Goal: Task Accomplishment & Management: Use online tool/utility

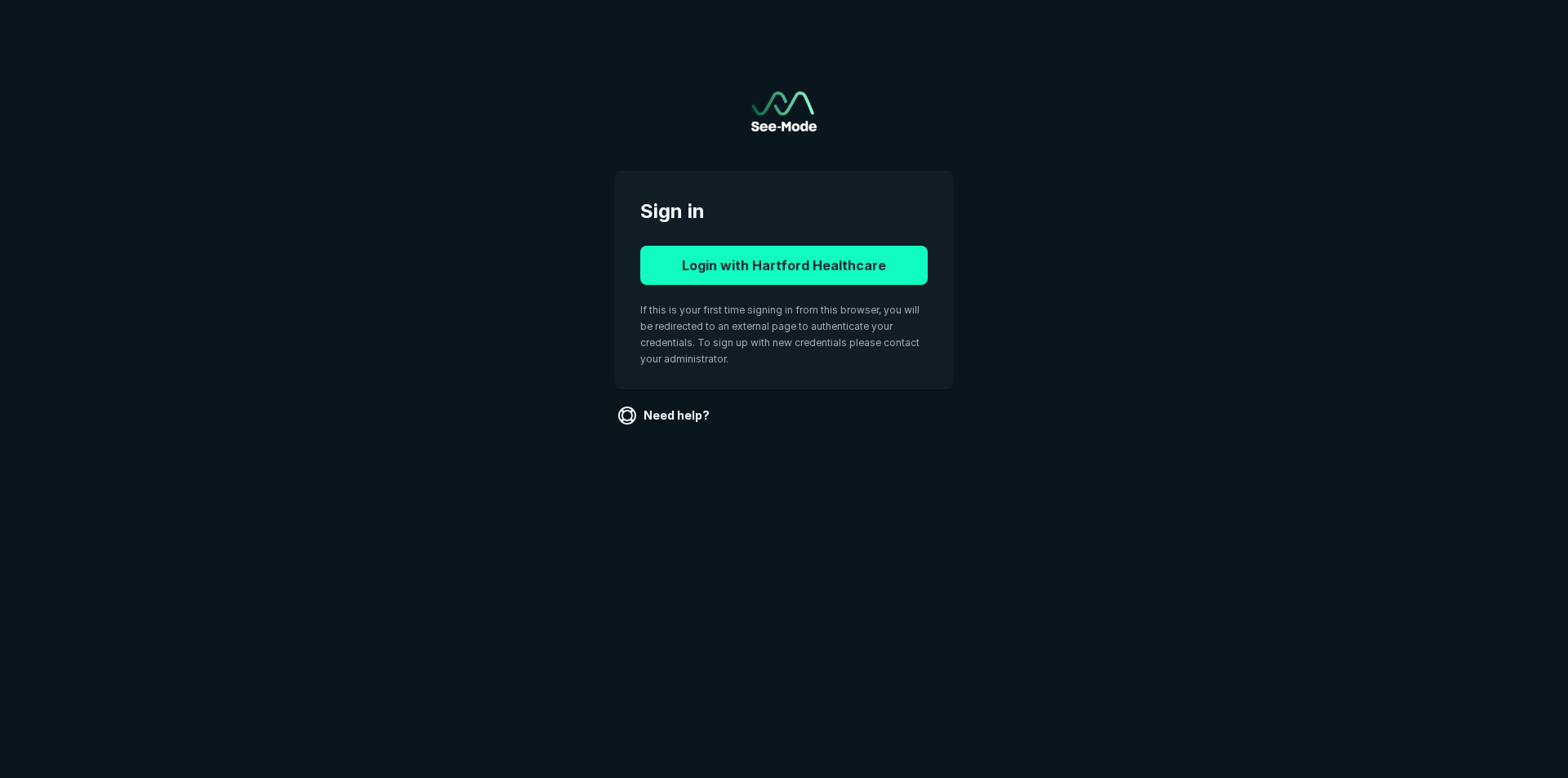
click at [758, 267] on button "Login with Hartford Healthcare" at bounding box center [784, 266] width 287 height 39
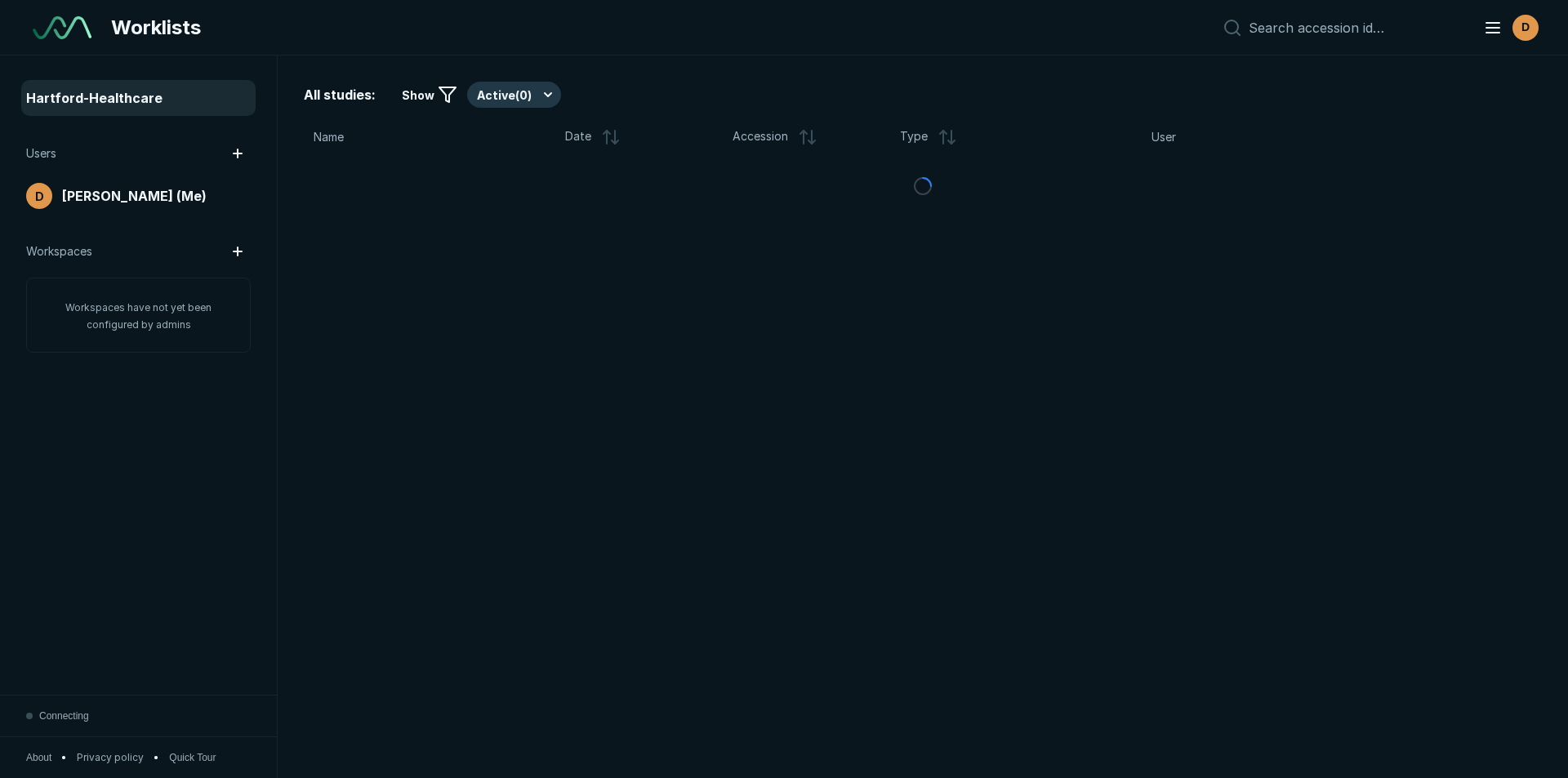
scroll to position [5051, 7643]
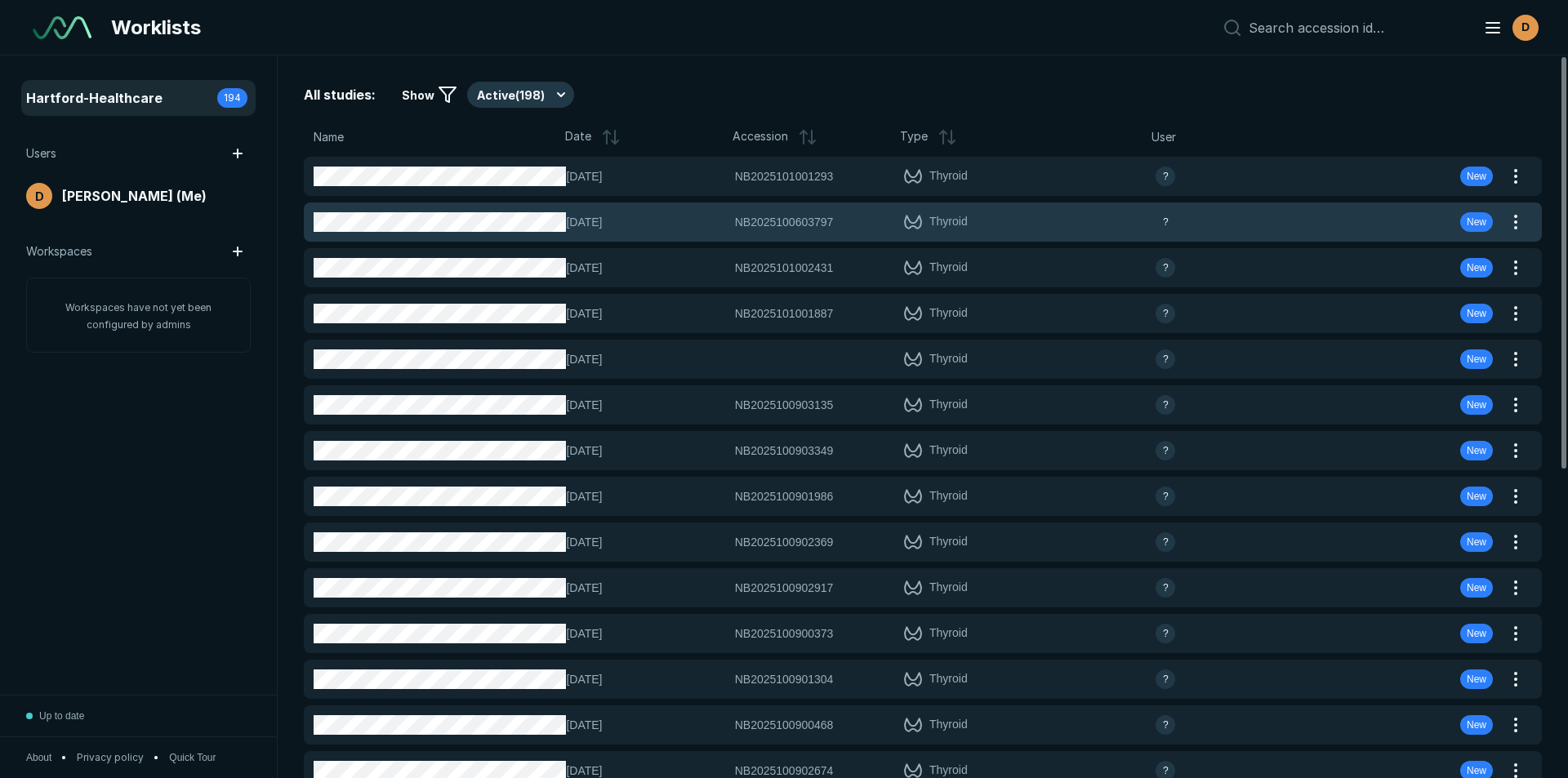
click at [790, 226] on span "NB2025100603797" at bounding box center [784, 221] width 99 height 18
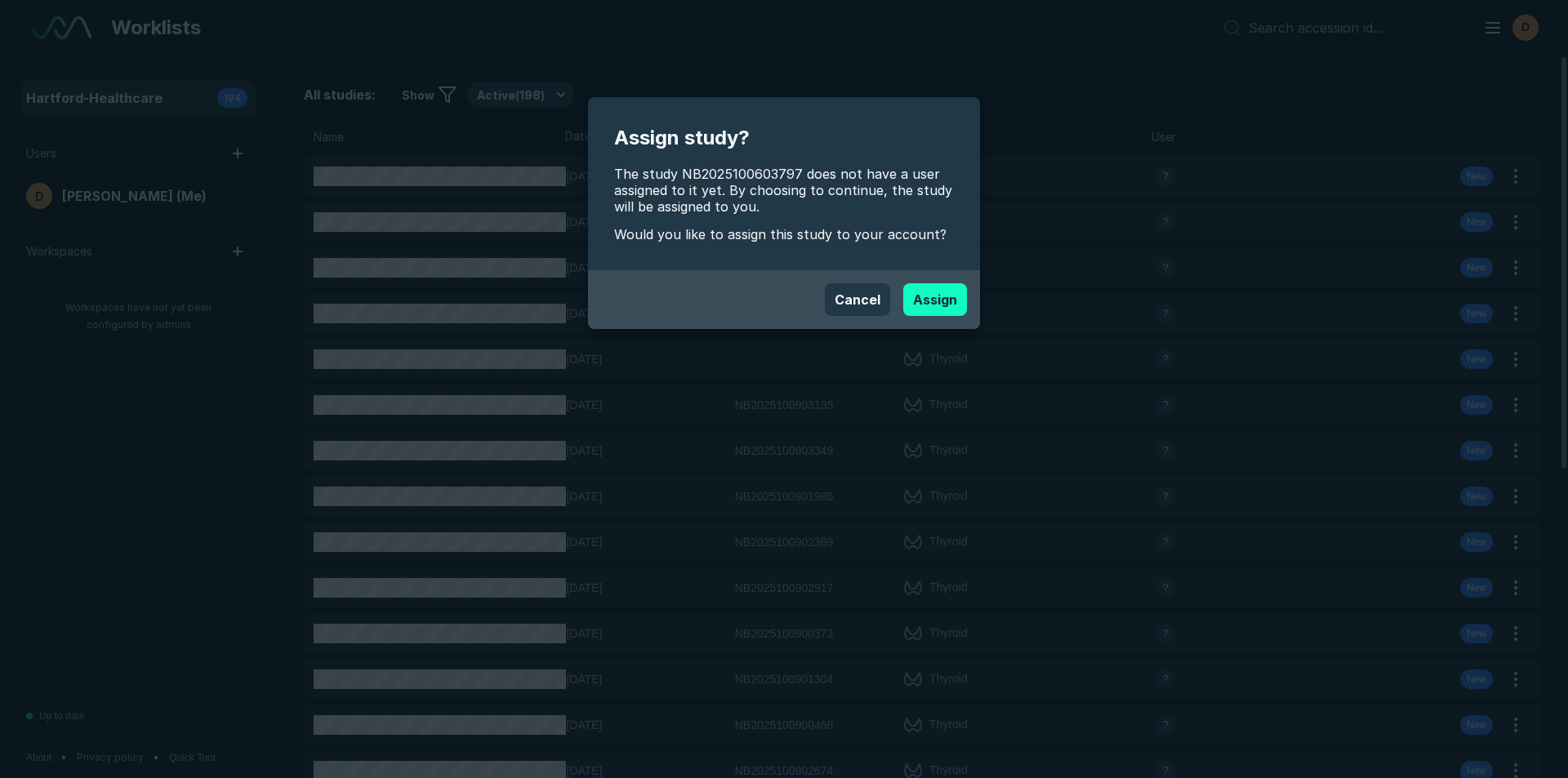
click at [934, 300] on button "Assign" at bounding box center [935, 300] width 64 height 32
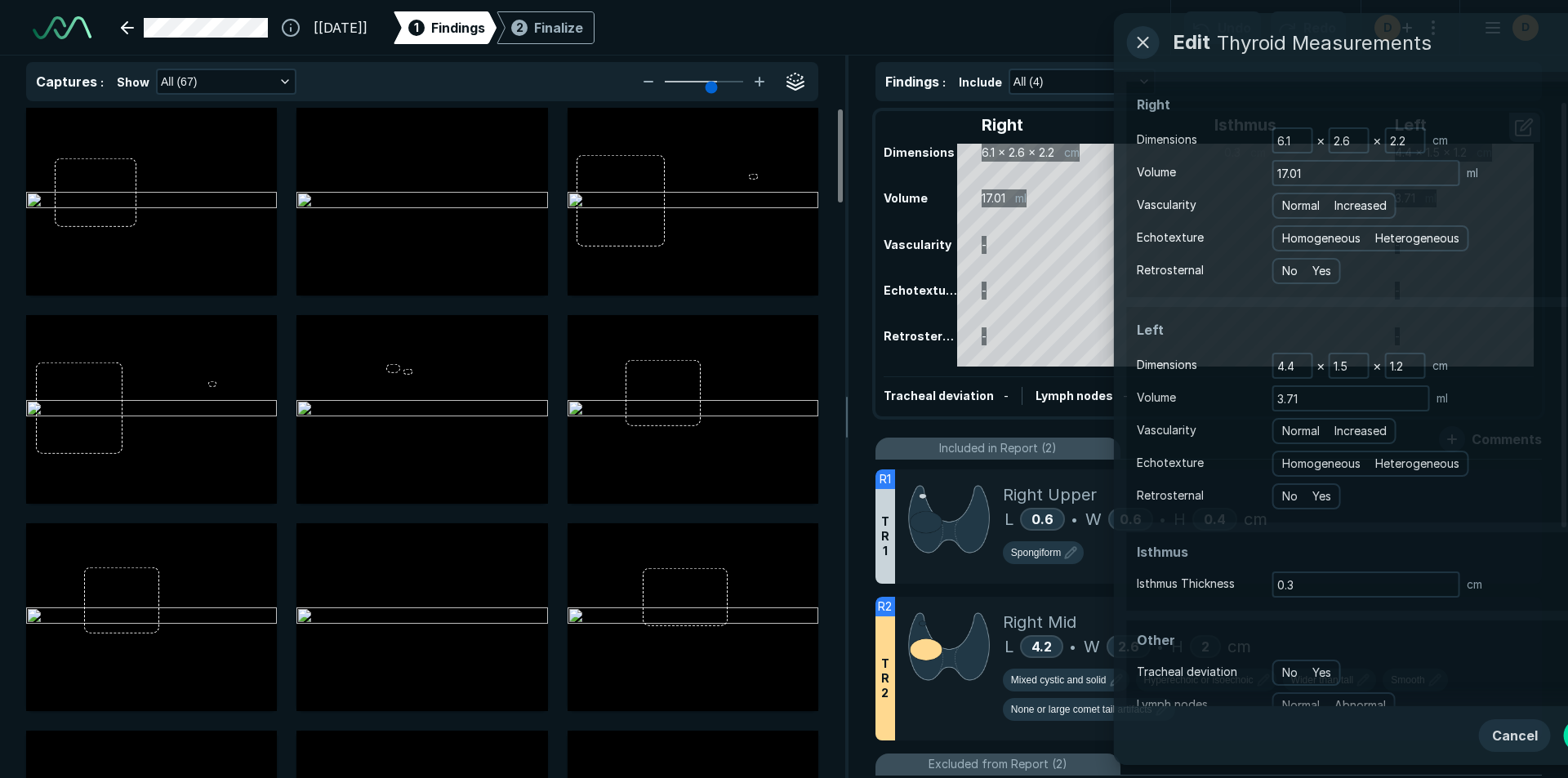
scroll to position [5313, 9154]
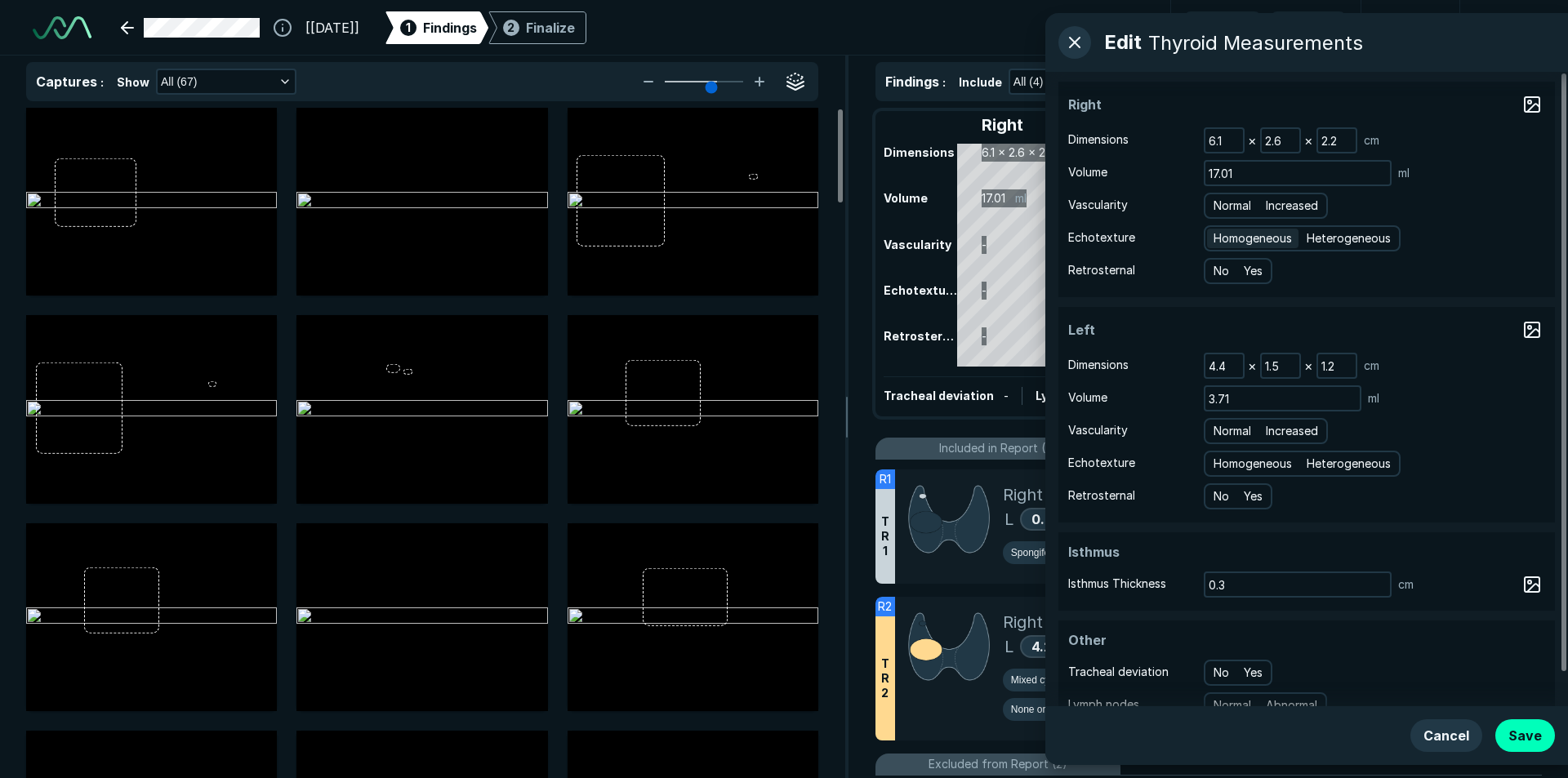
click at [1252, 237] on span "Homogeneous" at bounding box center [1253, 238] width 79 height 18
click at [1222, 237] on input "Homogeneous" at bounding box center [1216, 236] width 10 height 10
radio input "true"
click at [1240, 212] on span "Normal" at bounding box center [1232, 205] width 38 height 18
click at [1222, 209] on input "Normal" at bounding box center [1216, 203] width 10 height 10
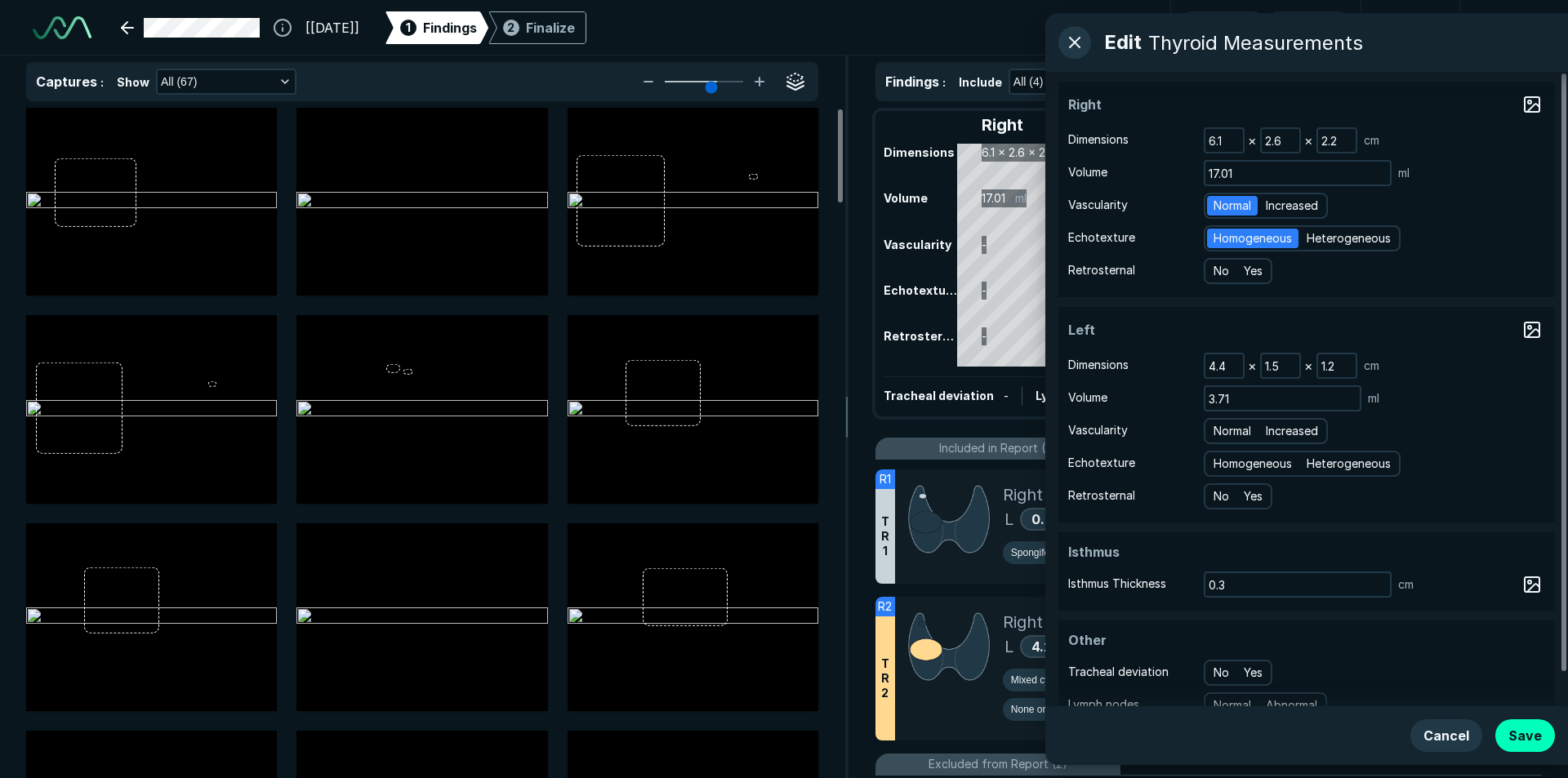
radio input "true"
click at [1257, 465] on span "Homogeneous" at bounding box center [1253, 463] width 79 height 18
click at [1222, 465] on input "Homogeneous" at bounding box center [1216, 461] width 10 height 10
radio input "true"
click at [1221, 424] on span "Normal" at bounding box center [1232, 430] width 38 height 18
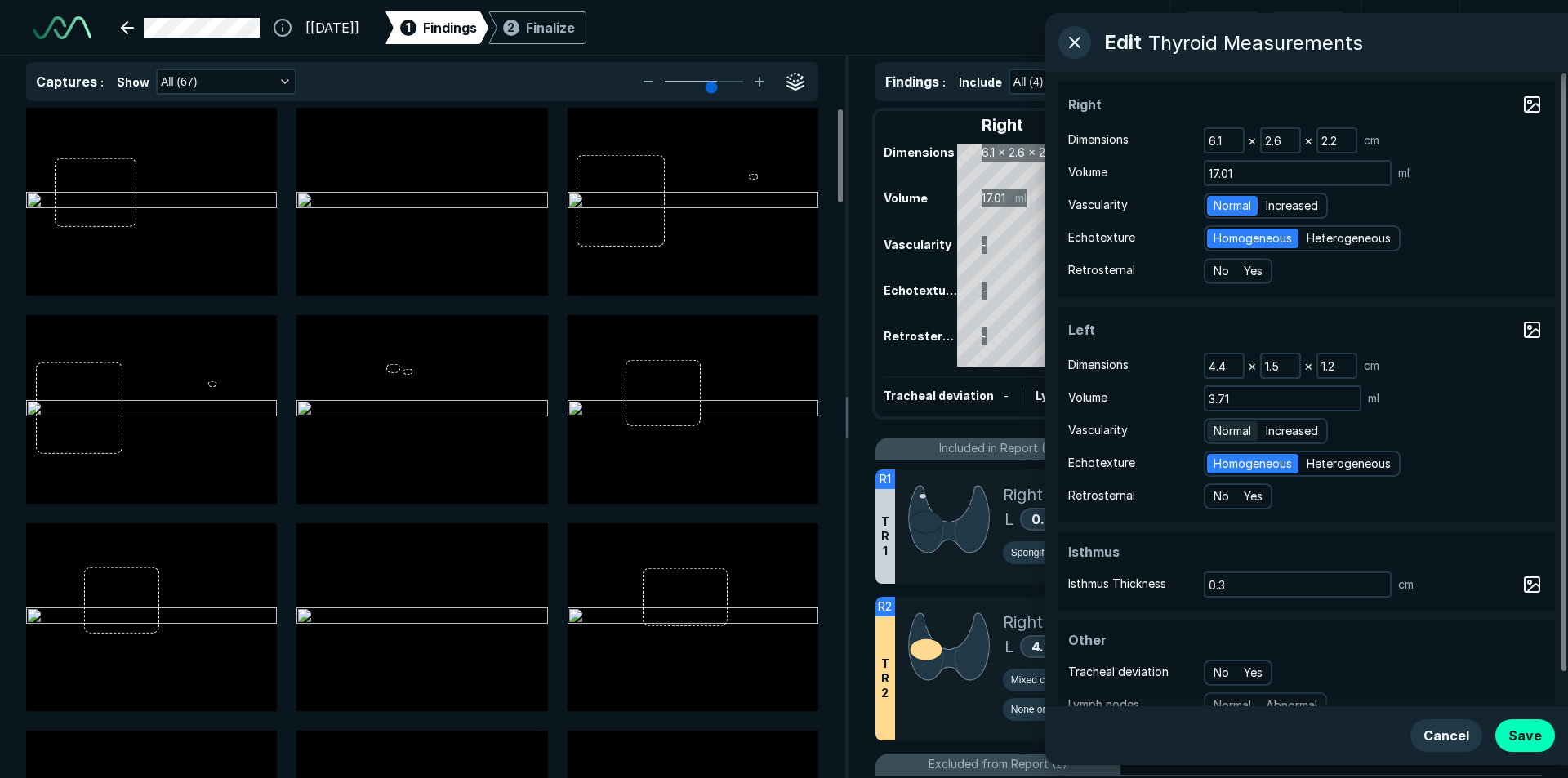
click at [1221, 424] on input "Normal" at bounding box center [1216, 429] width 10 height 10
radio input "true"
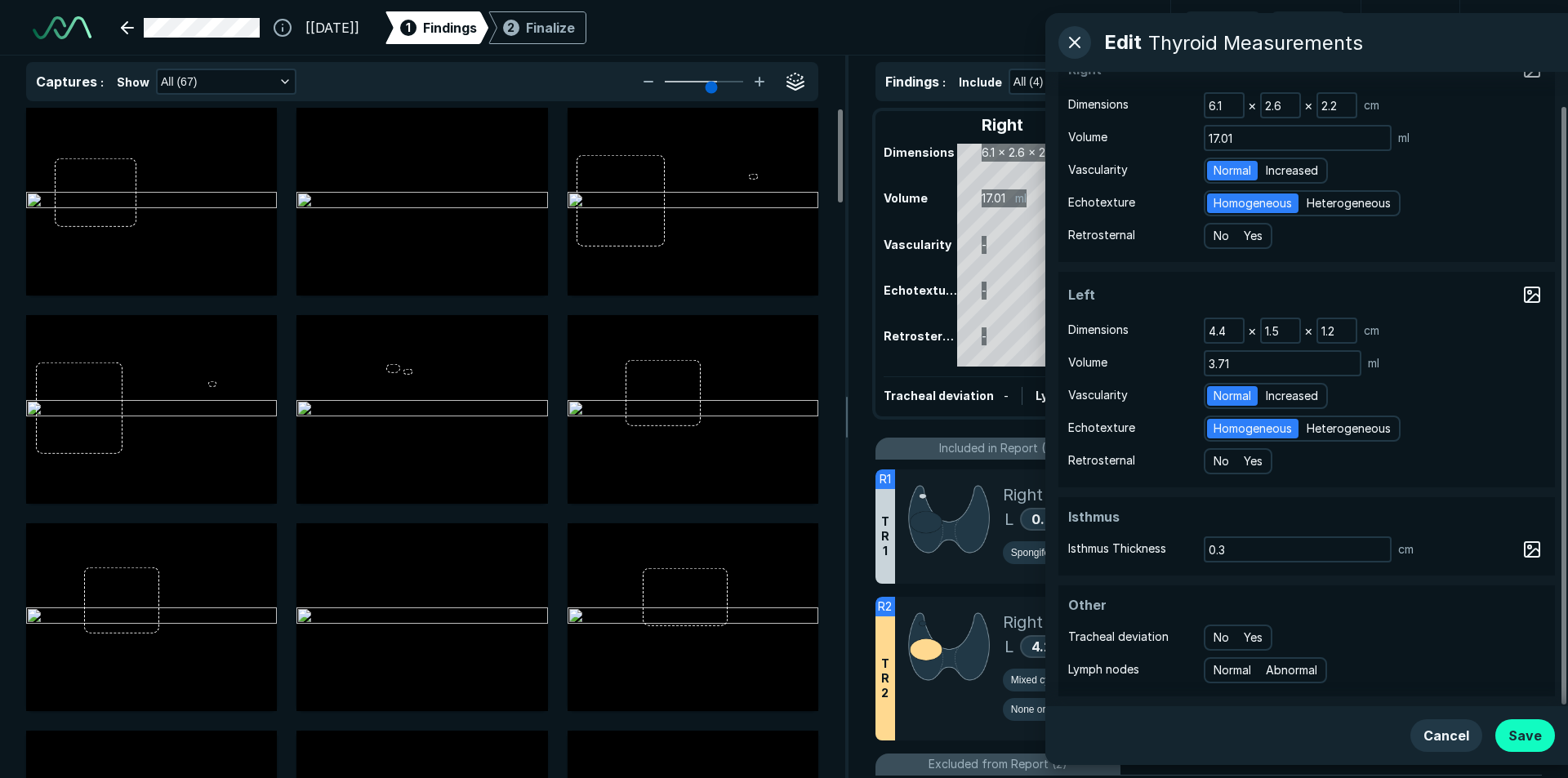
click at [1516, 728] on button "Save" at bounding box center [1525, 735] width 60 height 32
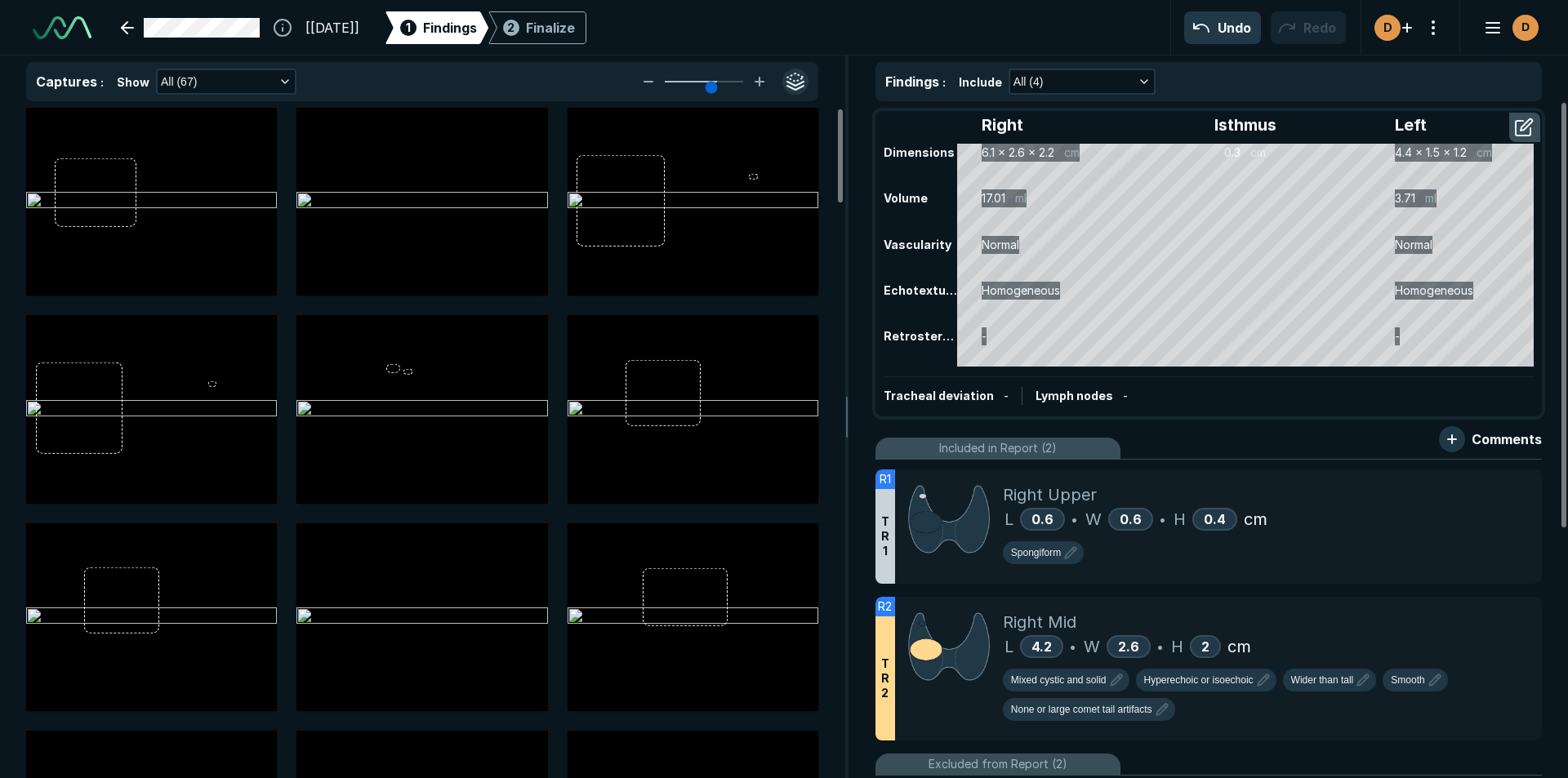
click at [798, 82] on button "button" at bounding box center [795, 81] width 26 height 26
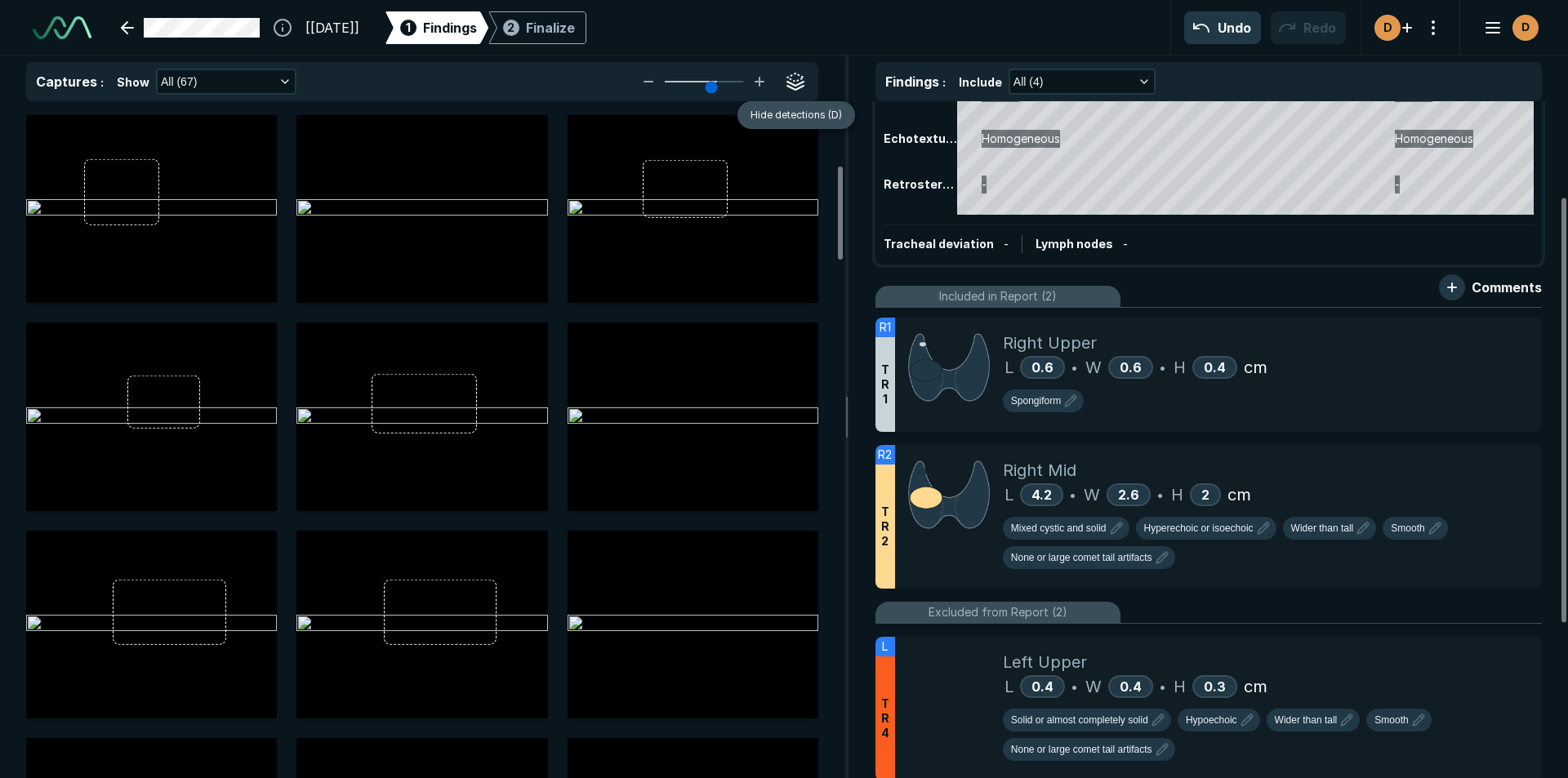
scroll to position [151, 0]
click at [1456, 289] on button "button" at bounding box center [1452, 288] width 26 height 26
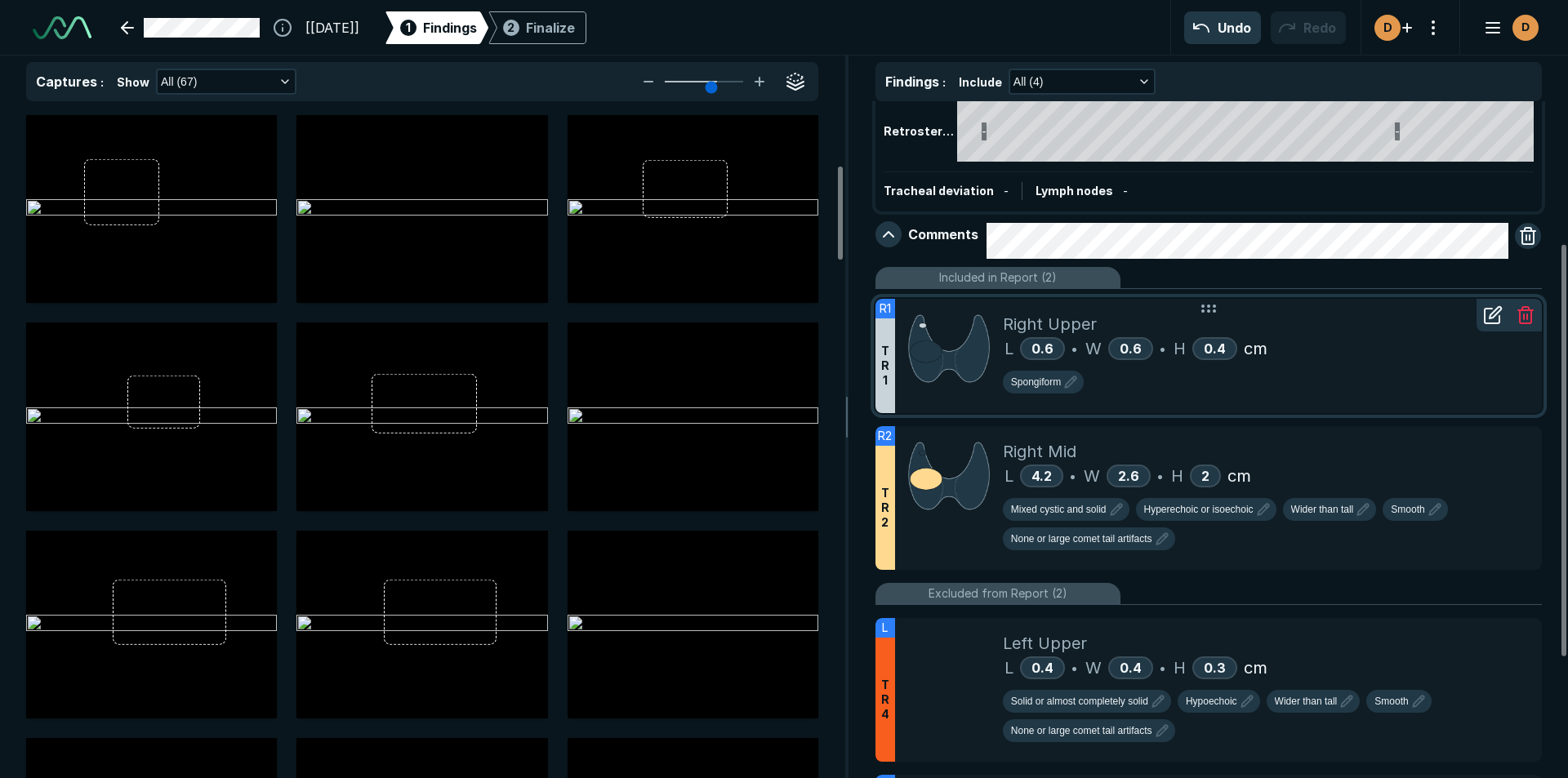
scroll to position [232, 0]
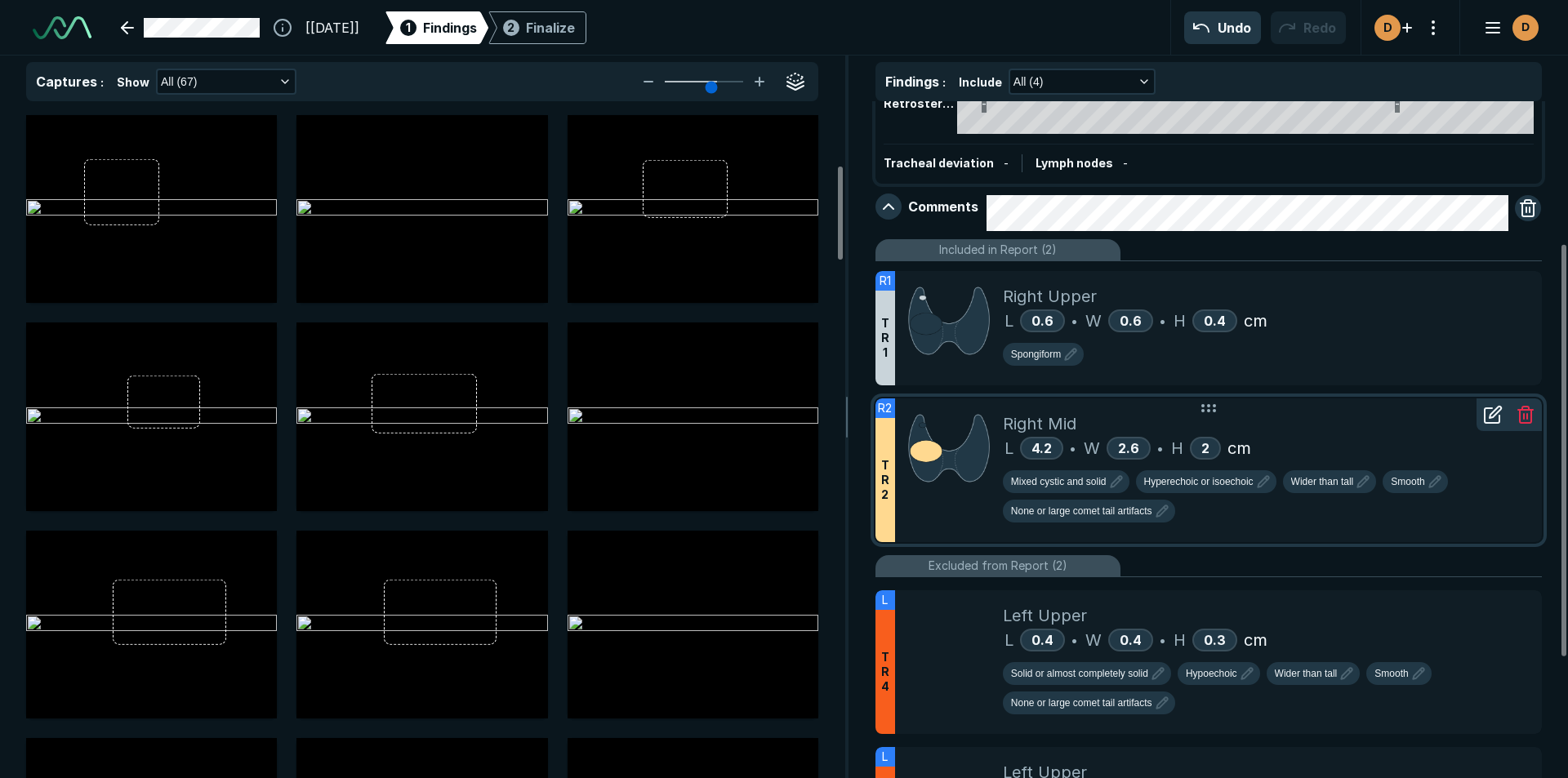
click at [1380, 427] on div "Right Mid" at bounding box center [1266, 424] width 526 height 25
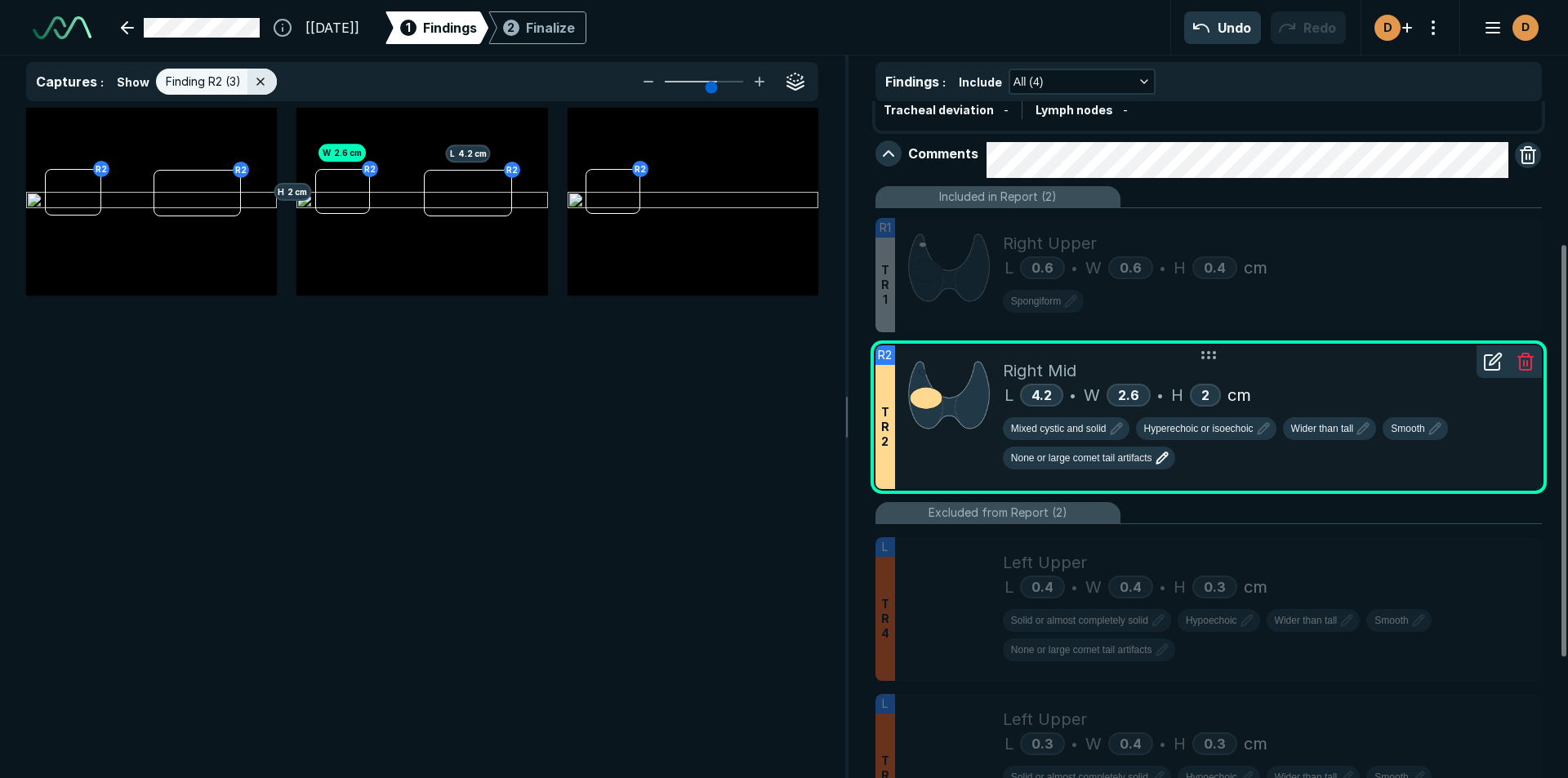
scroll to position [314, 0]
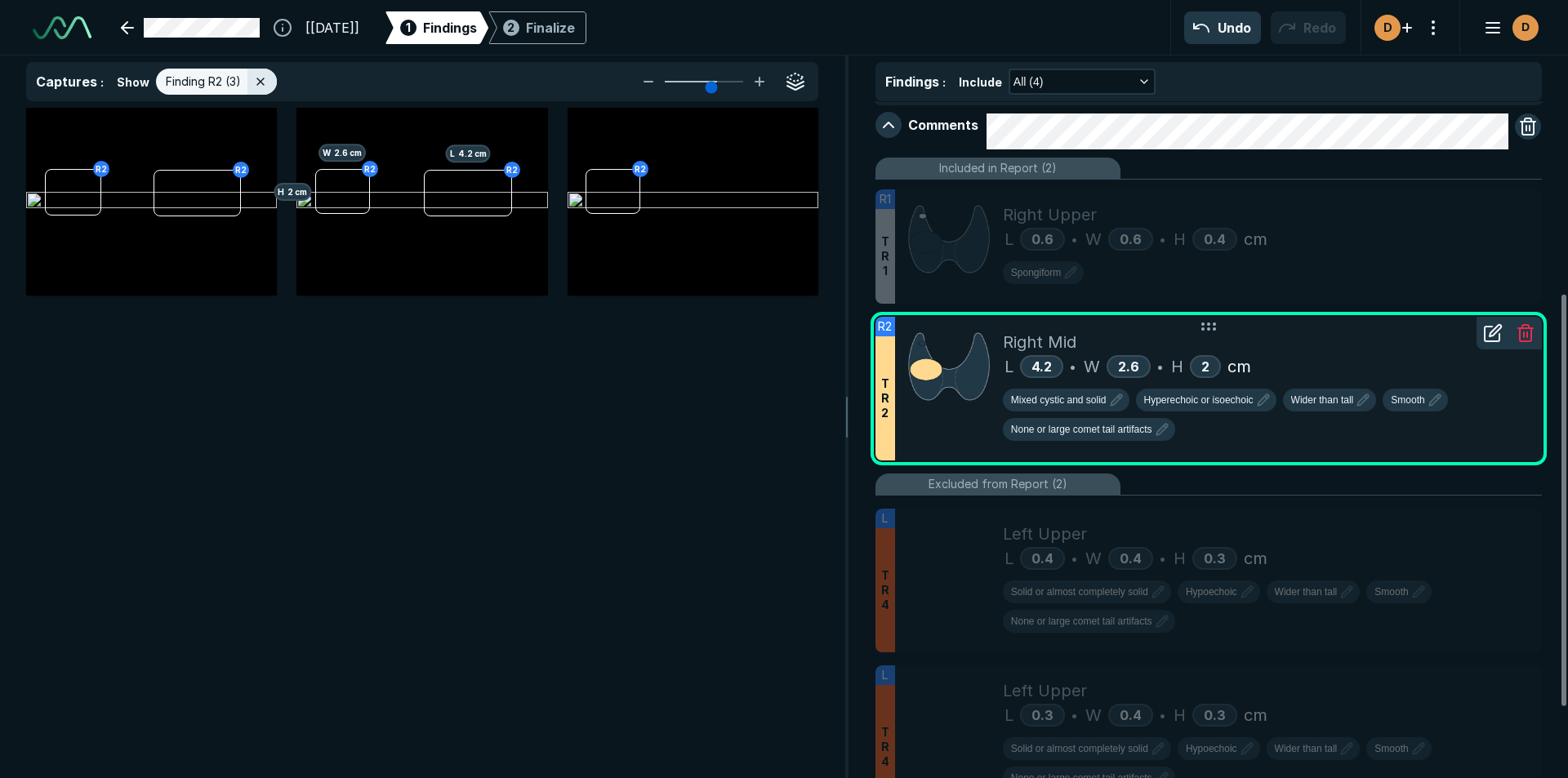
click at [1128, 442] on div "Mixed cystic and solid Hyperechoic or isoechoic Wider than tall Smooth None or …" at bounding box center [1266, 418] width 526 height 59
type textarea "x"
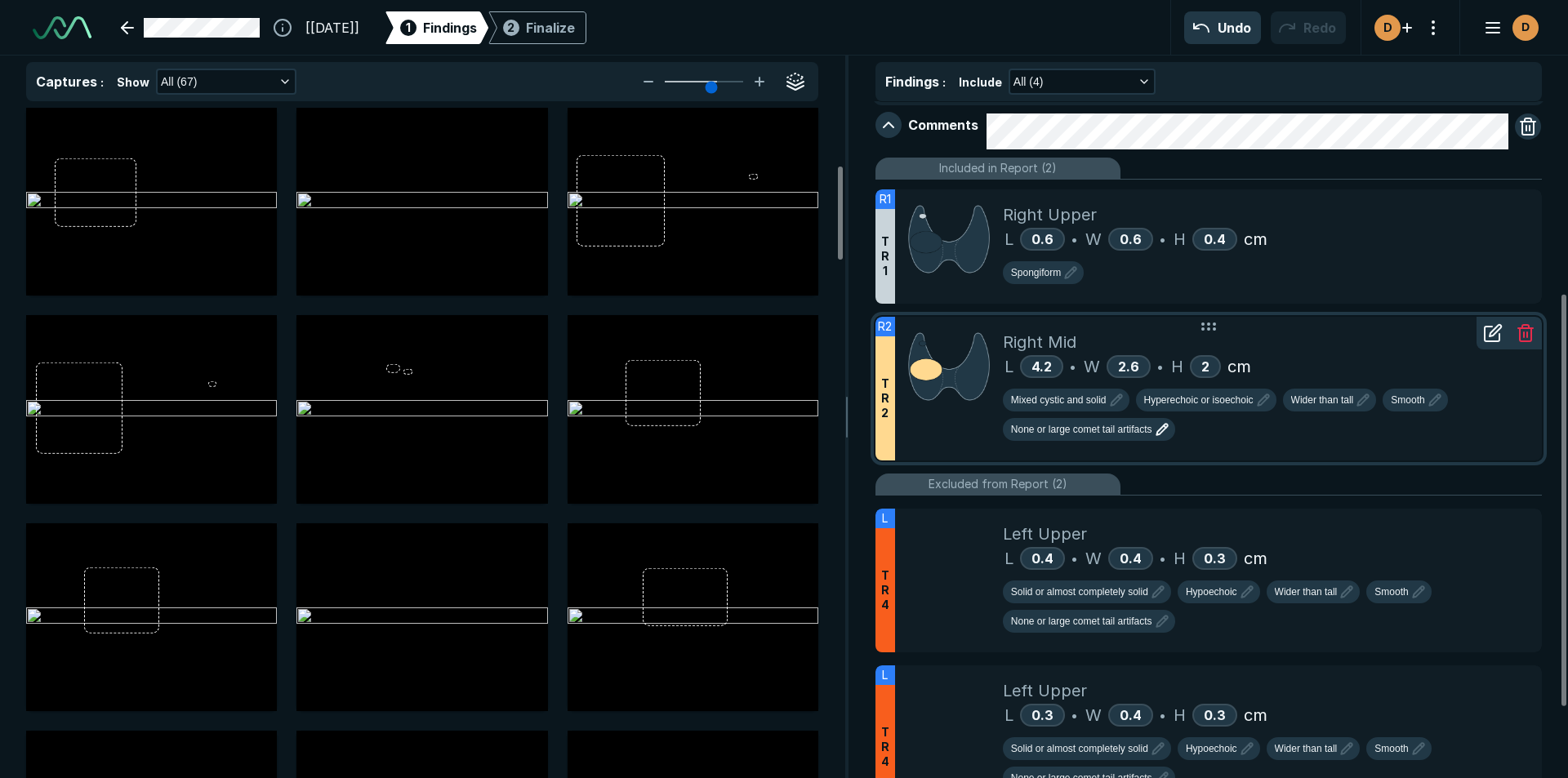
scroll to position [408, 0]
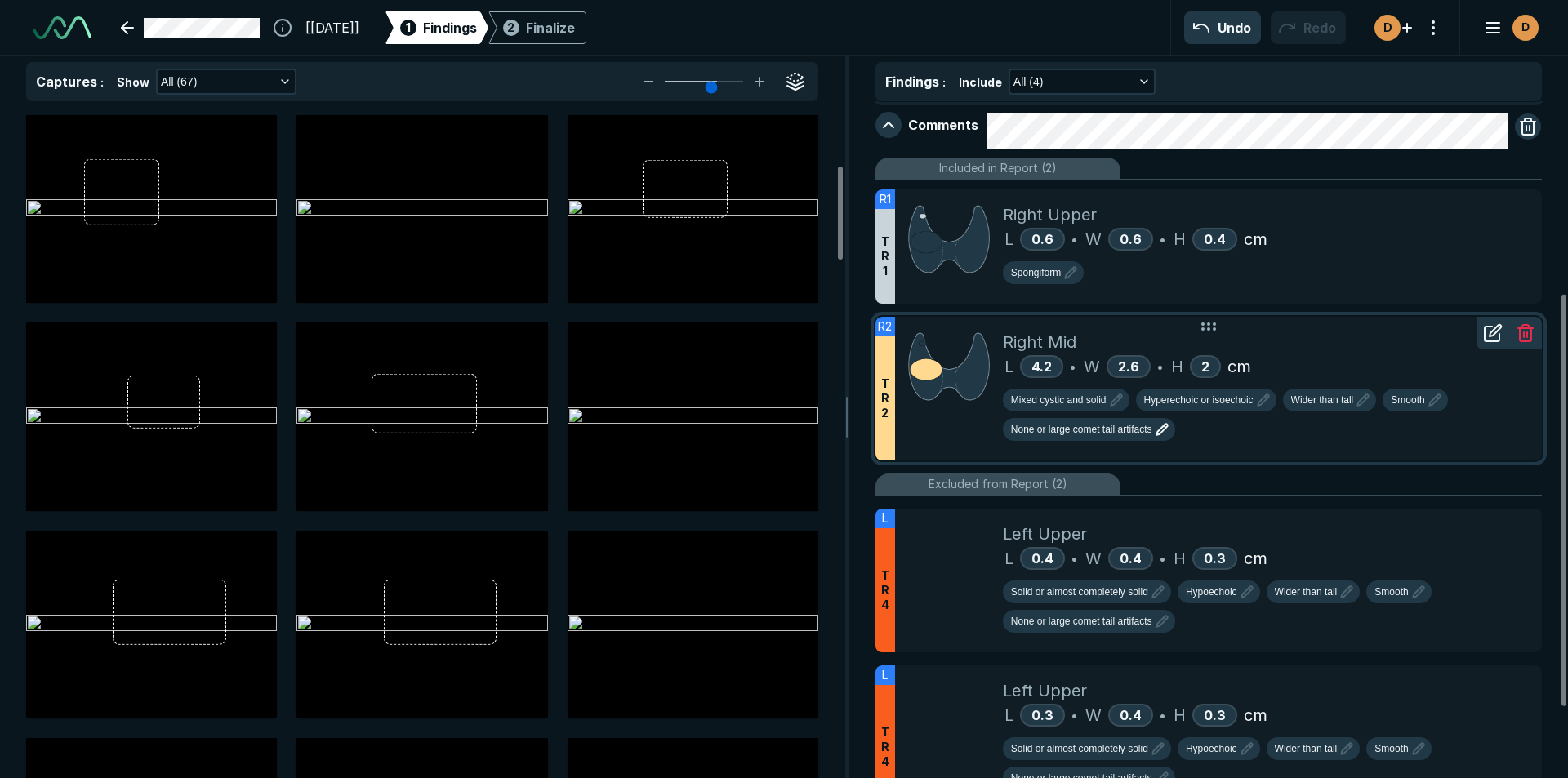
click at [1084, 426] on span "None or large comet tail artifacts" at bounding box center [1081, 429] width 141 height 15
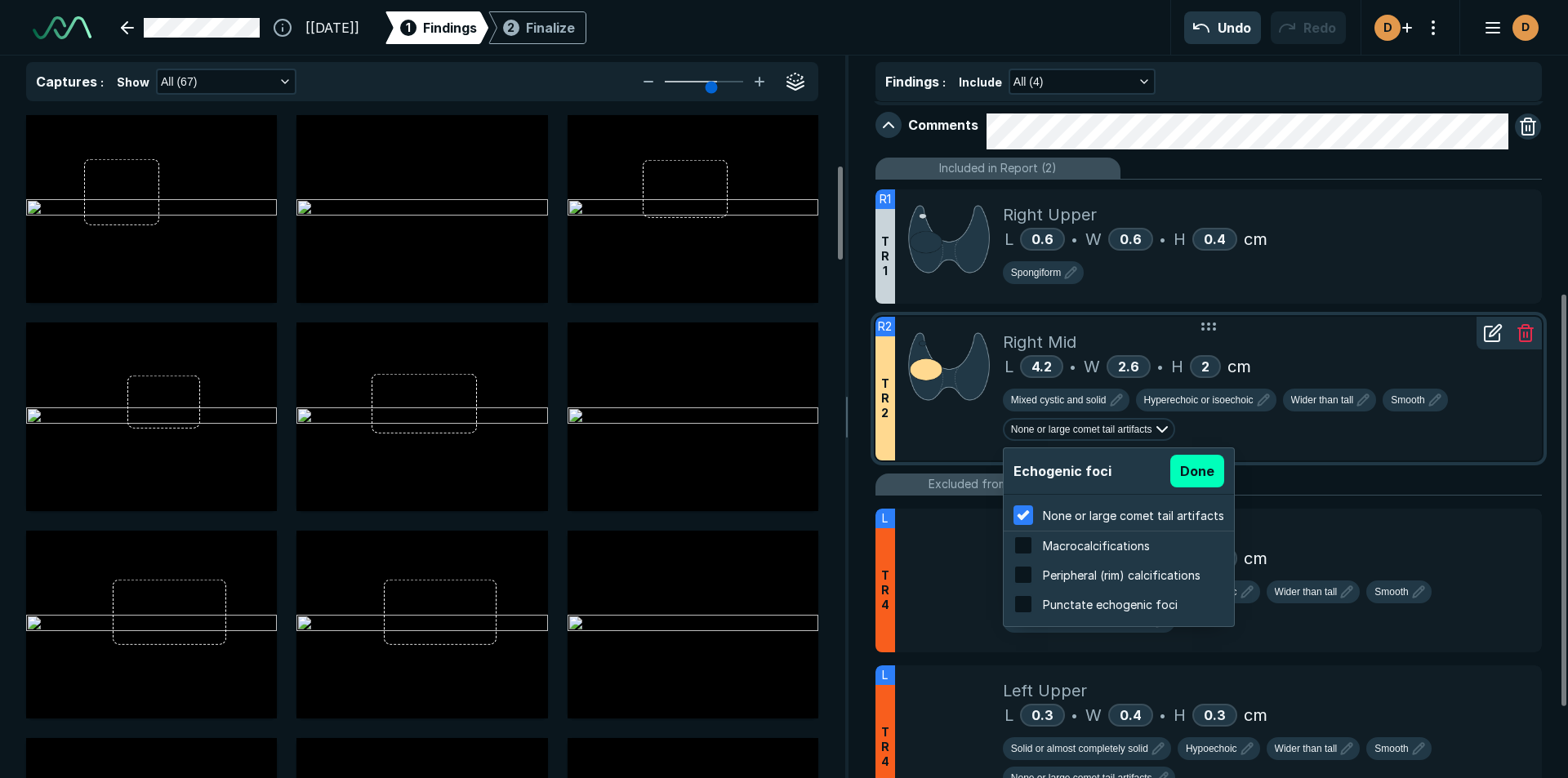
scroll to position [2624, 3115]
click at [1018, 604] on input "checkbox" at bounding box center [1023, 604] width 20 height 20
checkbox input "true"
checkbox input "false"
click at [1032, 546] on input "checkbox" at bounding box center [1023, 545] width 20 height 20
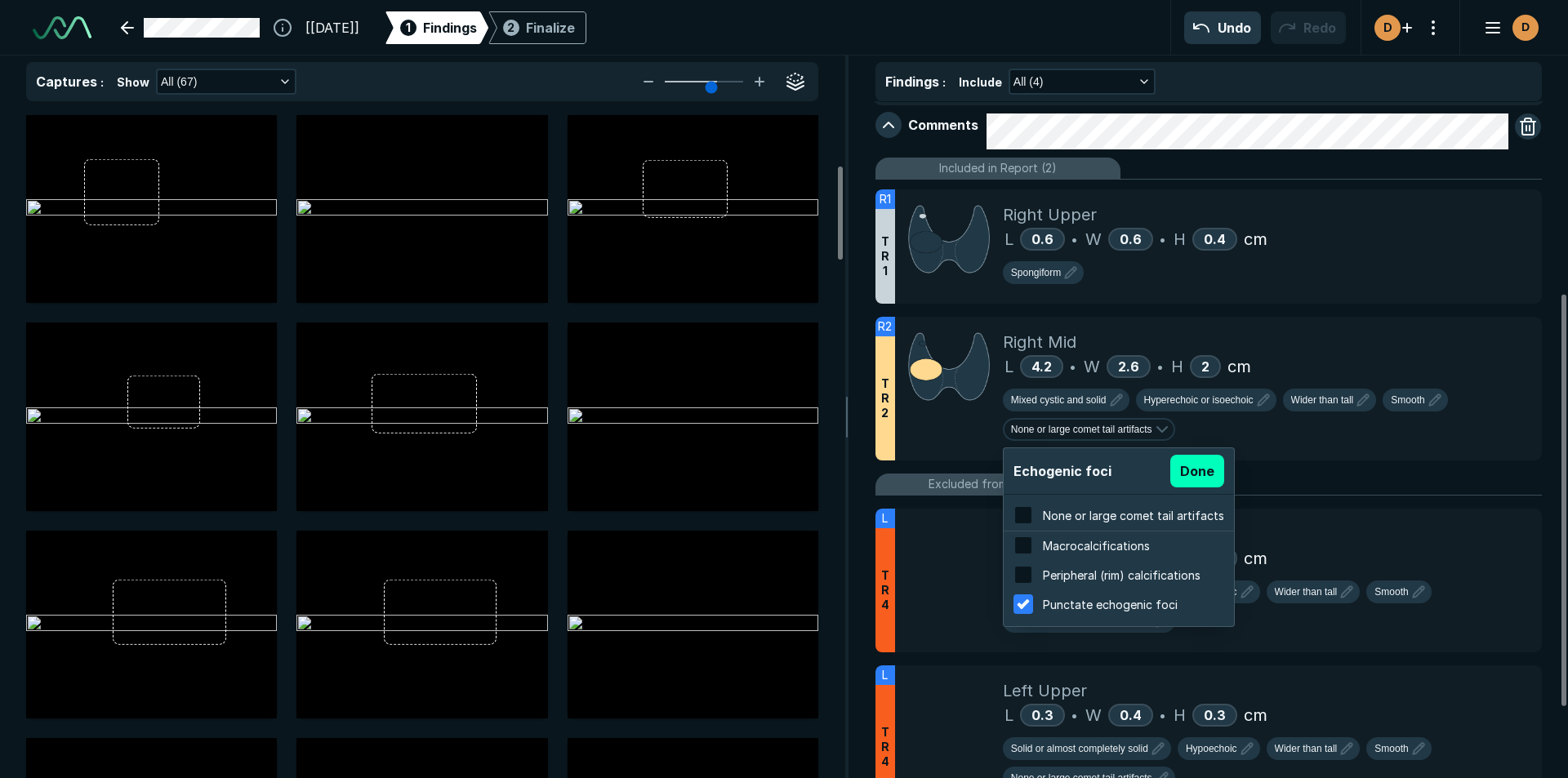
checkbox input "true"
click at [1189, 468] on button "Done" at bounding box center [1196, 471] width 54 height 32
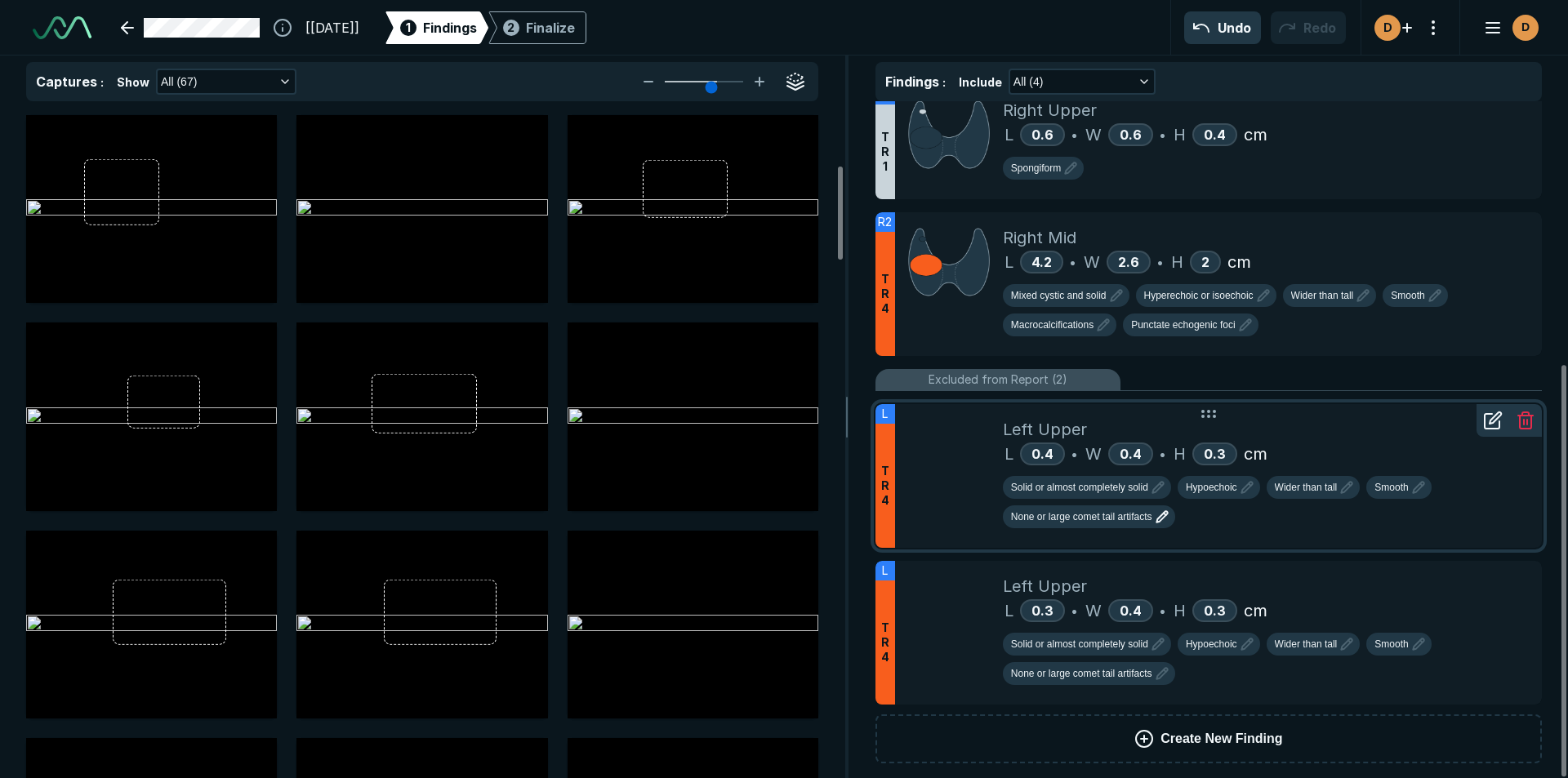
scroll to position [430, 0]
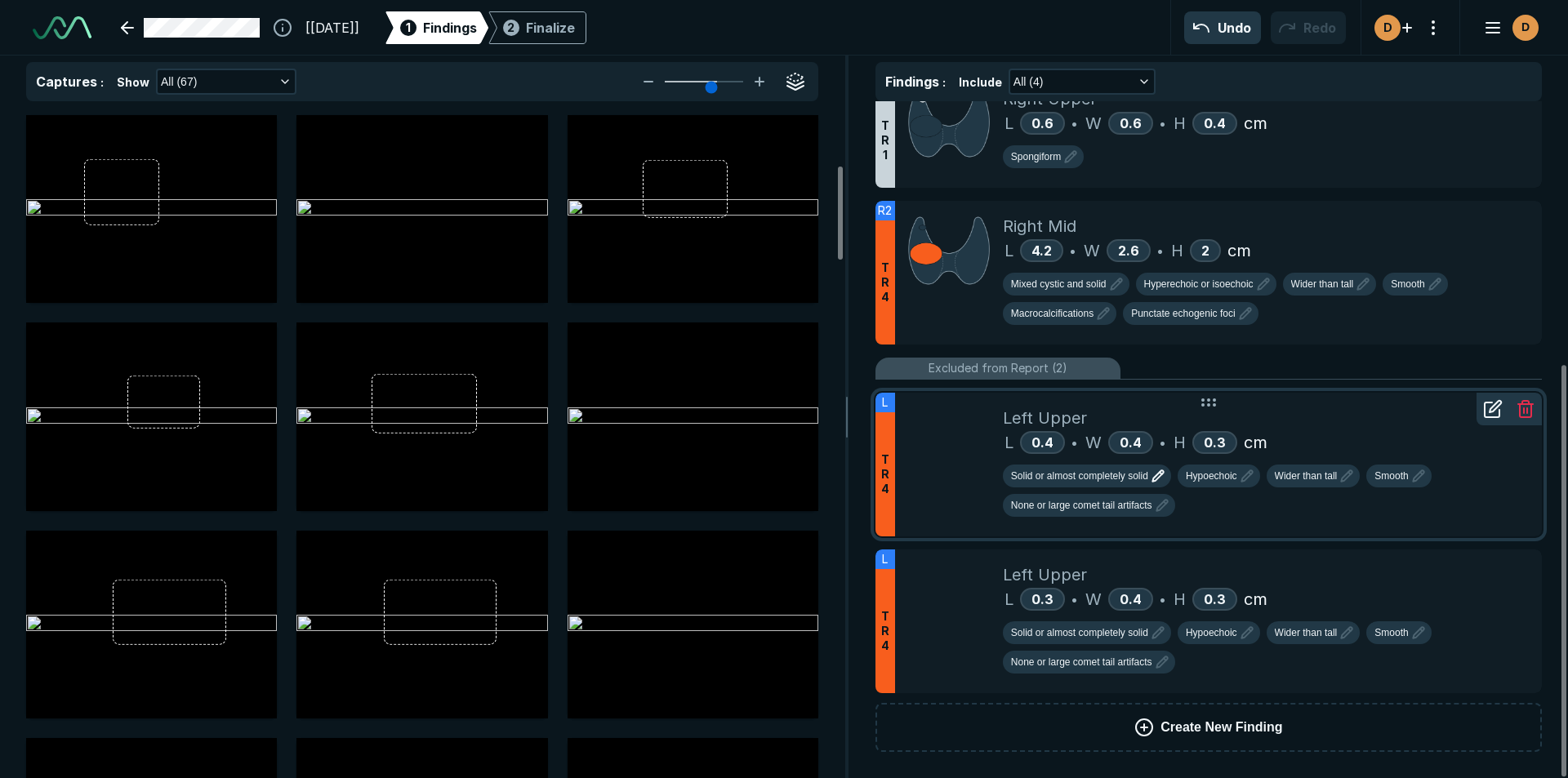
click at [1076, 472] on span "Solid or almost completely solid" at bounding box center [1079, 476] width 138 height 15
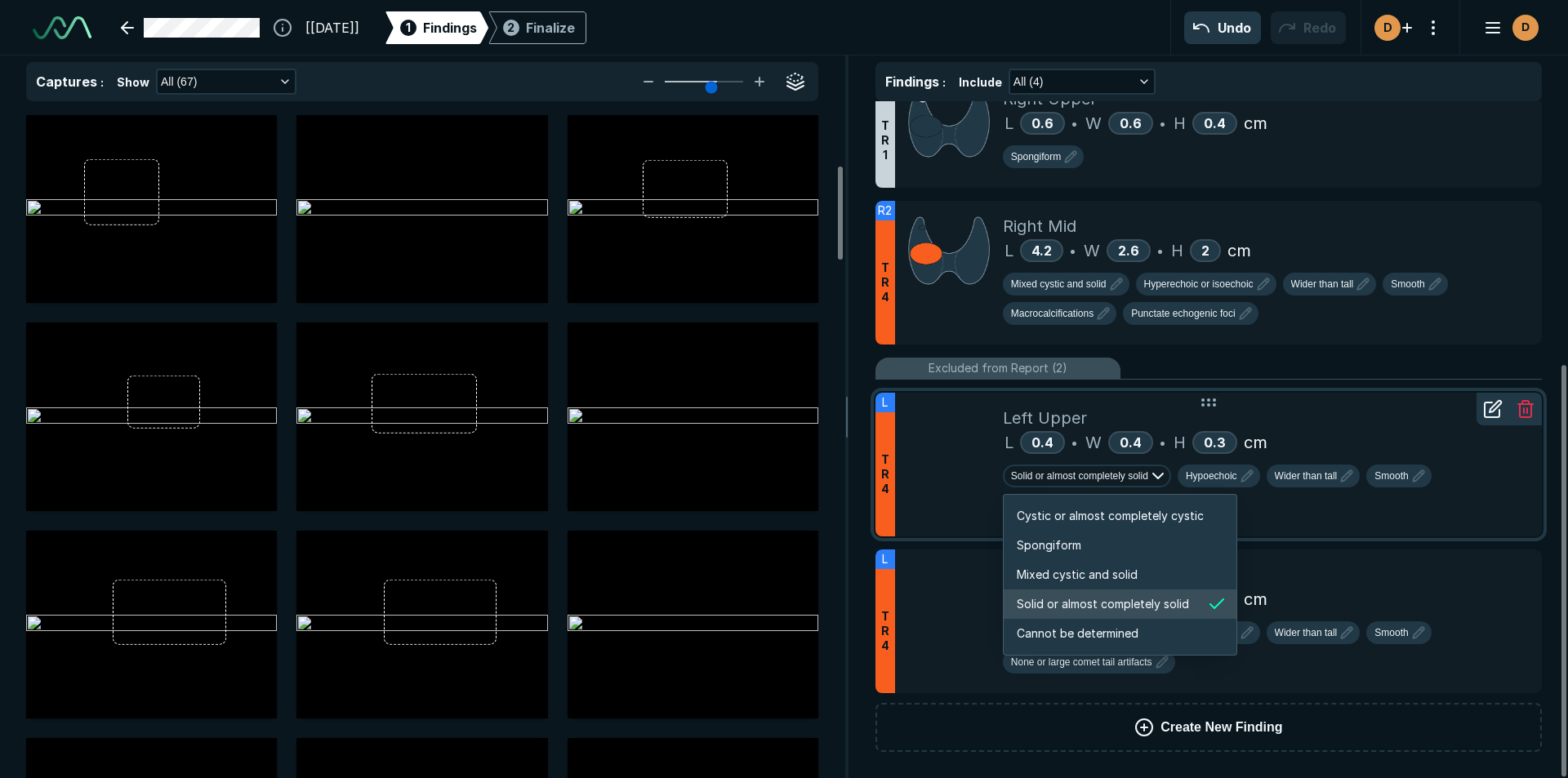
scroll to position [2723, 3137]
click at [1096, 569] on span "Mixed cystic and solid" at bounding box center [1077, 574] width 120 height 18
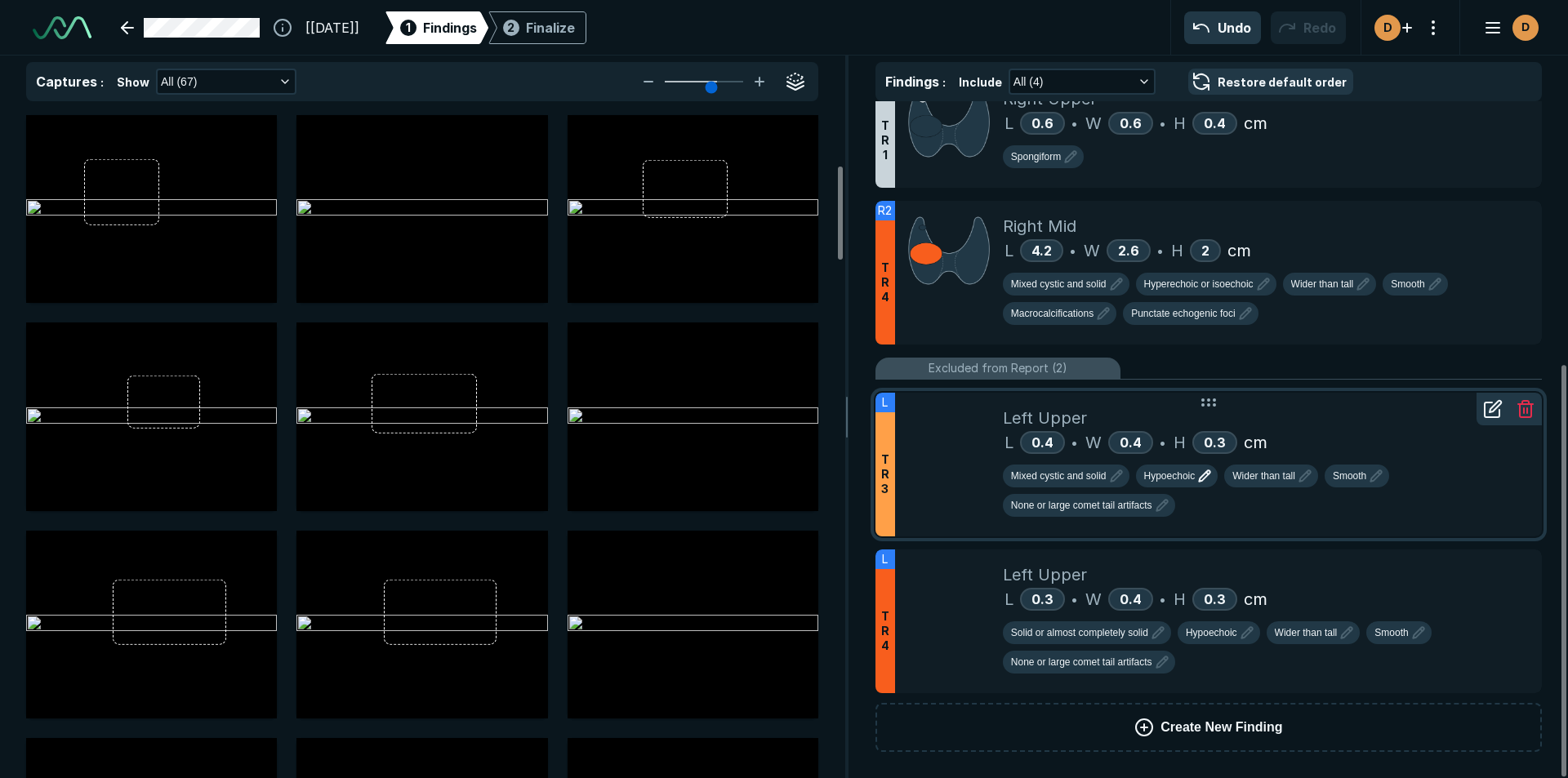
click at [1174, 478] on span "Hypoechoic" at bounding box center [1170, 476] width 51 height 15
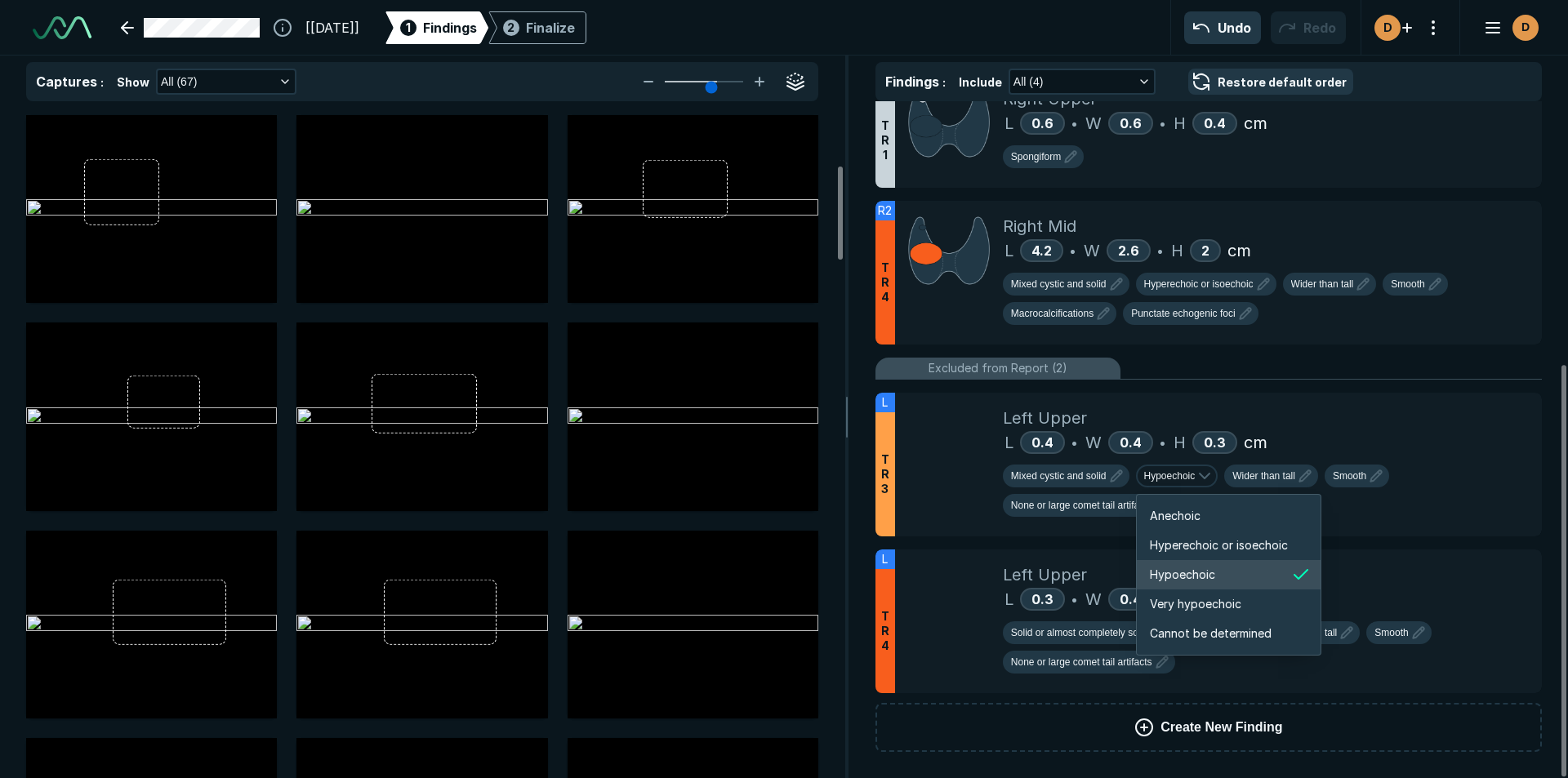
scroll to position [2723, 2927]
click at [1194, 544] on span "Hyperechoic or isoechoic" at bounding box center [1219, 545] width 138 height 18
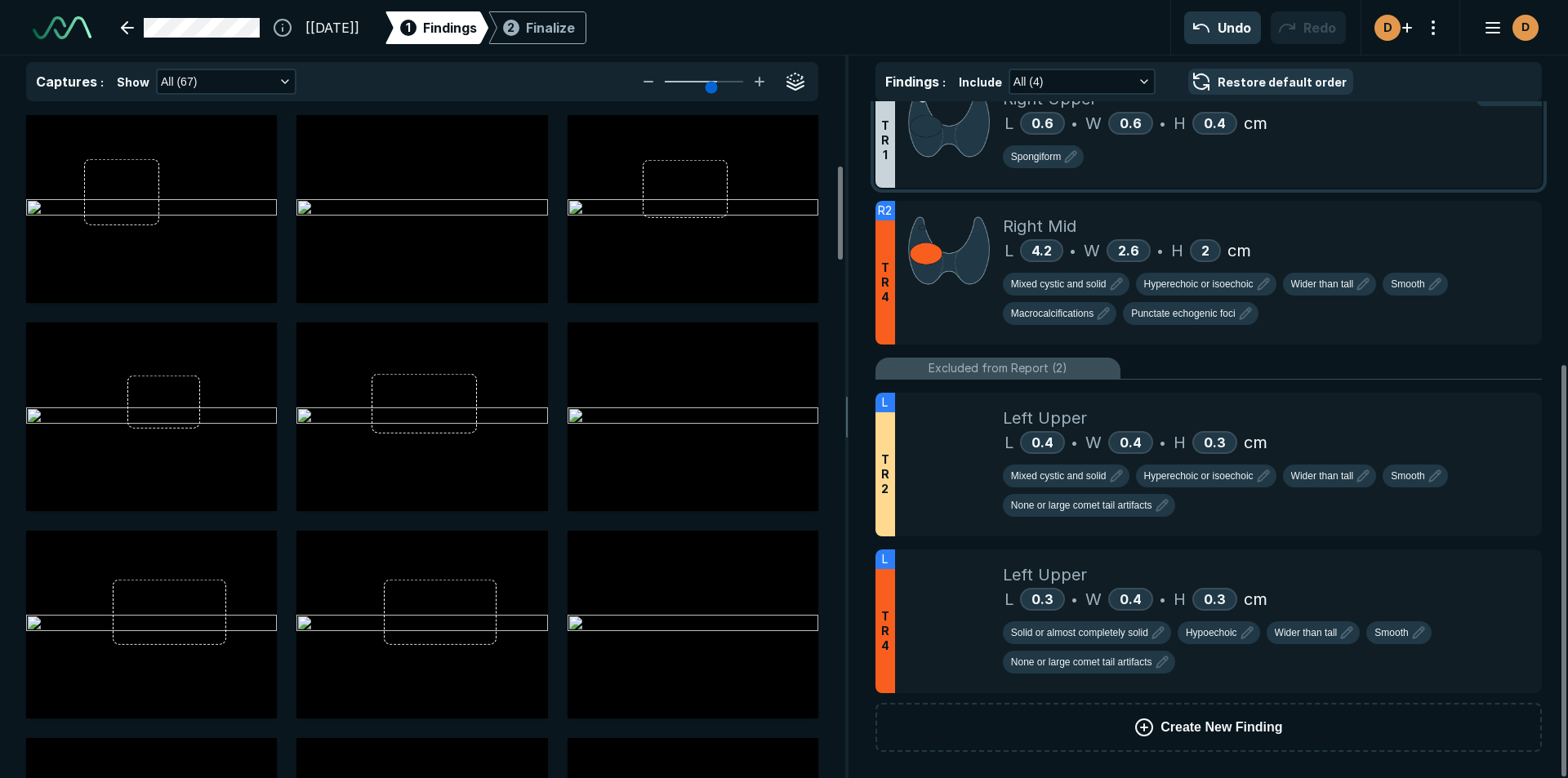
scroll to position [266, 0]
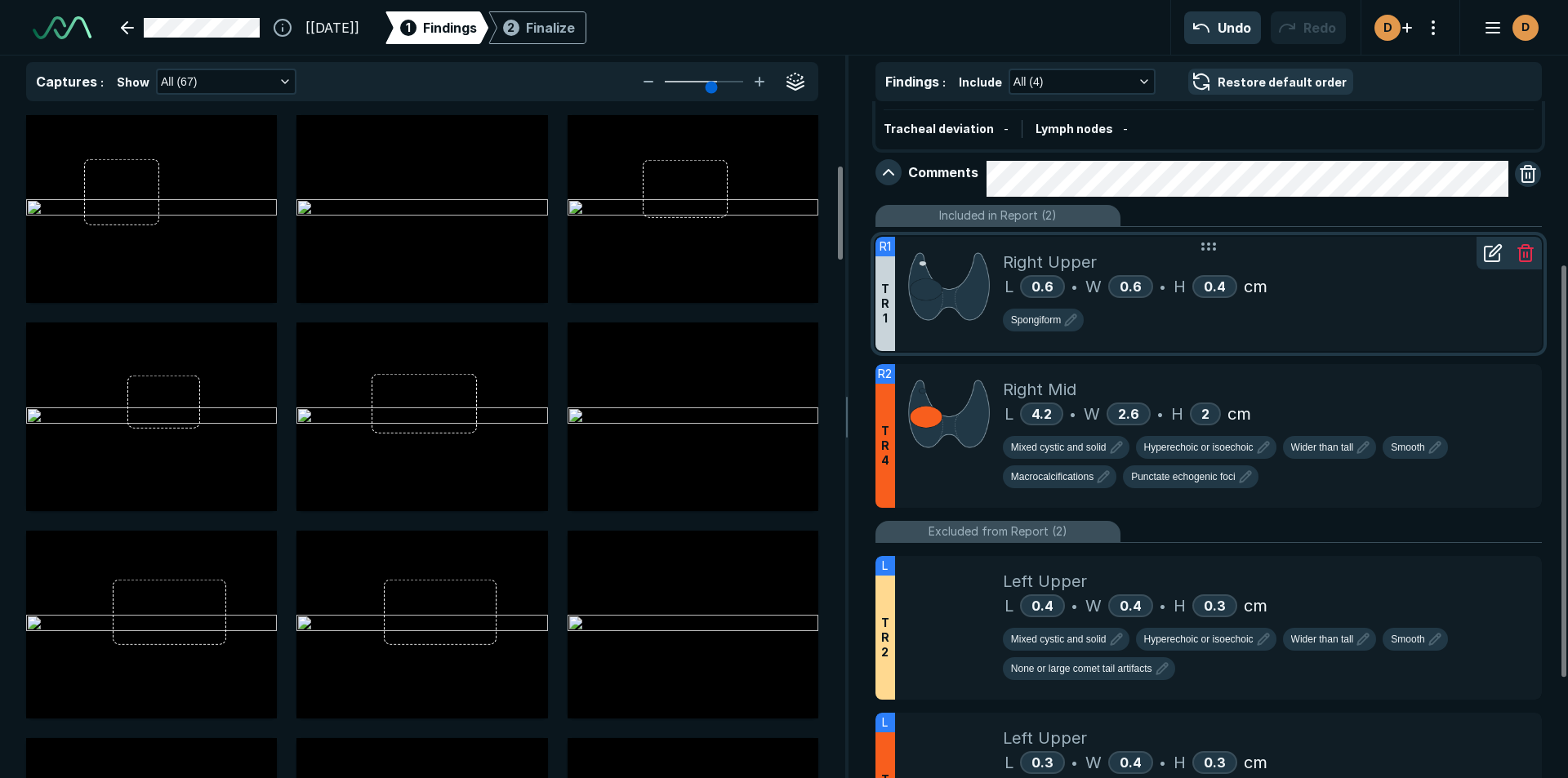
click at [1492, 263] on icon at bounding box center [1492, 253] width 20 height 20
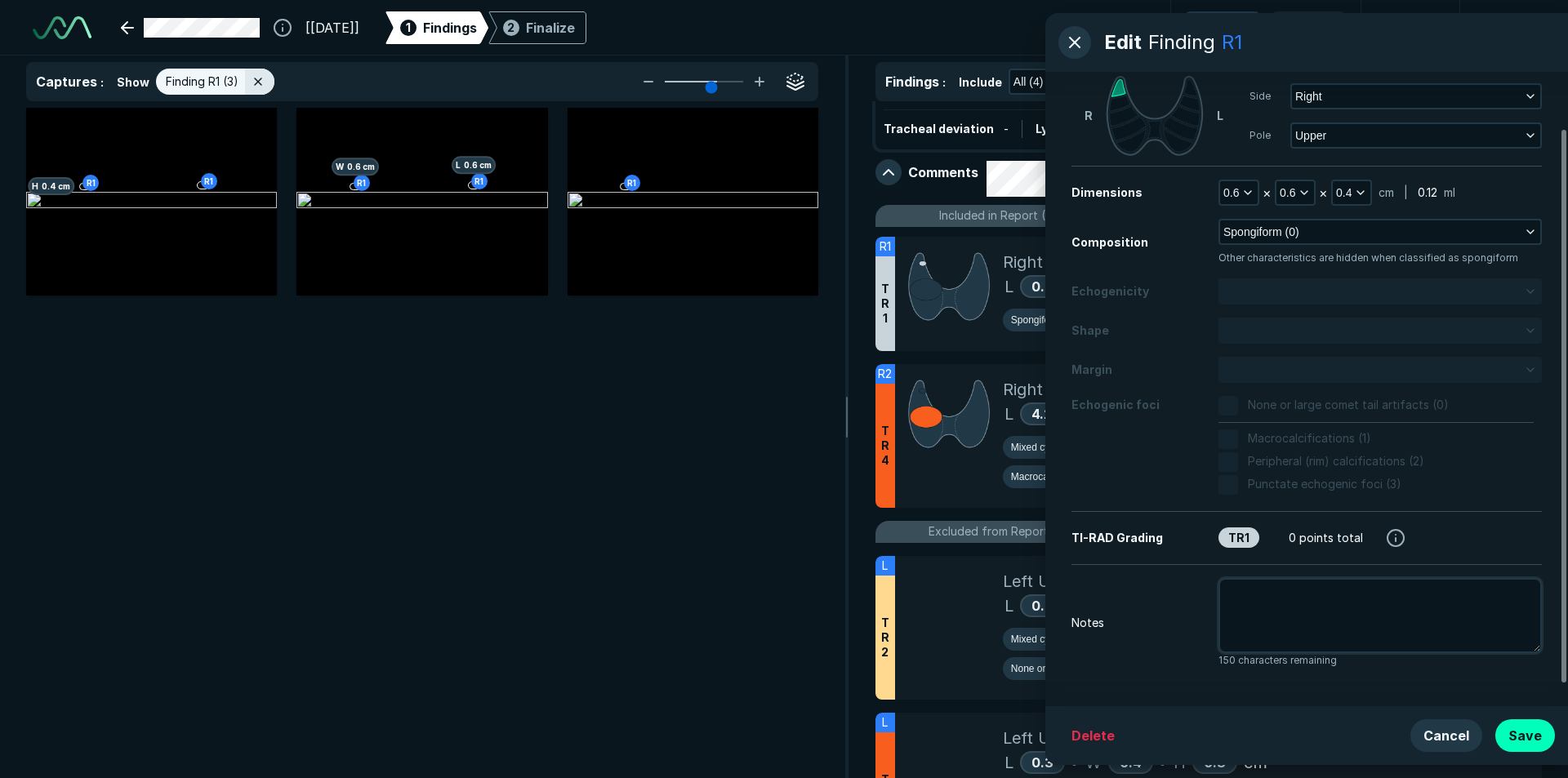
scroll to position [90, 0]
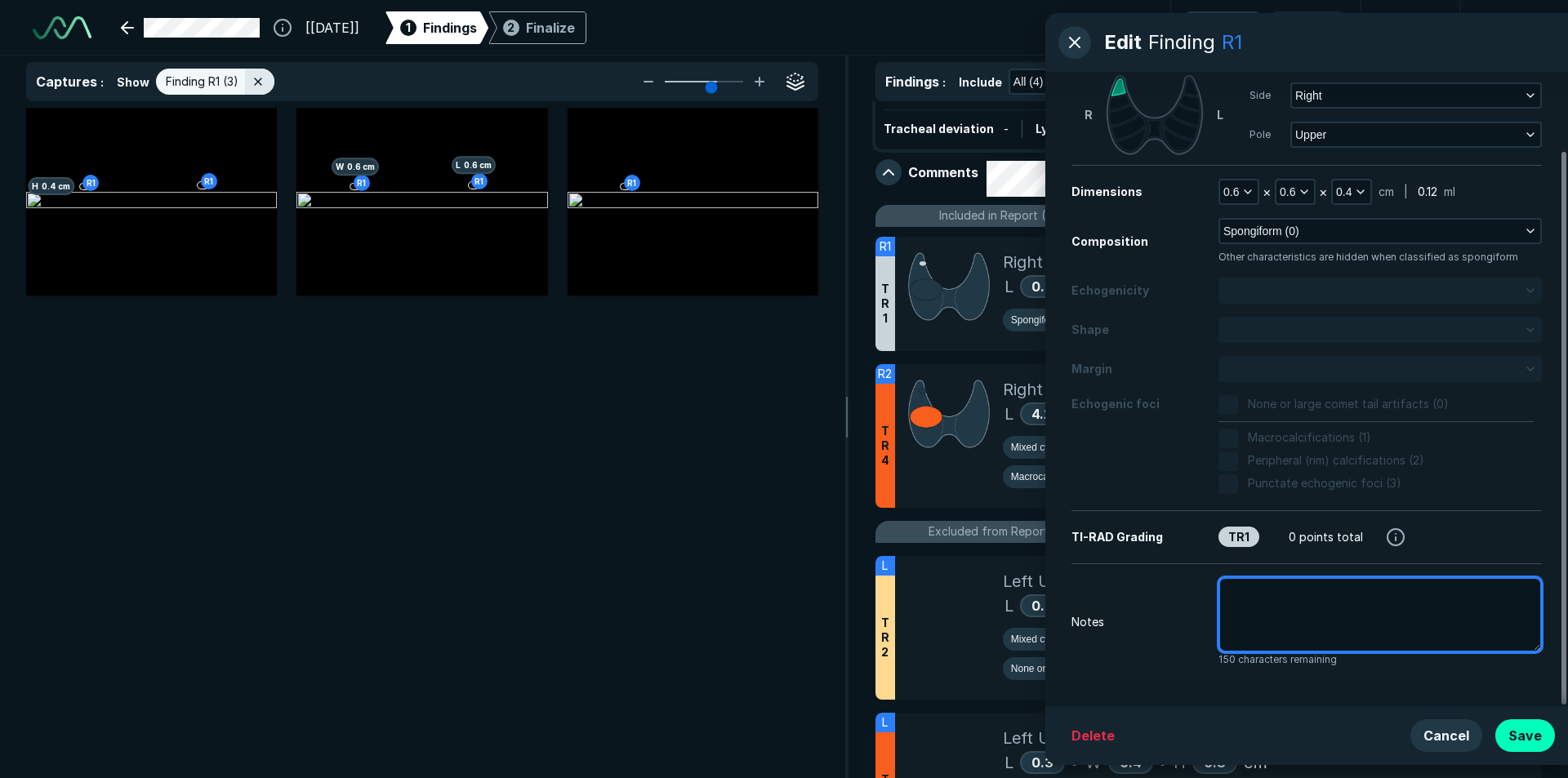
click at [1281, 616] on textarea at bounding box center [1380, 615] width 323 height 75
type textarea "x"
type textarea "p"
type textarea "x"
type textarea "pr"
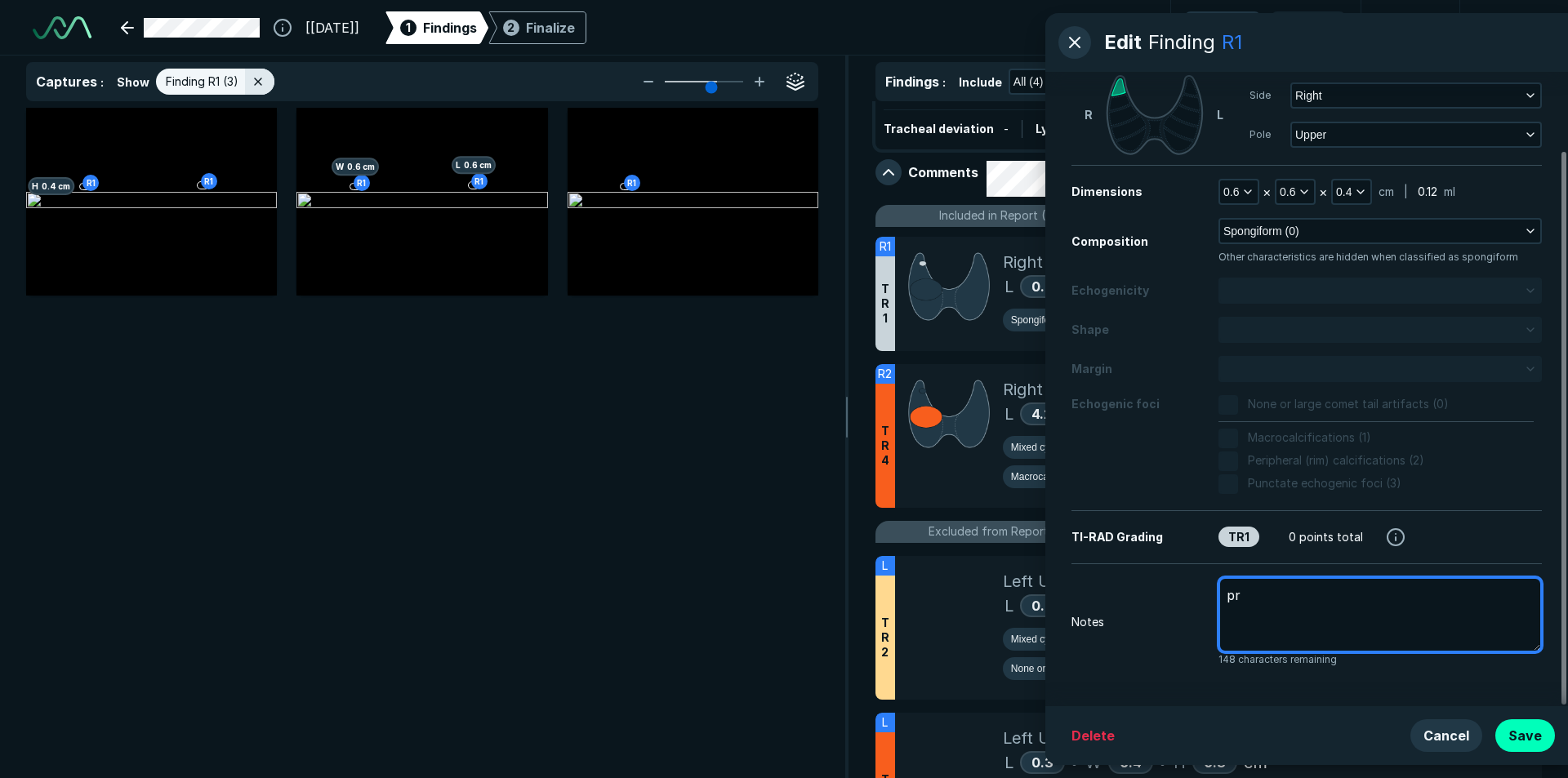
type textarea "x"
type textarea "pri"
type textarea "x"
type textarea "prio"
type textarea "x"
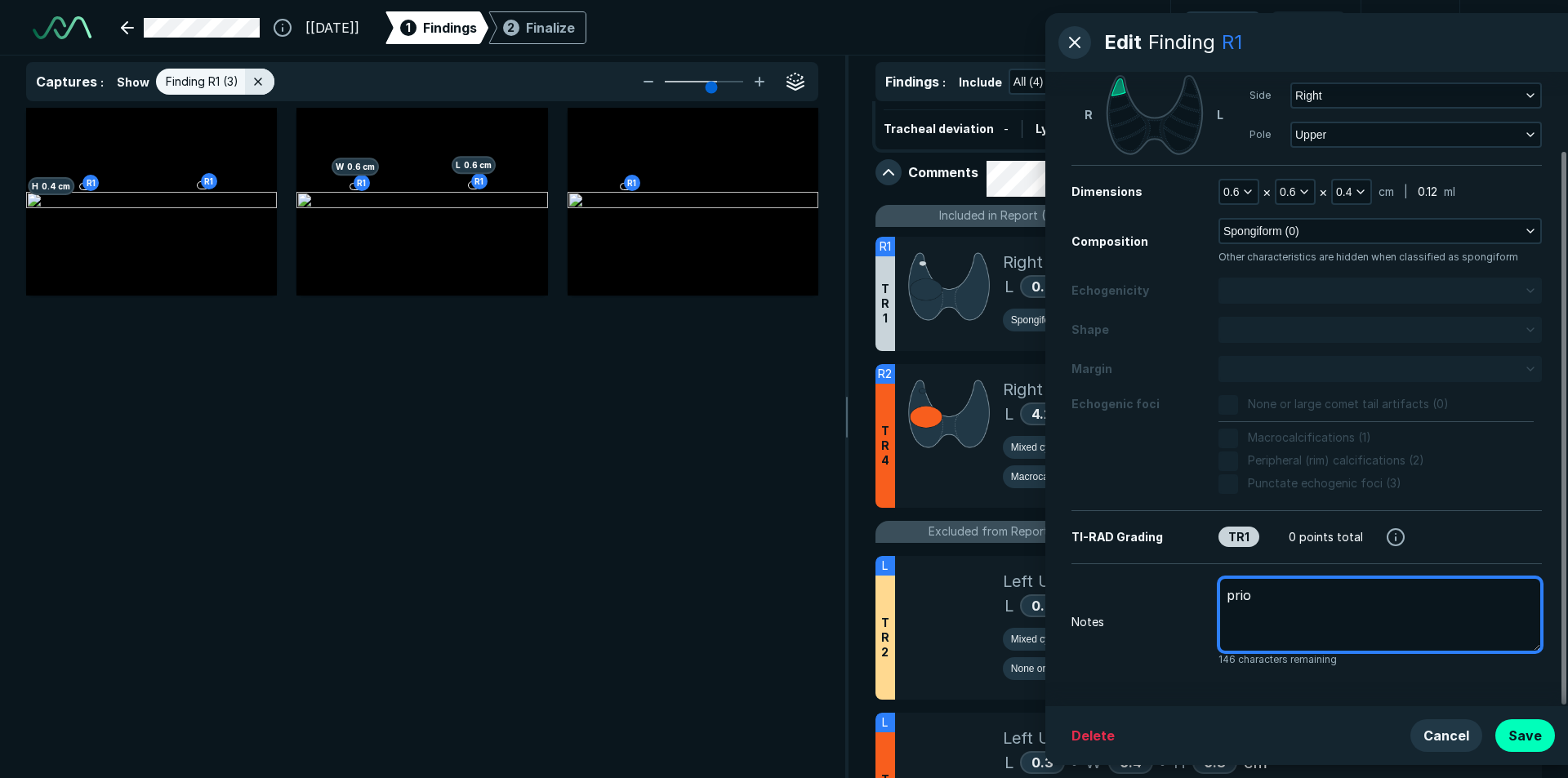
type textarea "prior"
type textarea "x"
type textarea "prior"
type textarea "x"
type textarea "prior n"
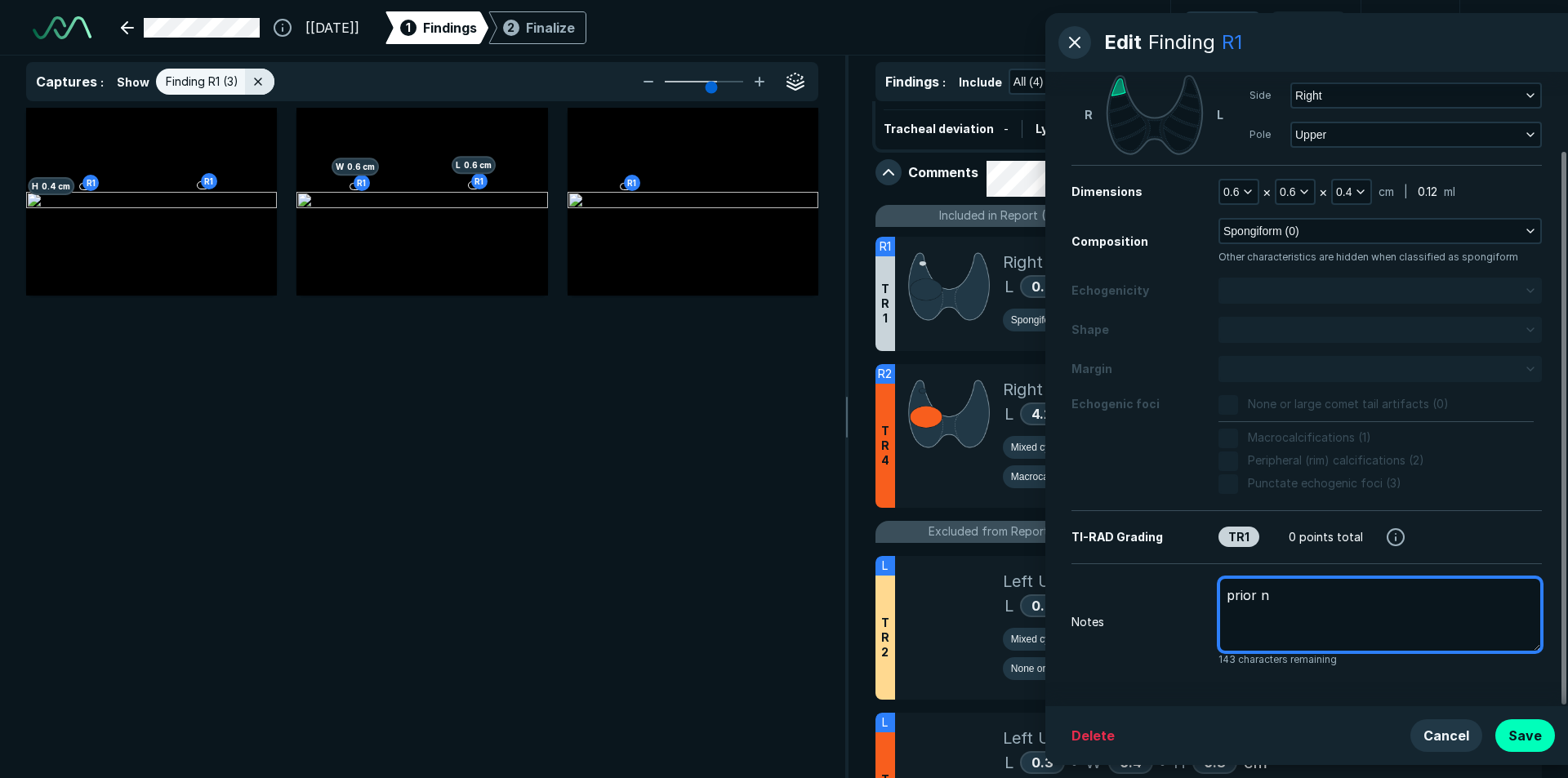
type textarea "x"
type textarea "prior no"
type textarea "x"
type textarea "prior not"
type textarea "x"
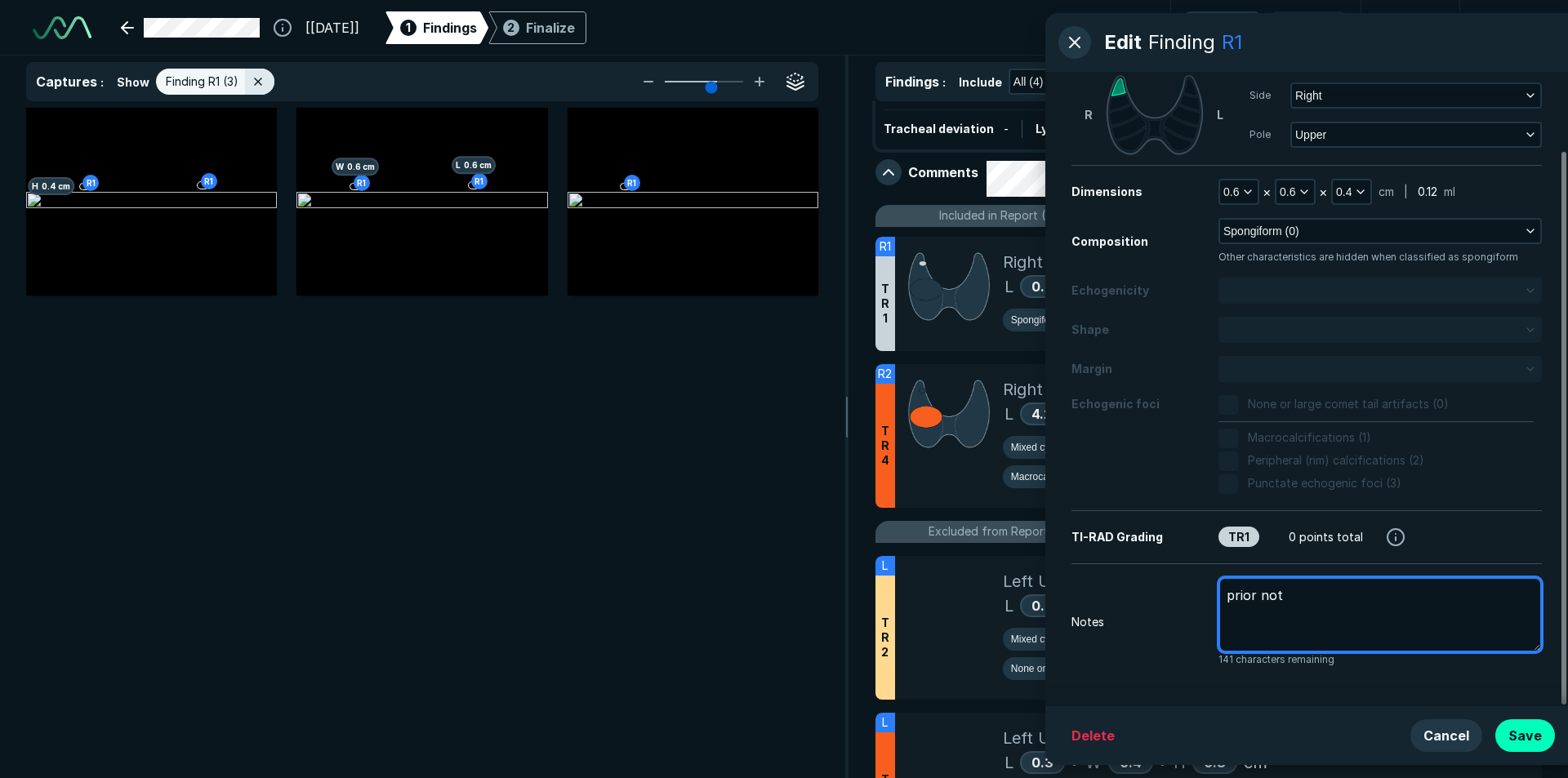
type textarea "prior not"
type textarea "x"
type textarea "prior not m"
type textarea "x"
type textarea "prior not"
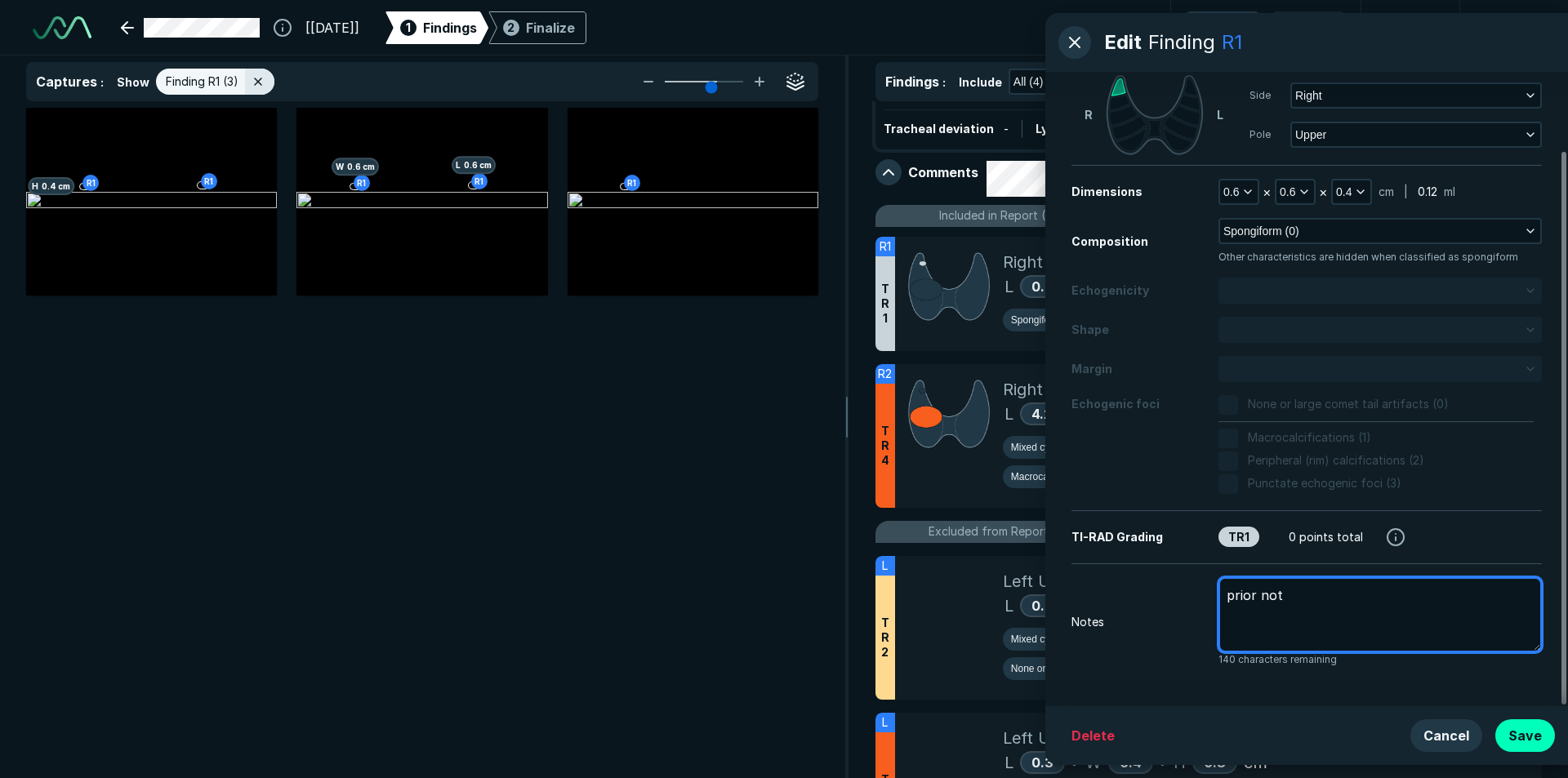
type textarea "x"
type textarea "prior not s"
type textarea "x"
type textarea "prior not se"
type textarea "x"
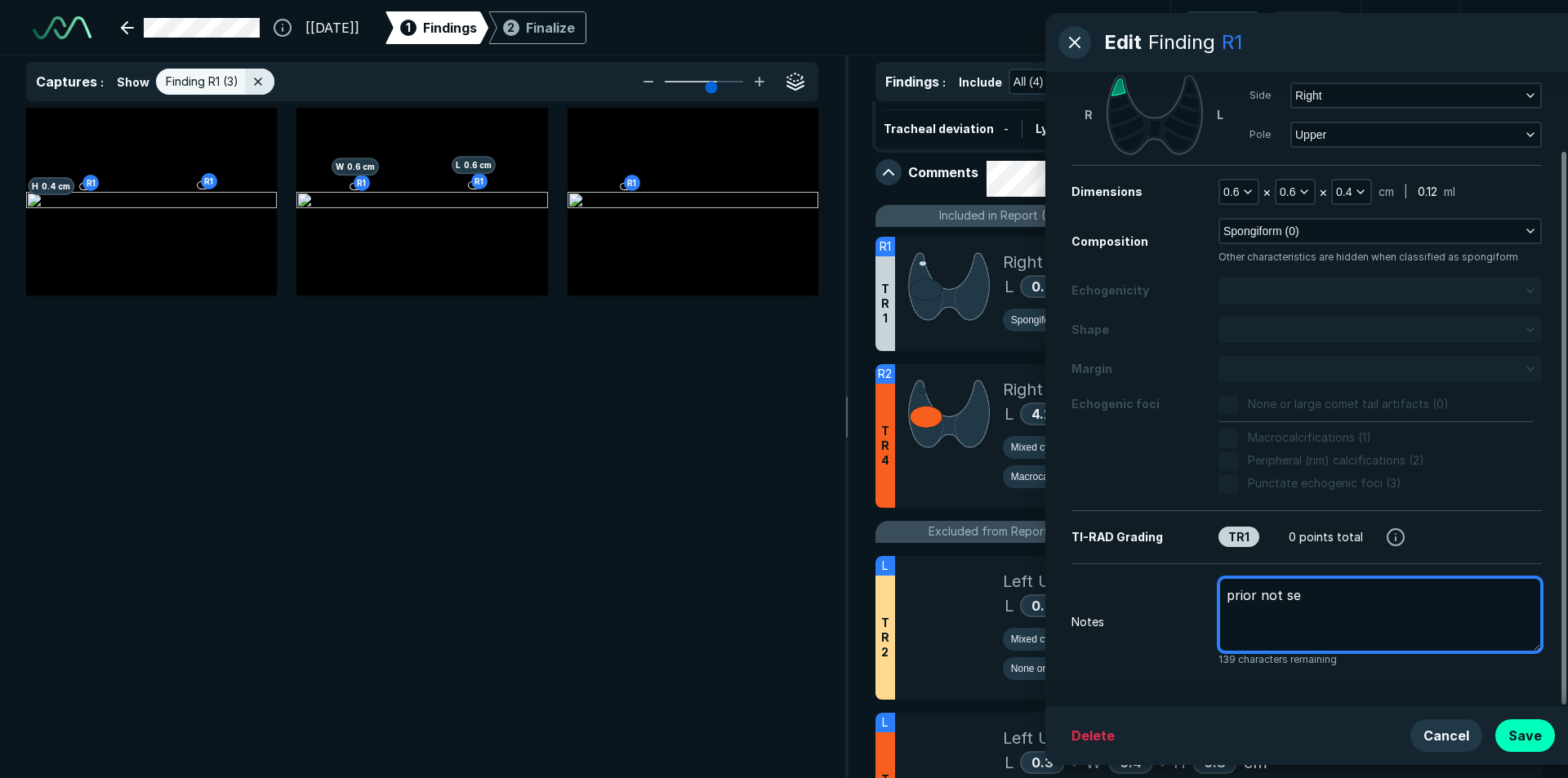
type textarea "prior not see"
type textarea "x"
type textarea "prior not seen"
type textarea "x"
type textarea "prior not seen"
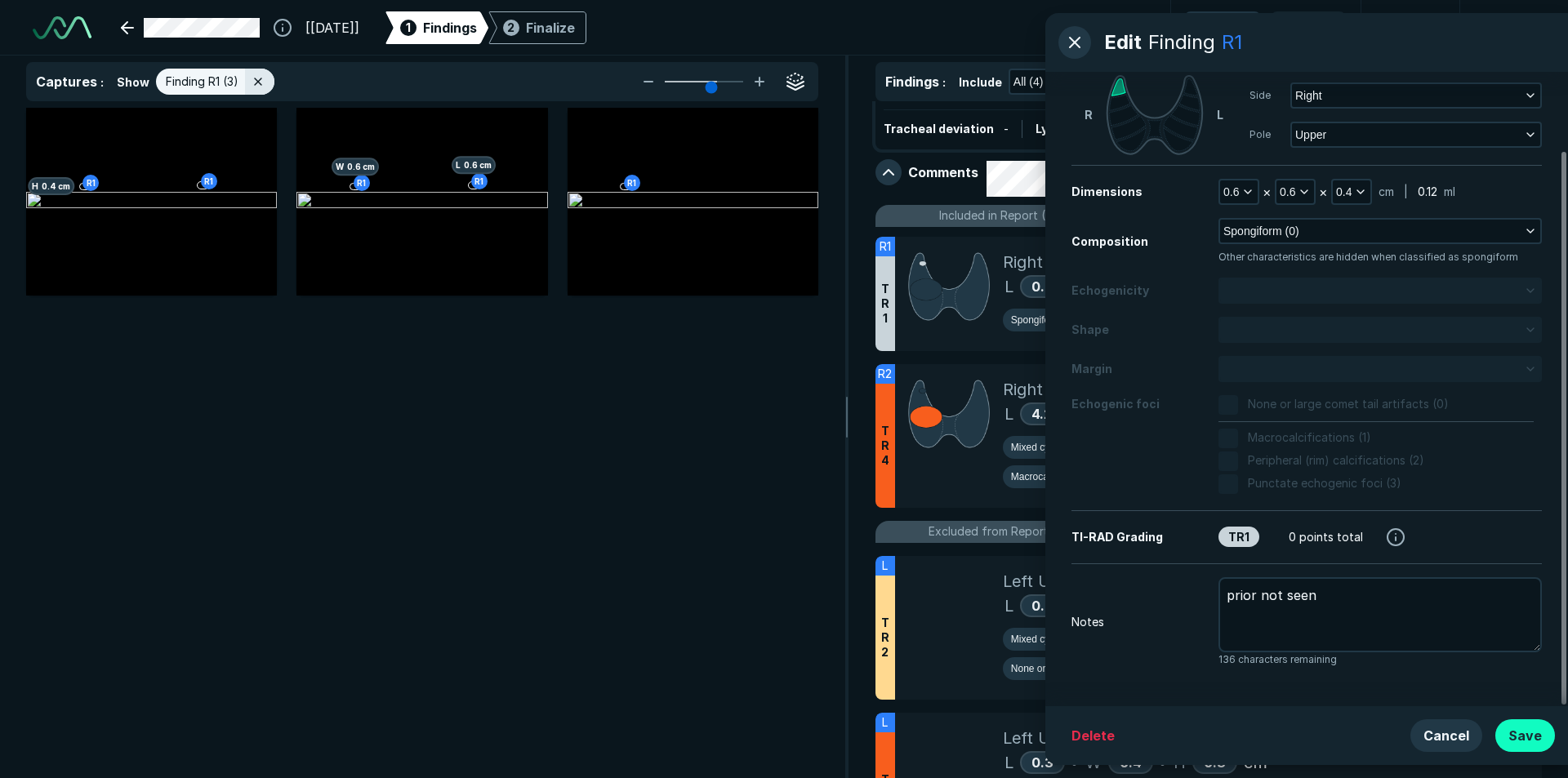
click at [1528, 739] on button "Save" at bounding box center [1525, 735] width 60 height 32
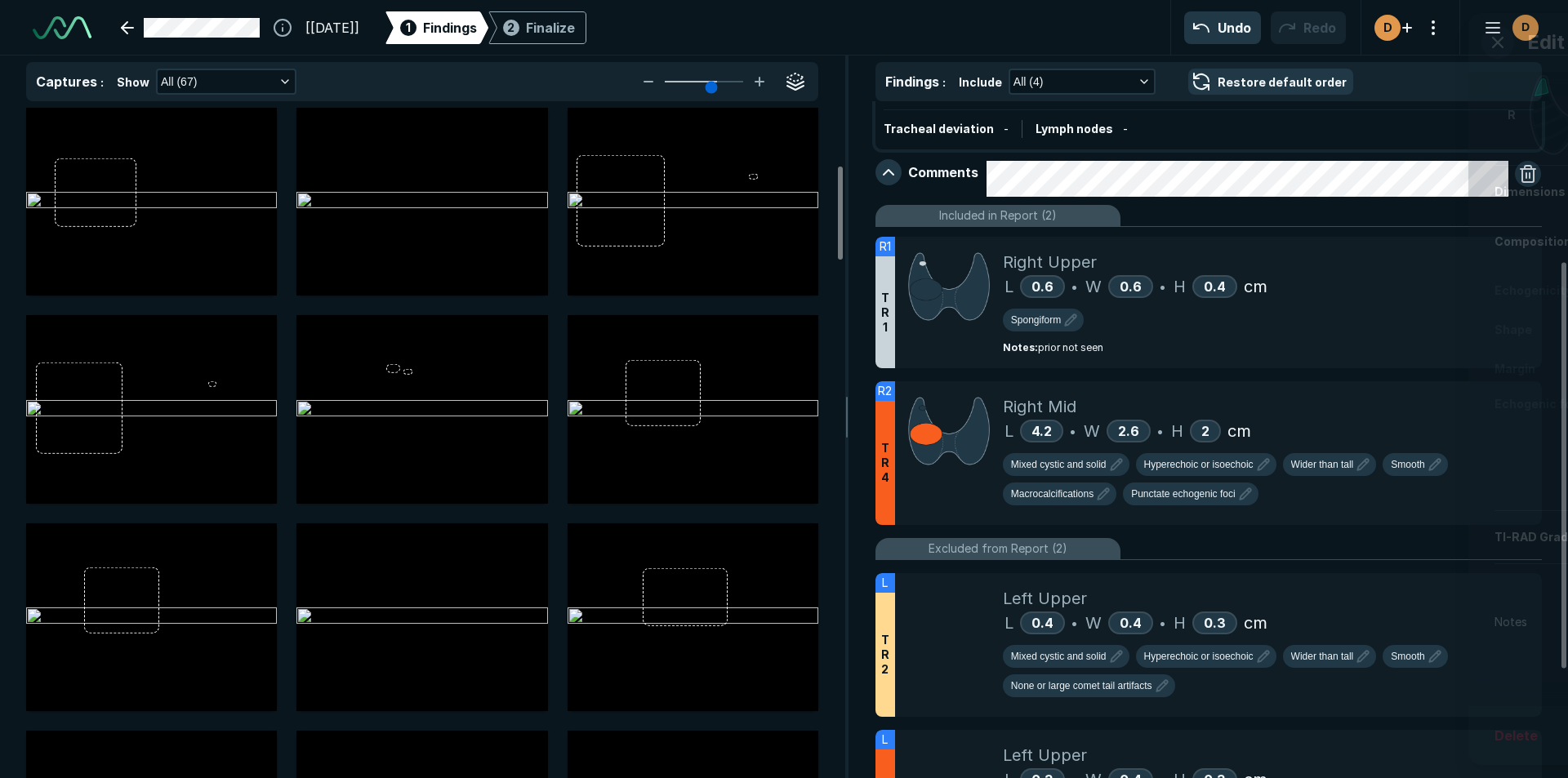
scroll to position [408, 0]
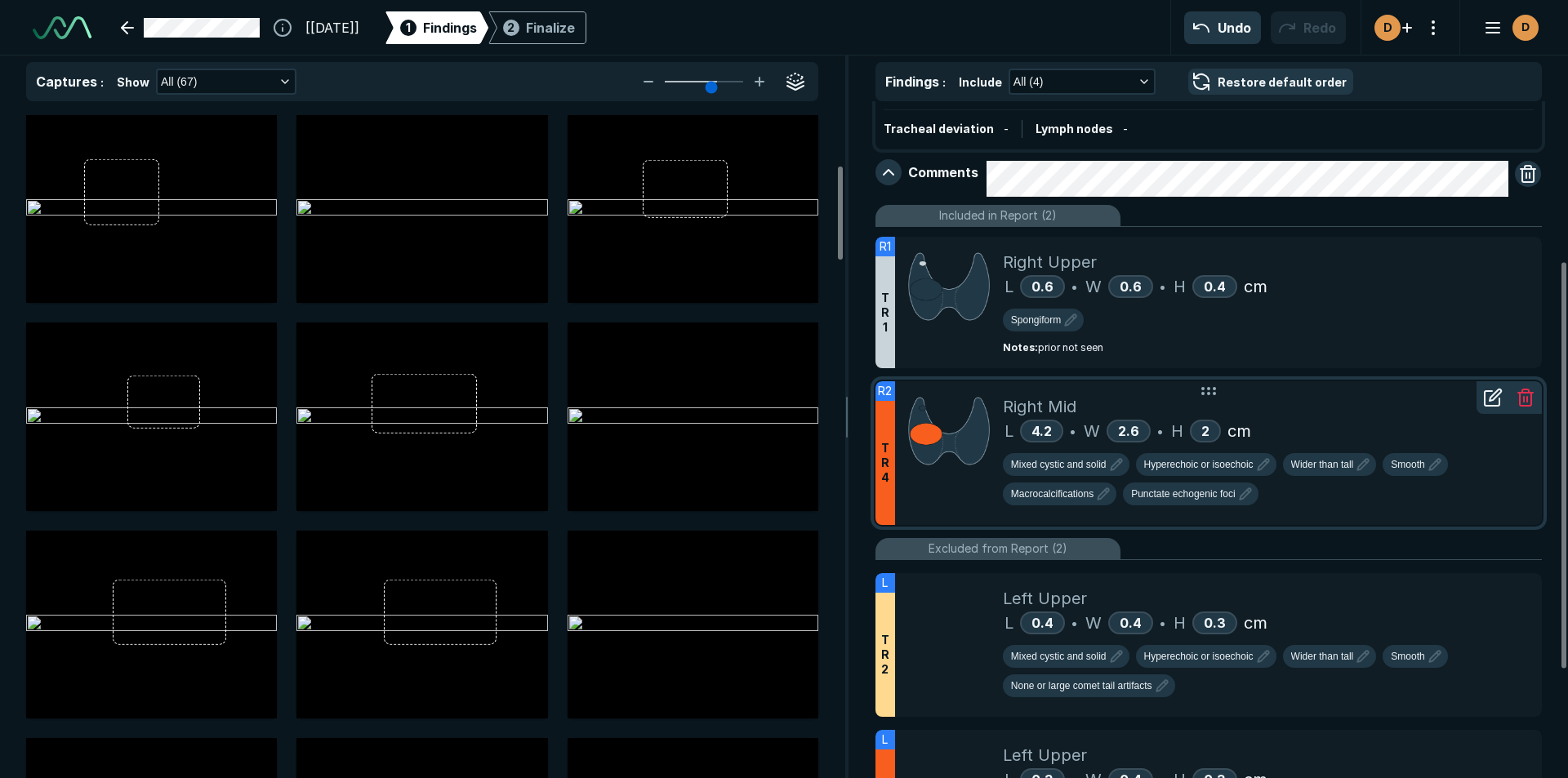
click at [1491, 403] on icon at bounding box center [1492, 397] width 20 height 20
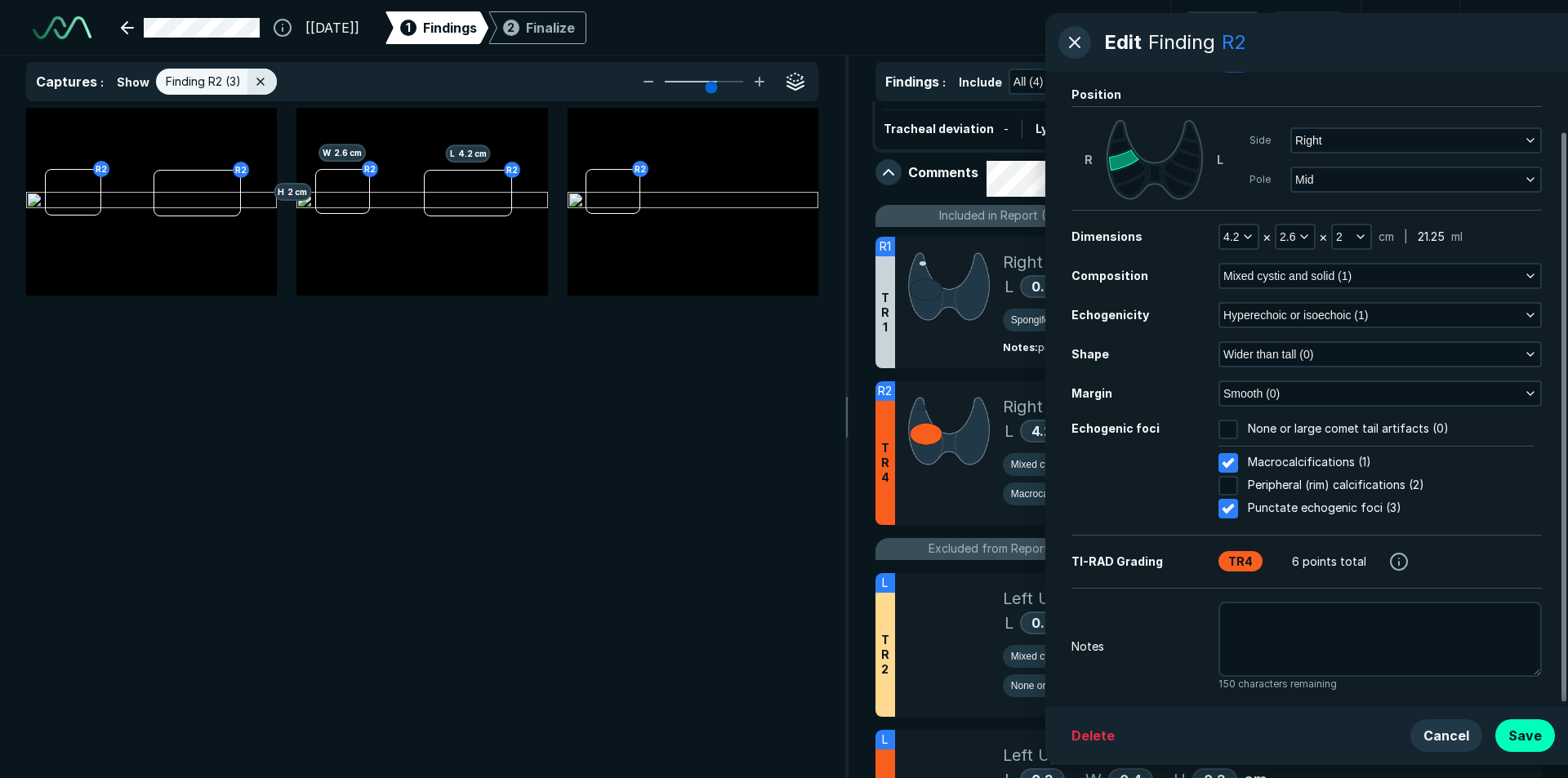
scroll to position [69, 0]
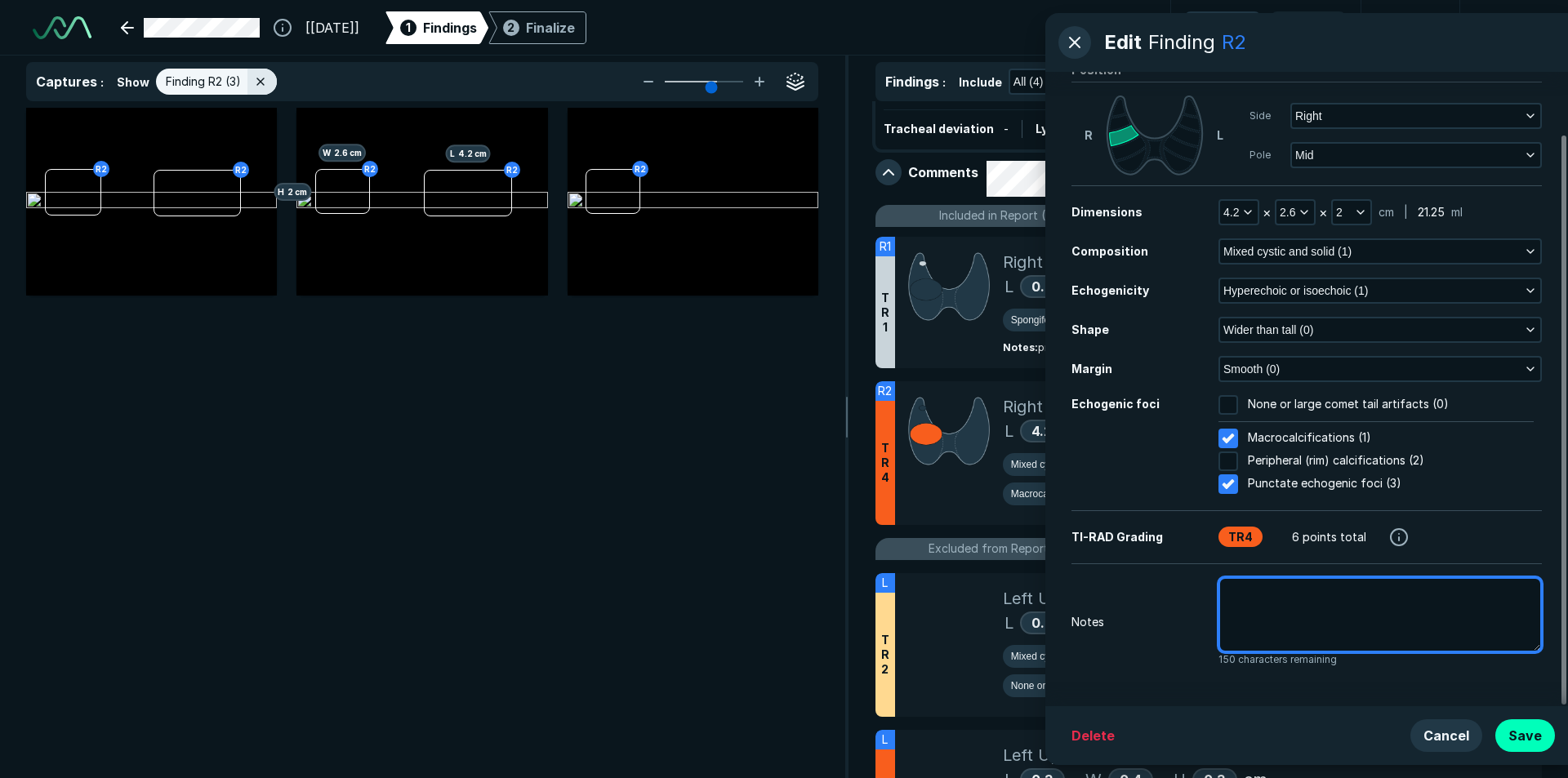
click at [1241, 601] on textarea at bounding box center [1380, 615] width 323 height 75
type textarea "x"
type textarea "p"
type textarea "x"
type textarea "pr"
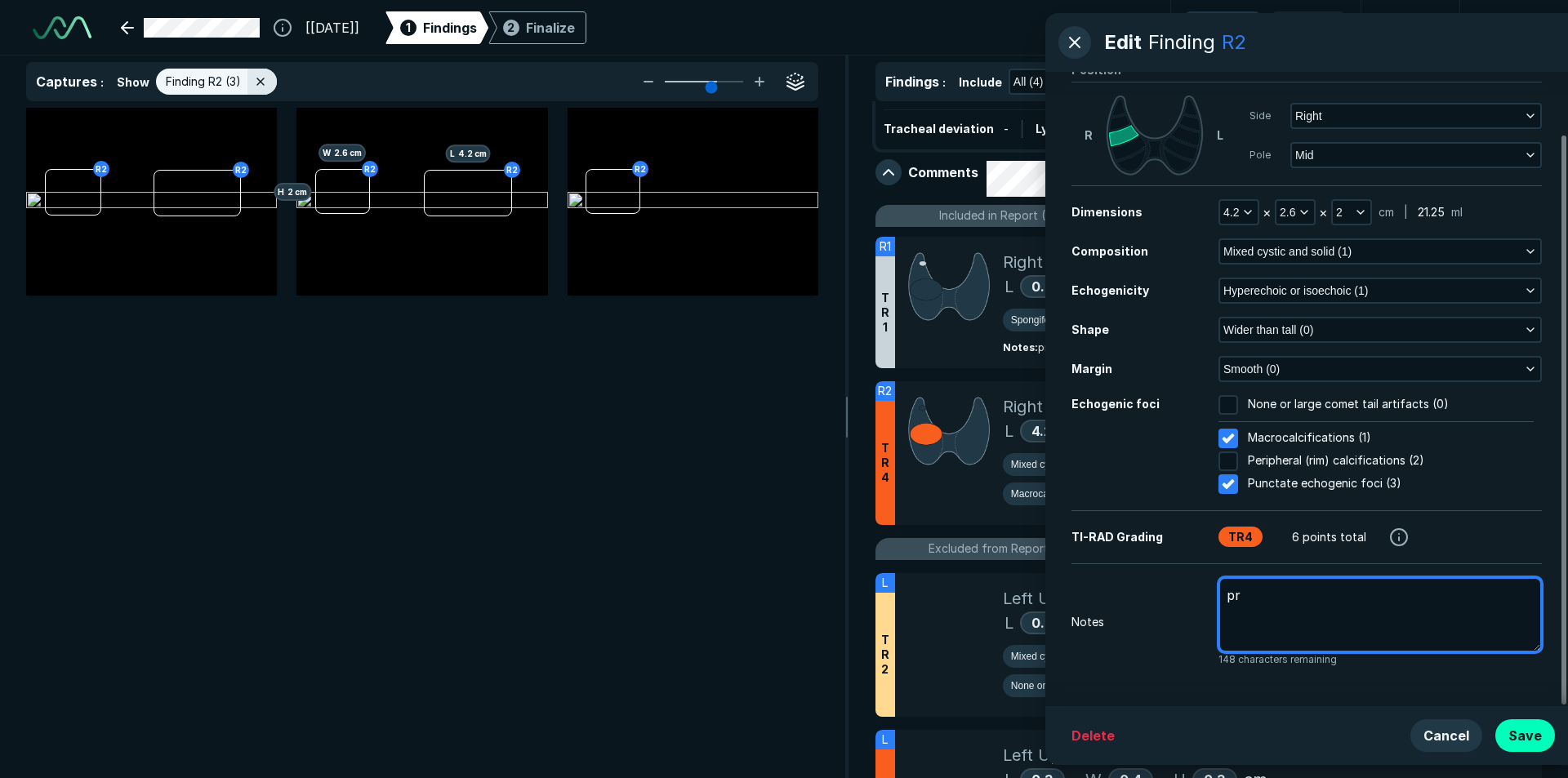
type textarea "x"
type textarea "pri"
type textarea "x"
type textarea "prio"
type textarea "x"
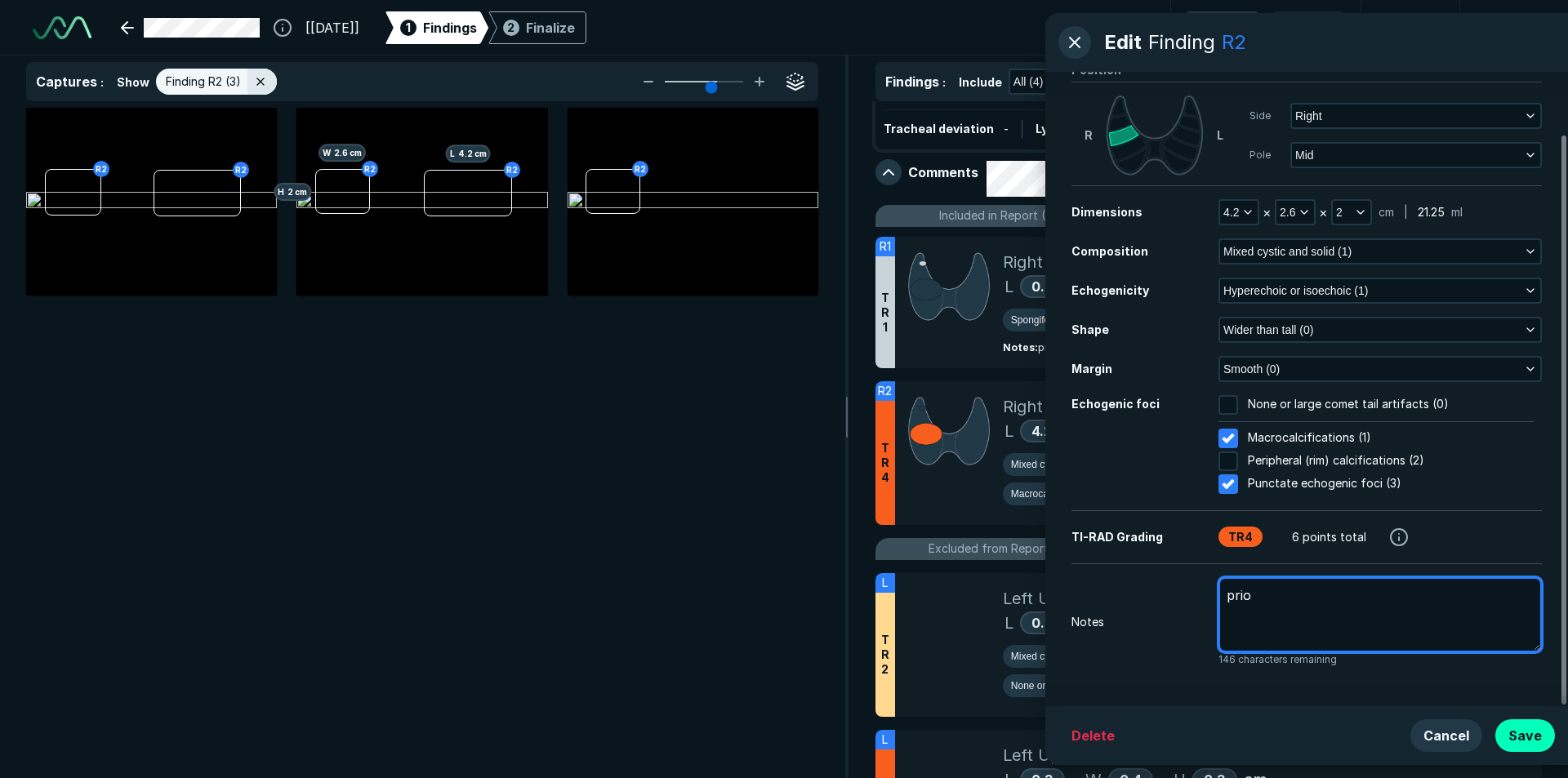
type textarea "prior"
type textarea "x"
type textarea "prior"
type textarea "x"
type textarea "prior m"
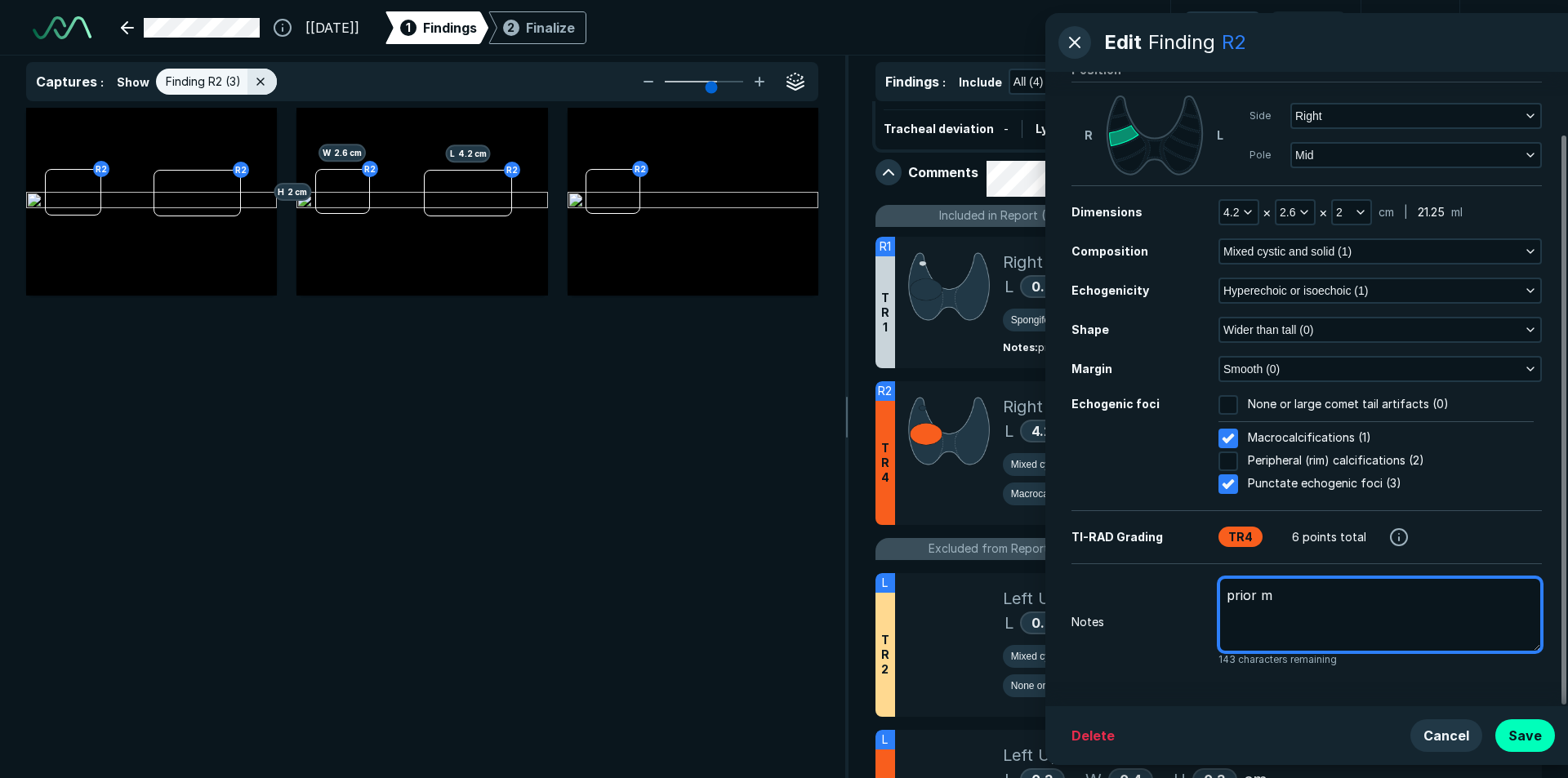
type textarea "x"
type textarea "prior me"
type textarea "x"
type textarea "prior mea"
type textarea "x"
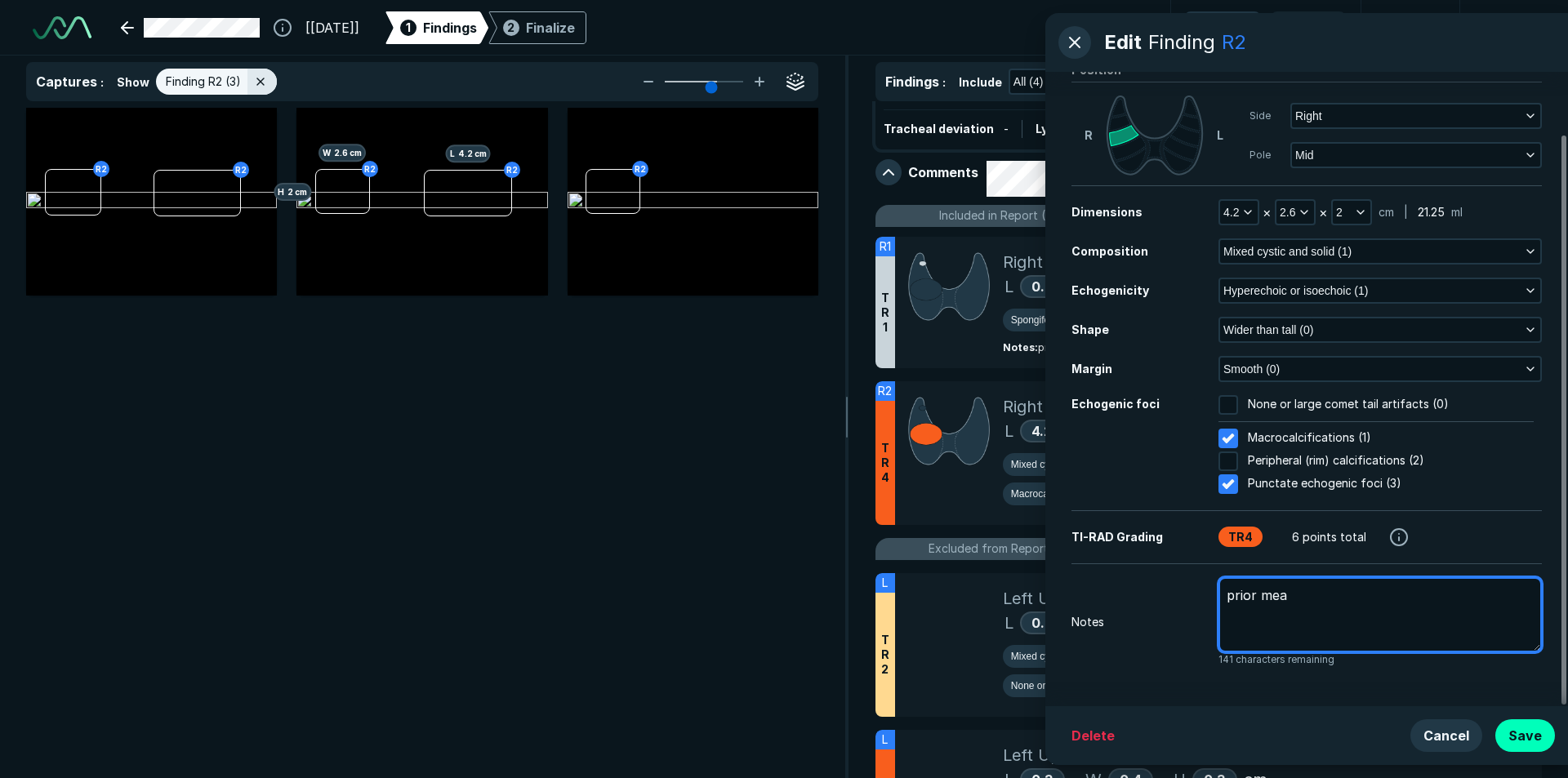
type textarea "prior meas"
type textarea "x"
type textarea "prior measu"
type textarea "x"
type textarea "prior measur"
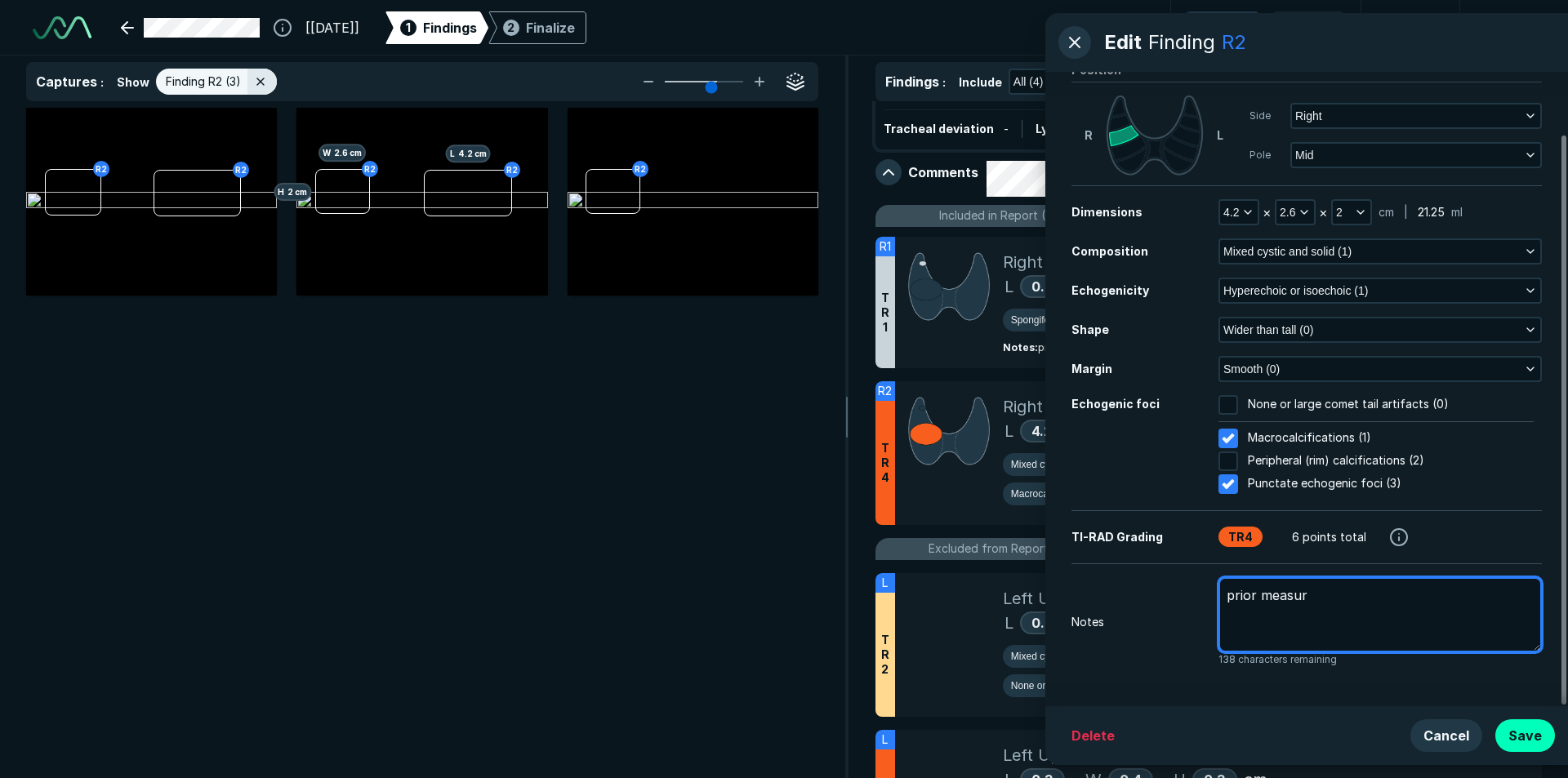
type textarea "x"
type textarea "prior measurm"
type textarea "x"
type textarea "prior measurme"
type textarea "x"
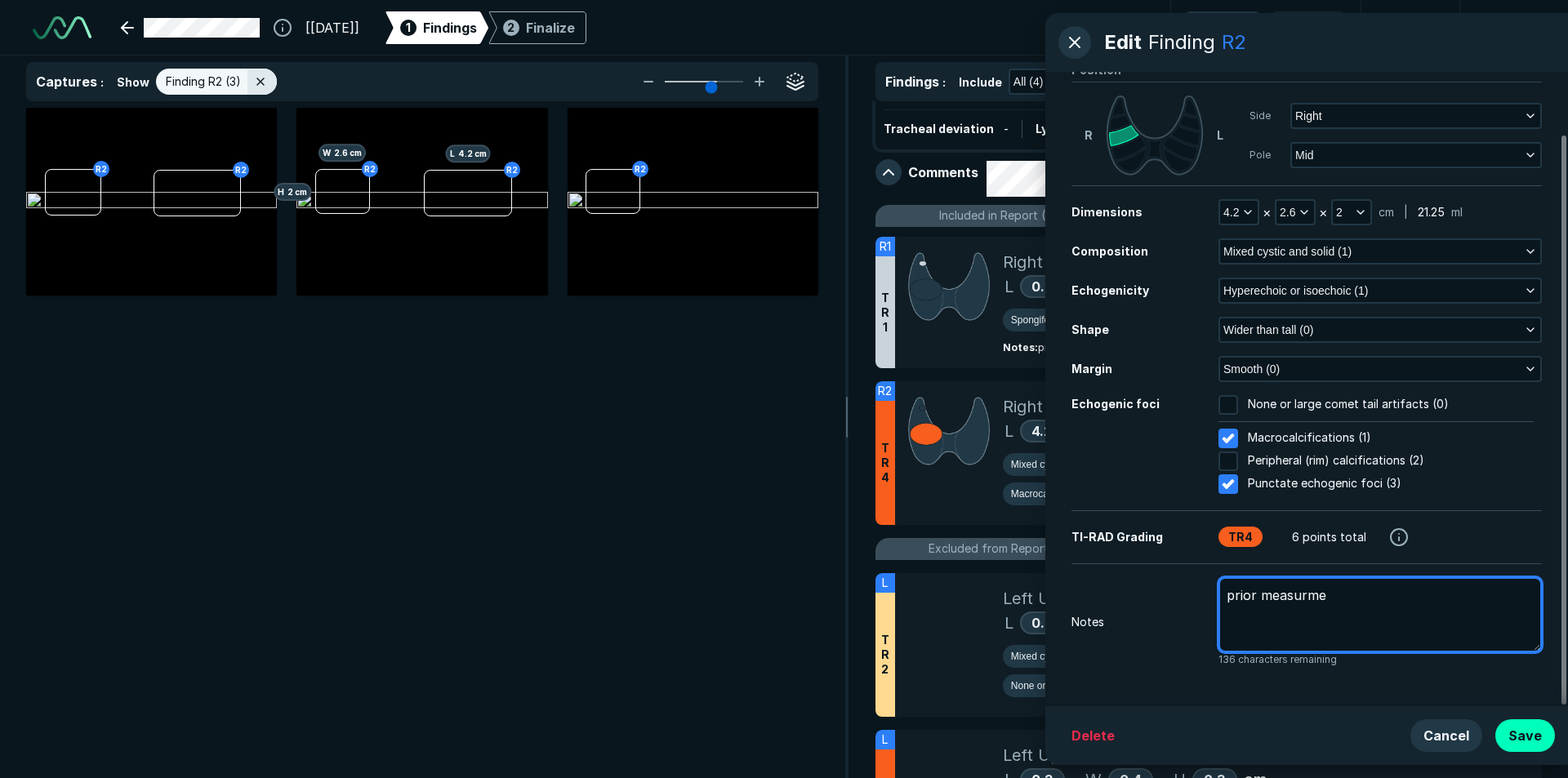
type textarea "prior measurmen"
type textarea "x"
type textarea "prior measurment"
type textarea "x"
type textarea "prior measurment"
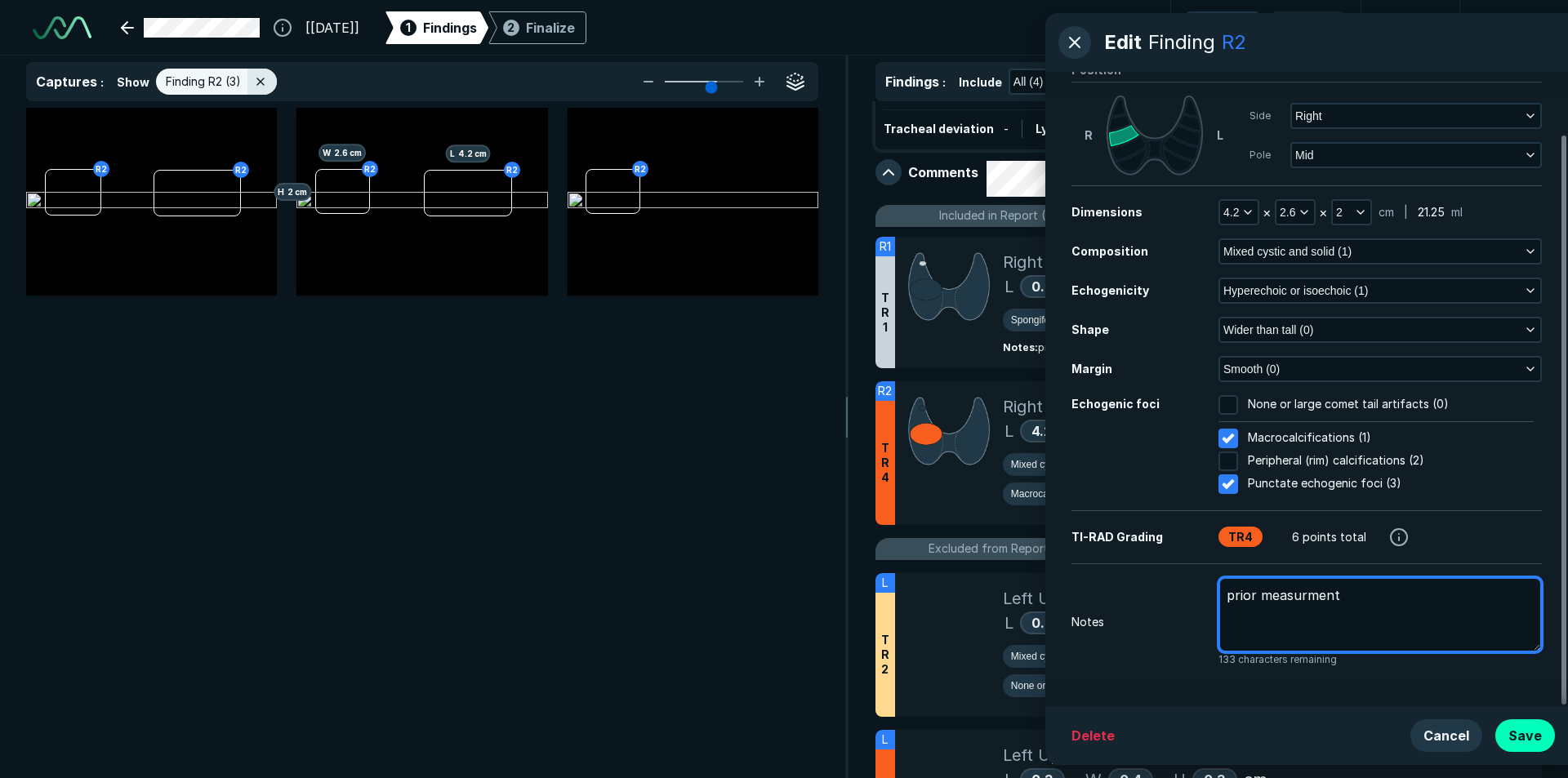
type textarea "x"
type textarea "prior measurement"
type textarea "x"
type textarea "prior measuremen"
type textarea "x"
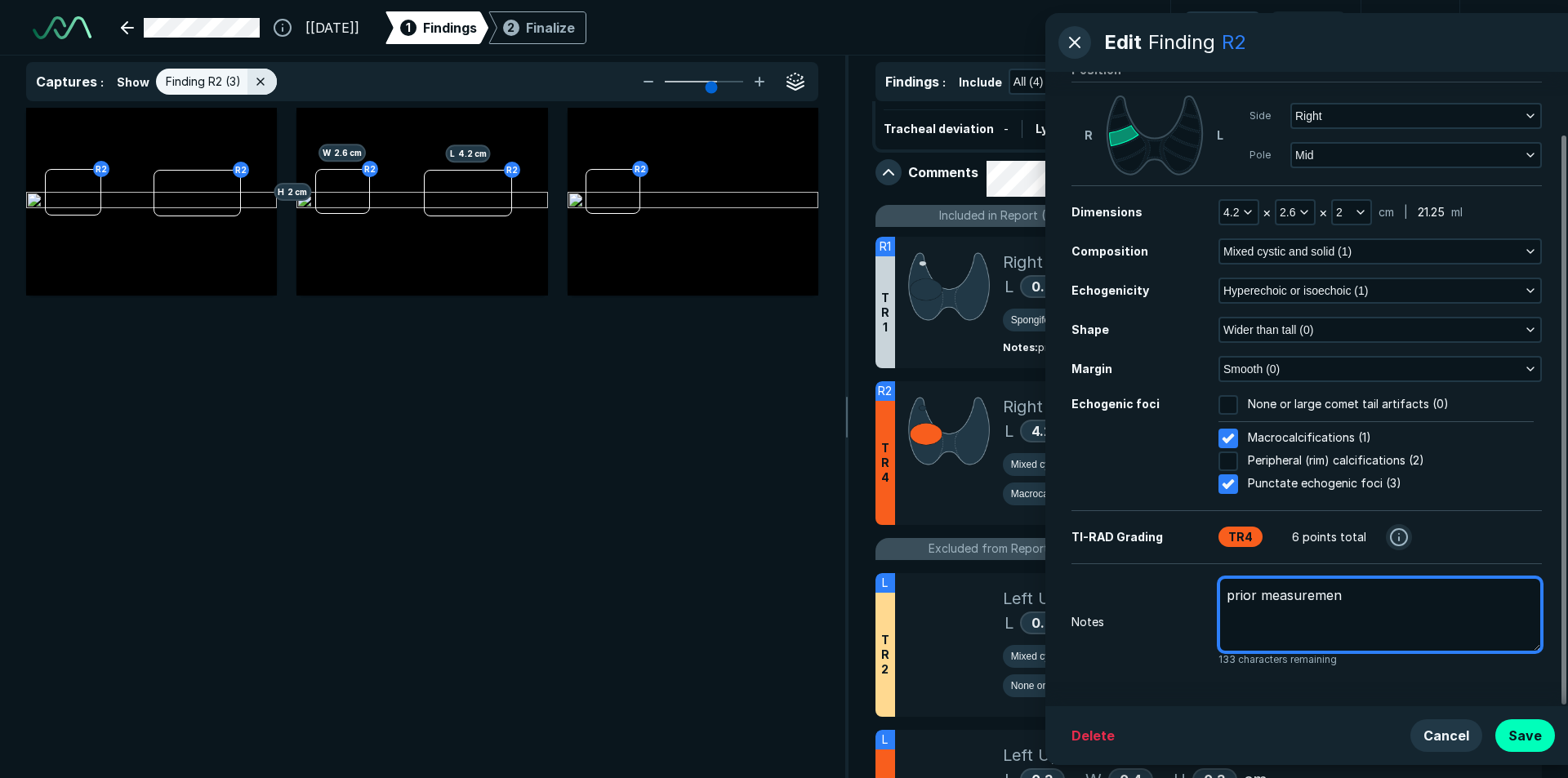
type textarea "prior measureme"
type textarea "x"
type textarea "prior measurem"
type textarea "x"
type textarea "prior measure"
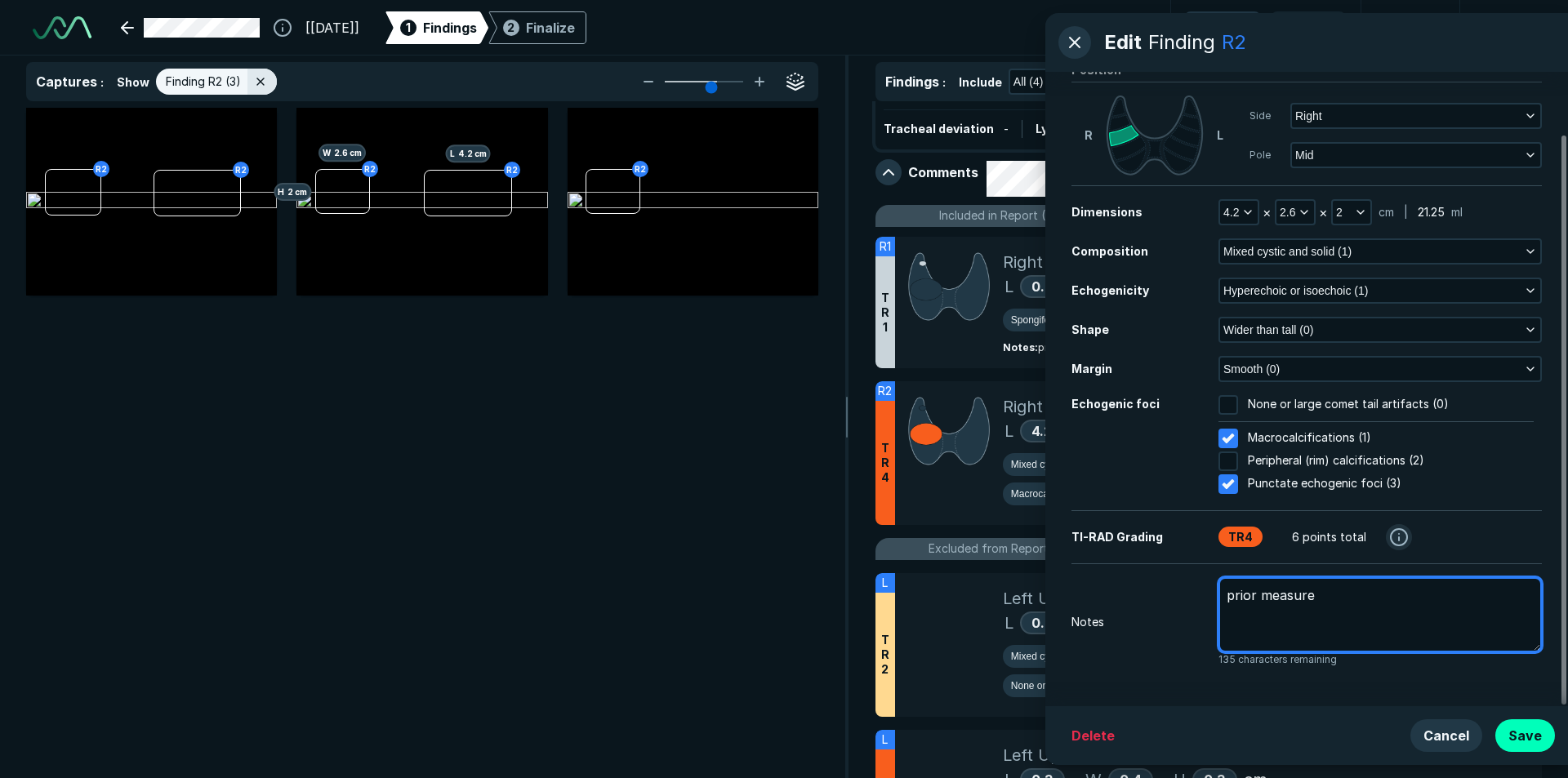
type textarea "x"
type textarea "prior measur"
type textarea "x"
type textarea "prior measu"
type textarea "x"
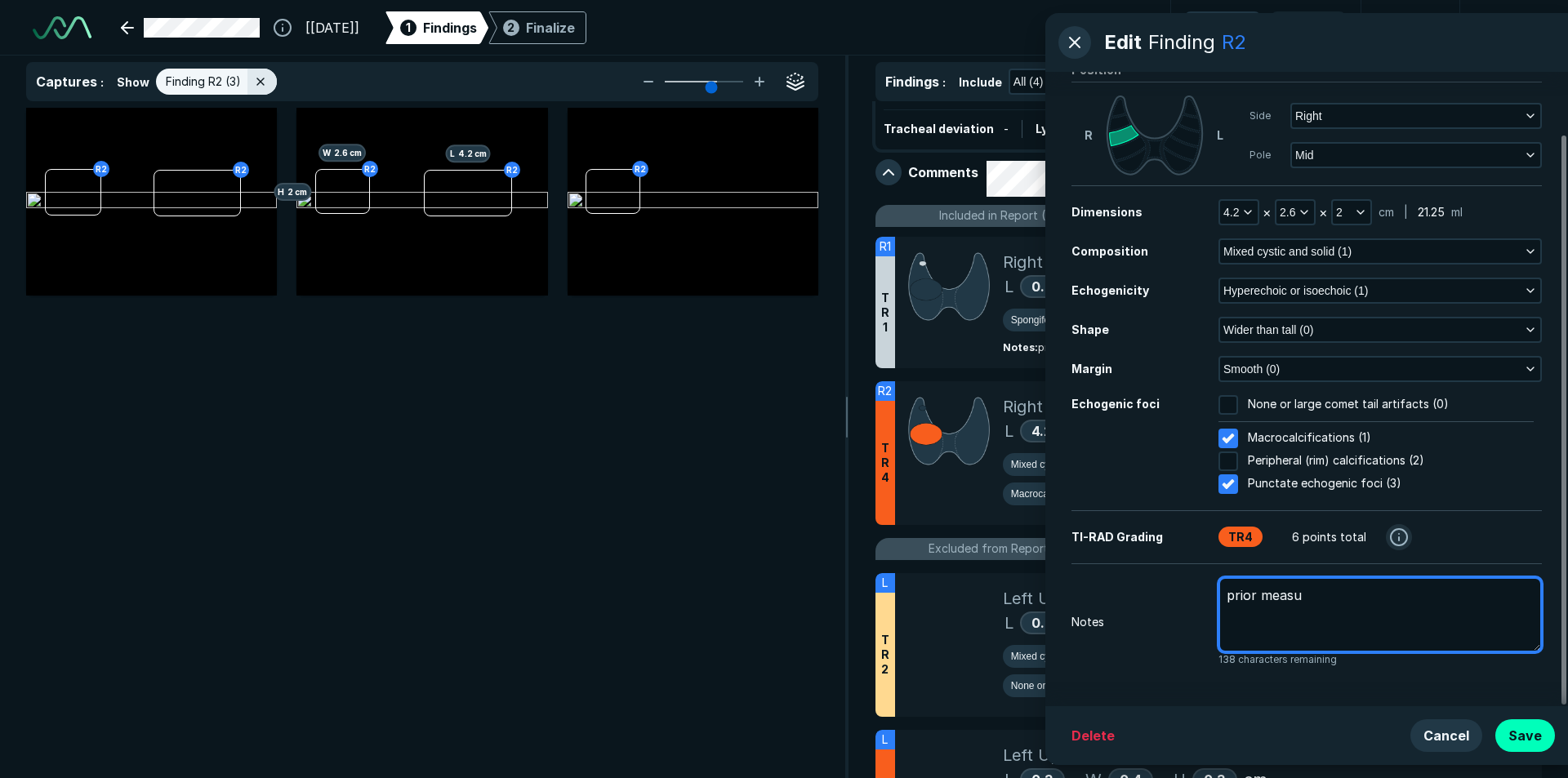
type textarea "prior meas"
type textarea "x"
type textarea "prior mea"
type textarea "x"
type textarea "prior me"
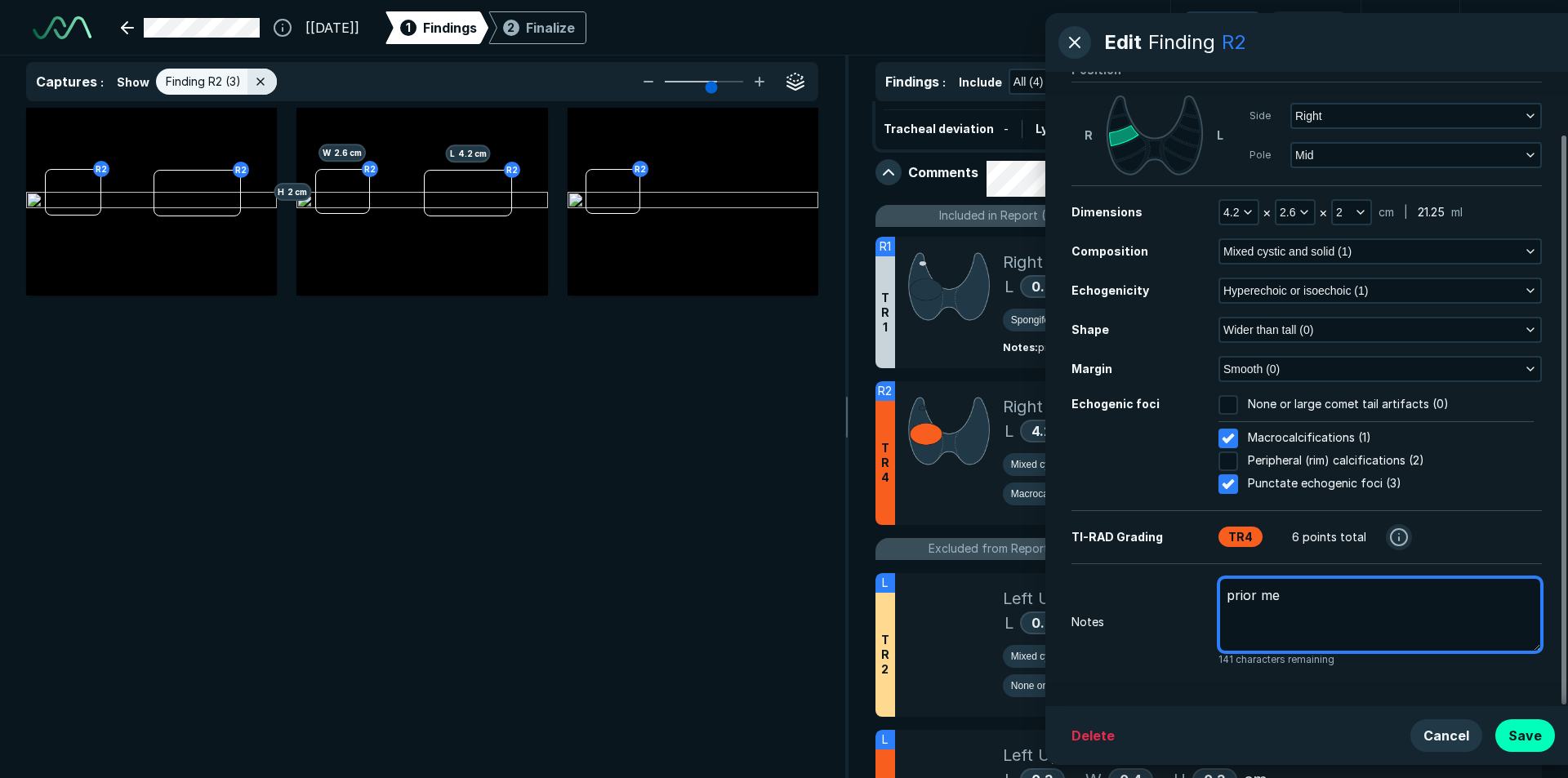
type textarea "x"
type textarea "prior m"
type textarea "x"
type textarea "prior"
type textarea "x"
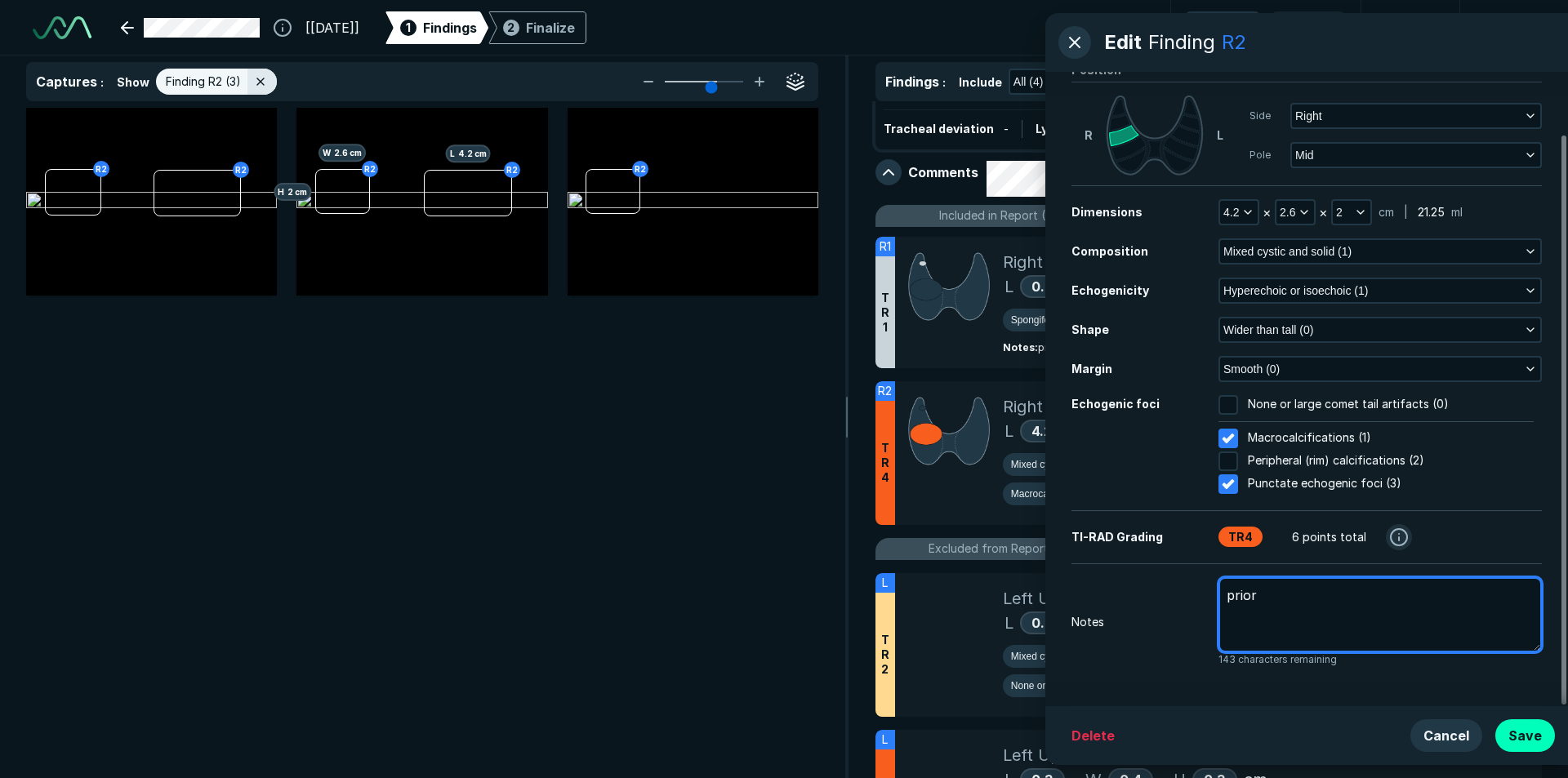
type textarea "prior"
type textarea "x"
type textarea "prio"
type textarea "x"
type textarea "pri"
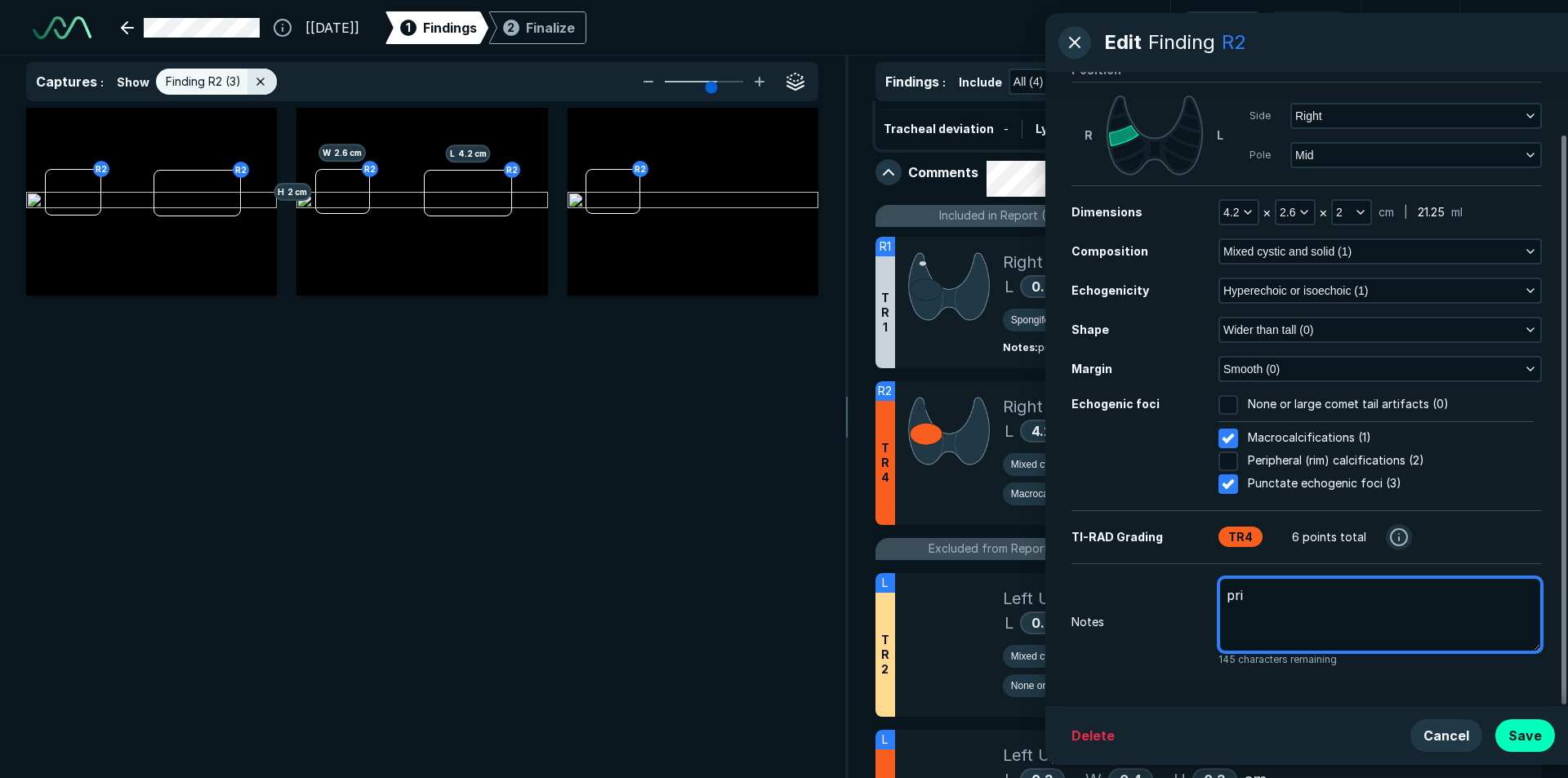
type textarea "x"
type textarea "pr"
type textarea "x"
type textarea "p"
type textarea "x"
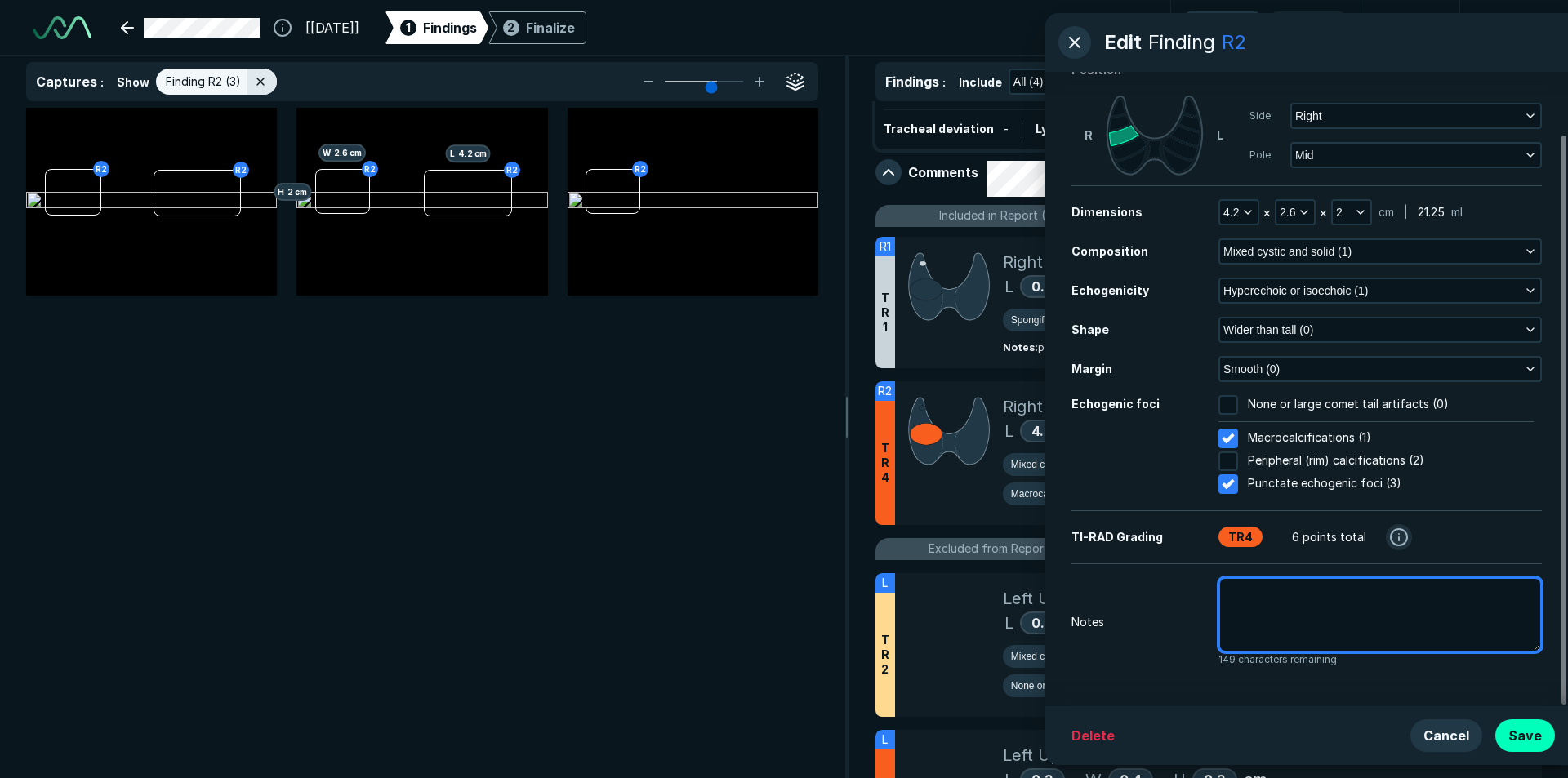
type textarea "x"
type textarea "N"
type textarea "x"
type textarea "No"
type textarea "x"
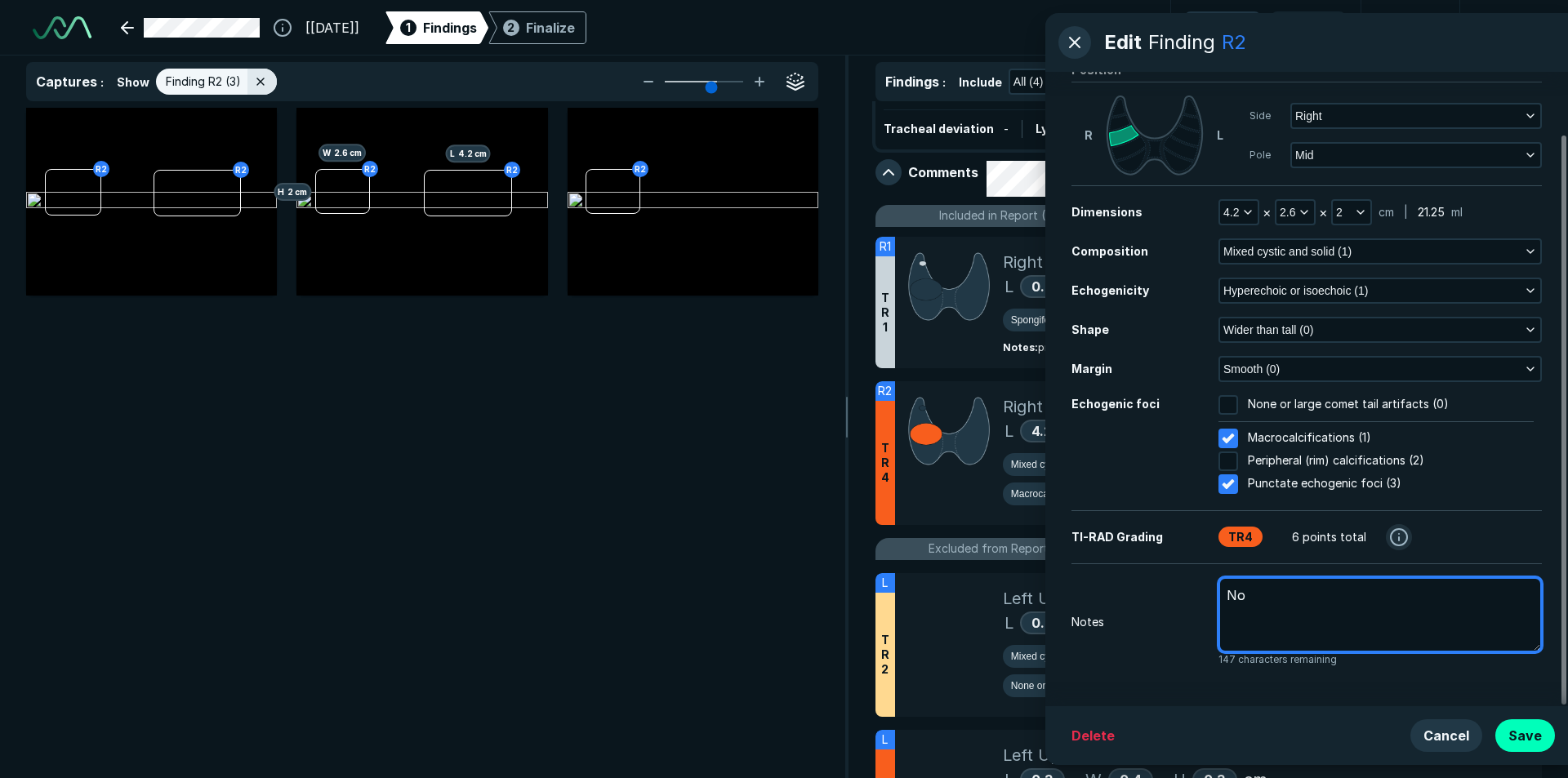
type textarea "Nod"
type textarea "x"
type textarea "Nodu"
type textarea "x"
type textarea "Nodul"
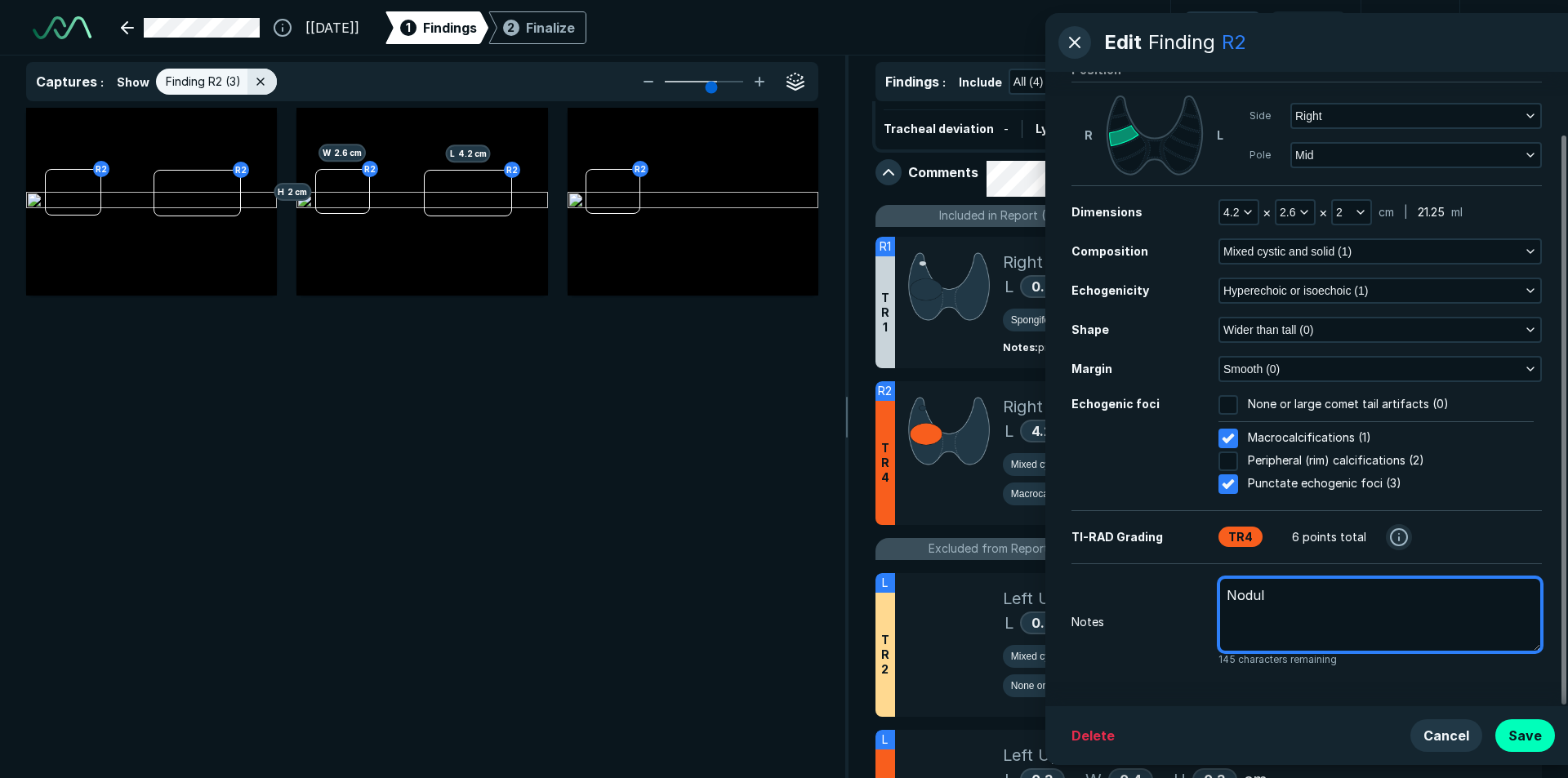
type textarea "x"
type textarea "[MEDICAL_DATA]"
type textarea "x"
type textarea "[MEDICAL_DATA]"
type textarea "x"
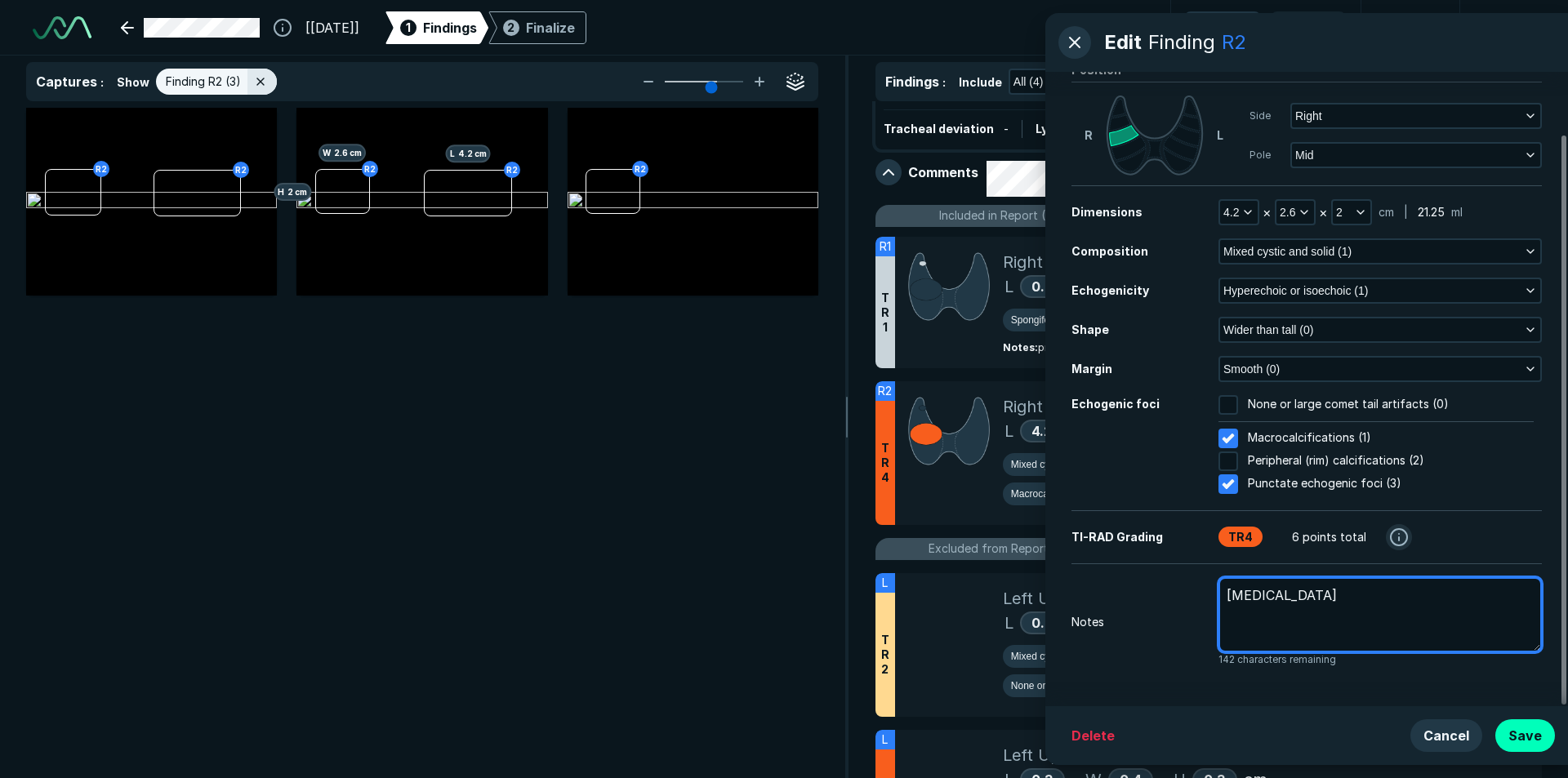
type textarea "[MEDICAL_DATA]"
type textarea "x"
type textarea "Nodul"
type textarea "x"
type textarea "Nodu"
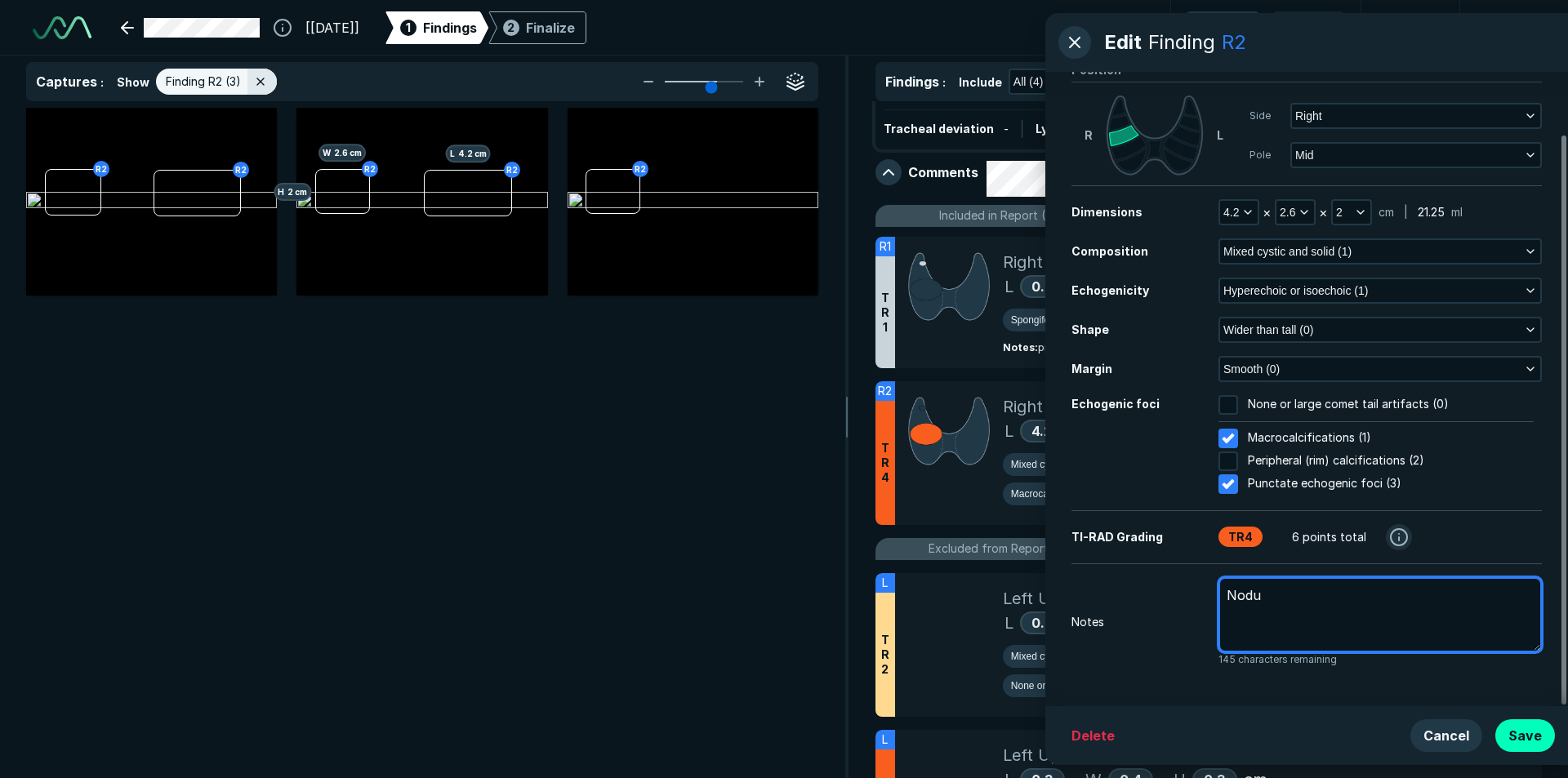
type textarea "x"
type textarea "Nod"
type textarea "x"
type textarea "No"
type textarea "x"
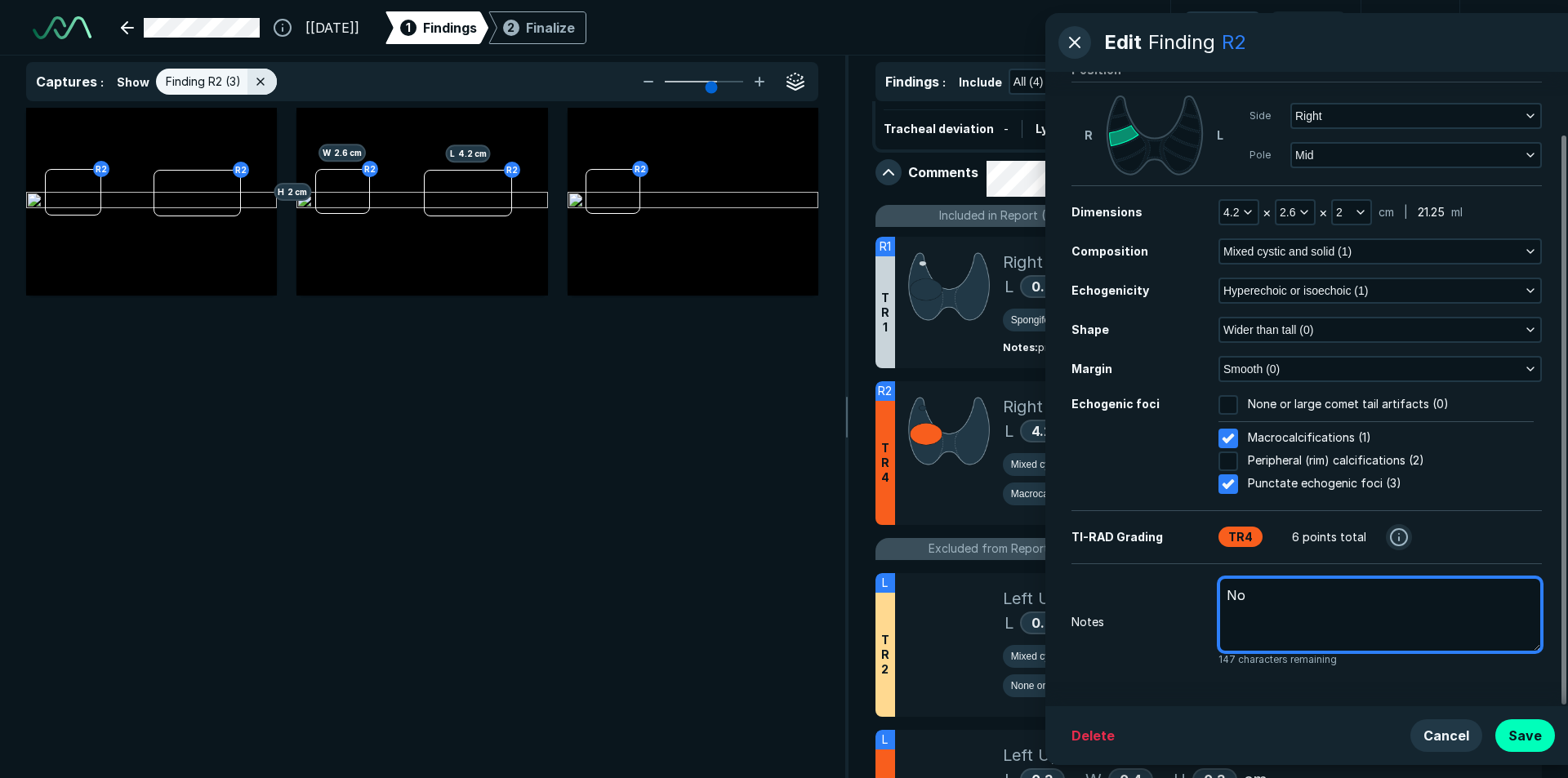
type textarea "N"
type textarea "x"
type textarea "P"
type textarea "x"
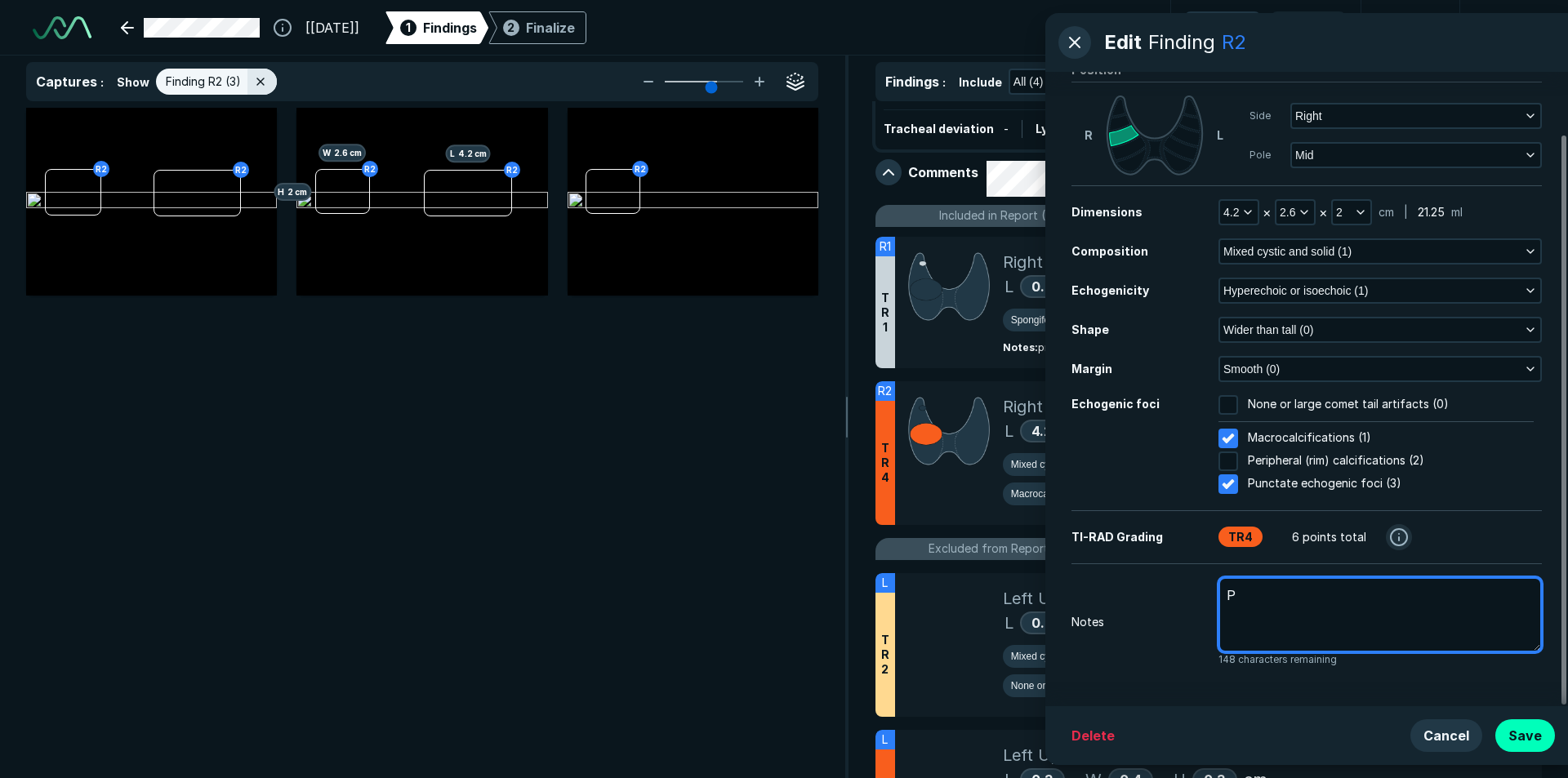
type textarea "Pr"
type textarea "x"
type textarea "Pro"
type textarea "x"
type textarea "Pr"
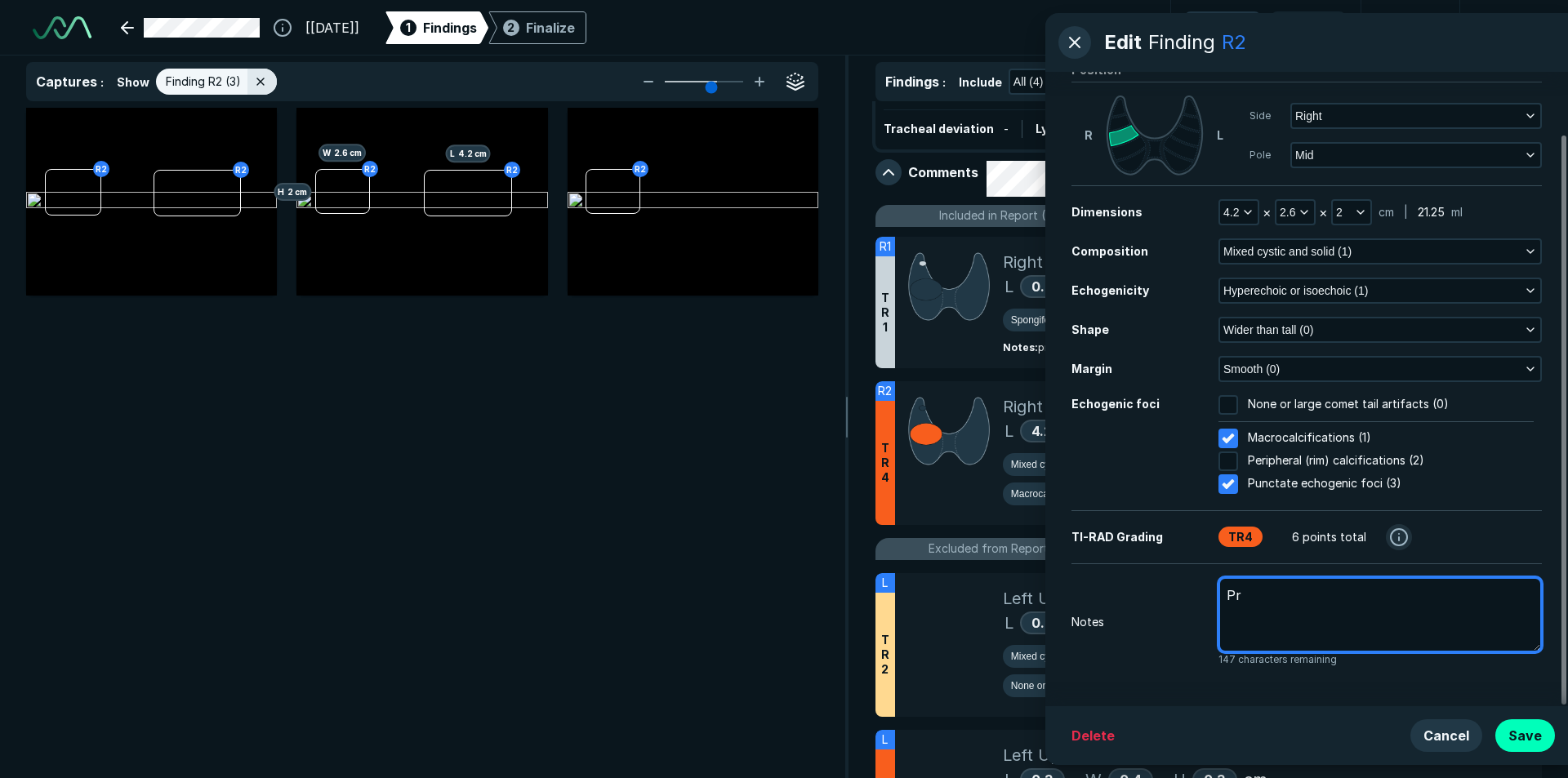
type textarea "x"
type textarea "Pri"
type textarea "x"
type textarea "Prio"
type textarea "x"
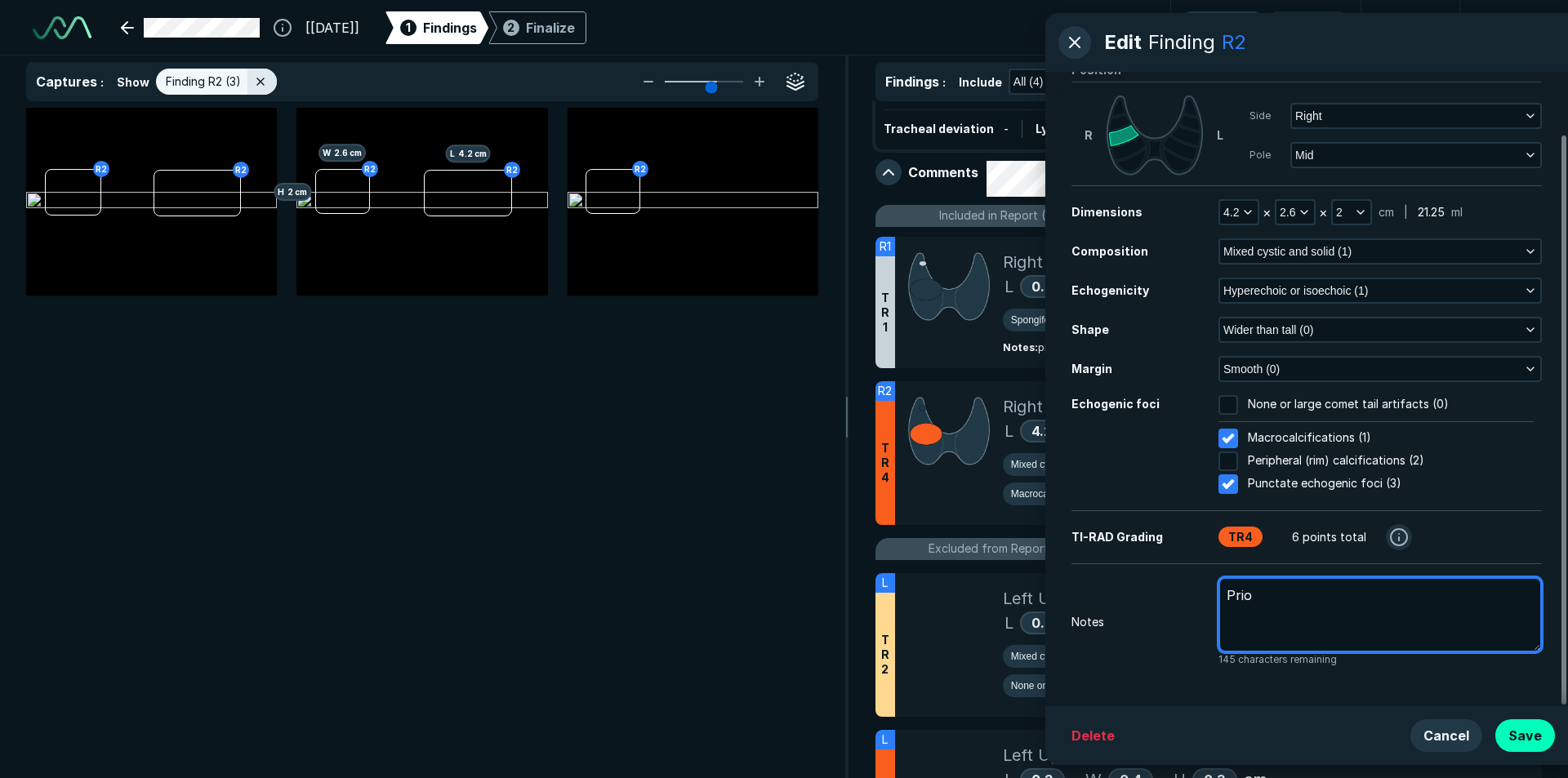
type textarea "Prior"
type textarea "x"
type textarea "Prior"
type textarea "x"
type textarea "Prior n"
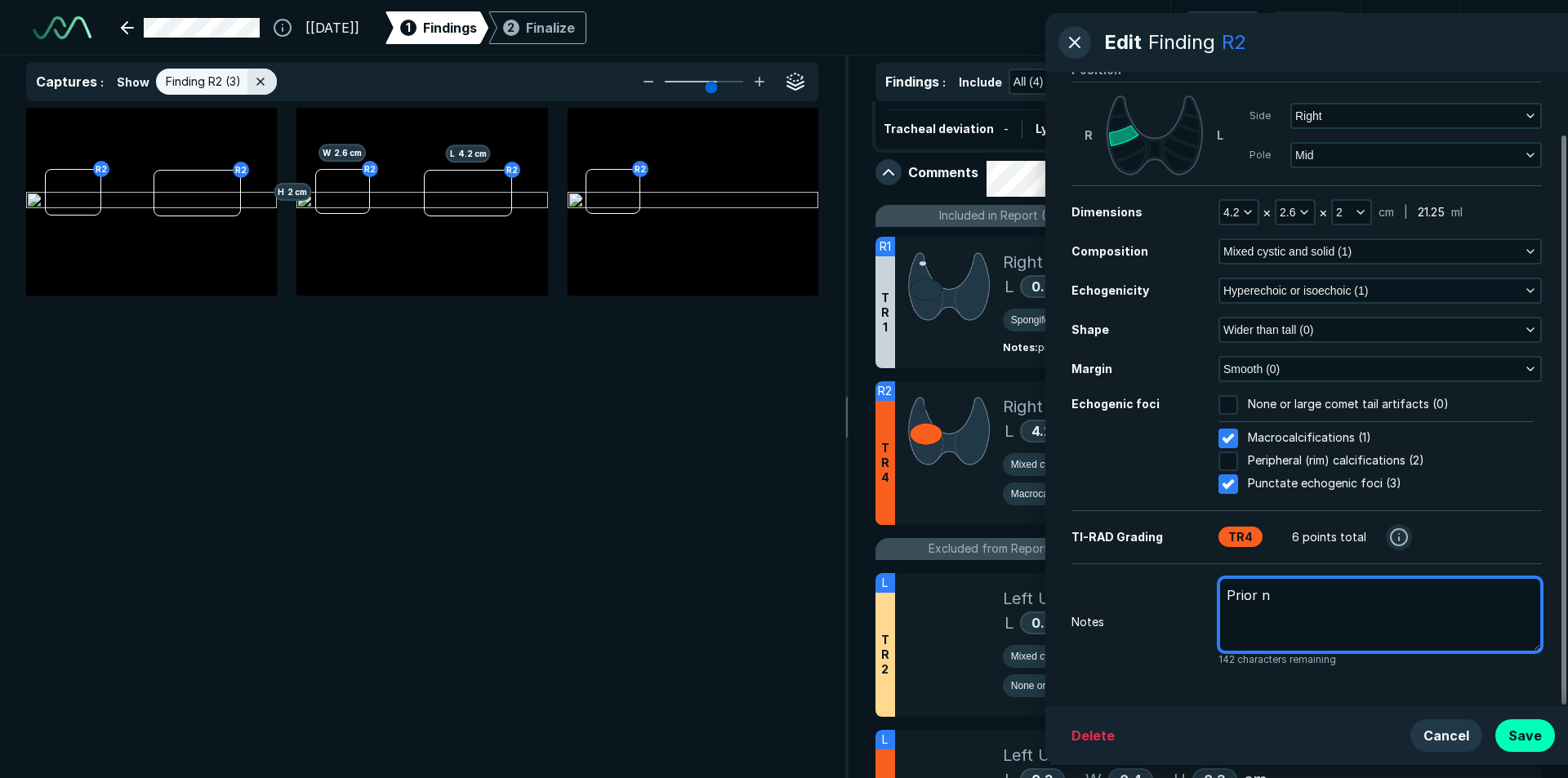
type textarea "x"
type textarea "Prior no"
type textarea "x"
type textarea "Prior nod"
type textarea "x"
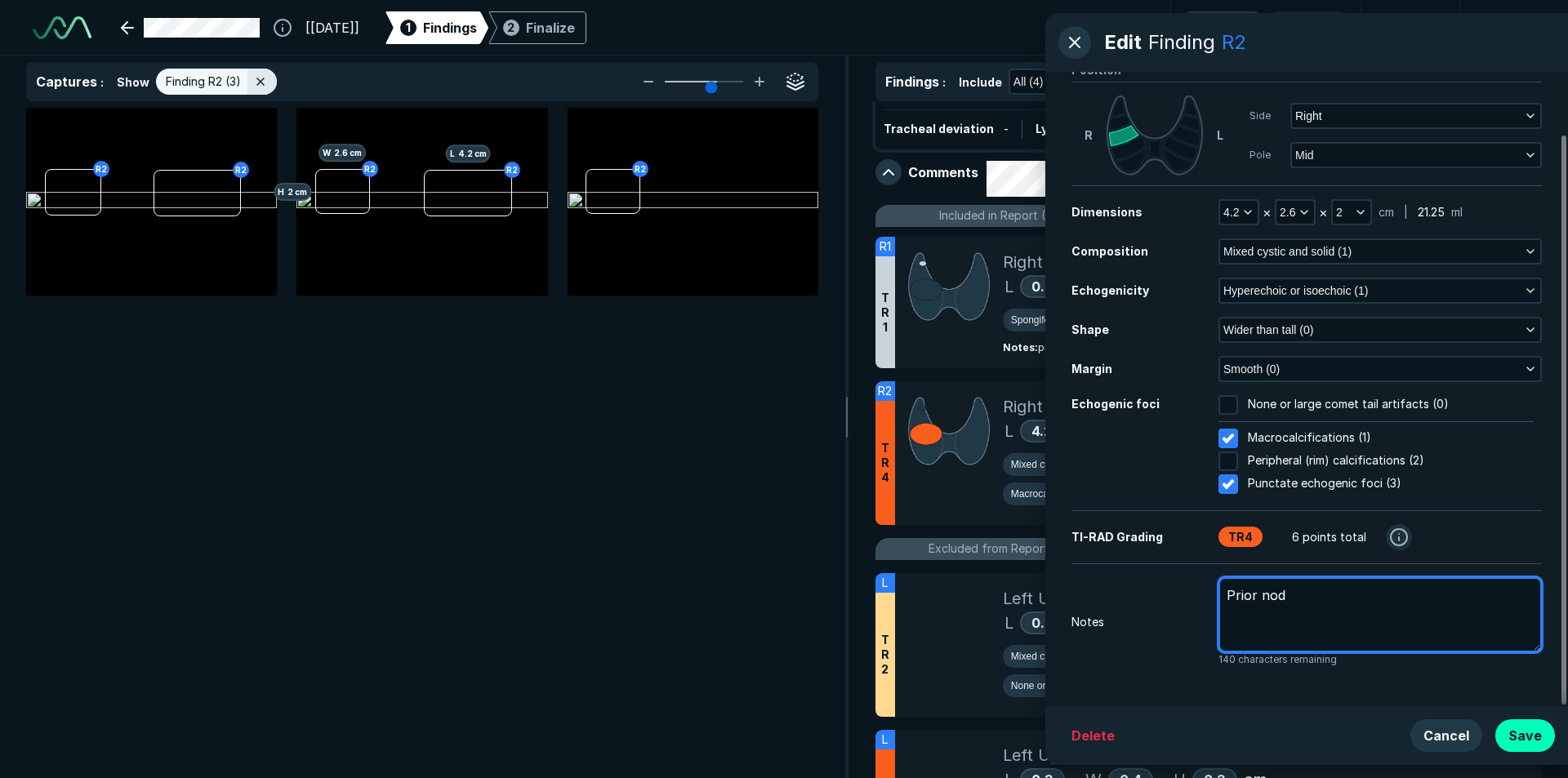
type textarea "Prior nodu"
type textarea "x"
type textarea "Prior nodul"
type textarea "x"
type textarea "Prior [MEDICAL_DATA]"
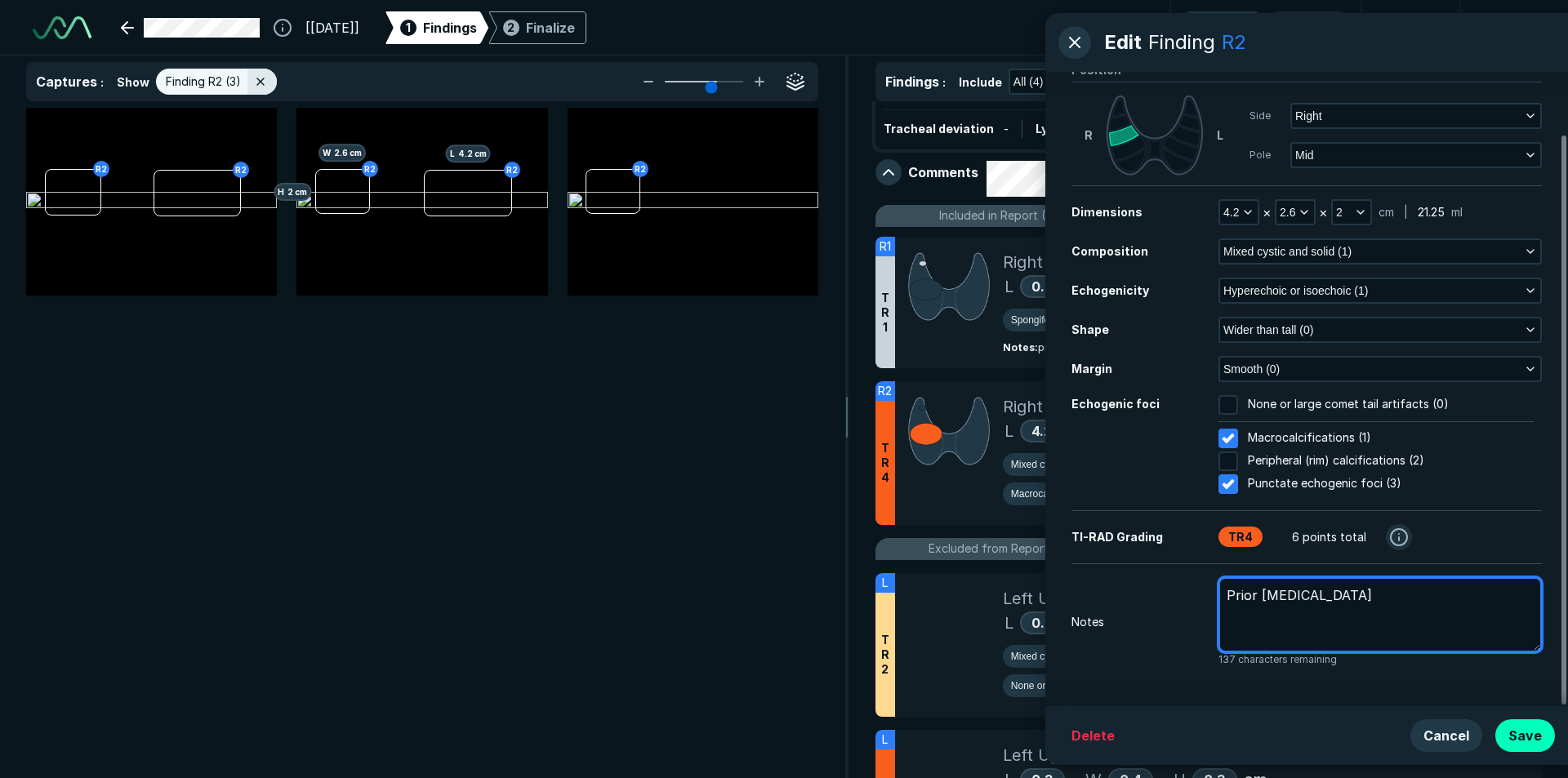
type textarea "x"
type textarea "Prior [MEDICAL_DATA]"
type textarea "x"
type textarea "Prior [MEDICAL_DATA] #"
type textarea "x"
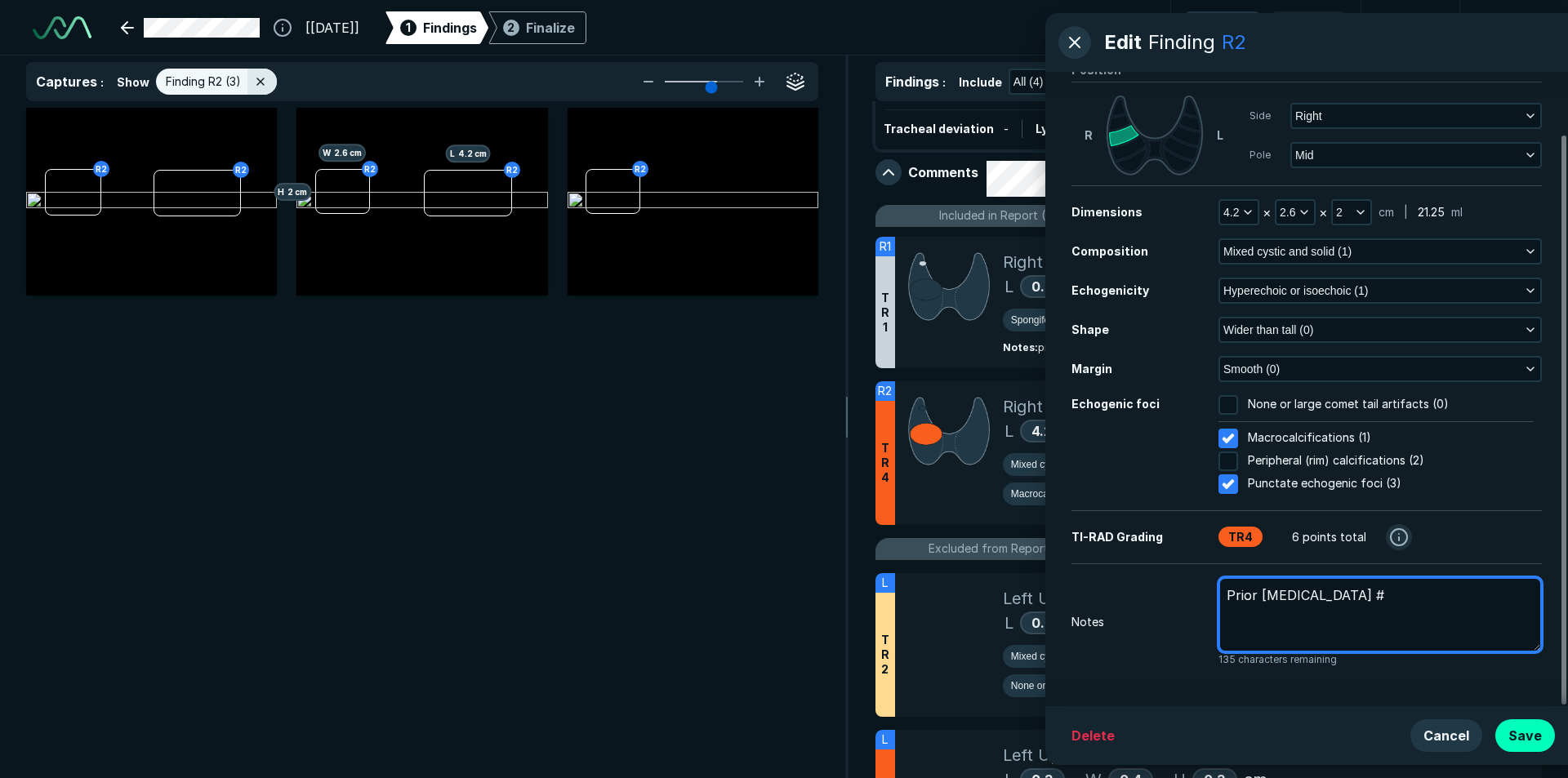
type textarea "Prior [MEDICAL_DATA] #1"
type textarea "x"
type textarea "Prior [MEDICAL_DATA] #1"
type textarea "x"
type textarea "Prior [MEDICAL_DATA] #1 r"
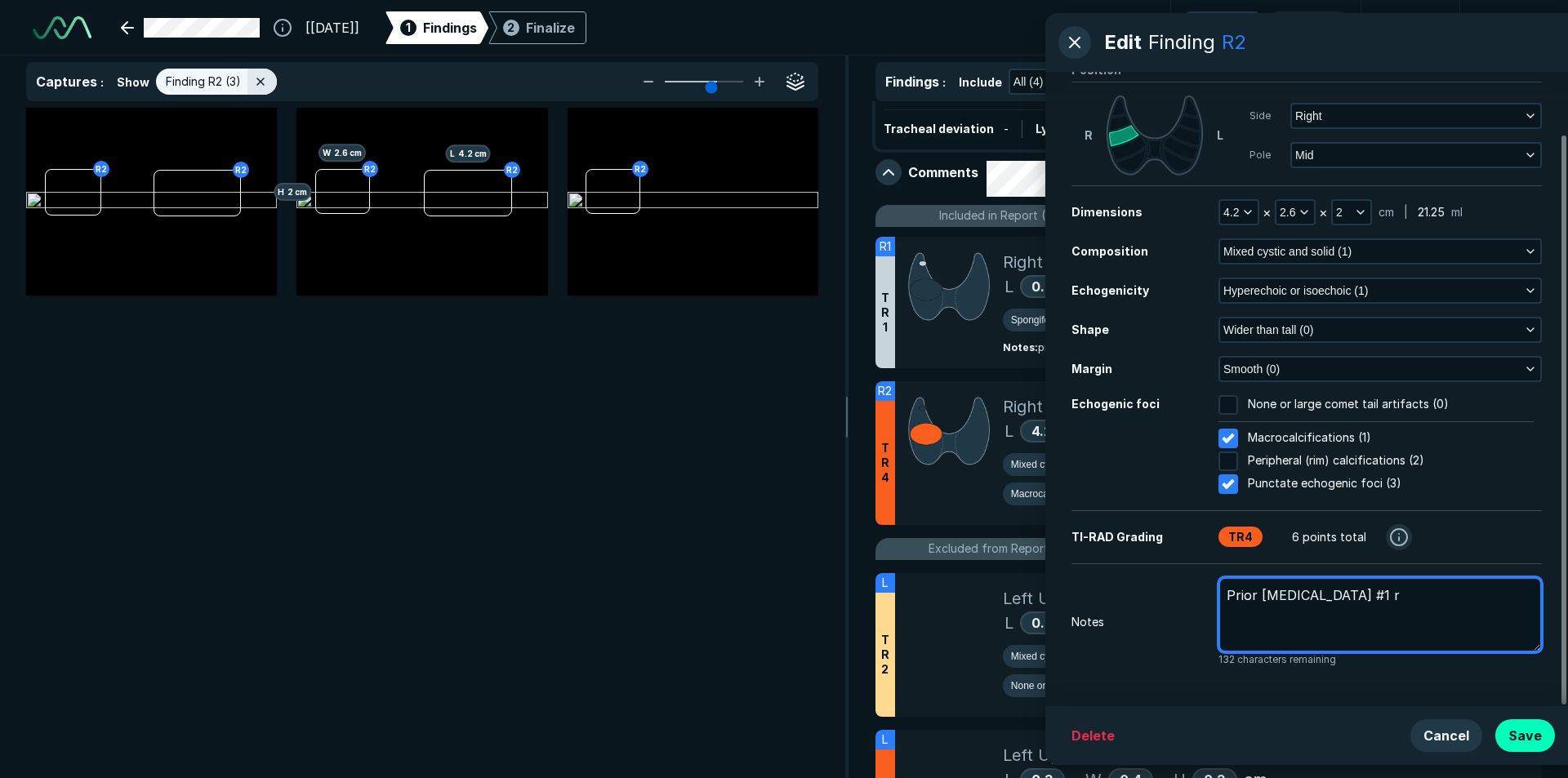
type textarea "x"
type textarea "Prior [MEDICAL_DATA] #1 rt"
type textarea "x"
type textarea "Prior [MEDICAL_DATA] #1 r"
type textarea "x"
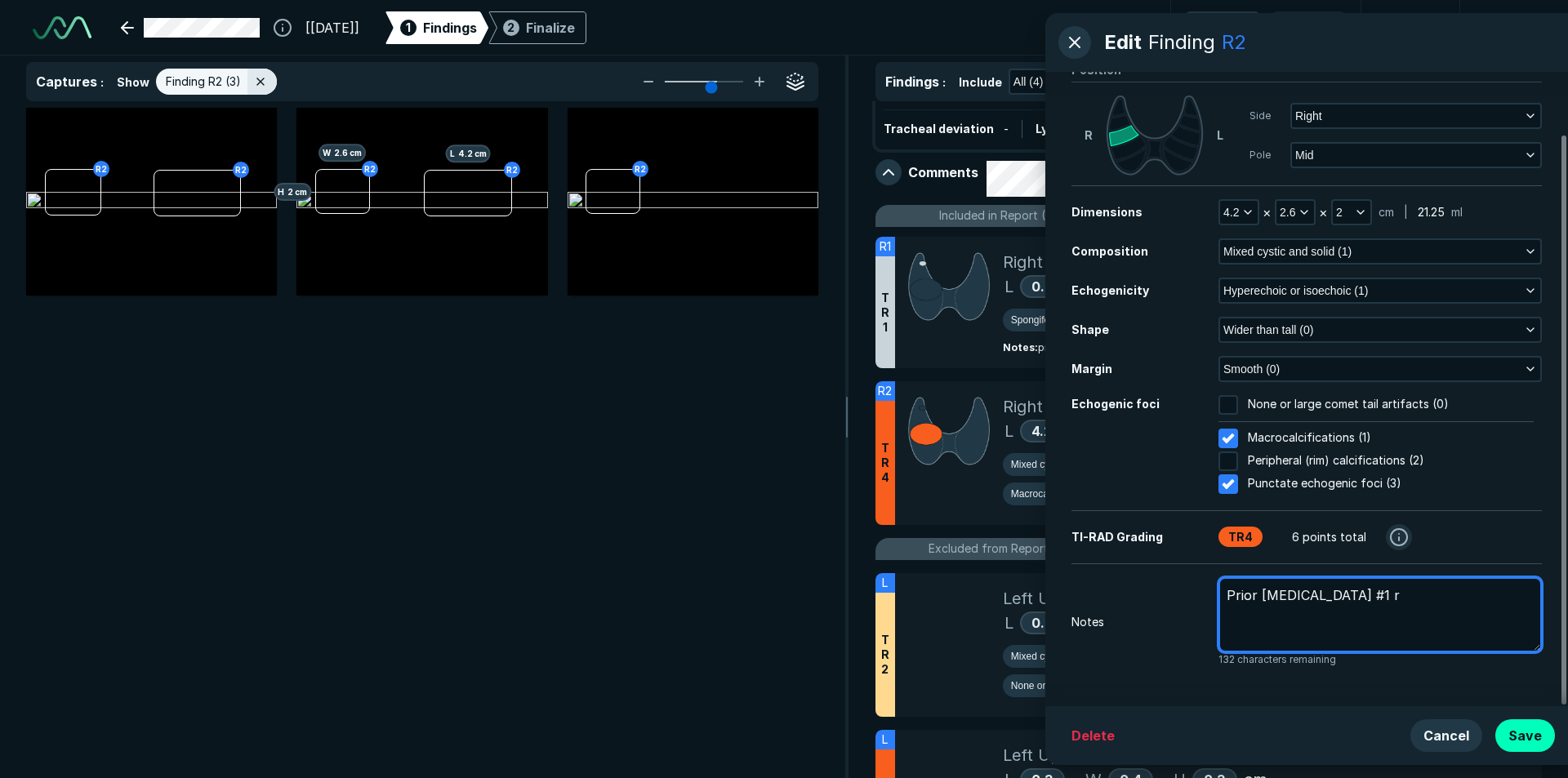
type textarea "Prior [MEDICAL_DATA] #1 ri"
type textarea "x"
type textarea "Prior [MEDICAL_DATA] #1 rig"
type textarea "x"
type textarea "Prior [MEDICAL_DATA] #1 righ"
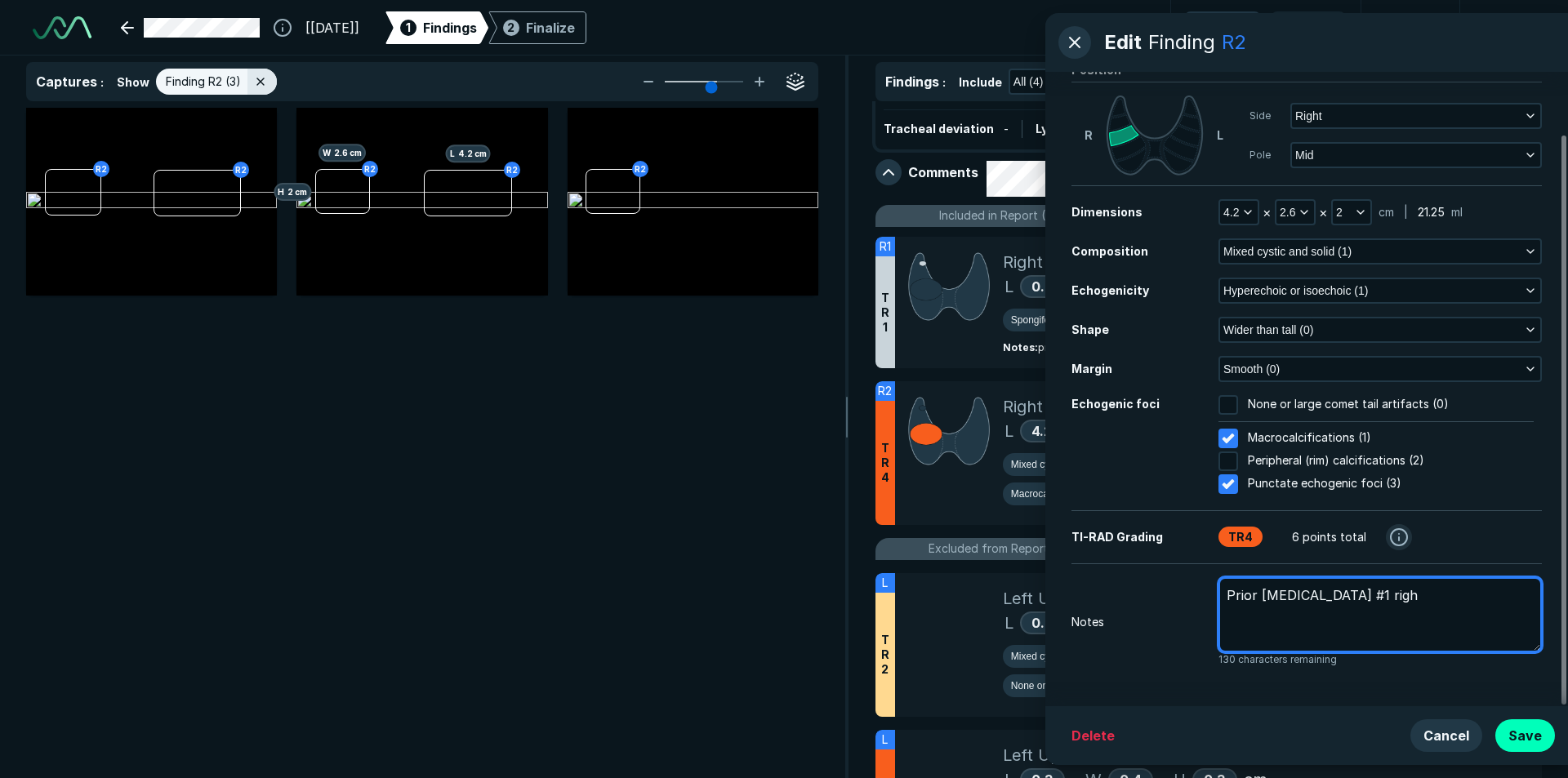
type textarea "x"
type textarea "Prior [MEDICAL_DATA] #1 right"
type textarea "x"
type textarea "Prior [MEDICAL_DATA] #1 right"
type textarea "x"
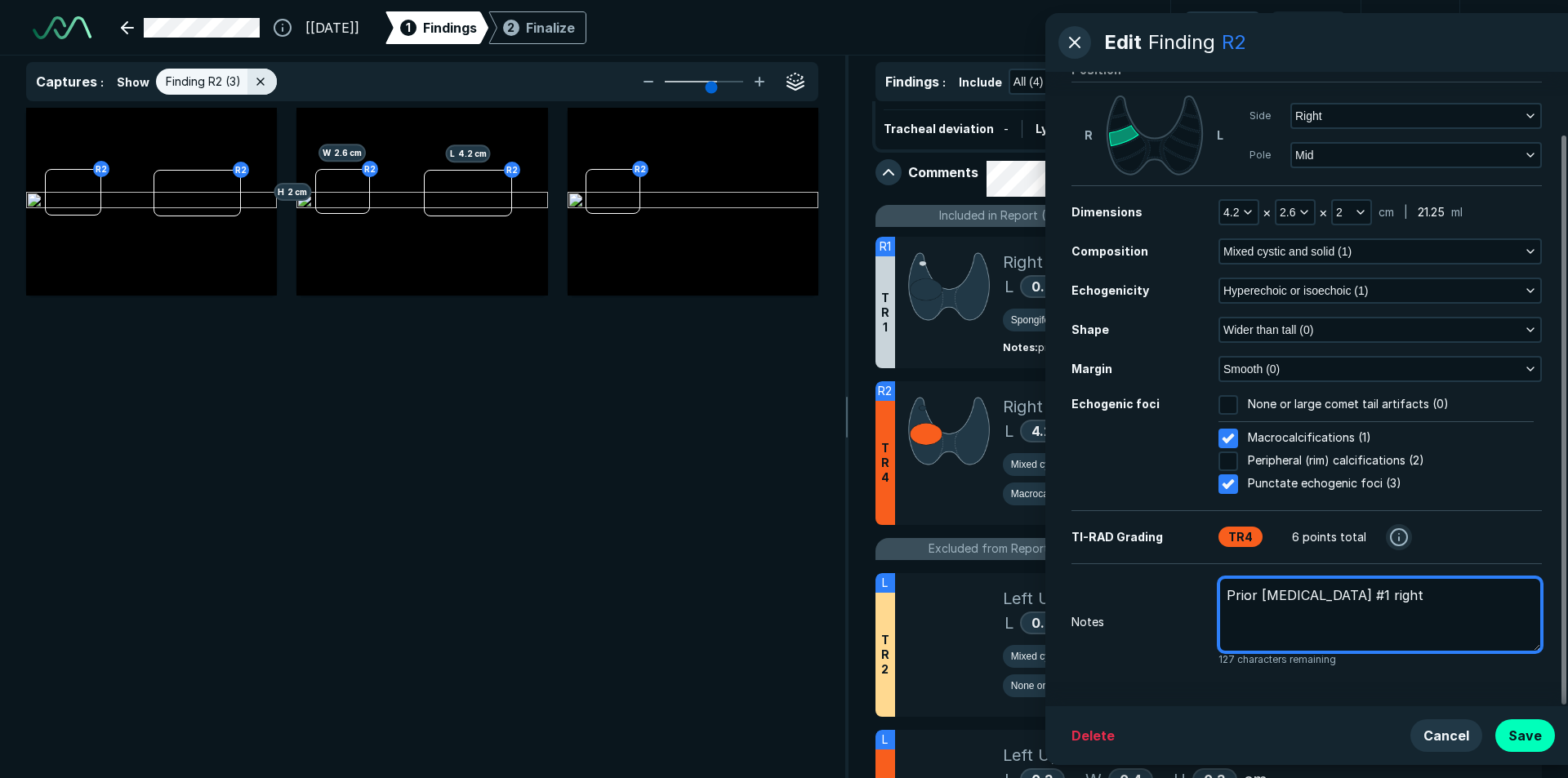
type textarea "Prior [MEDICAL_DATA] #1 right t"
type textarea "x"
type textarea "Prior [MEDICAL_DATA] #1 right th"
type textarea "x"
type textarea "Prior [MEDICAL_DATA] #1 right thy"
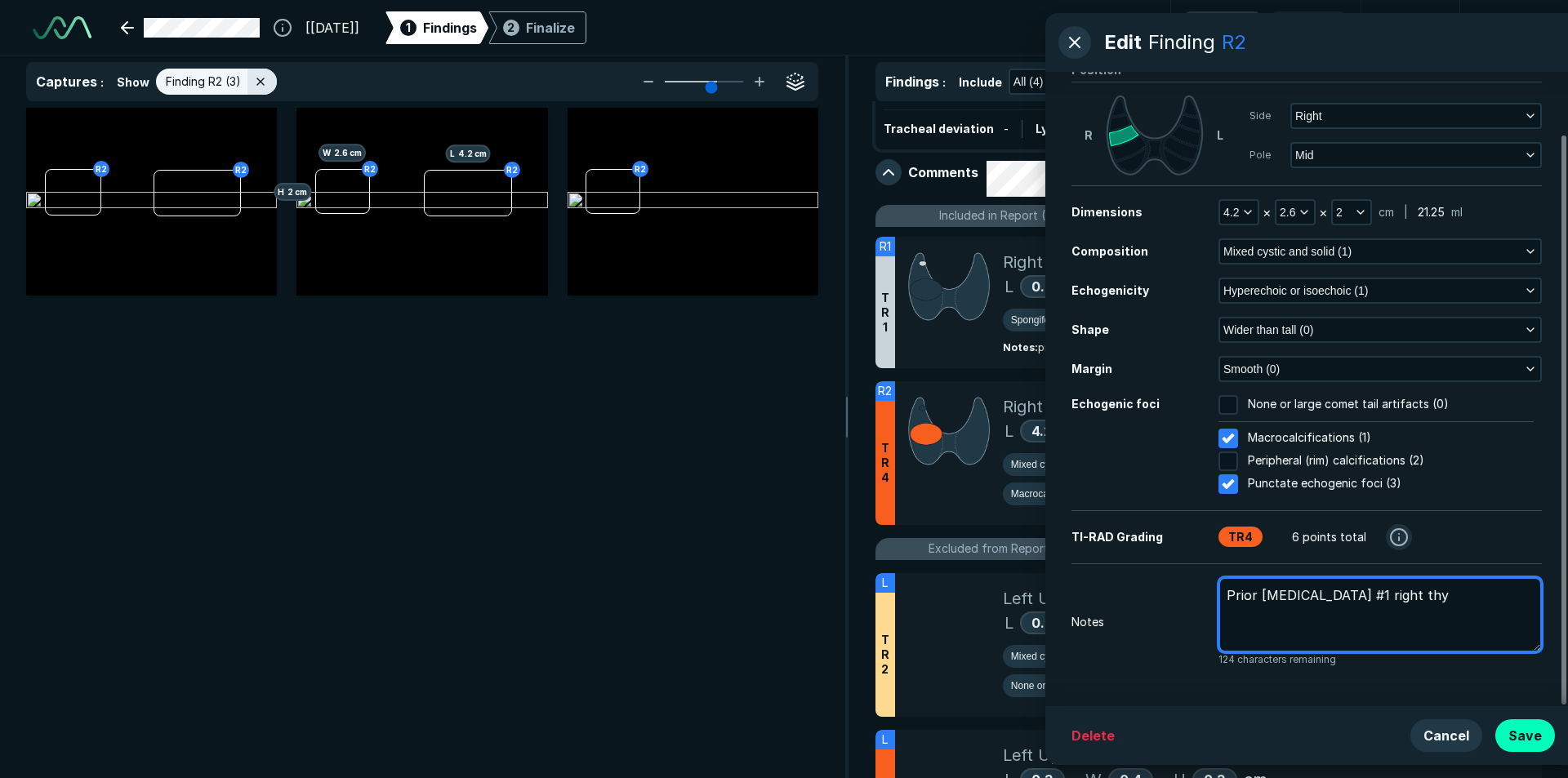
type textarea "x"
type textarea "Prior [MEDICAL_DATA] #1 right thyr"
click at [1319, 594] on textarea "Prior [MEDICAL_DATA] #1 right thyroid measure:3.9x2.6x1.8cm" at bounding box center [1380, 615] width 323 height 75
click at [1305, 596] on textarea "right thyroid measure:3.9x2.6x1.8cm" at bounding box center [1380, 615] width 323 height 75
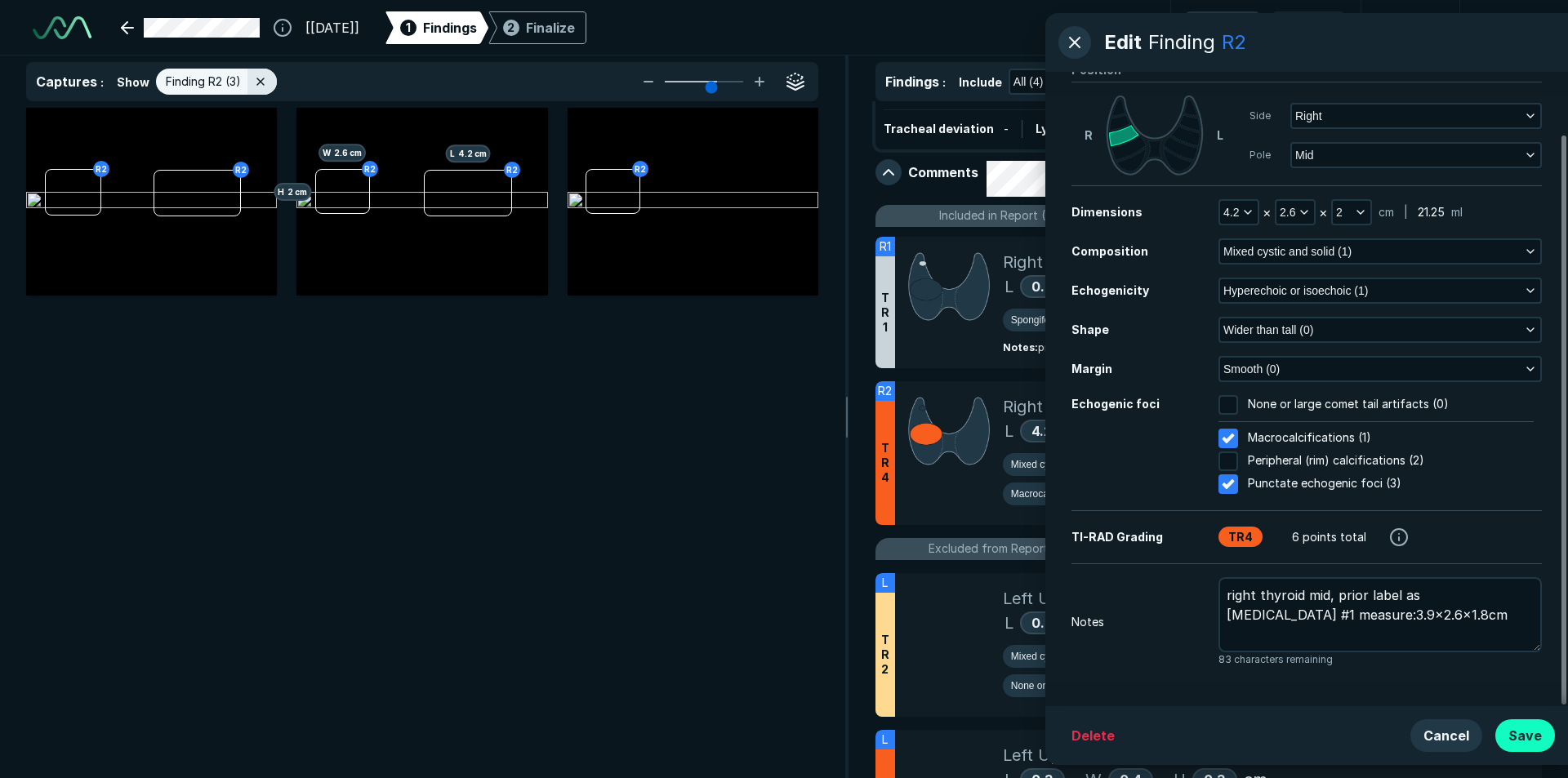
click at [1542, 740] on button "Save" at bounding box center [1525, 735] width 60 height 32
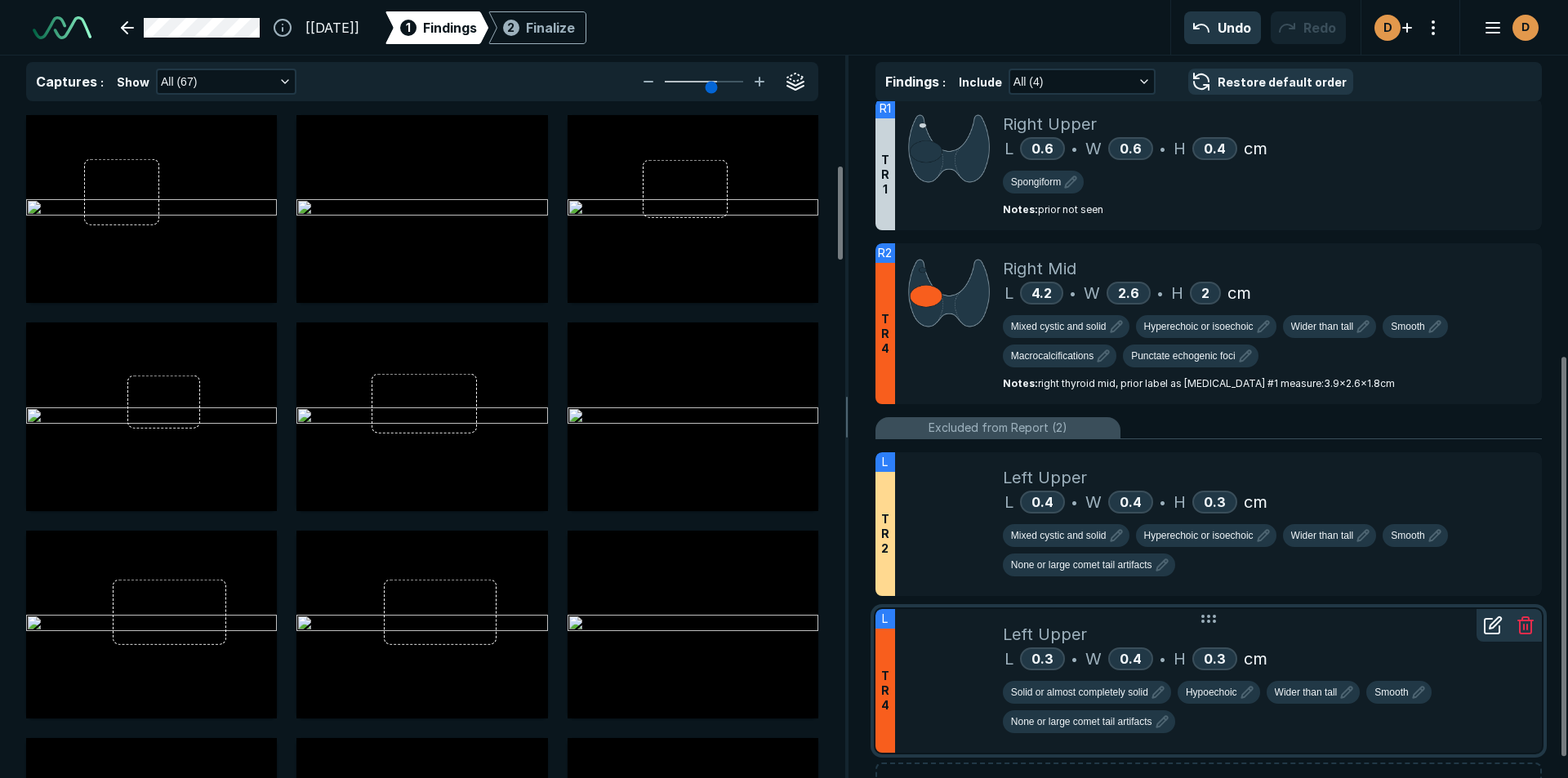
scroll to position [430, 0]
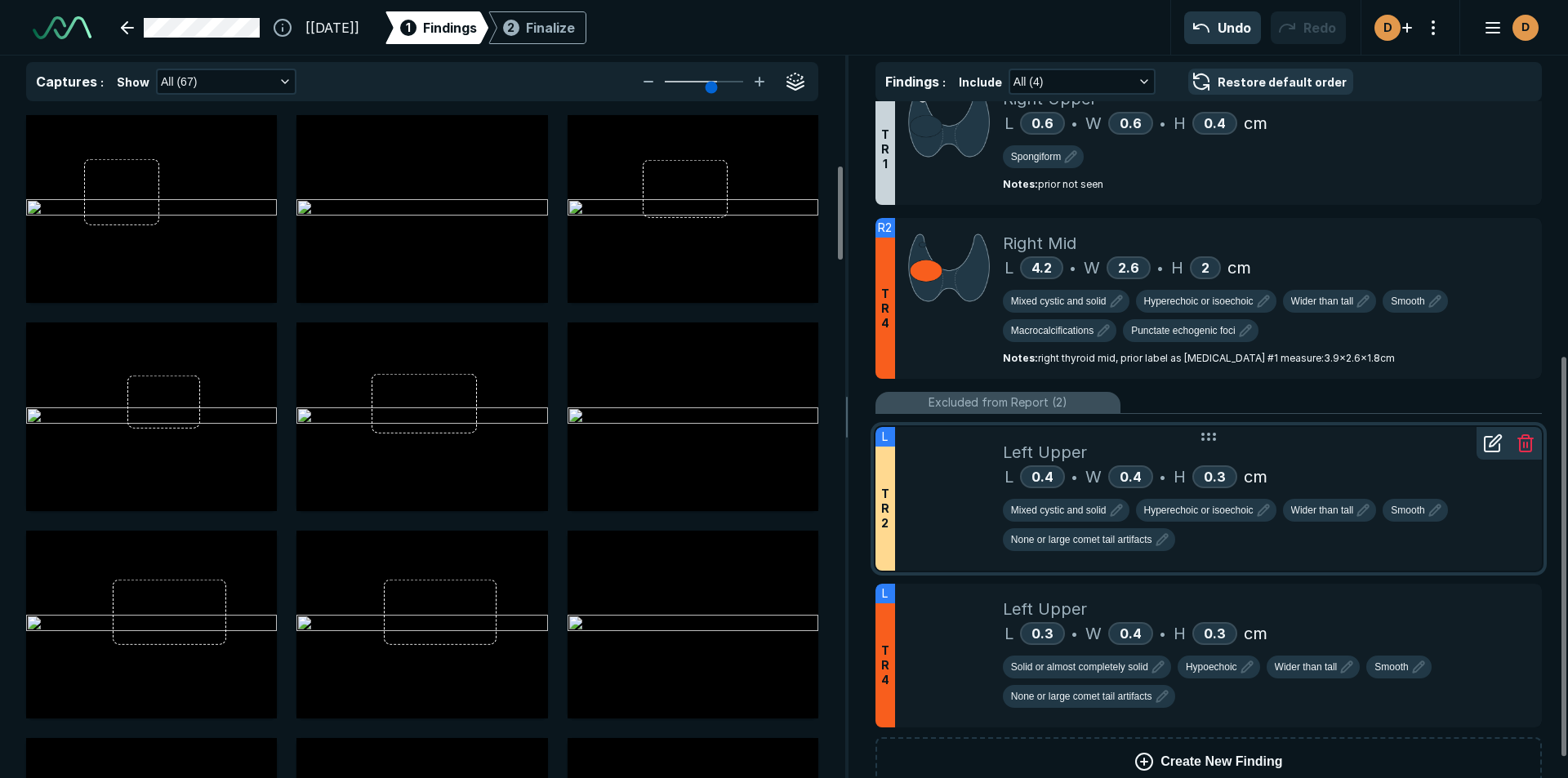
click at [1481, 447] on div at bounding box center [1493, 443] width 32 height 32
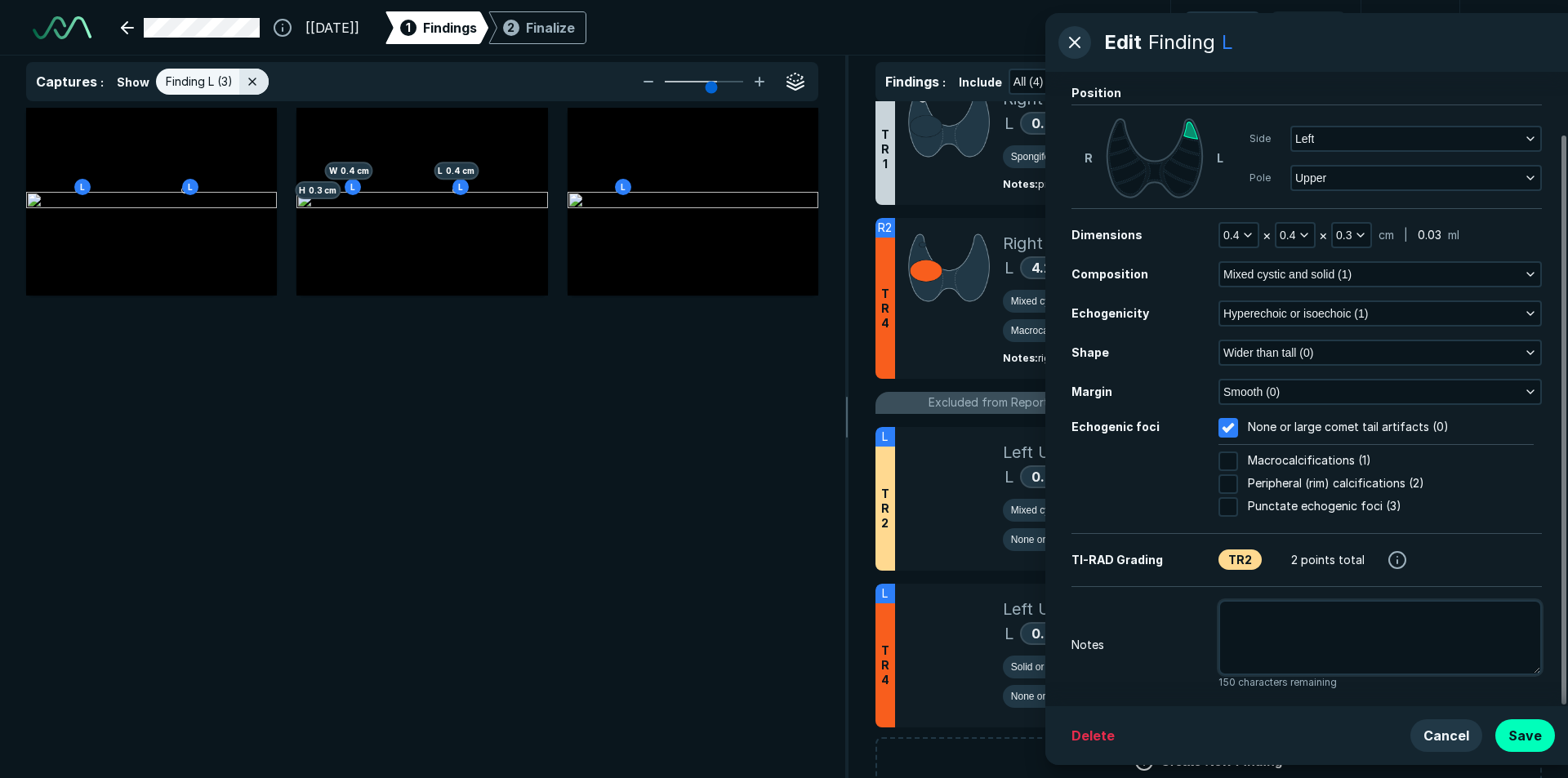
scroll to position [69, 0]
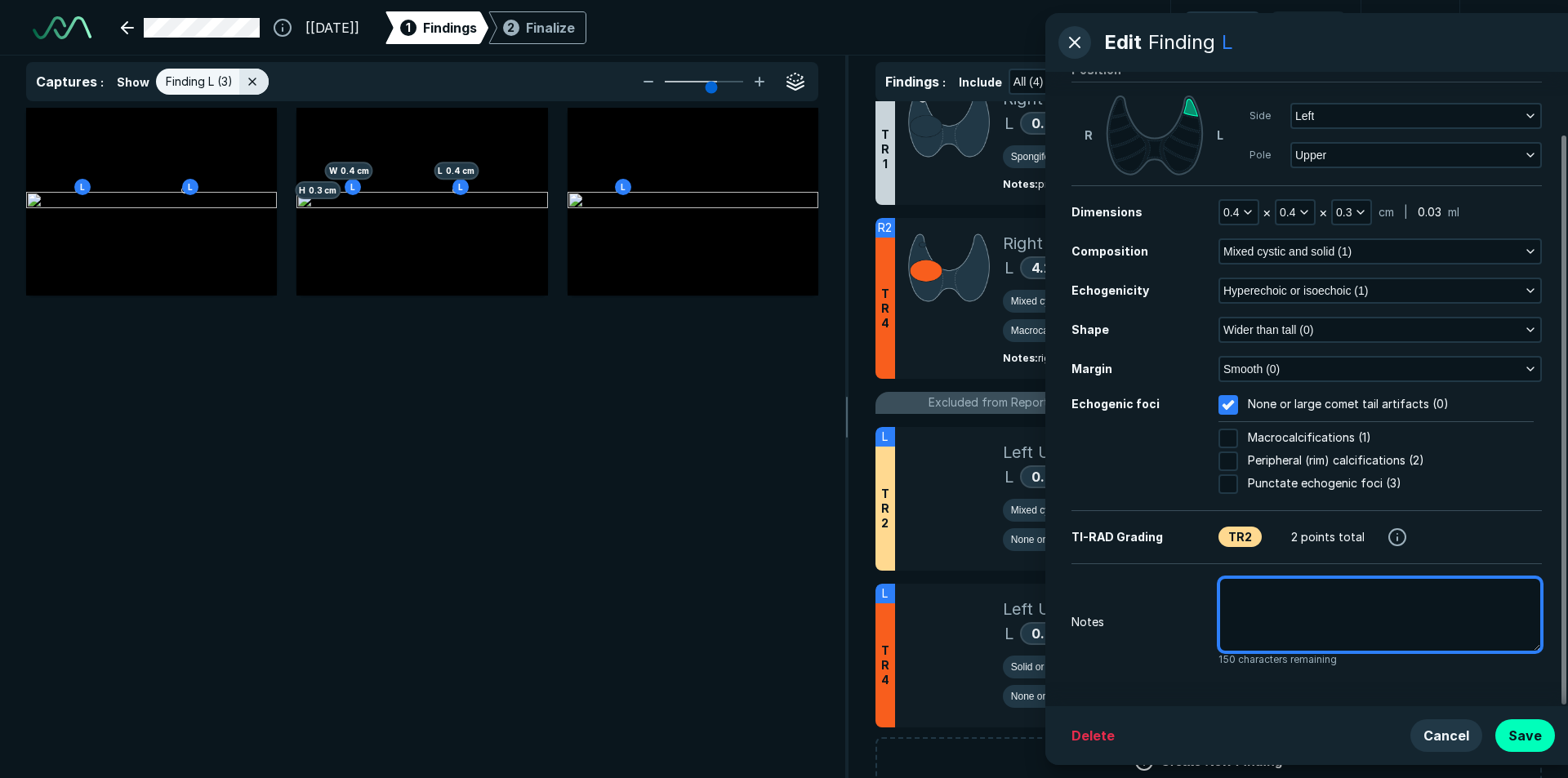
click at [1264, 613] on textarea at bounding box center [1380, 615] width 323 height 75
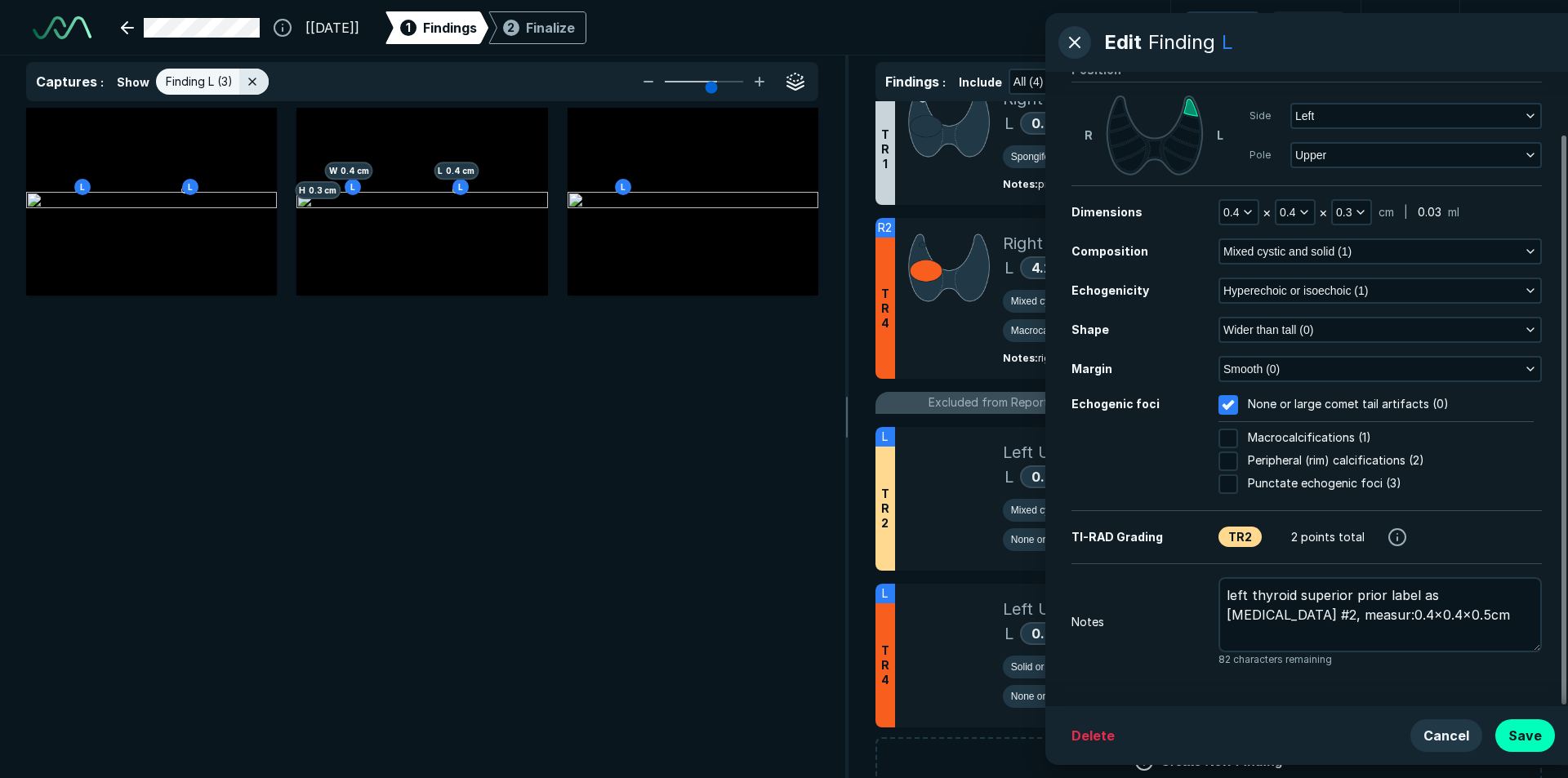
drag, startPoint x: 1511, startPoint y: 738, endPoint x: 1567, endPoint y: 724, distance: 57.7
click at [1512, 737] on button "Save" at bounding box center [1525, 735] width 60 height 32
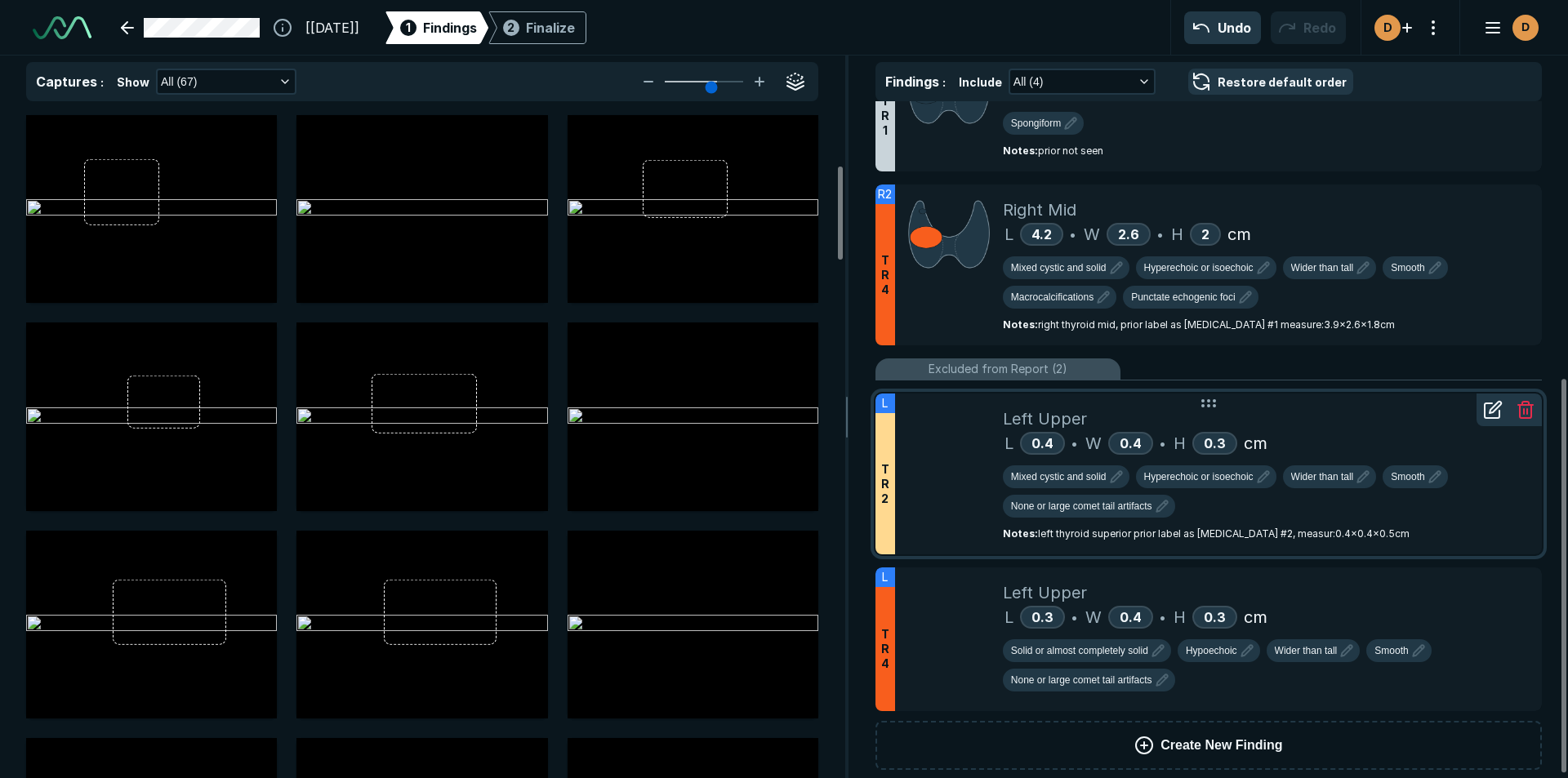
scroll to position [482, 0]
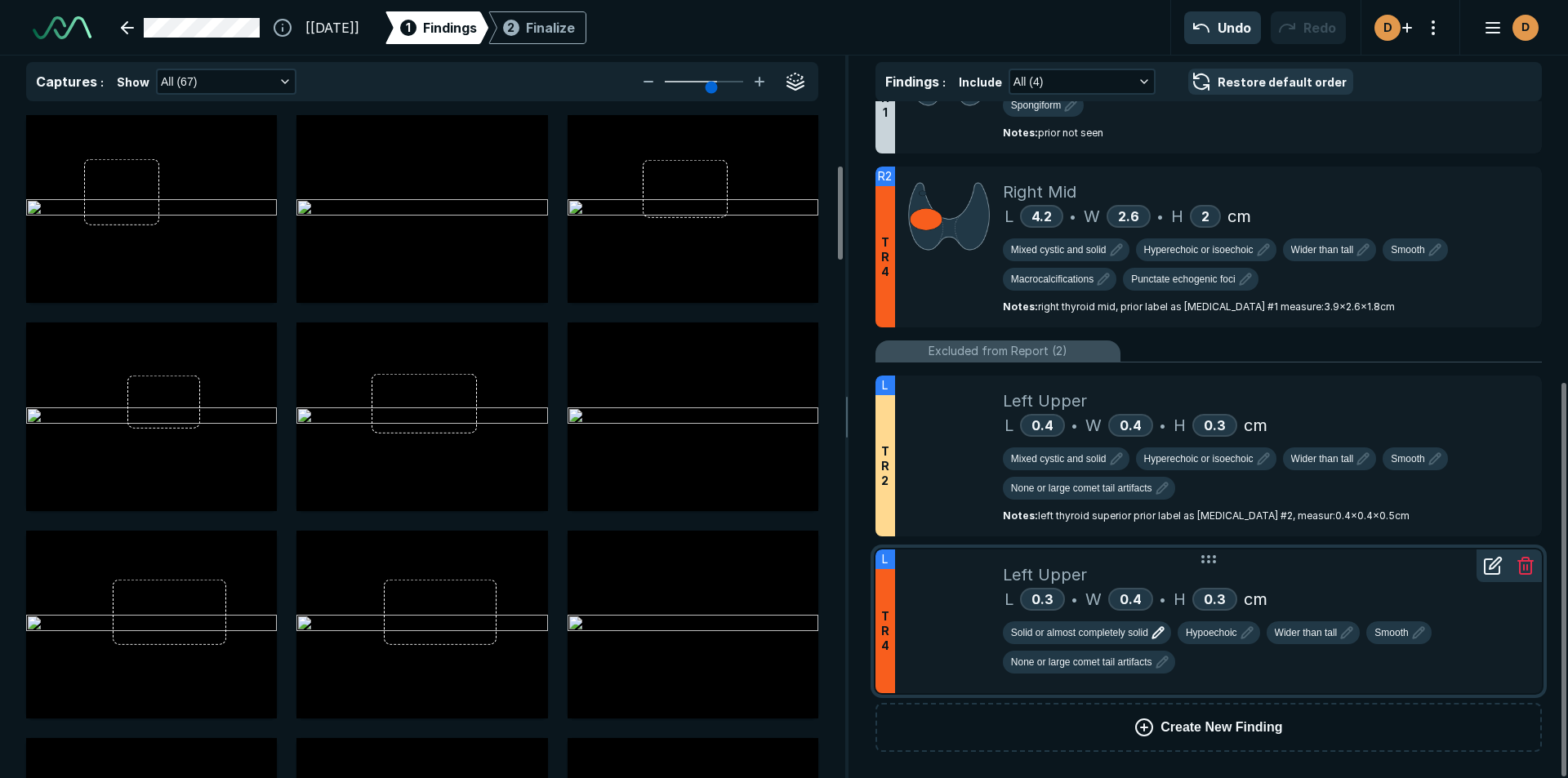
click at [1084, 634] on span "Solid or almost completely solid" at bounding box center [1079, 632] width 138 height 15
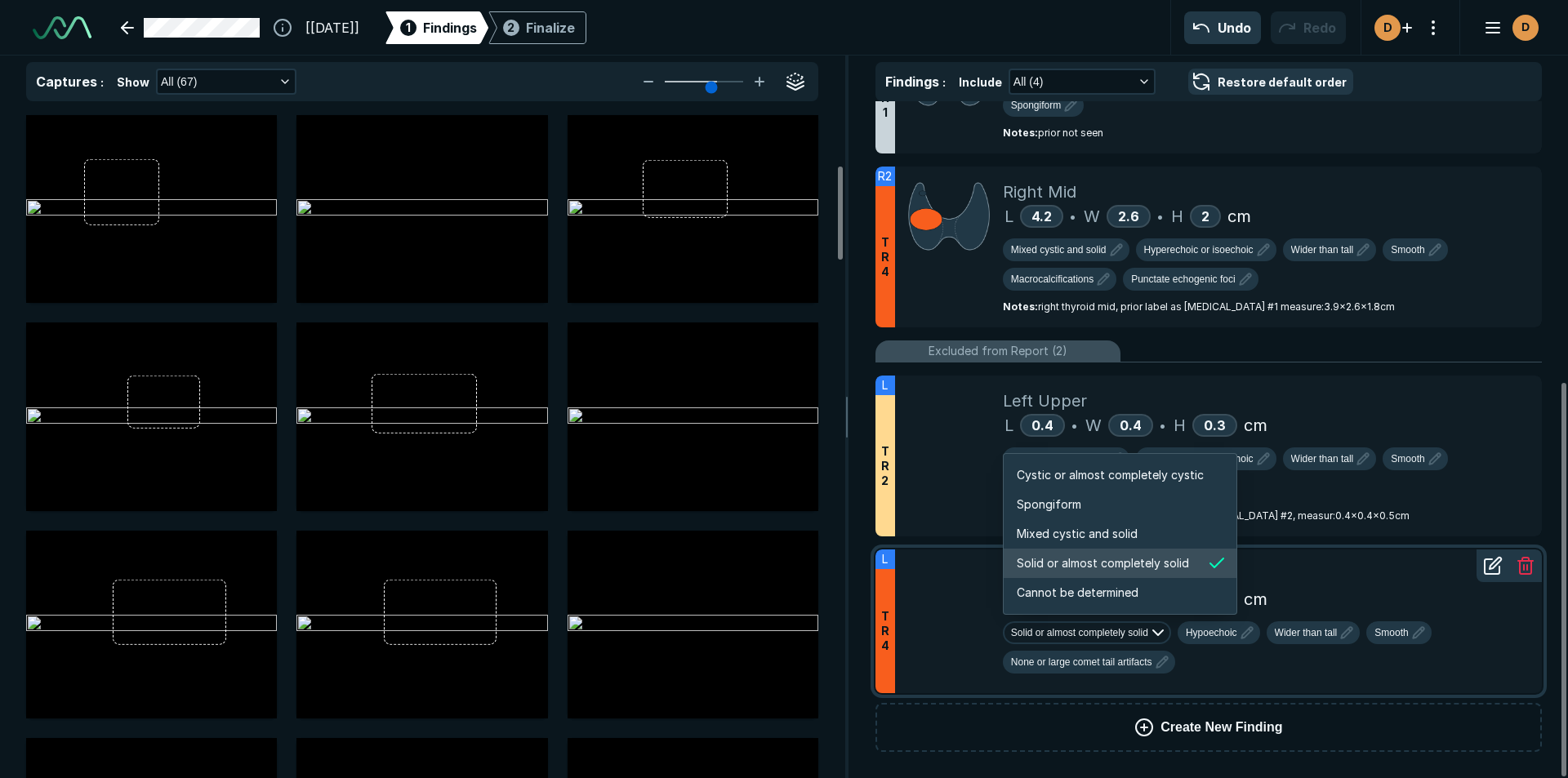
scroll to position [2723, 3137]
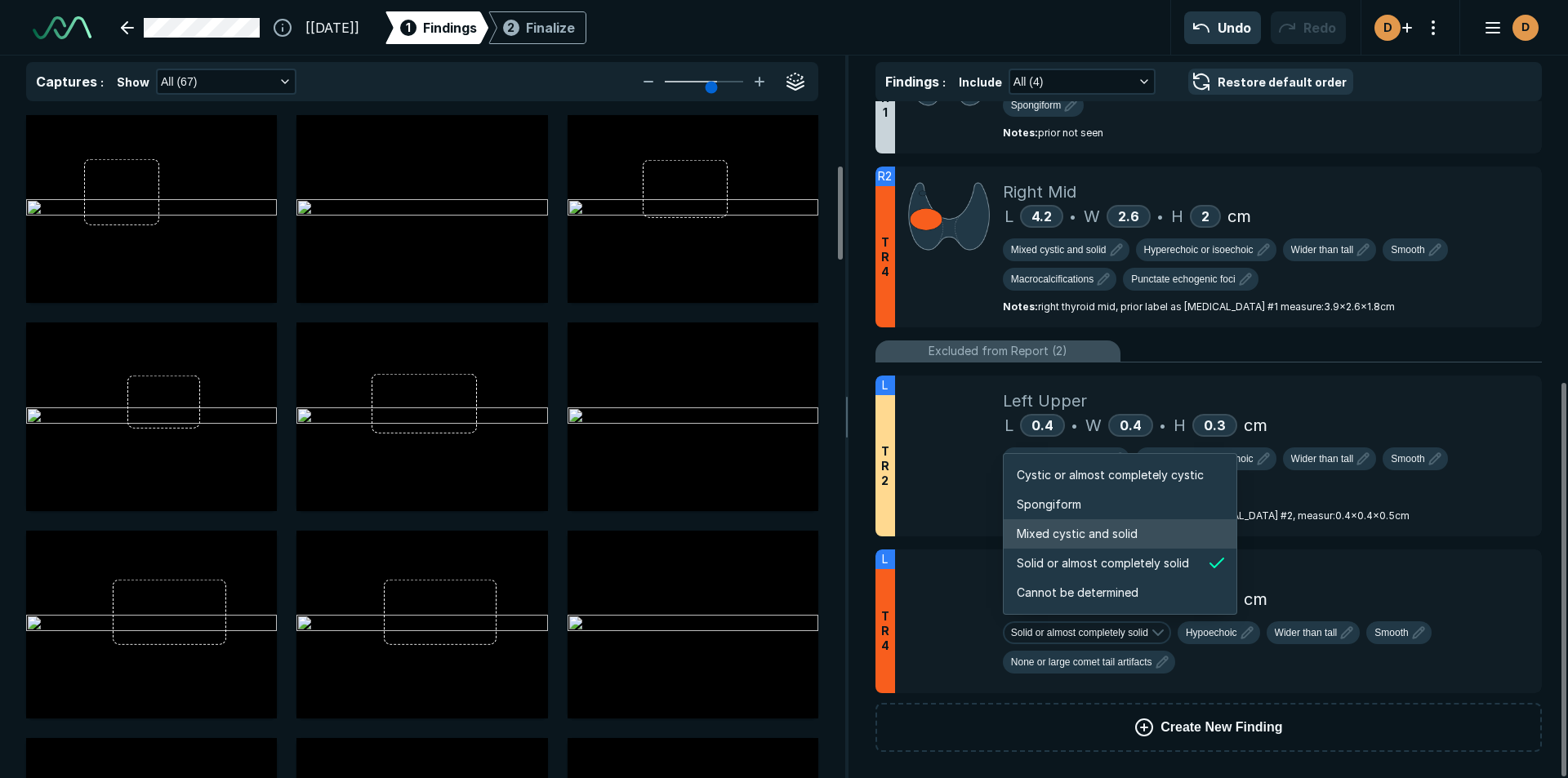
drag, startPoint x: 1083, startPoint y: 529, endPoint x: 1086, endPoint y: 541, distance: 12.4
click at [1083, 530] on span "Mixed cystic and solid" at bounding box center [1077, 533] width 120 height 18
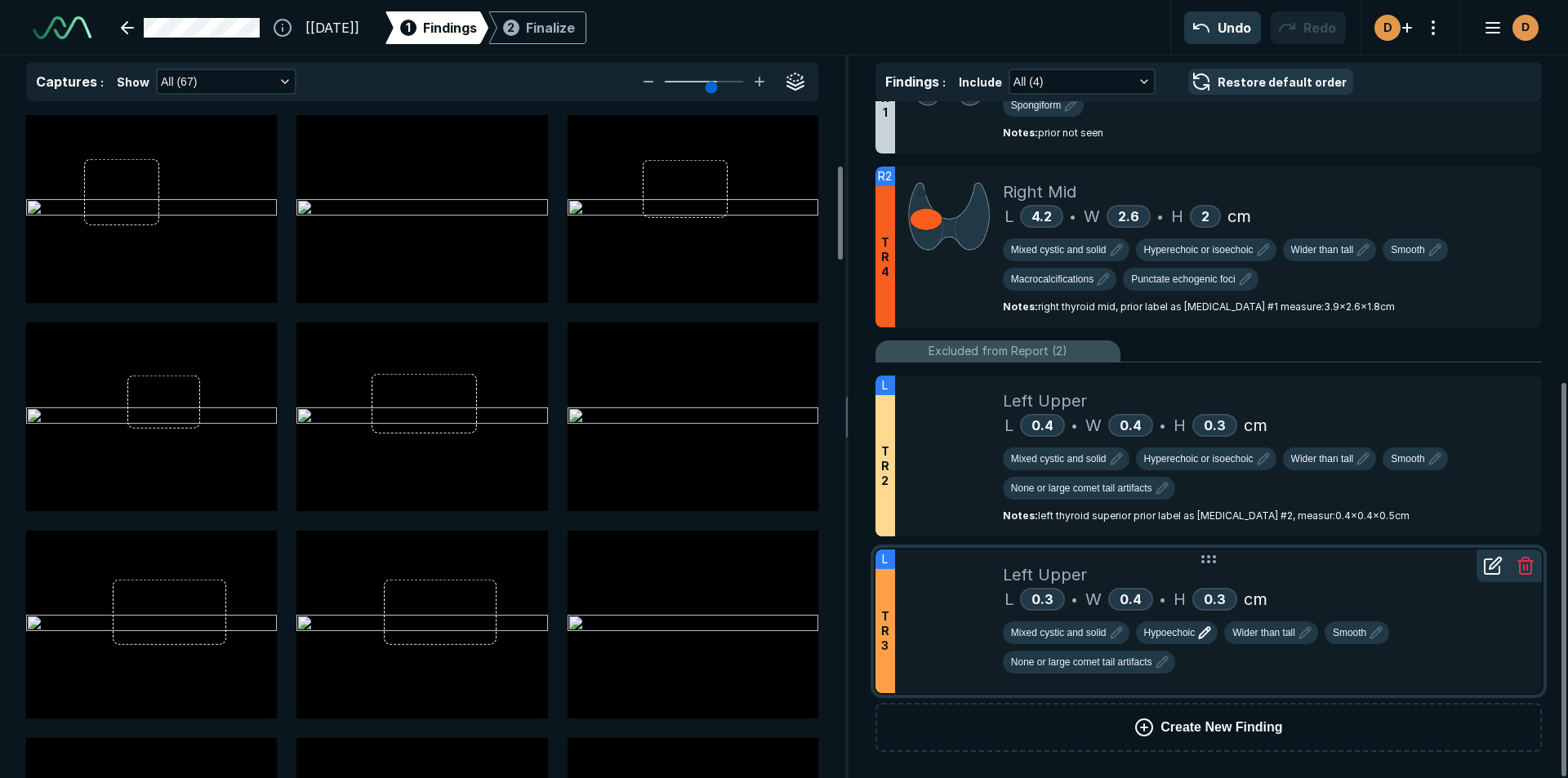
click at [1187, 642] on button "Hypoechoic" at bounding box center [1177, 632] width 83 height 23
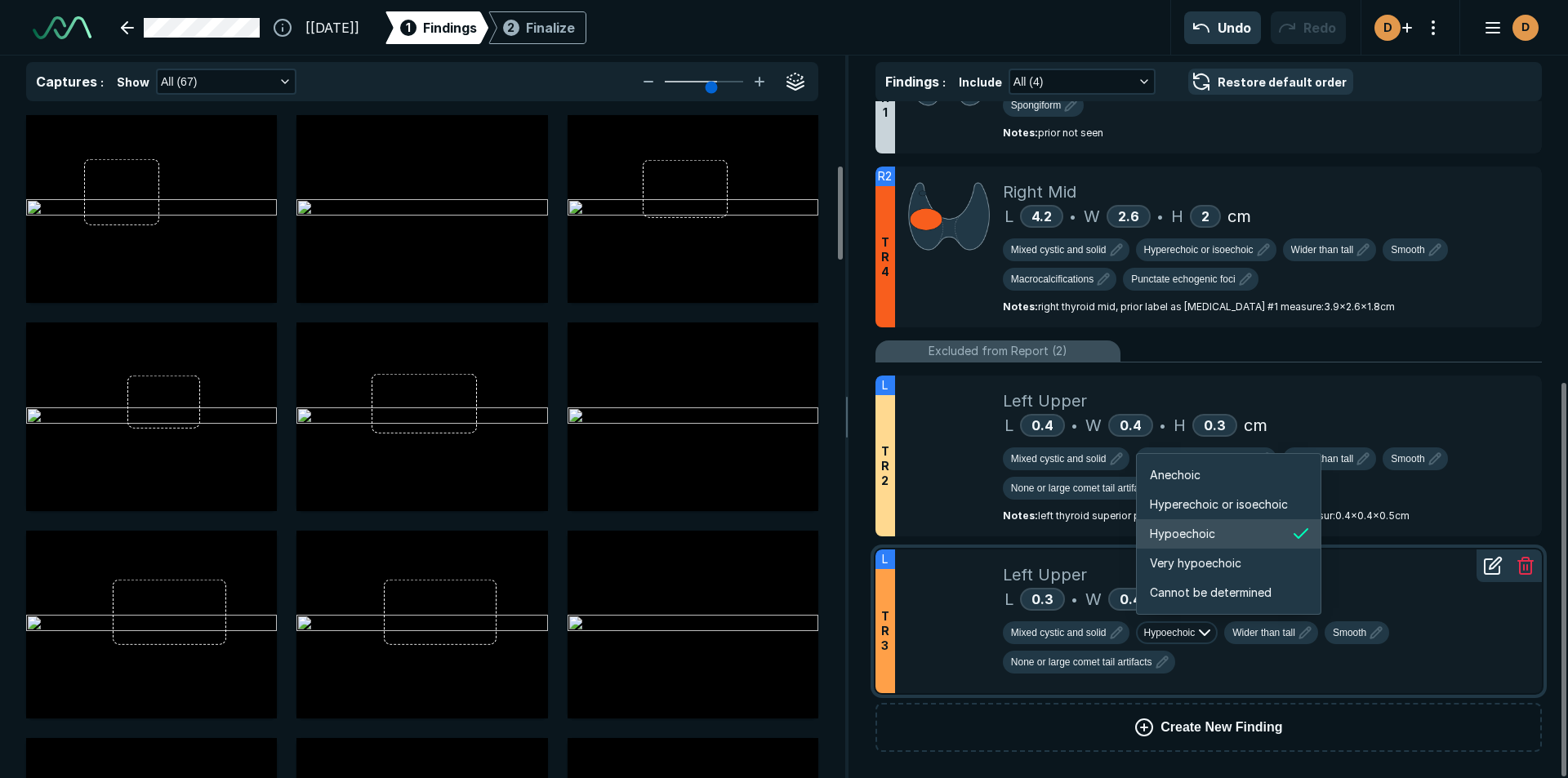
scroll to position [2723, 2927]
click at [1223, 505] on span "Hyperechoic or isoechoic" at bounding box center [1219, 504] width 138 height 18
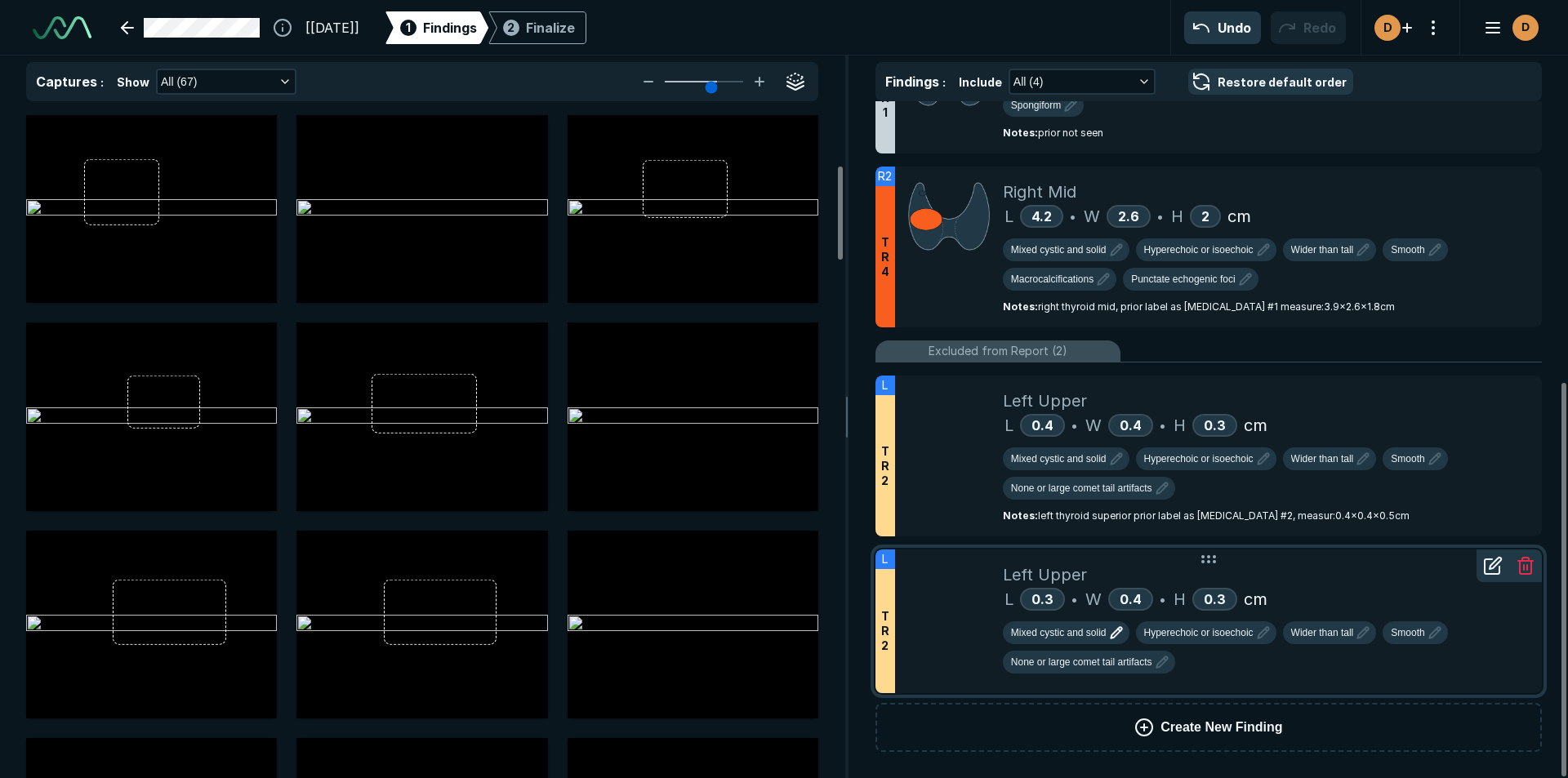
click at [1065, 637] on span "Mixed cystic and solid" at bounding box center [1059, 632] width 96 height 15
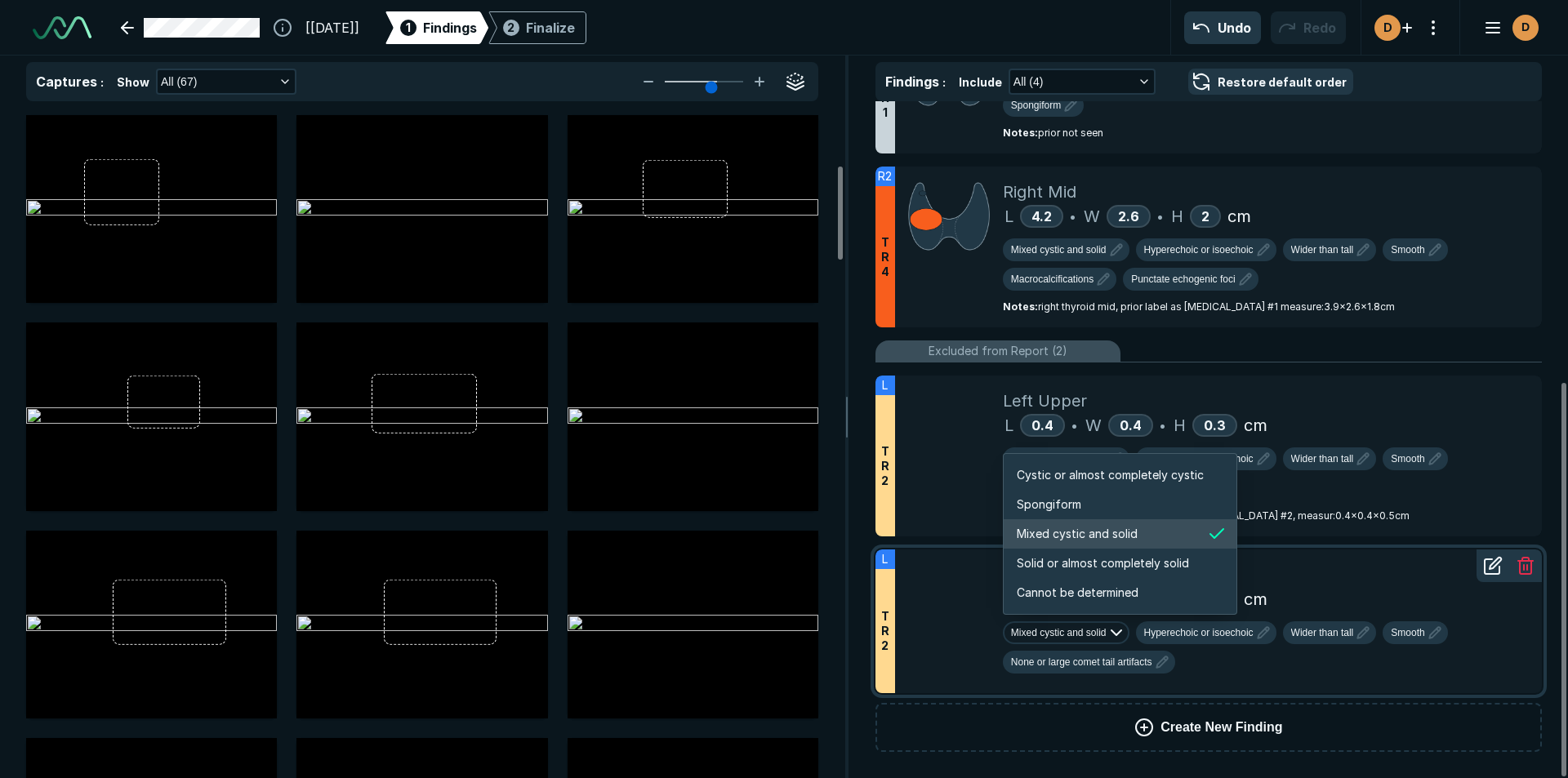
scroll to position [2723, 3137]
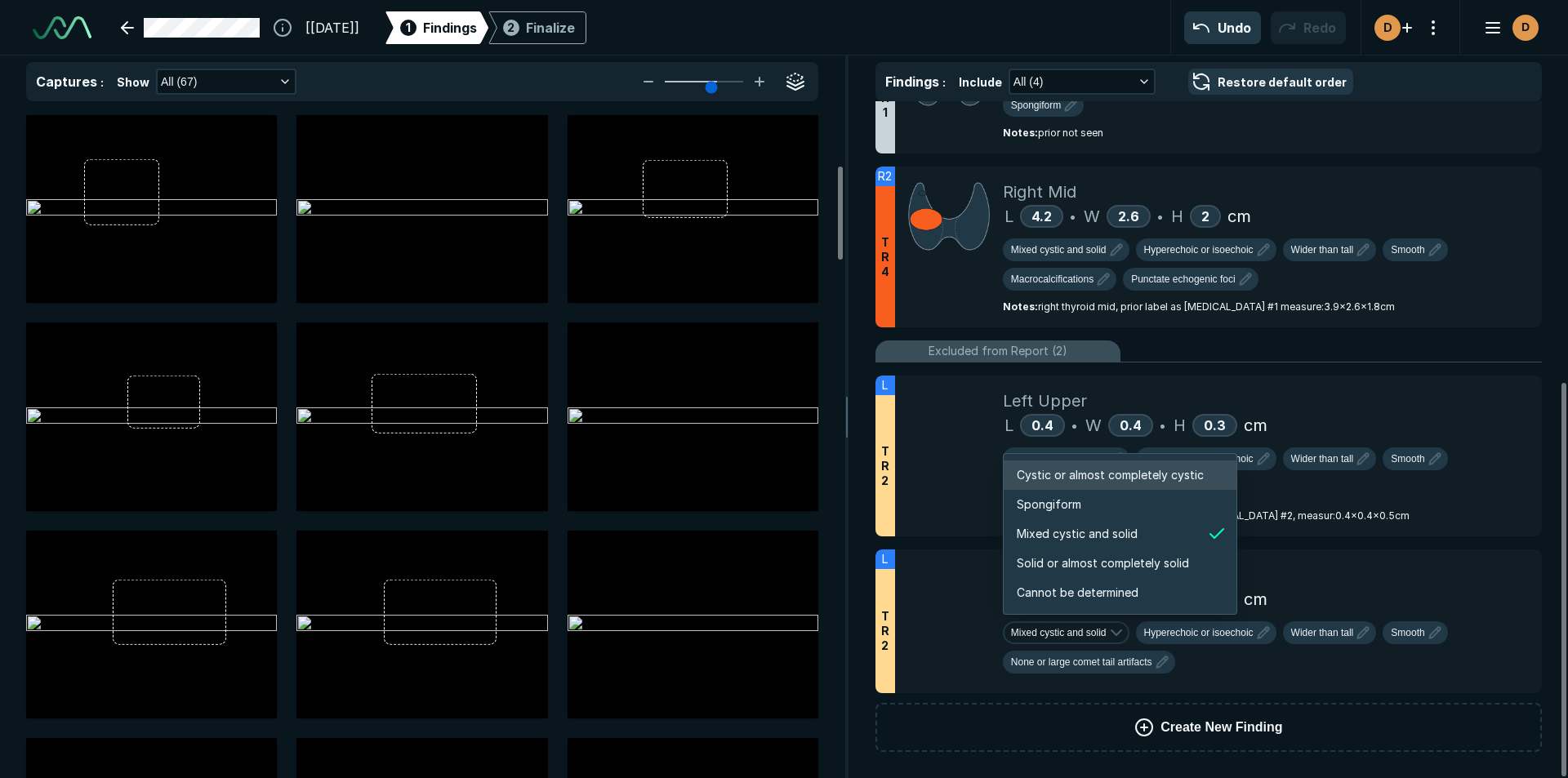
click at [1078, 472] on span "Cystic or almost completely cystic" at bounding box center [1110, 475] width 187 height 18
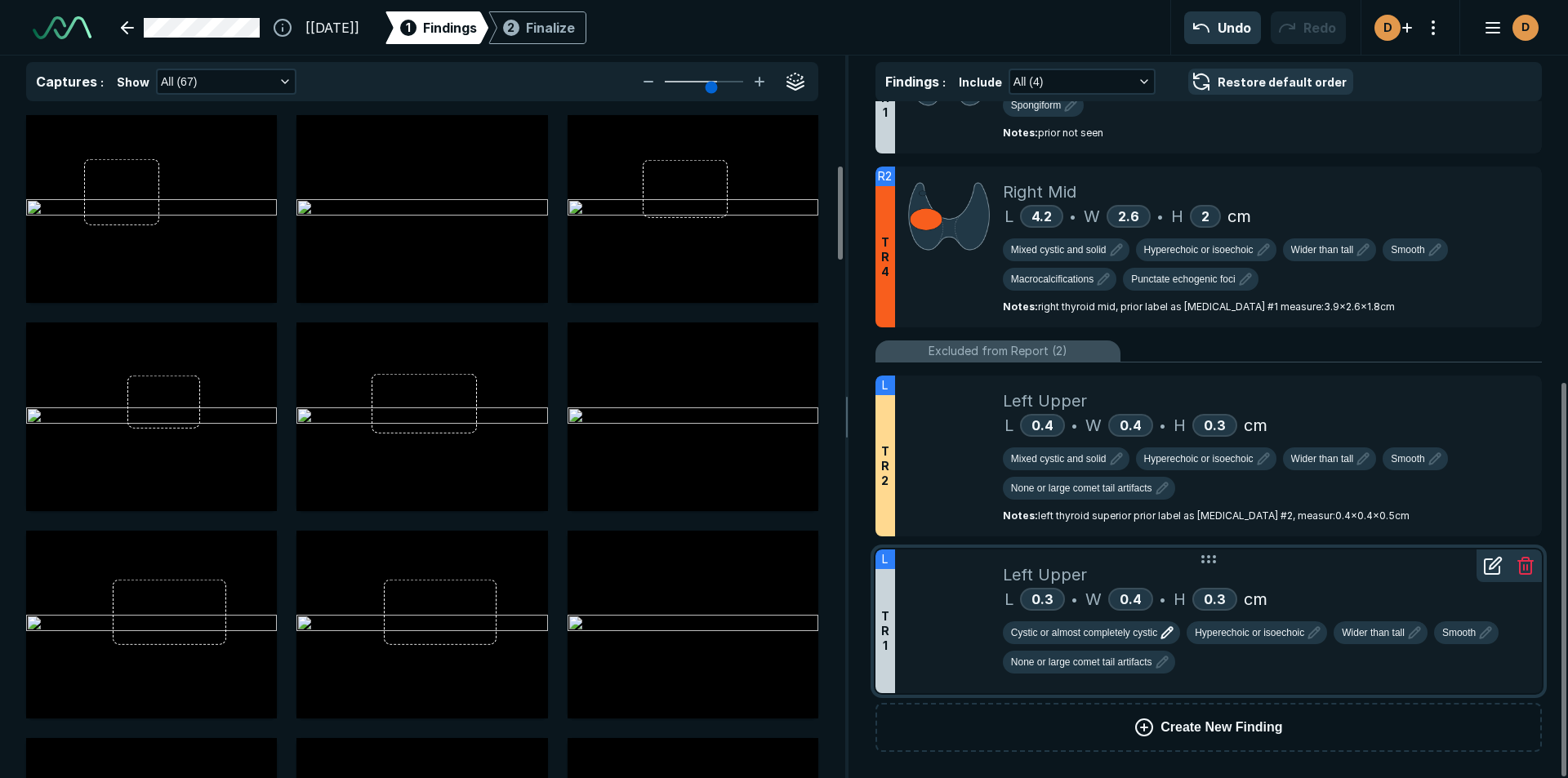
click at [1048, 633] on span "Cystic or almost completely cystic" at bounding box center [1084, 632] width 146 height 15
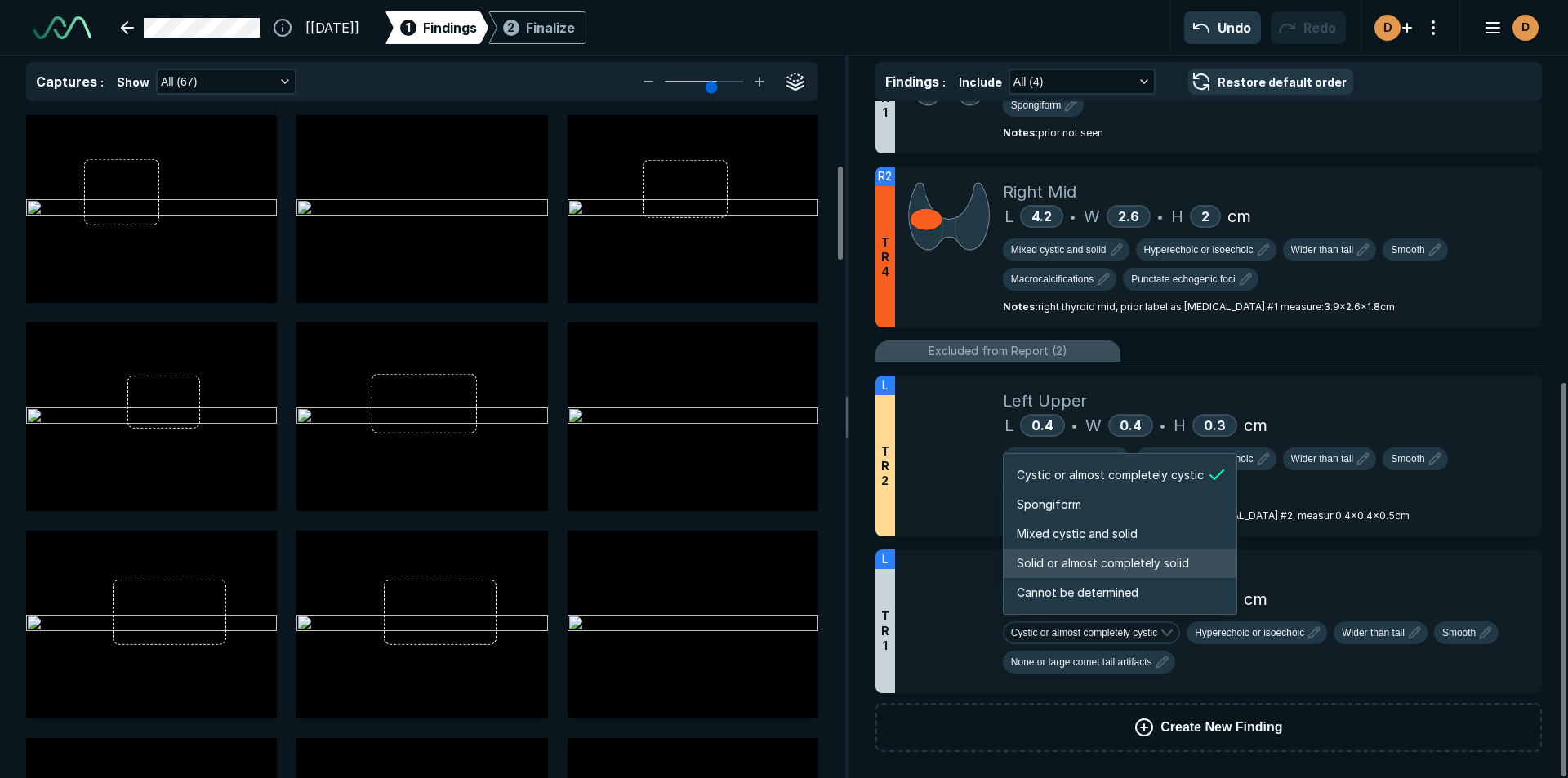
click at [1053, 558] on span "Solid or almost completely solid" at bounding box center [1103, 563] width 173 height 18
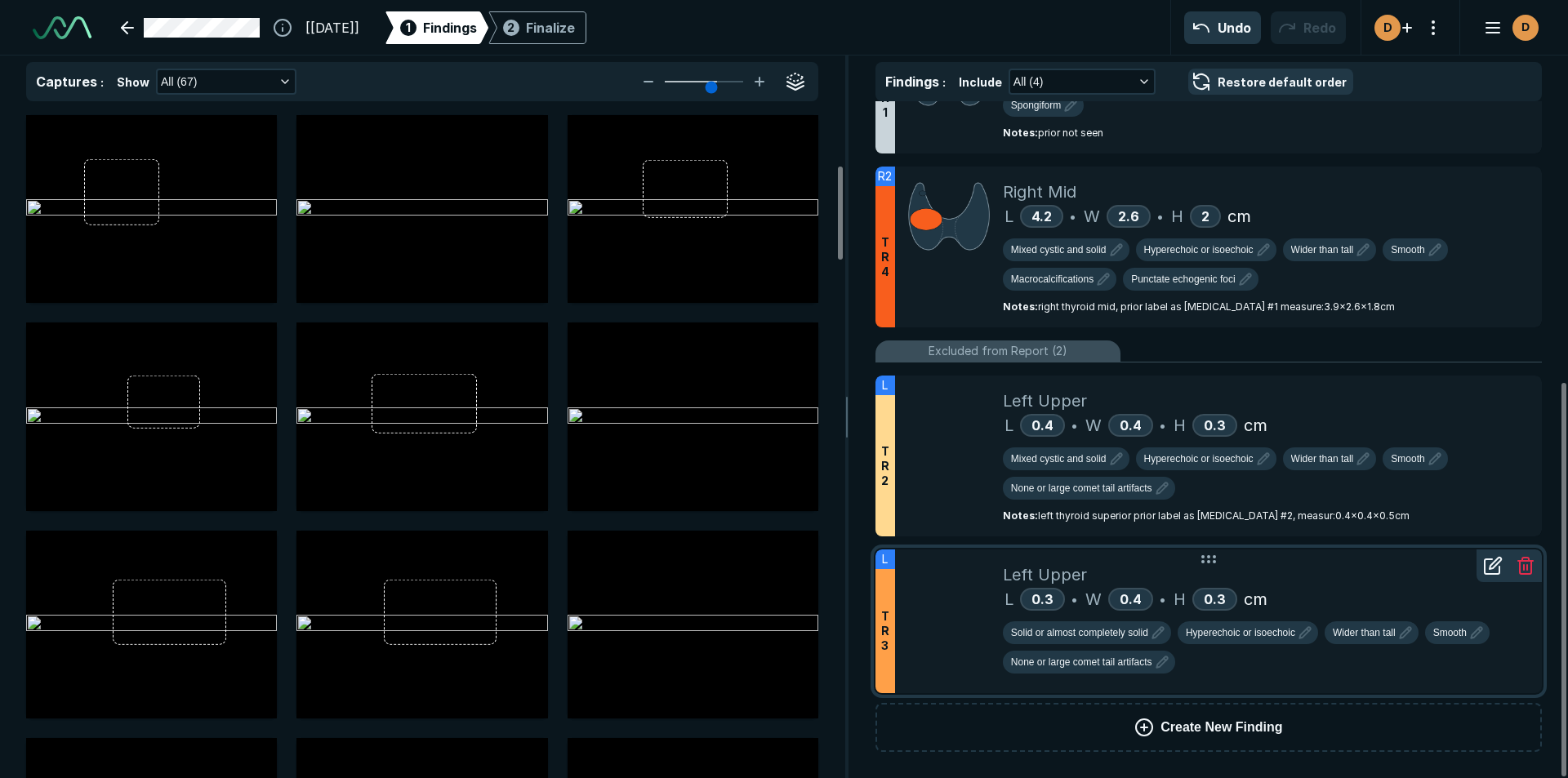
click at [1489, 571] on icon at bounding box center [1492, 565] width 20 height 20
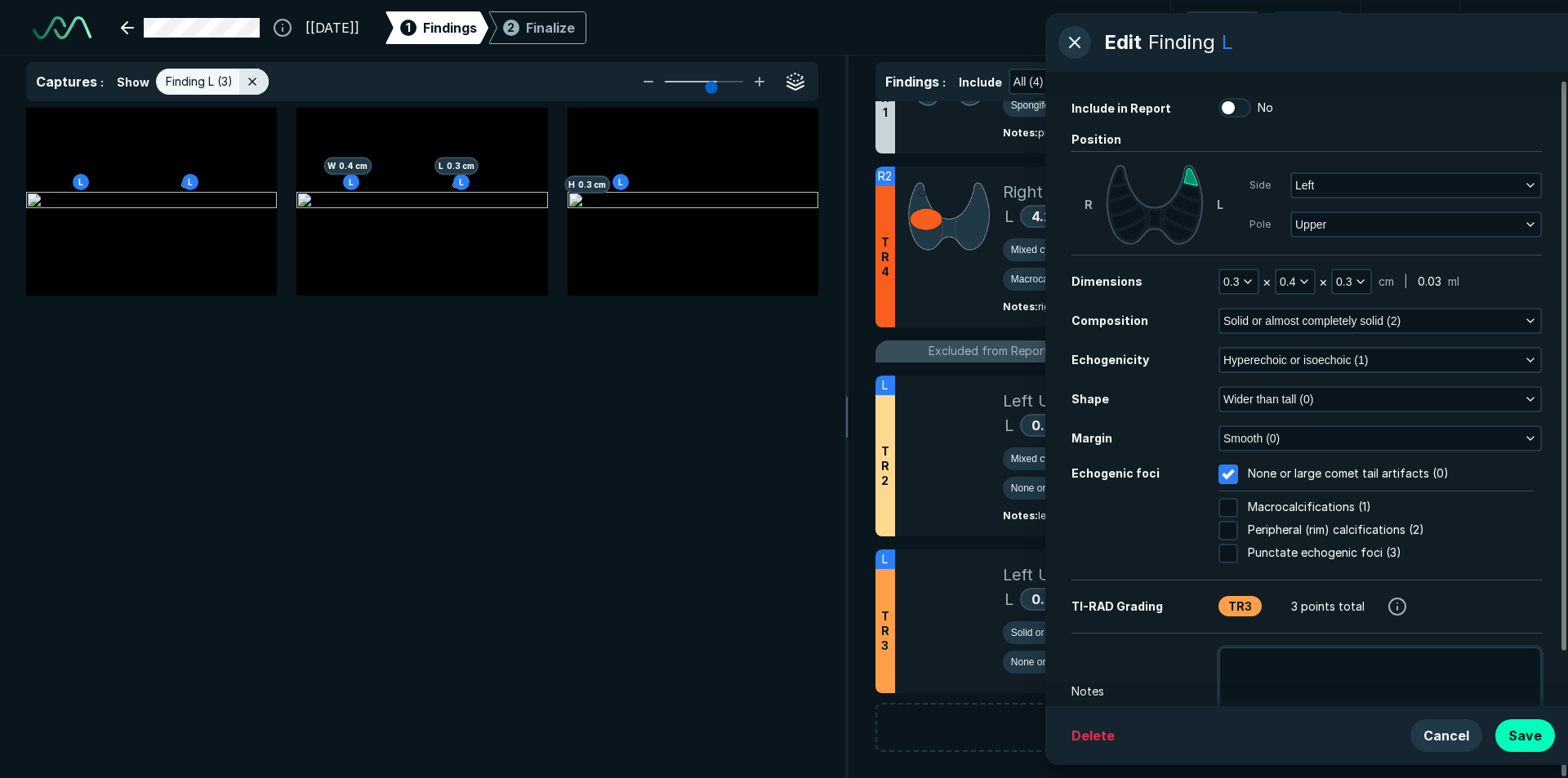
scroll to position [69, 0]
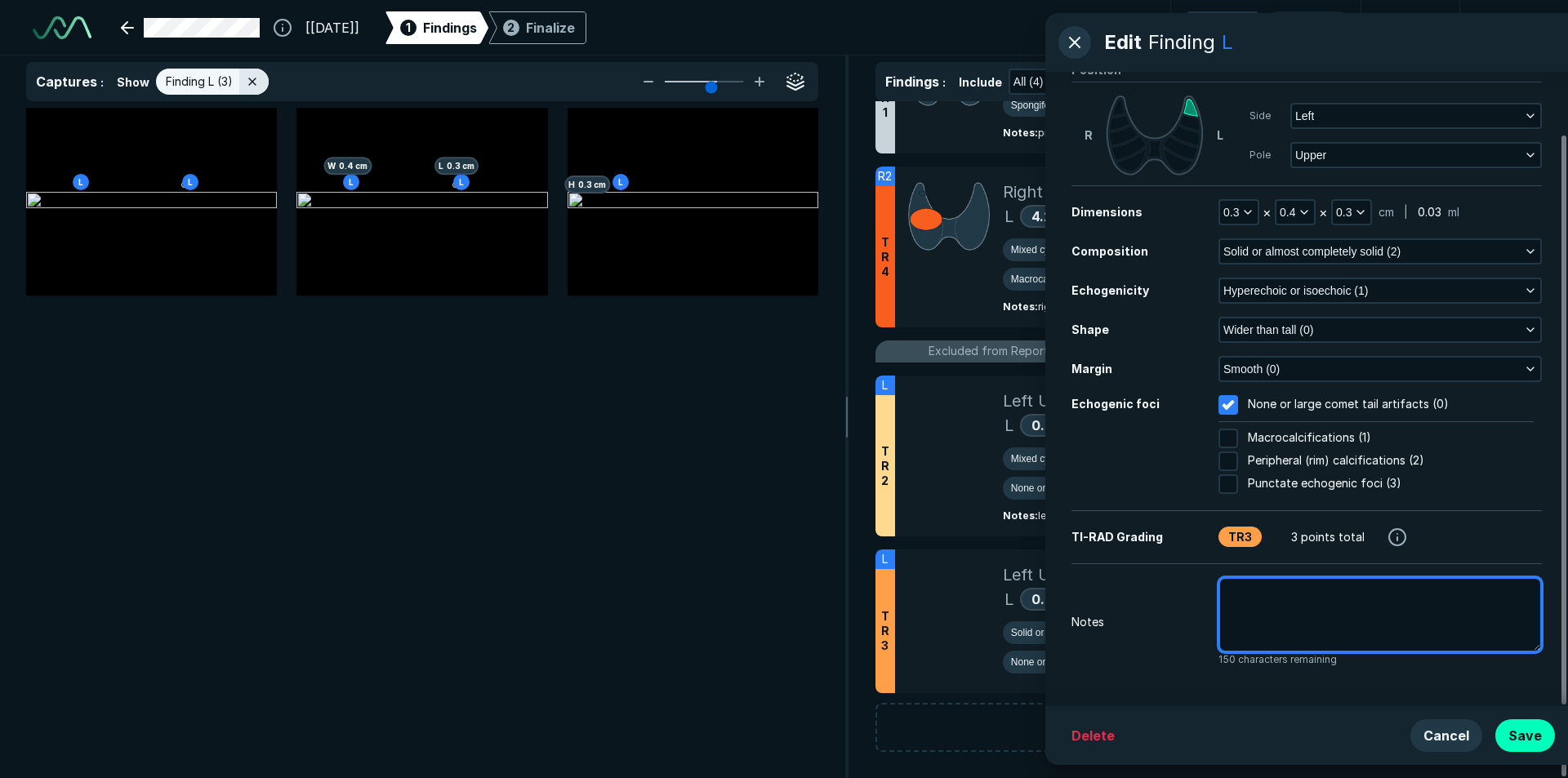
drag, startPoint x: 1298, startPoint y: 638, endPoint x: 1308, endPoint y: 635, distance: 10.4
click at [1298, 638] on textarea at bounding box center [1380, 615] width 323 height 75
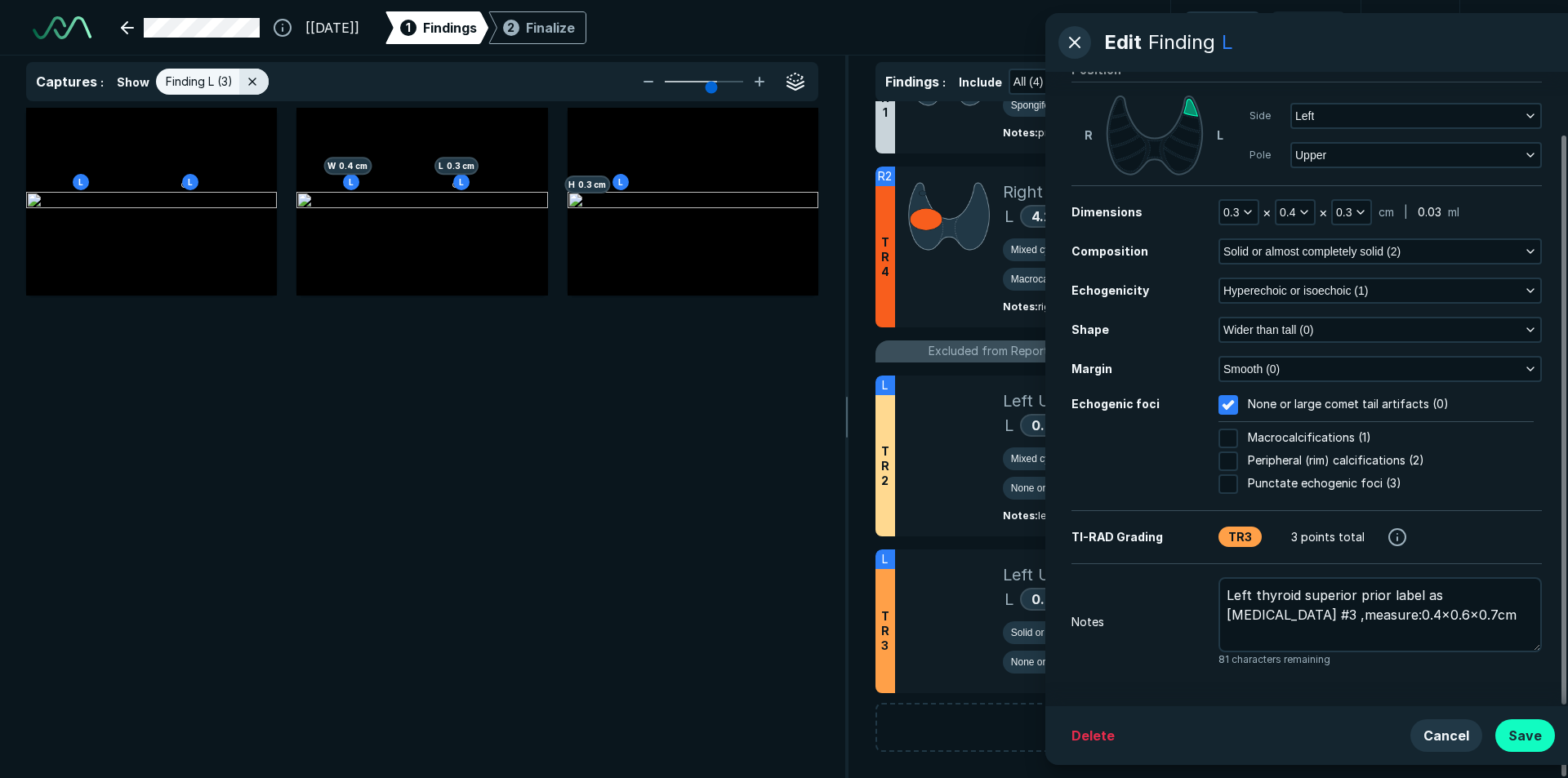
click at [1523, 730] on button "Save" at bounding box center [1525, 735] width 60 height 32
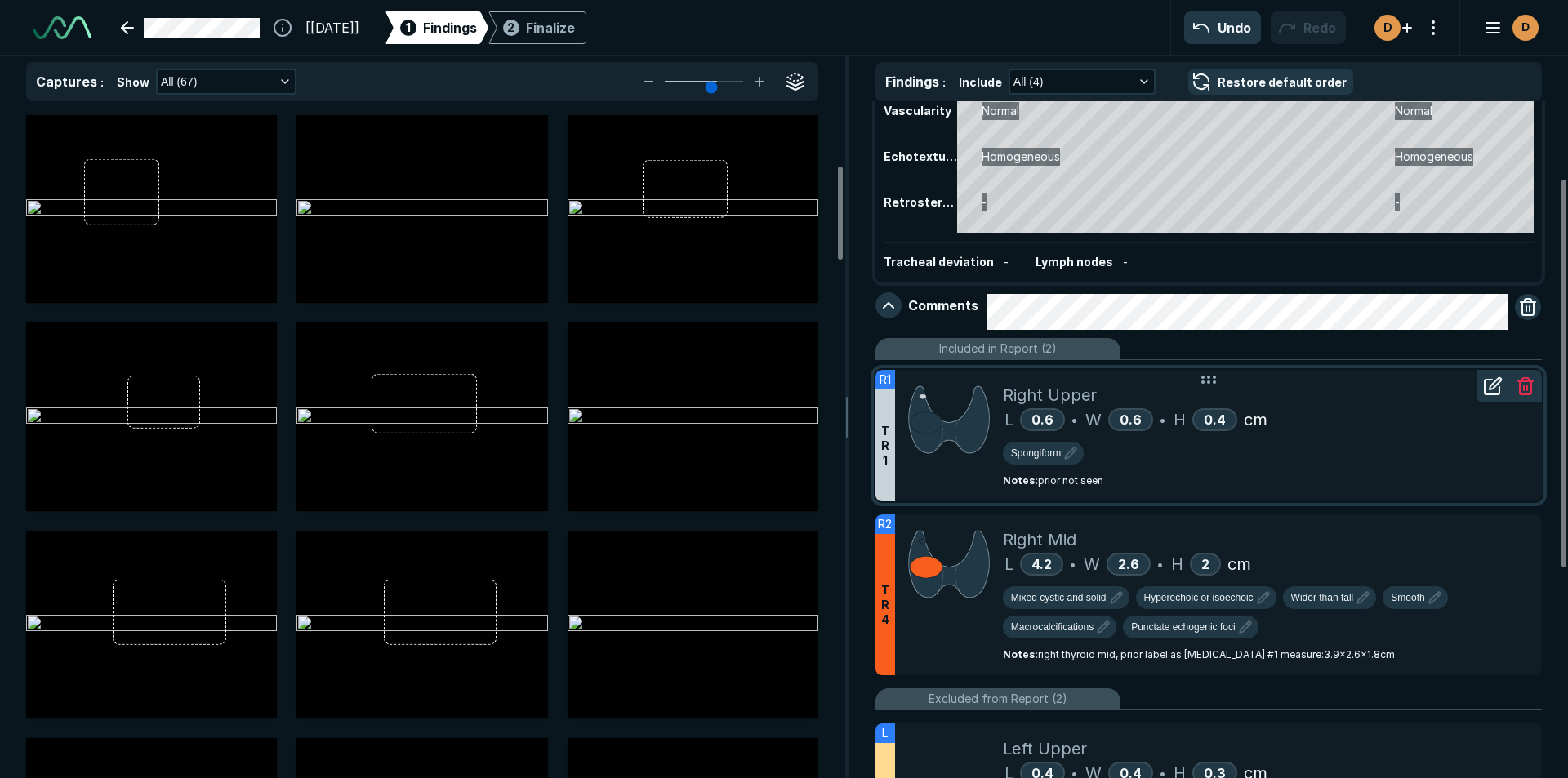
scroll to position [173, 0]
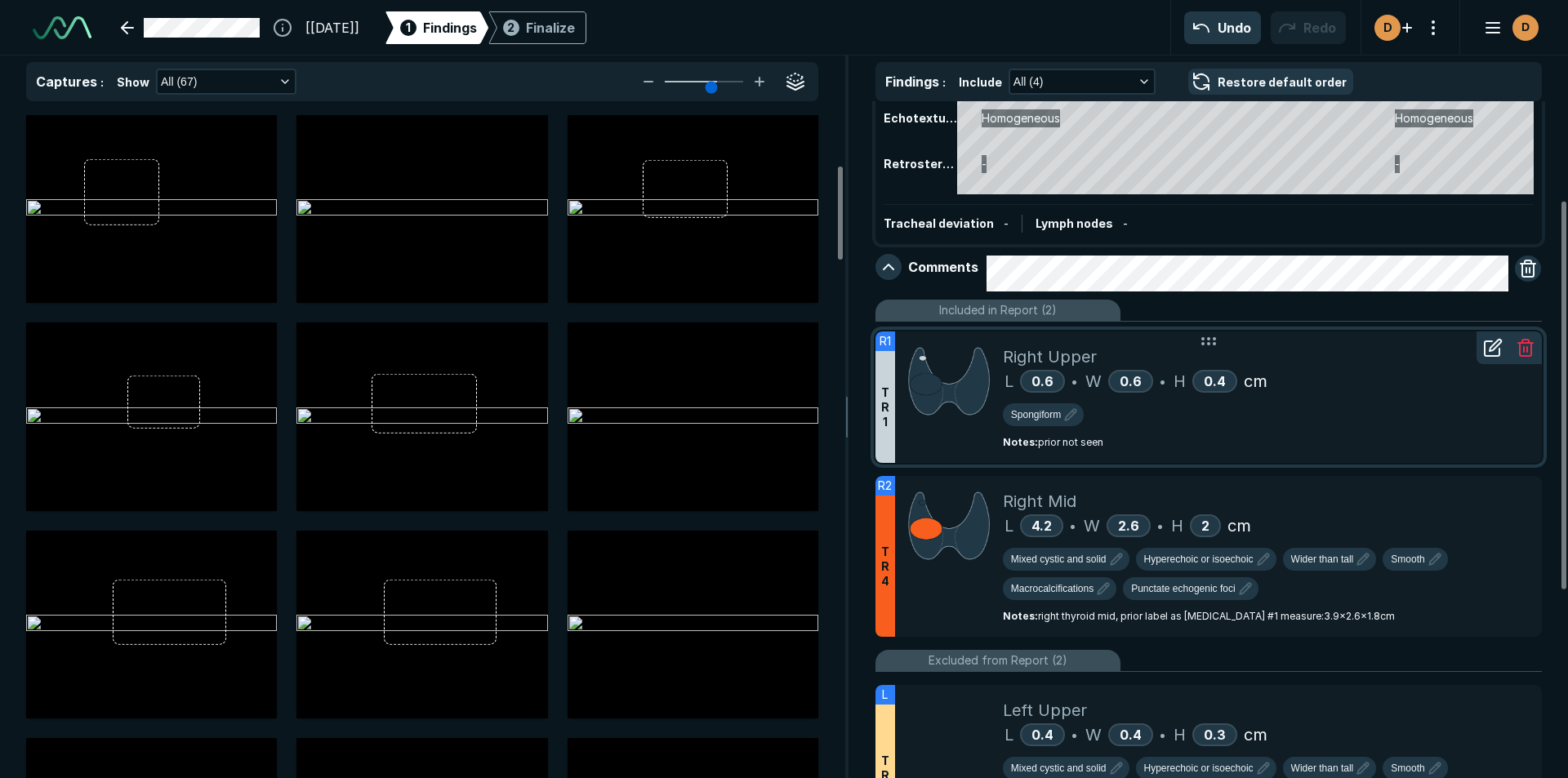
click at [1491, 348] on icon at bounding box center [1495, 345] width 11 height 11
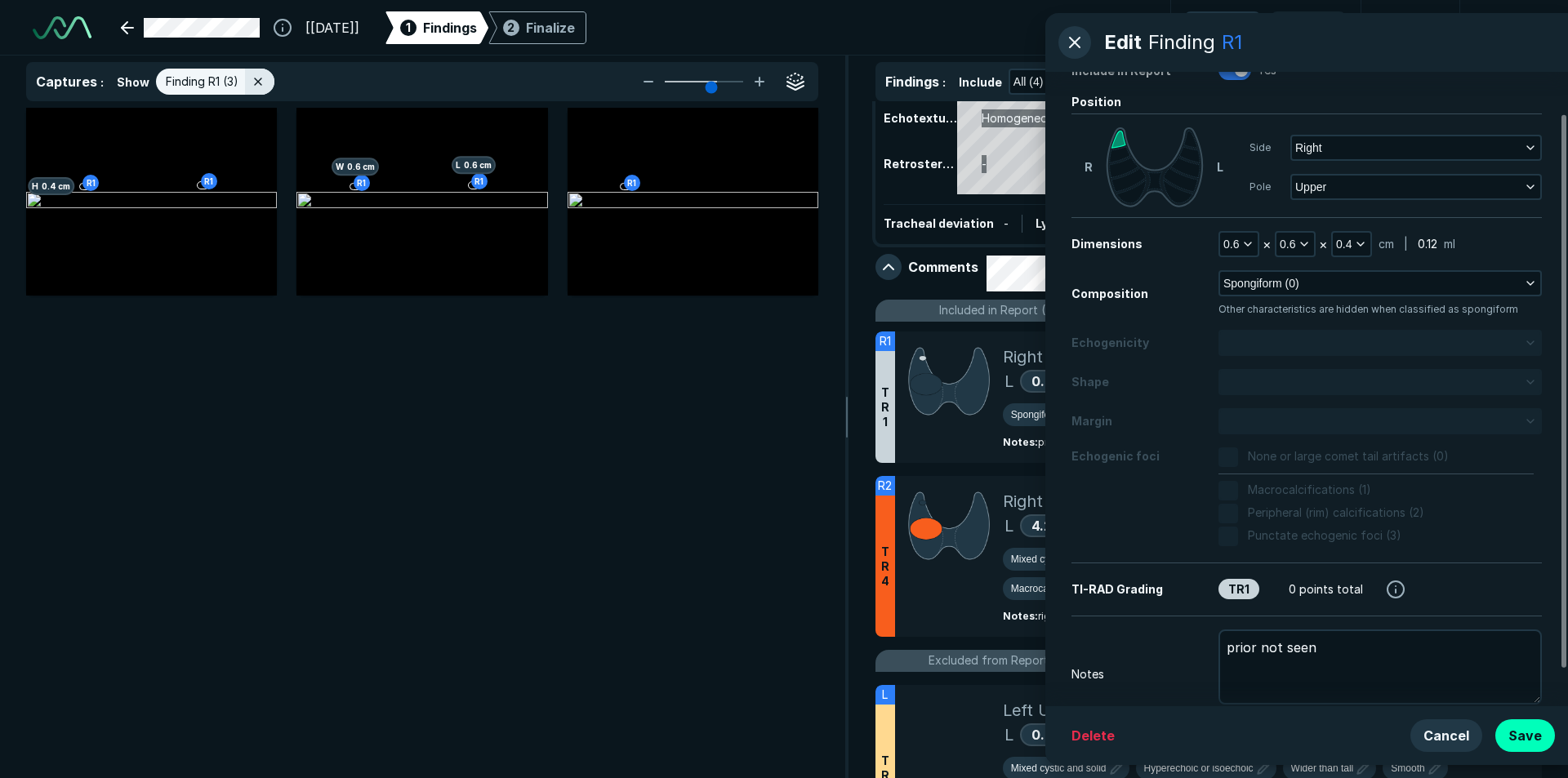
scroll to position [90, 0]
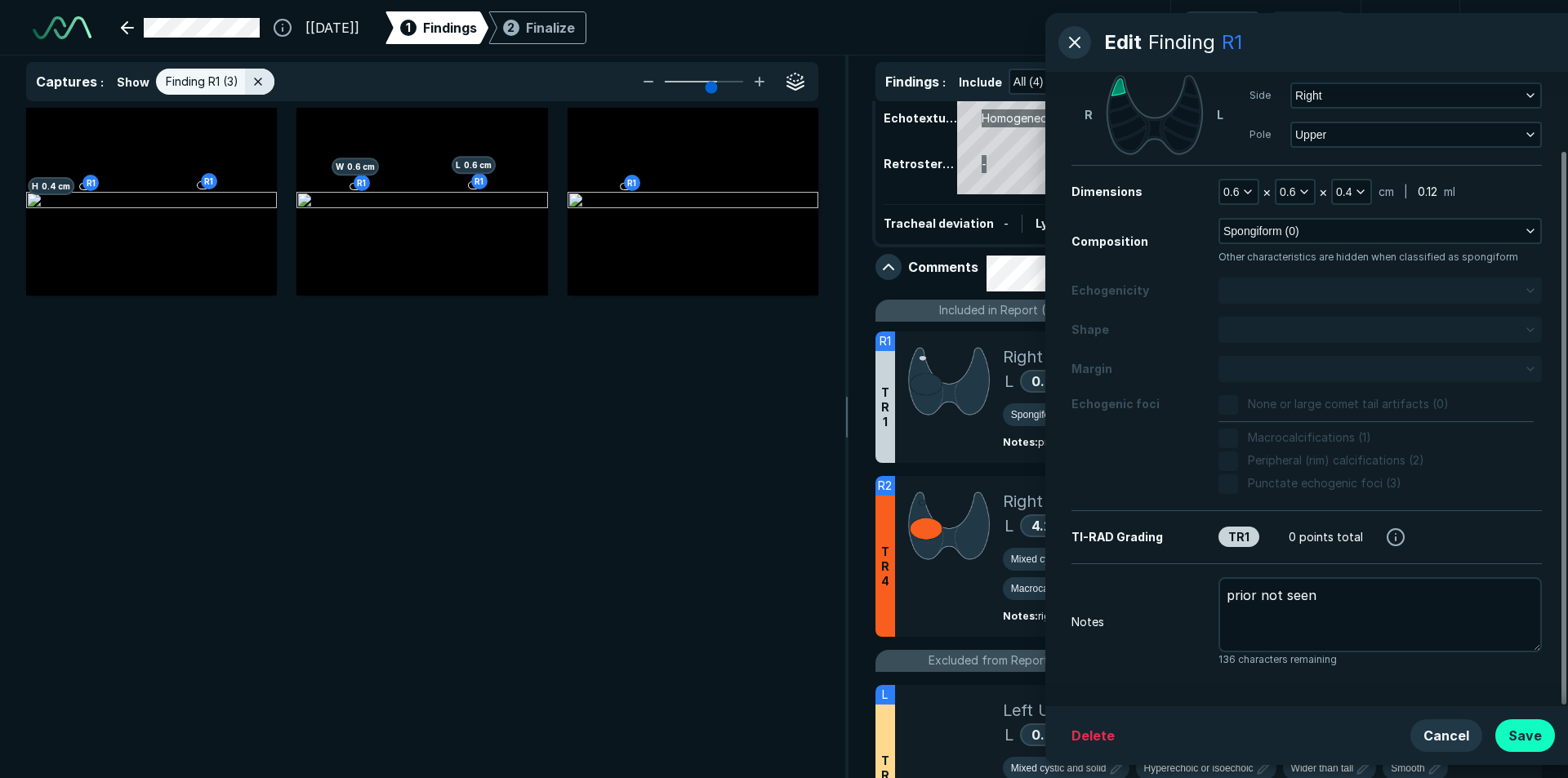
click at [1545, 728] on button "Save" at bounding box center [1525, 735] width 60 height 32
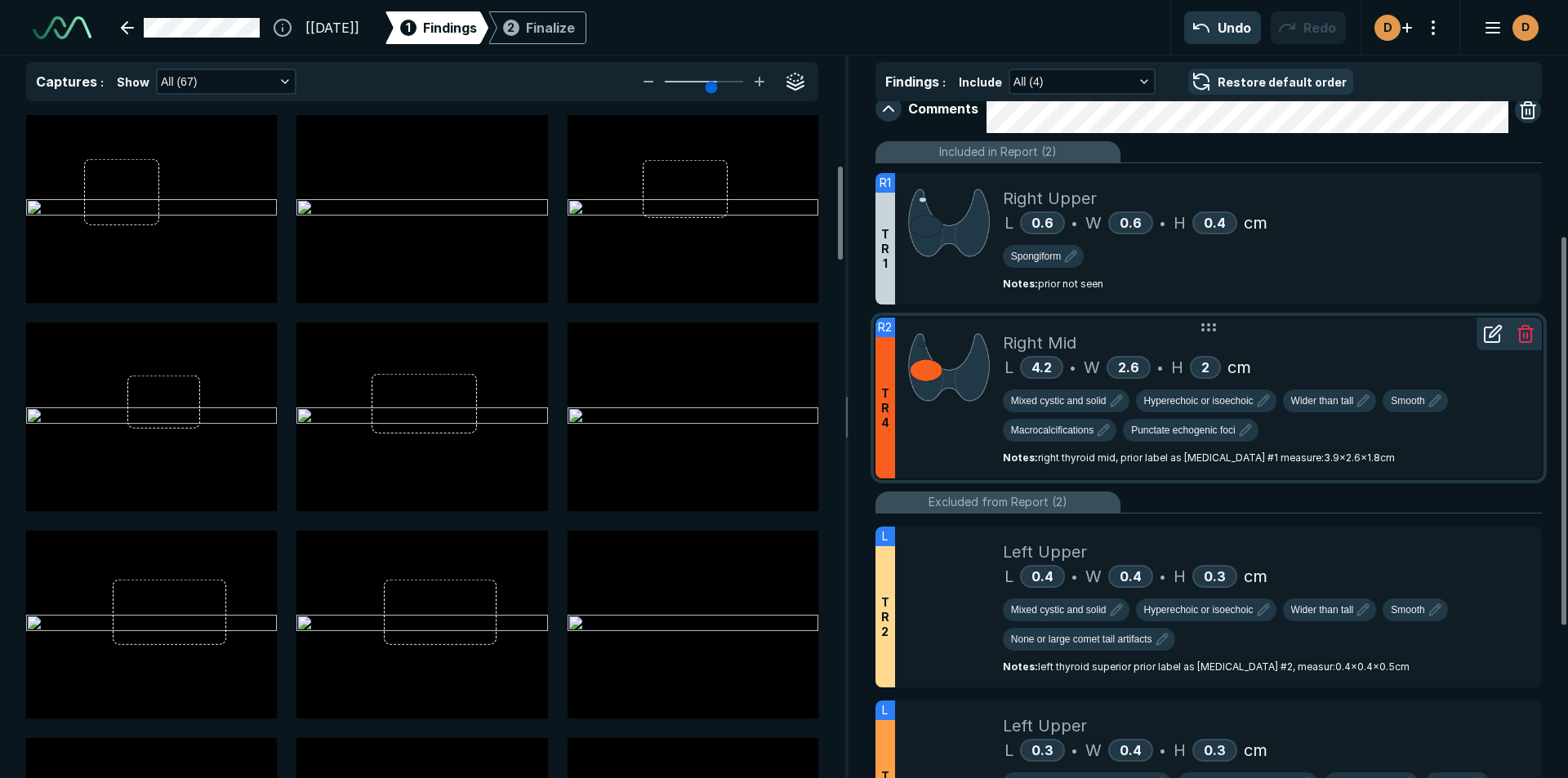
scroll to position [336, 0]
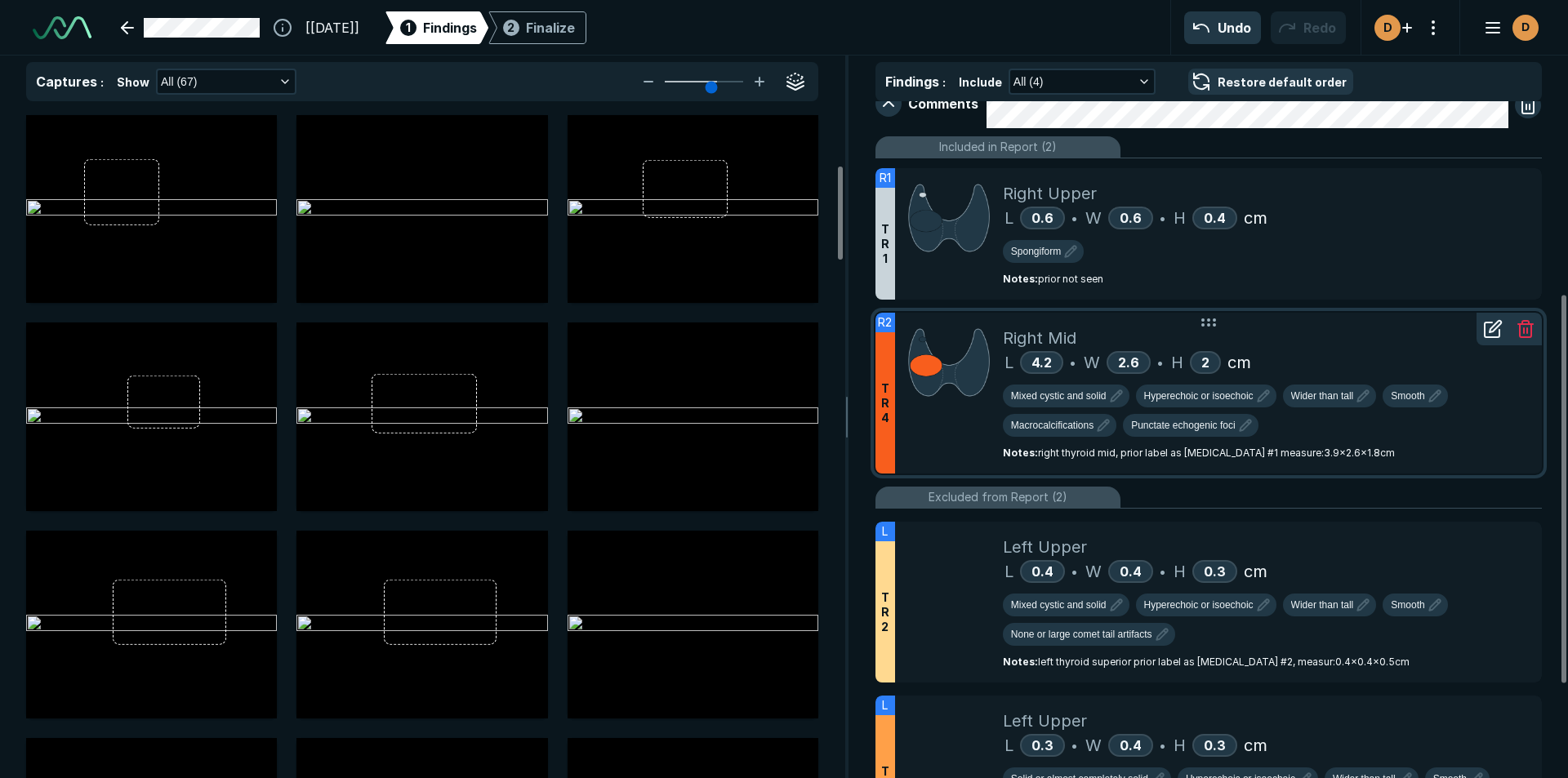
click at [1493, 340] on div at bounding box center [1493, 329] width 32 height 32
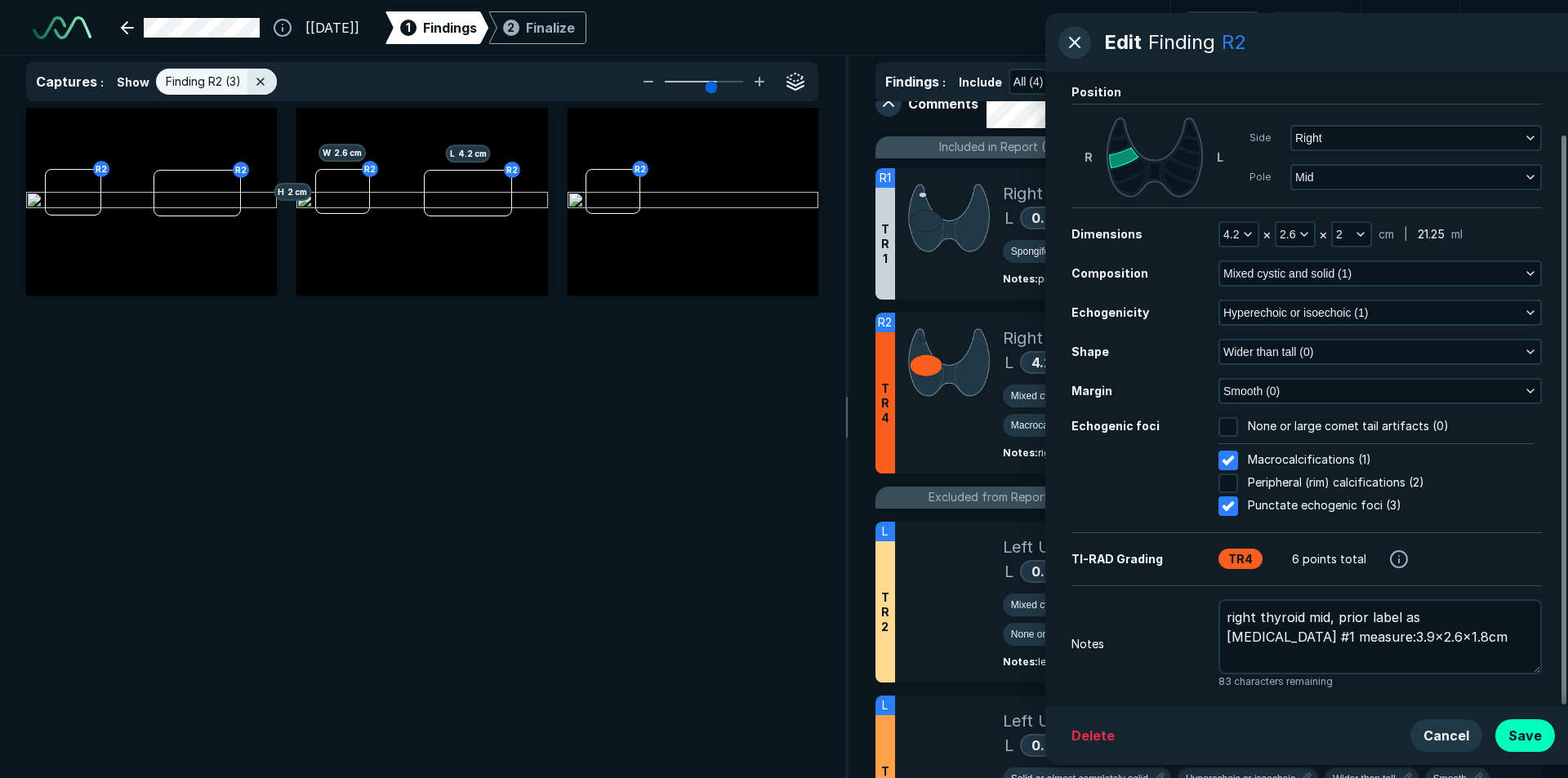
scroll to position [69, 0]
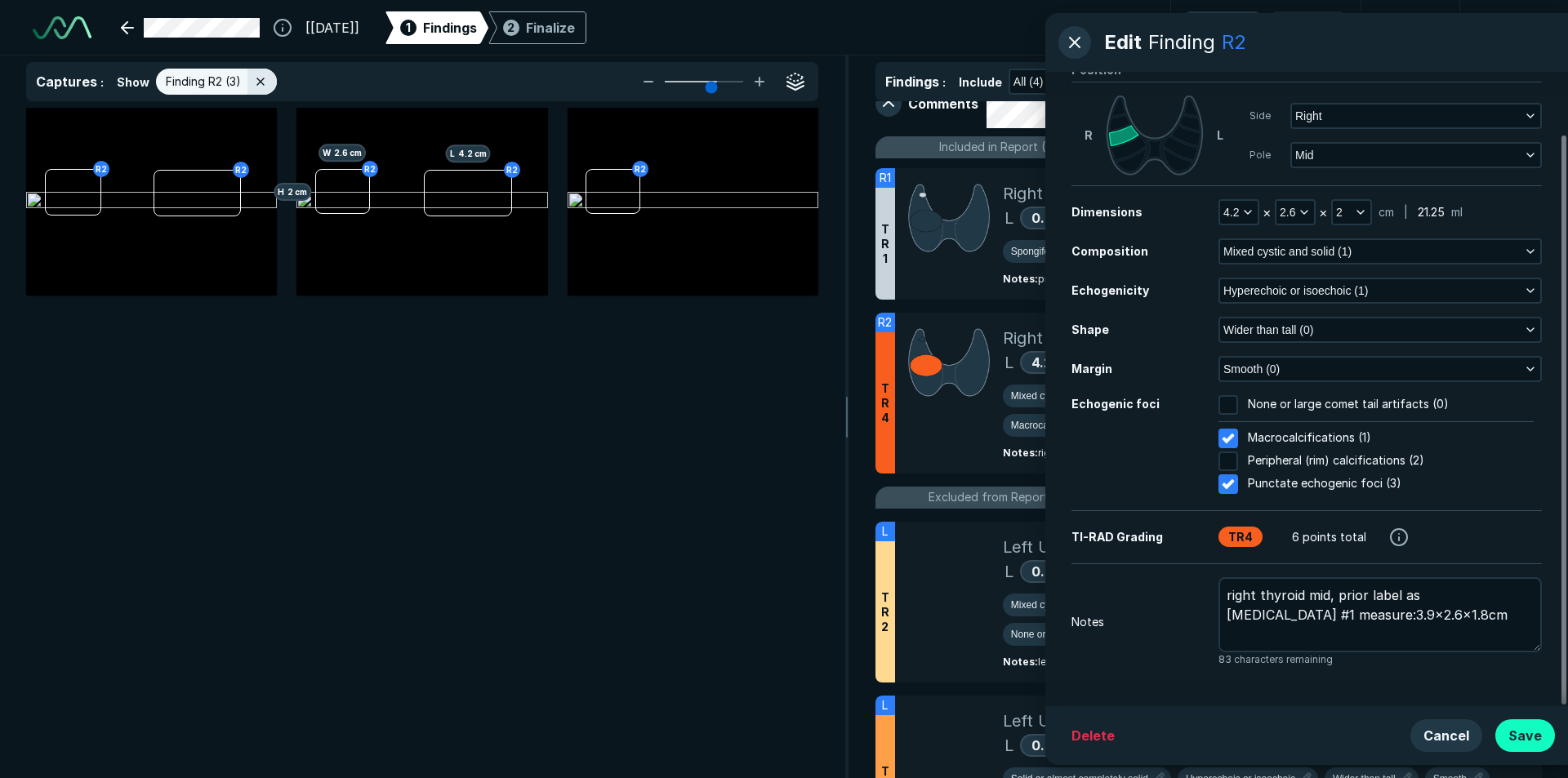
click at [1524, 734] on button "Save" at bounding box center [1525, 735] width 60 height 32
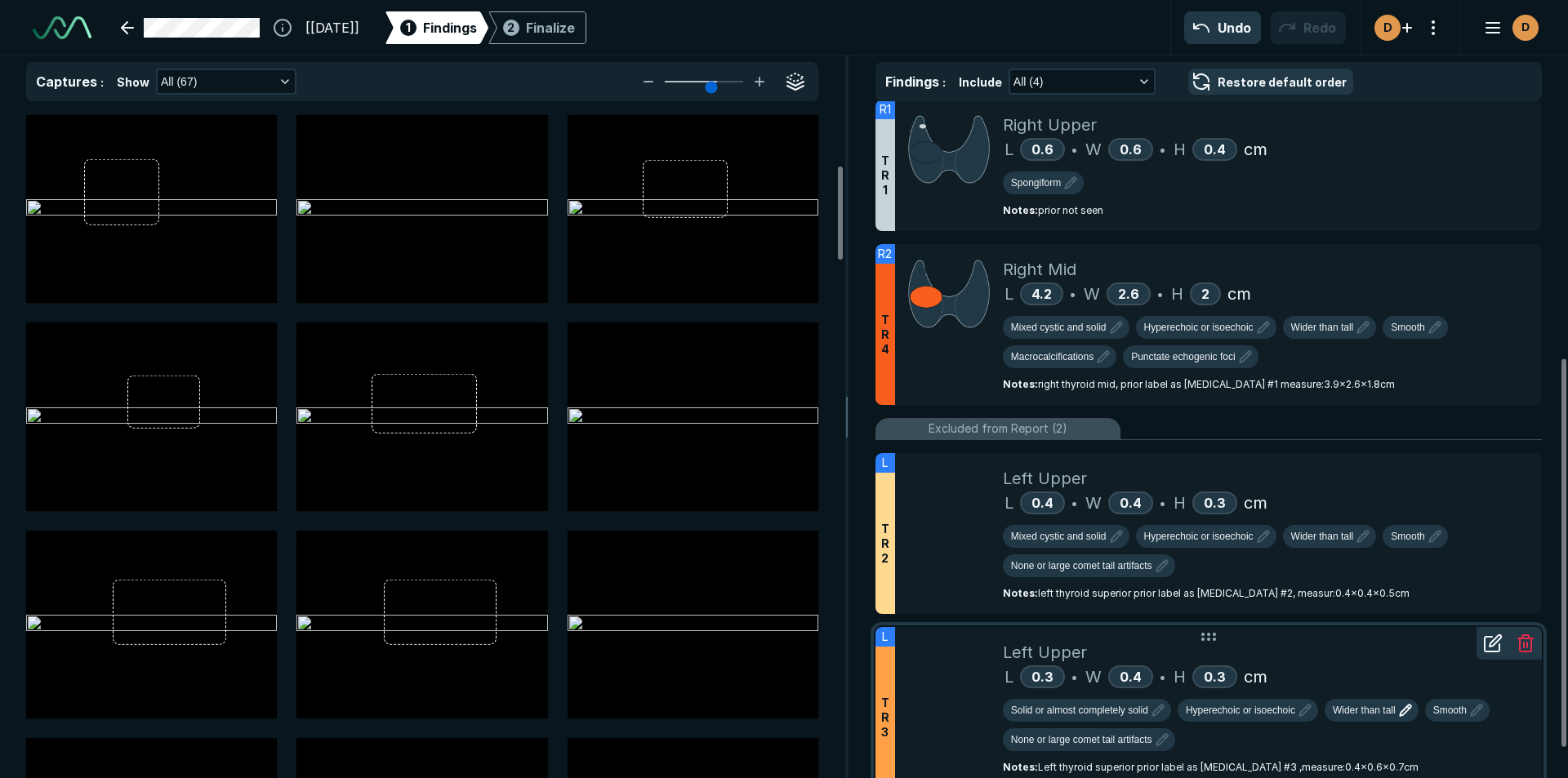
scroll to position [499, 0]
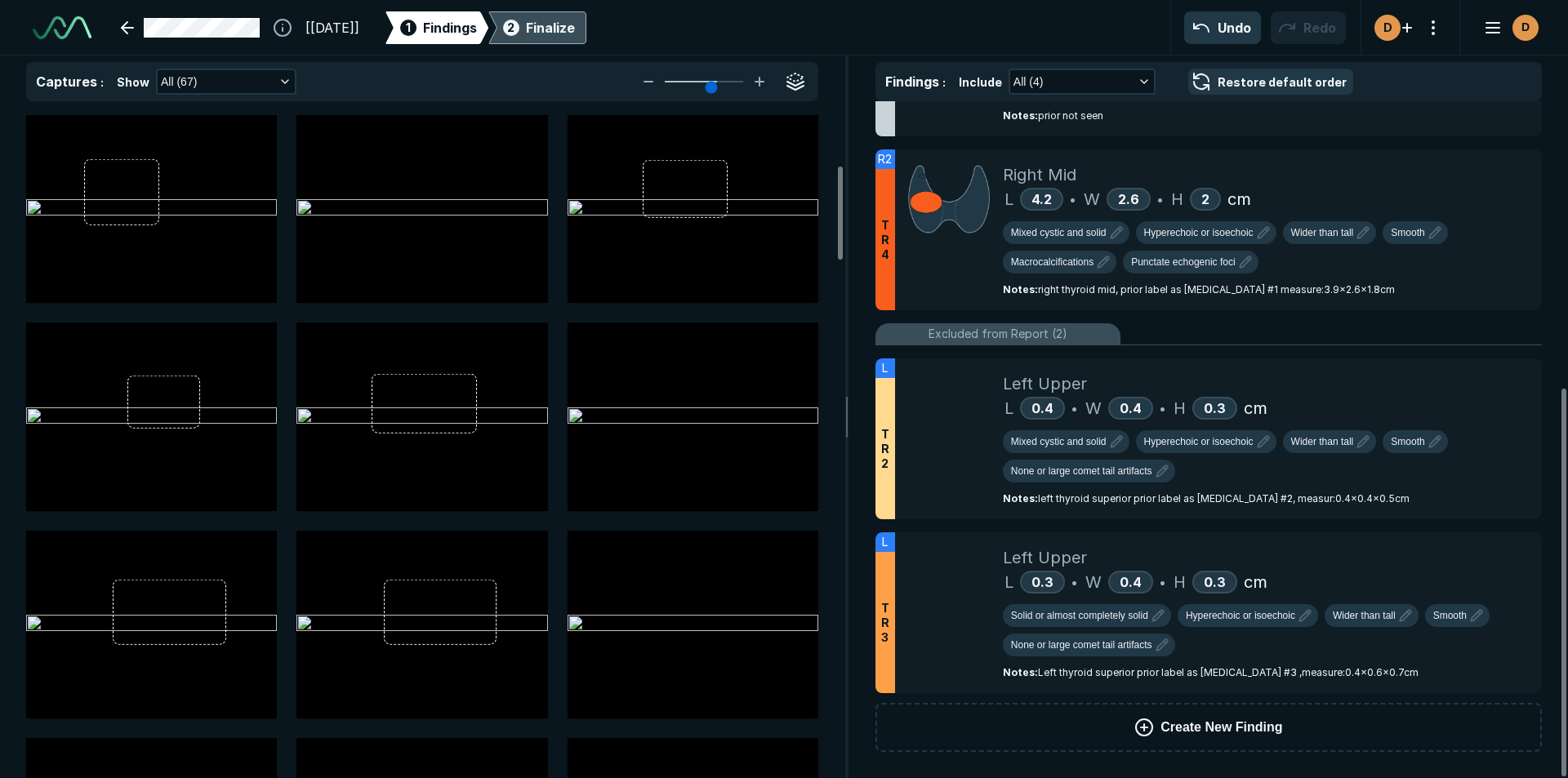
click at [568, 31] on div "Finalize" at bounding box center [549, 27] width 49 height 20
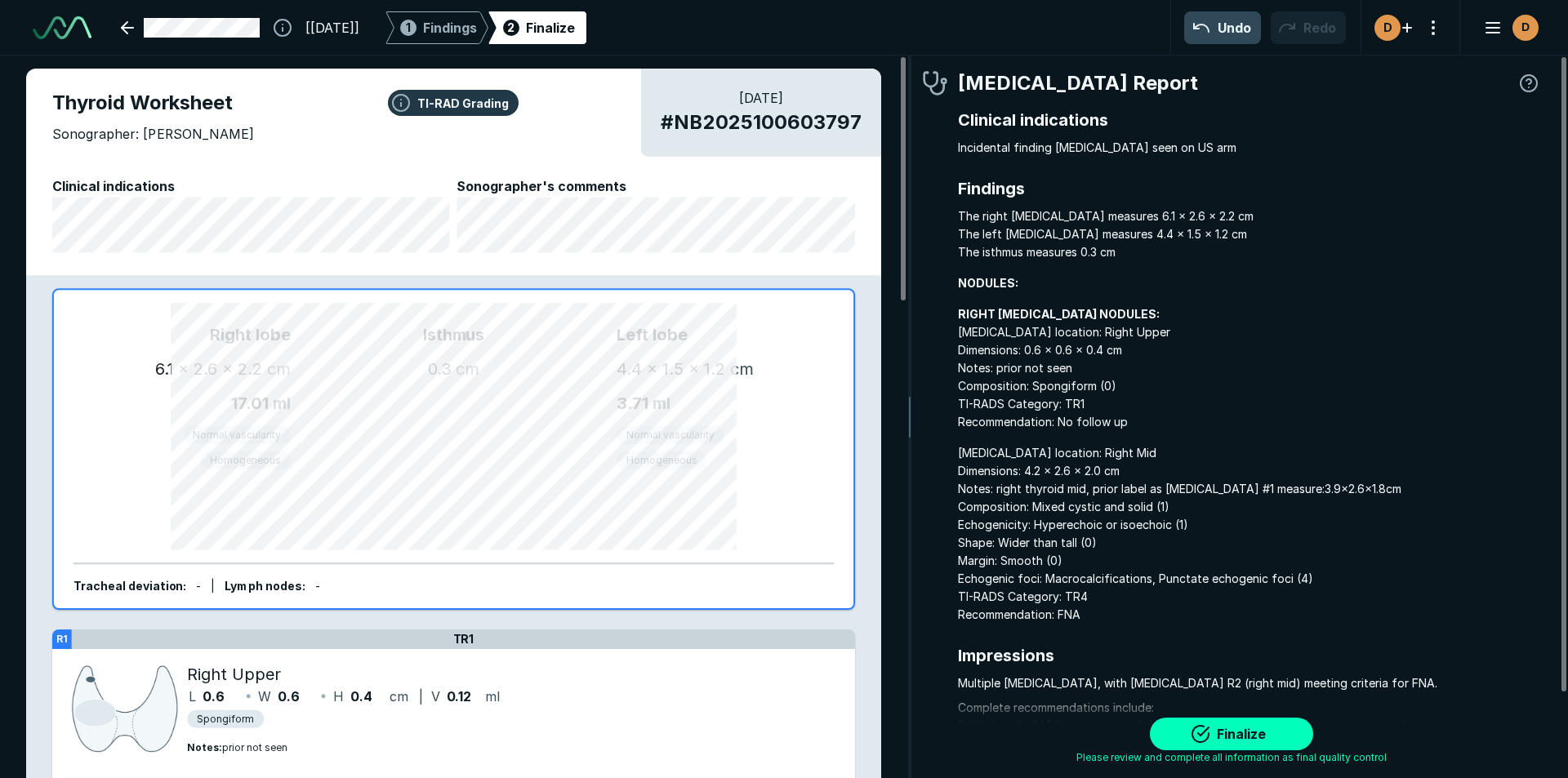
click at [1212, 32] on button "Undo" at bounding box center [1223, 27] width 77 height 32
click at [1219, 26] on button "Undo" at bounding box center [1223, 27] width 77 height 32
click at [132, 26] on link at bounding box center [190, 27] width 158 height 32
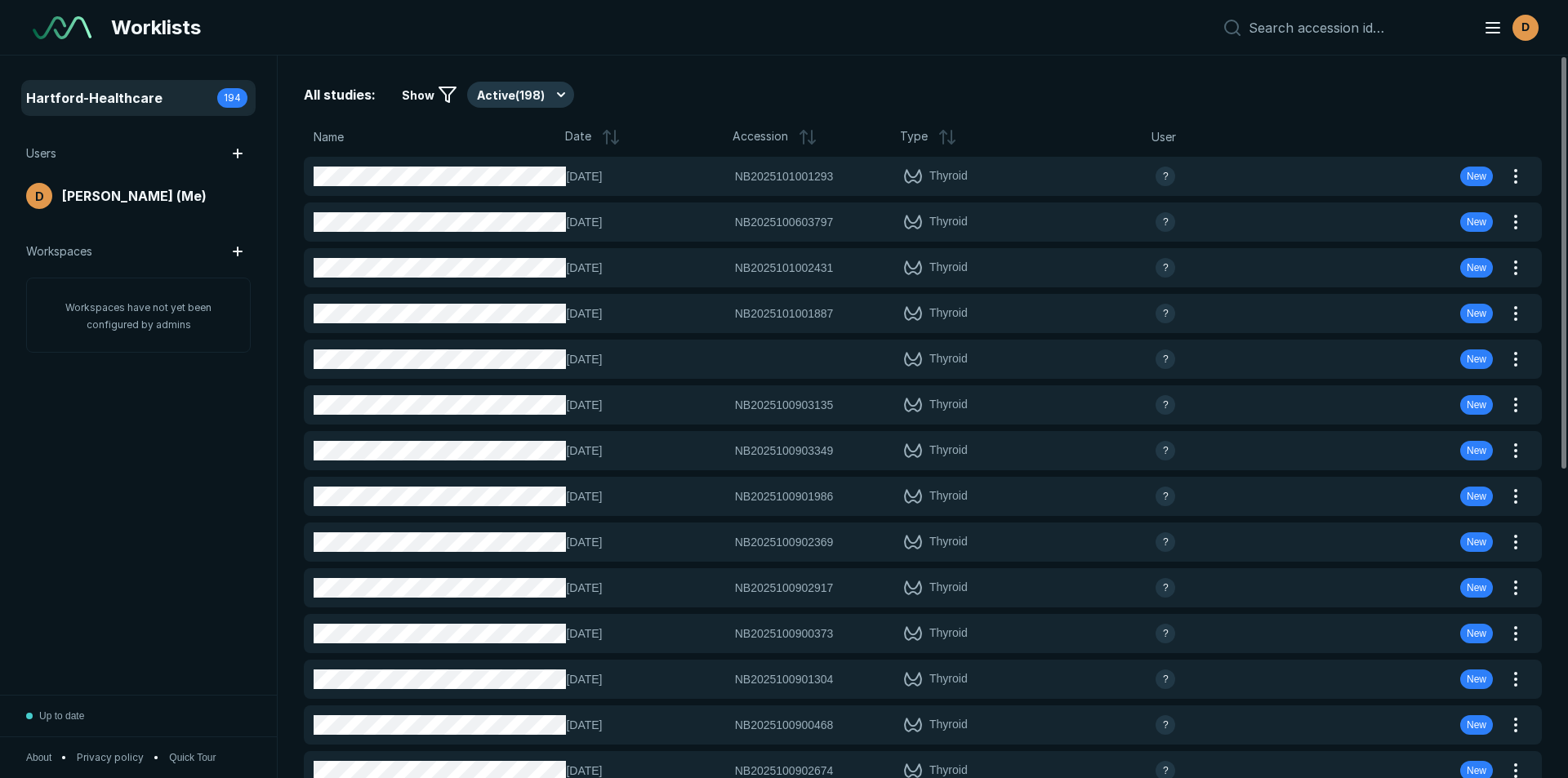
scroll to position [5051, 7643]
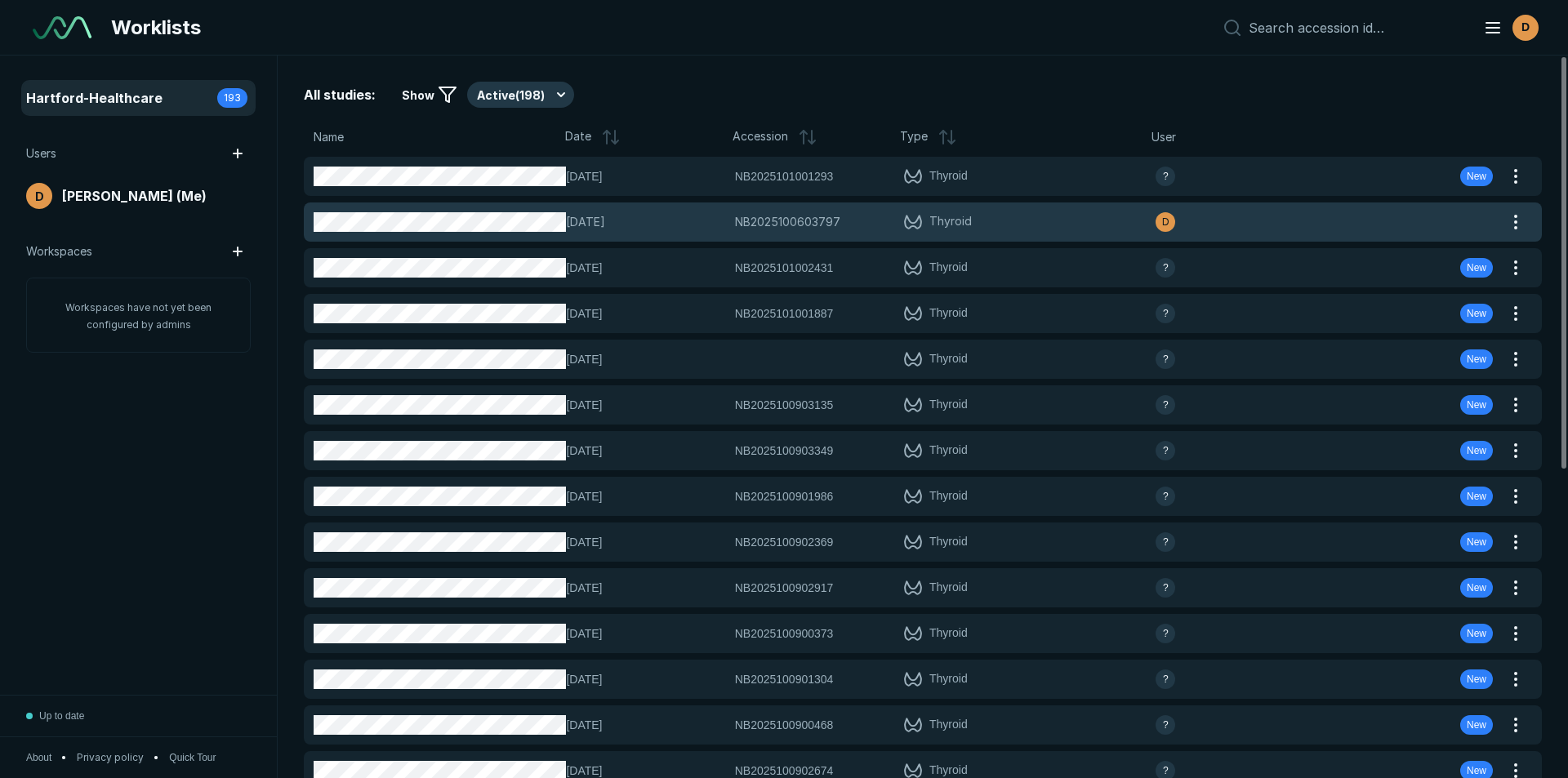
click at [571, 225] on span "[DATE]" at bounding box center [644, 221] width 158 height 18
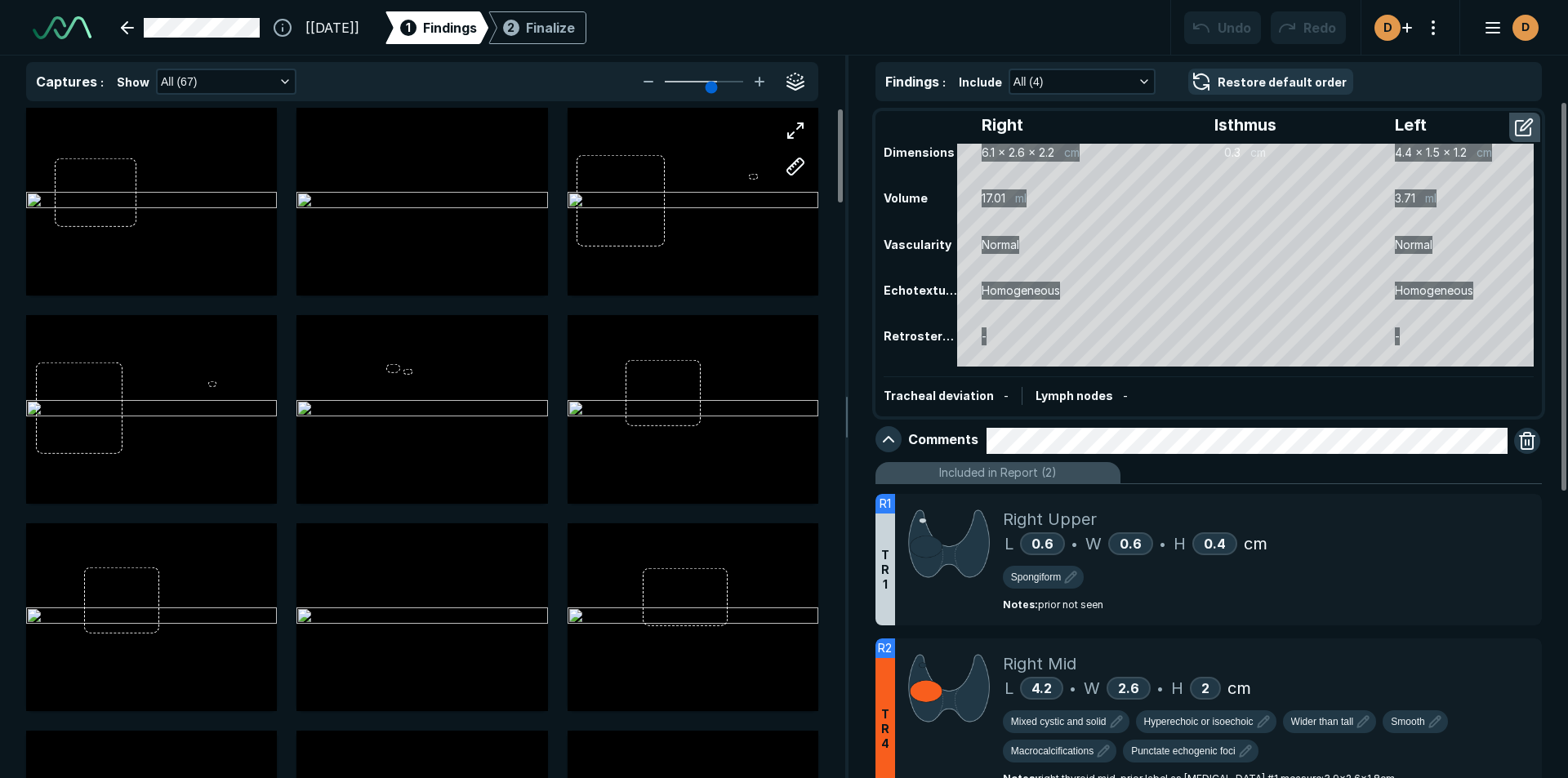
scroll to position [3423, 5083]
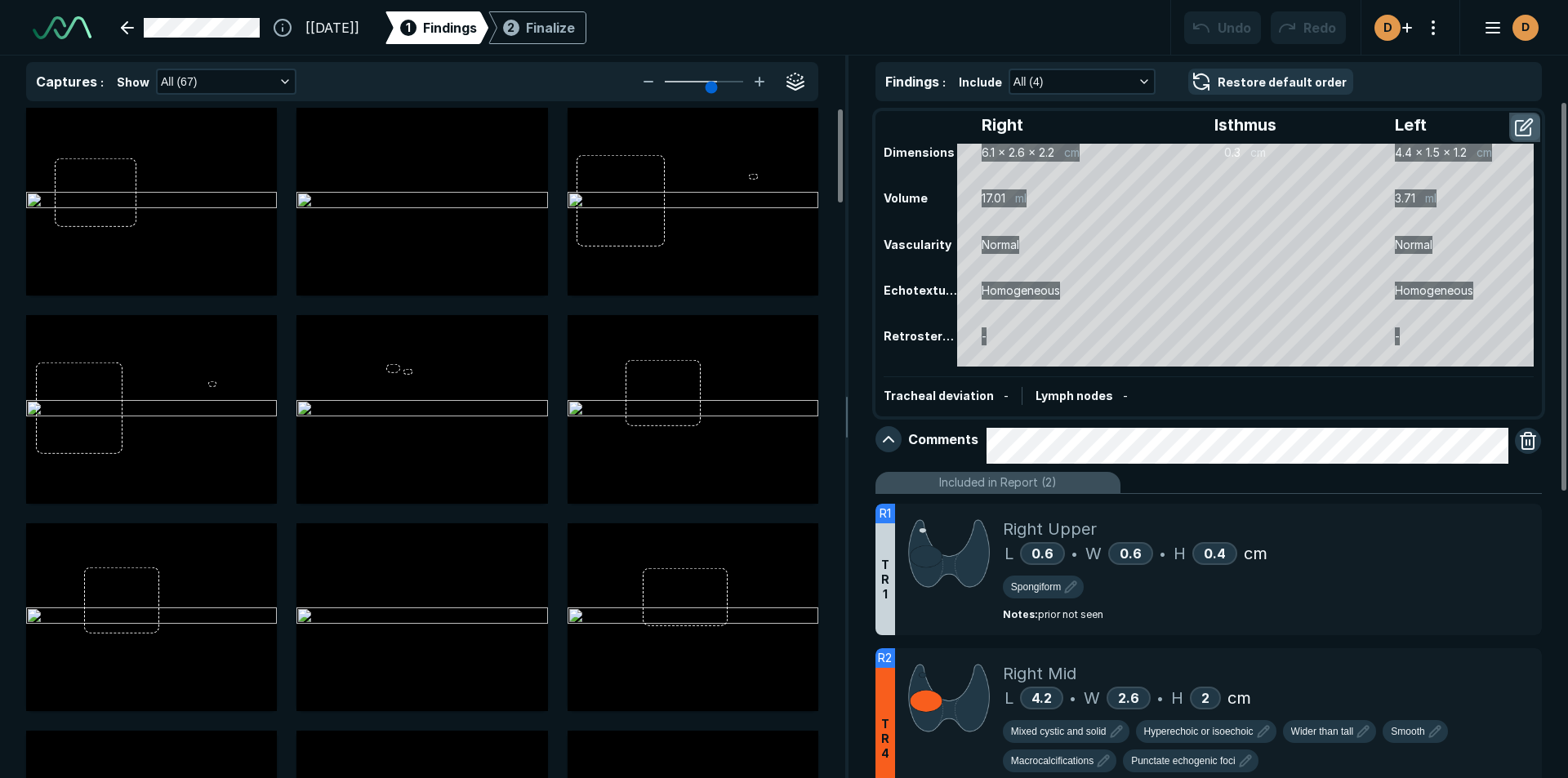
click at [1519, 128] on button "button" at bounding box center [1525, 127] width 29 height 26
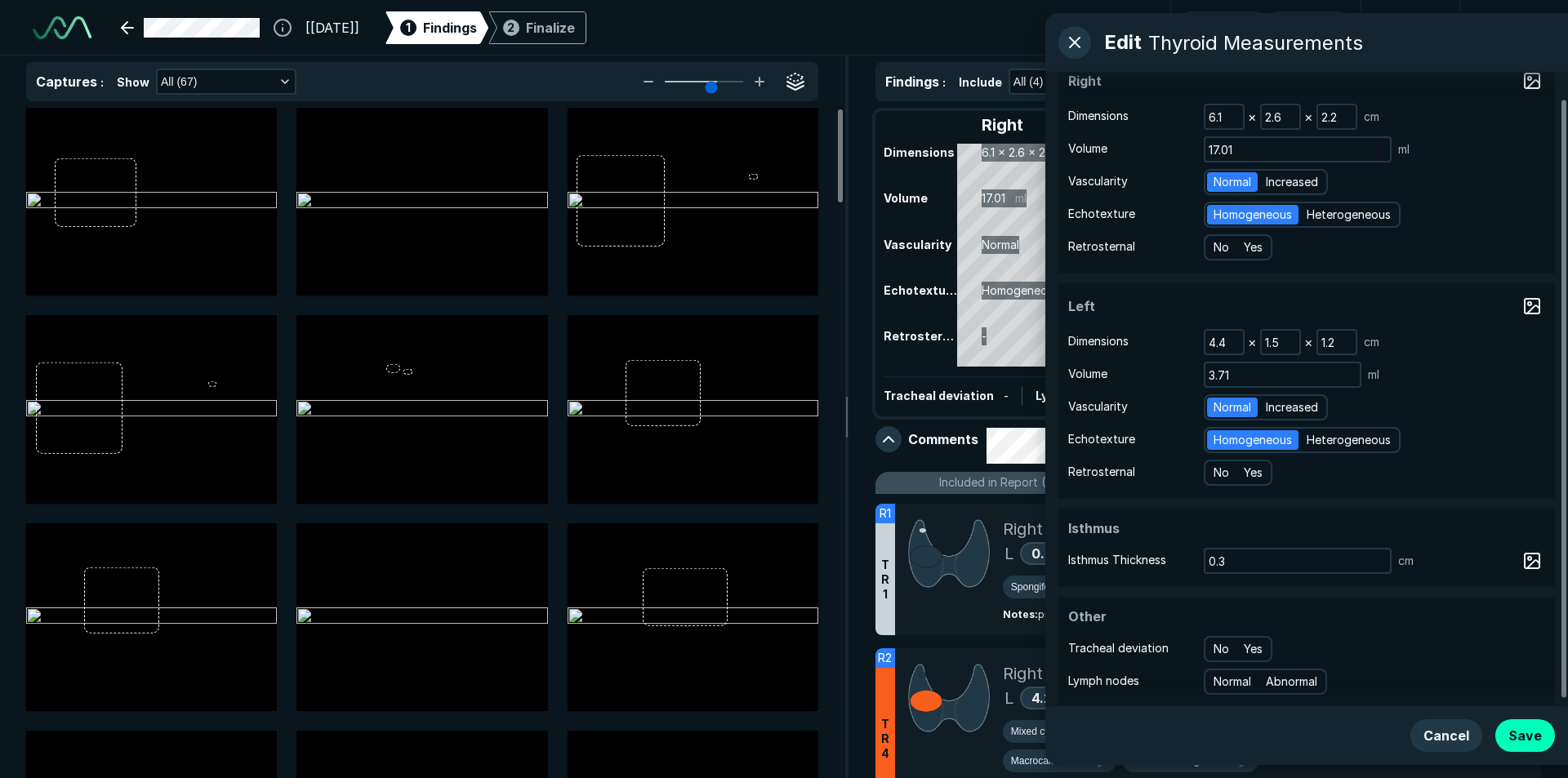
scroll to position [35, 0]
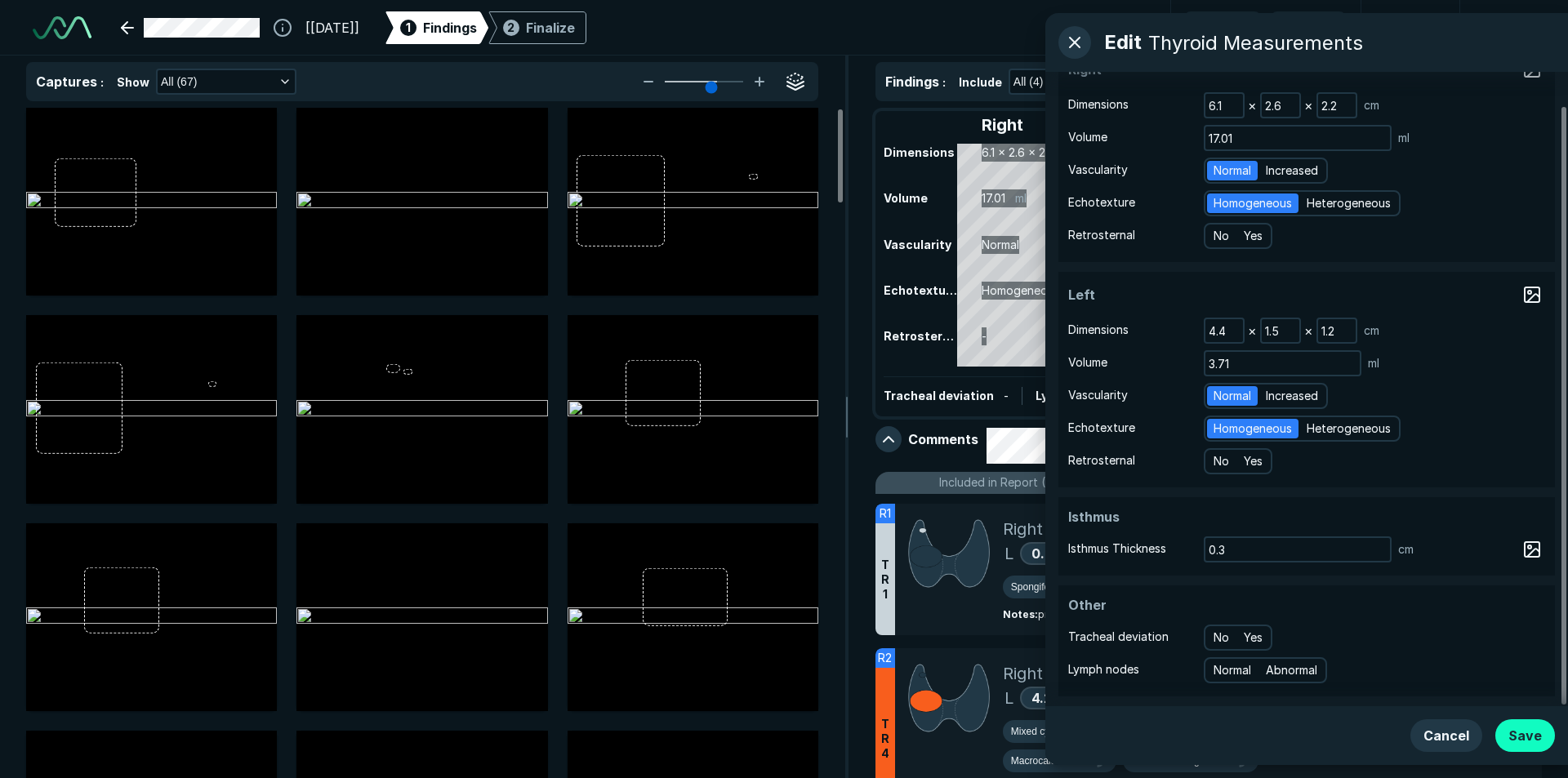
click at [1520, 734] on button "Save" at bounding box center [1525, 735] width 60 height 32
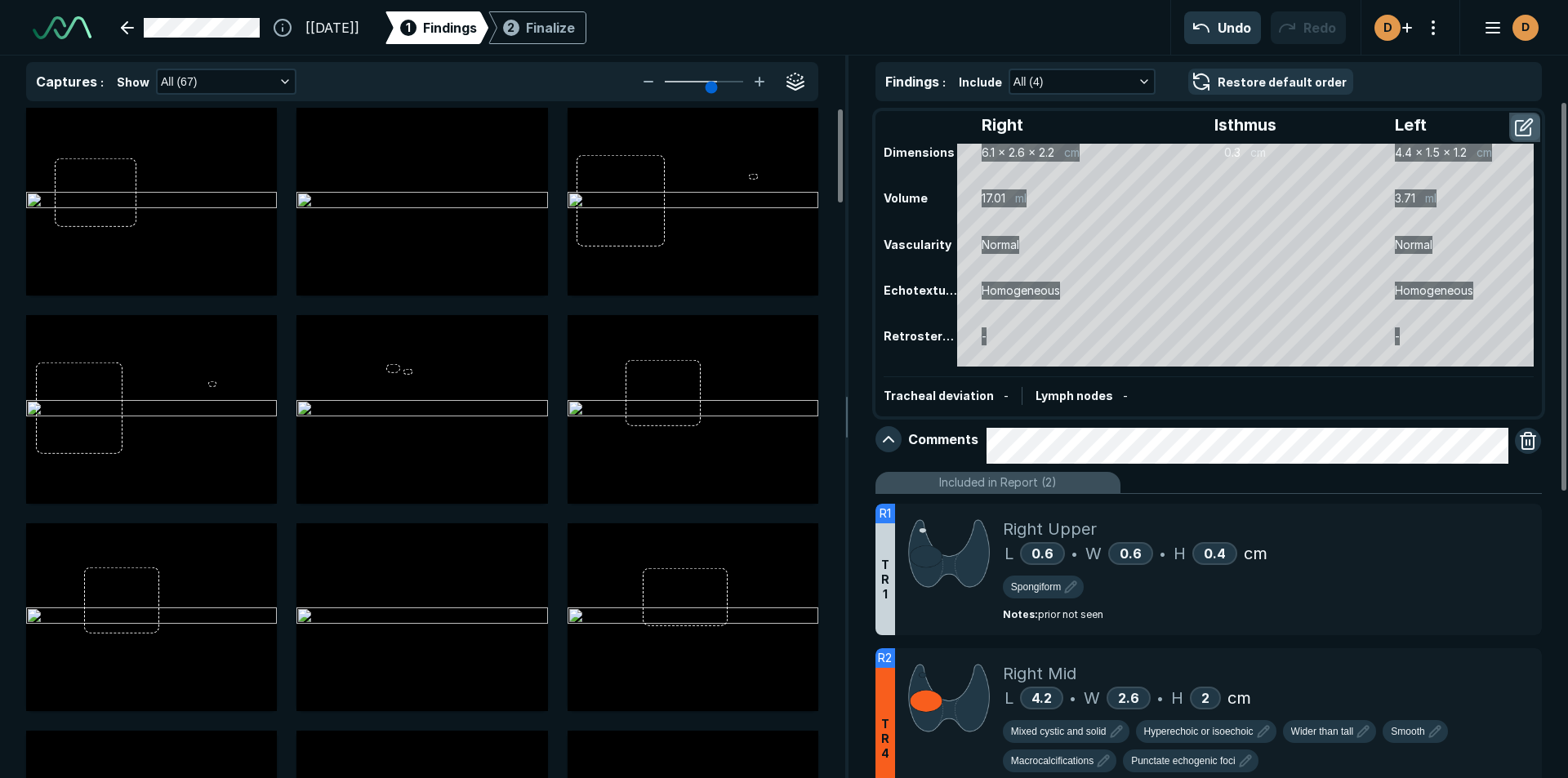
click at [1518, 124] on button "button" at bounding box center [1525, 127] width 29 height 26
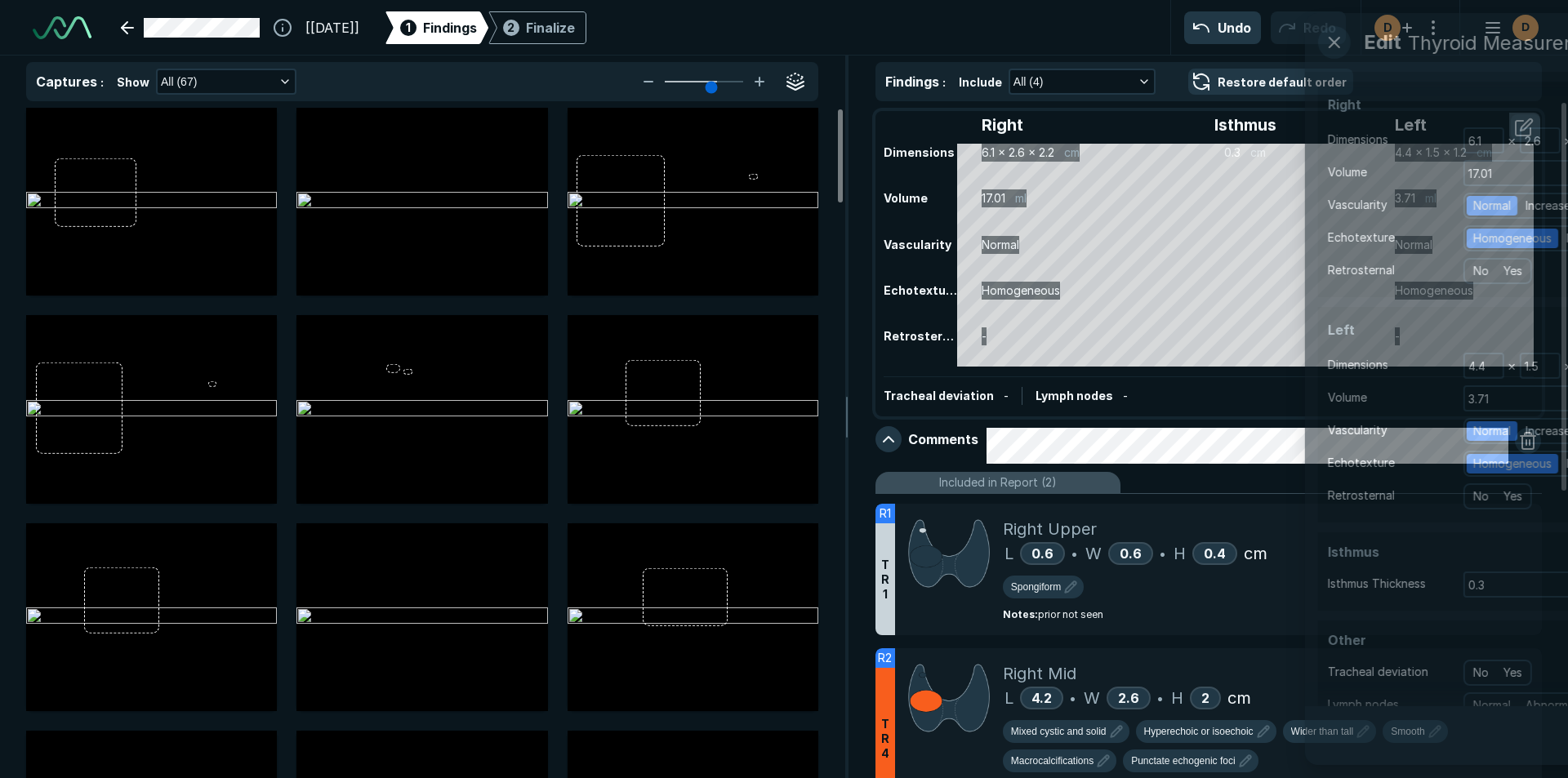
scroll to position [4917, 4450]
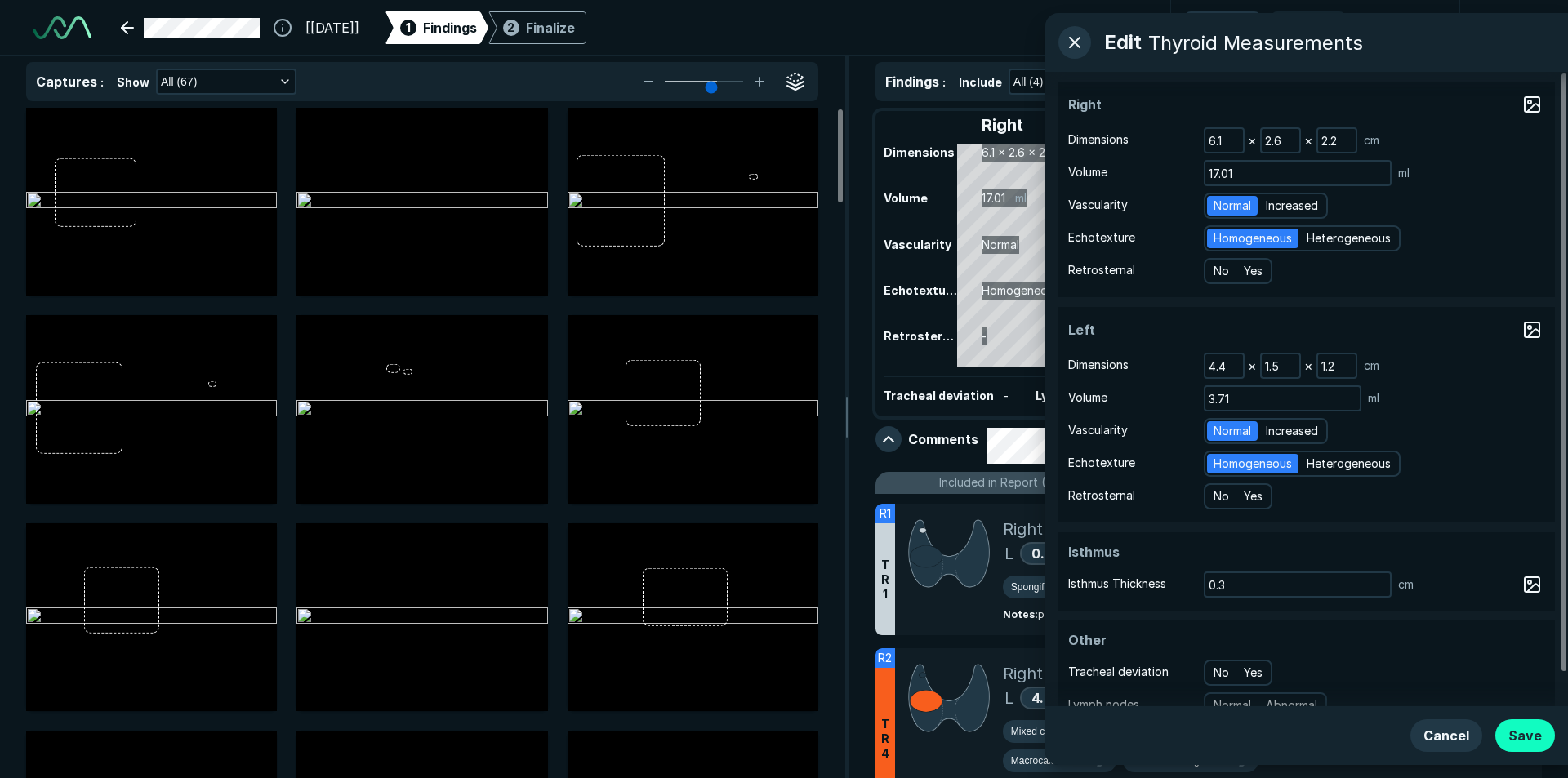
click at [1518, 741] on button "Save" at bounding box center [1525, 735] width 60 height 32
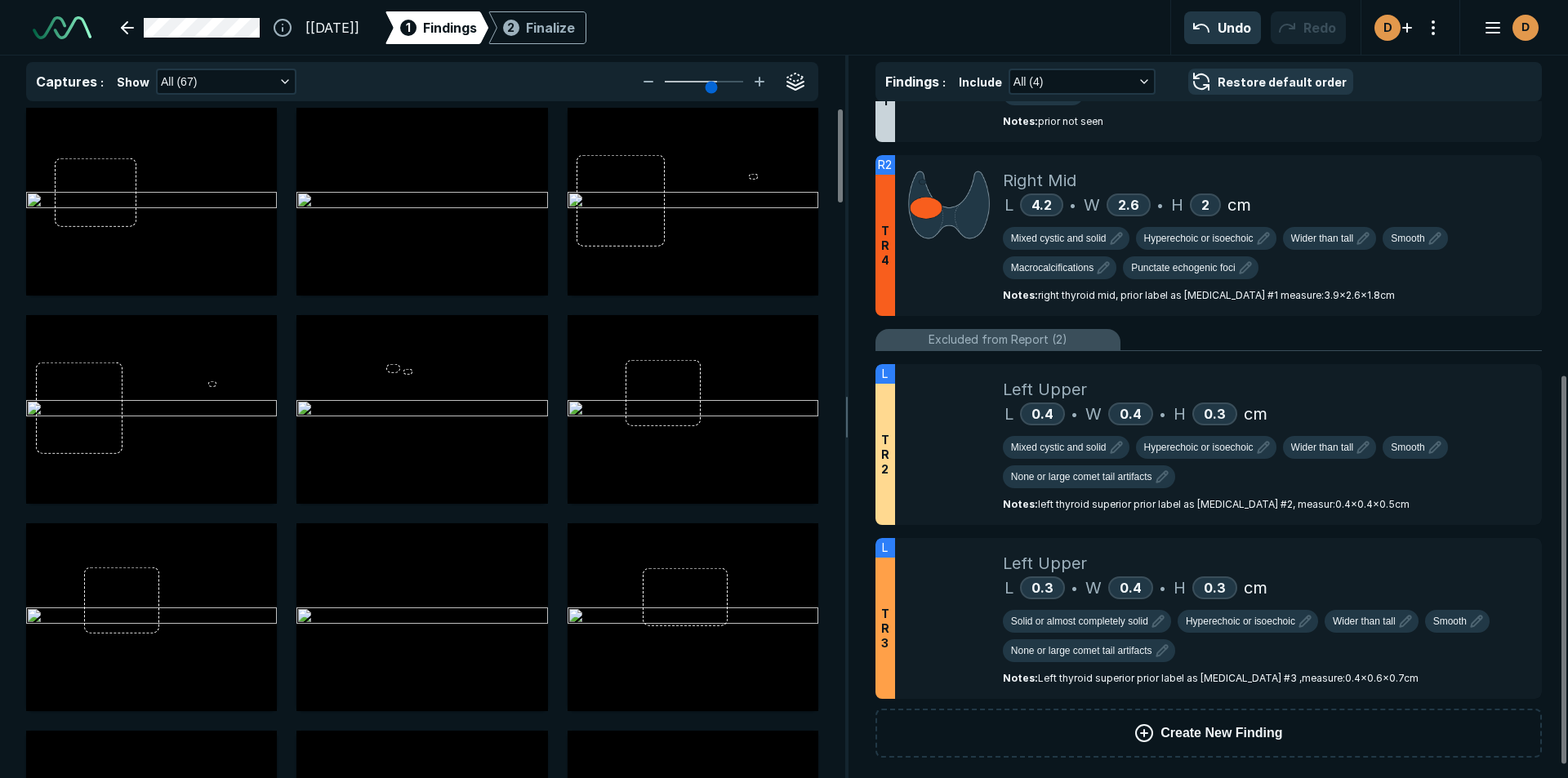
scroll to position [499, 0]
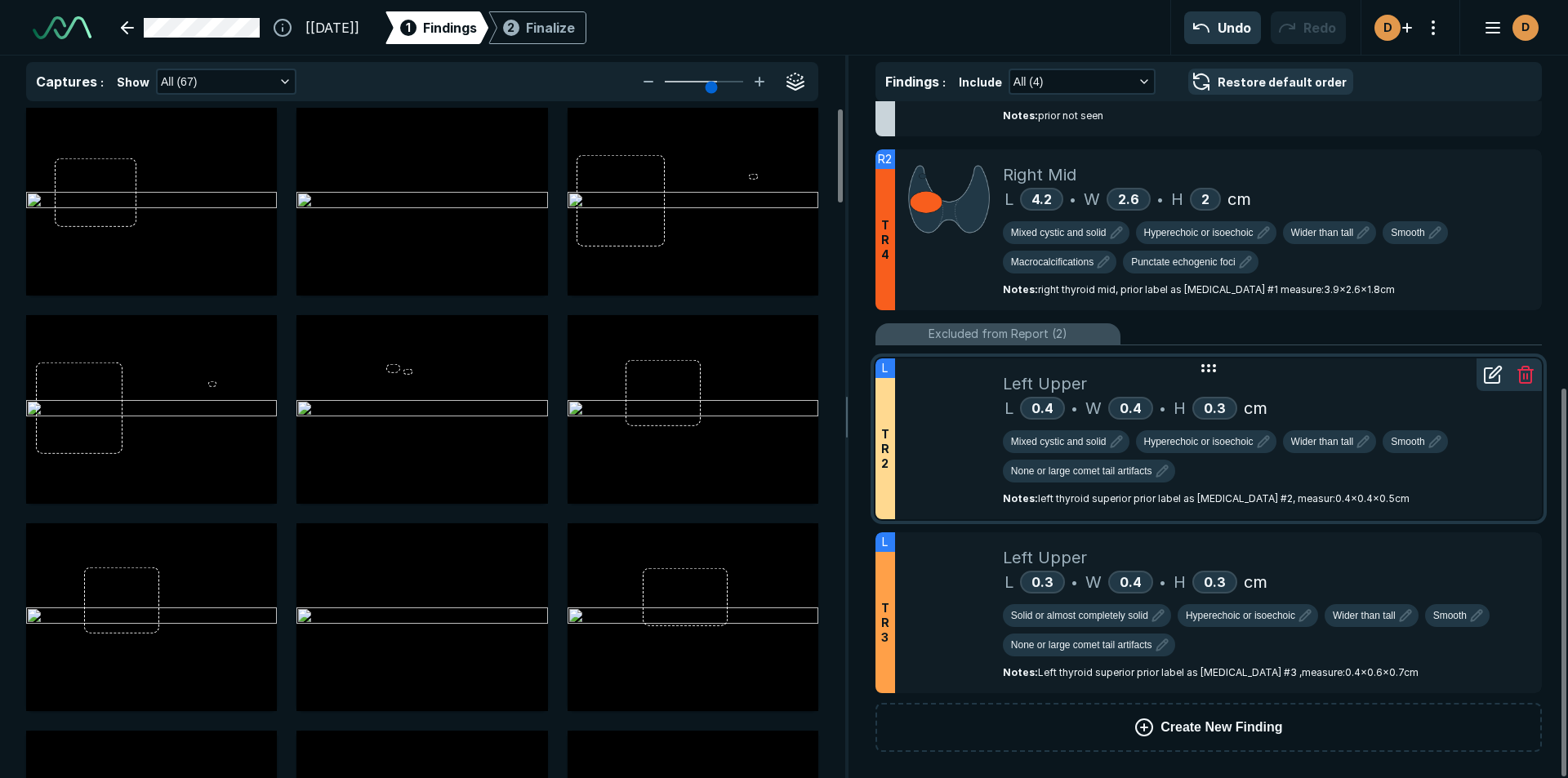
click at [1212, 377] on icon at bounding box center [1208, 368] width 20 height 20
click at [1486, 371] on icon at bounding box center [1492, 374] width 20 height 20
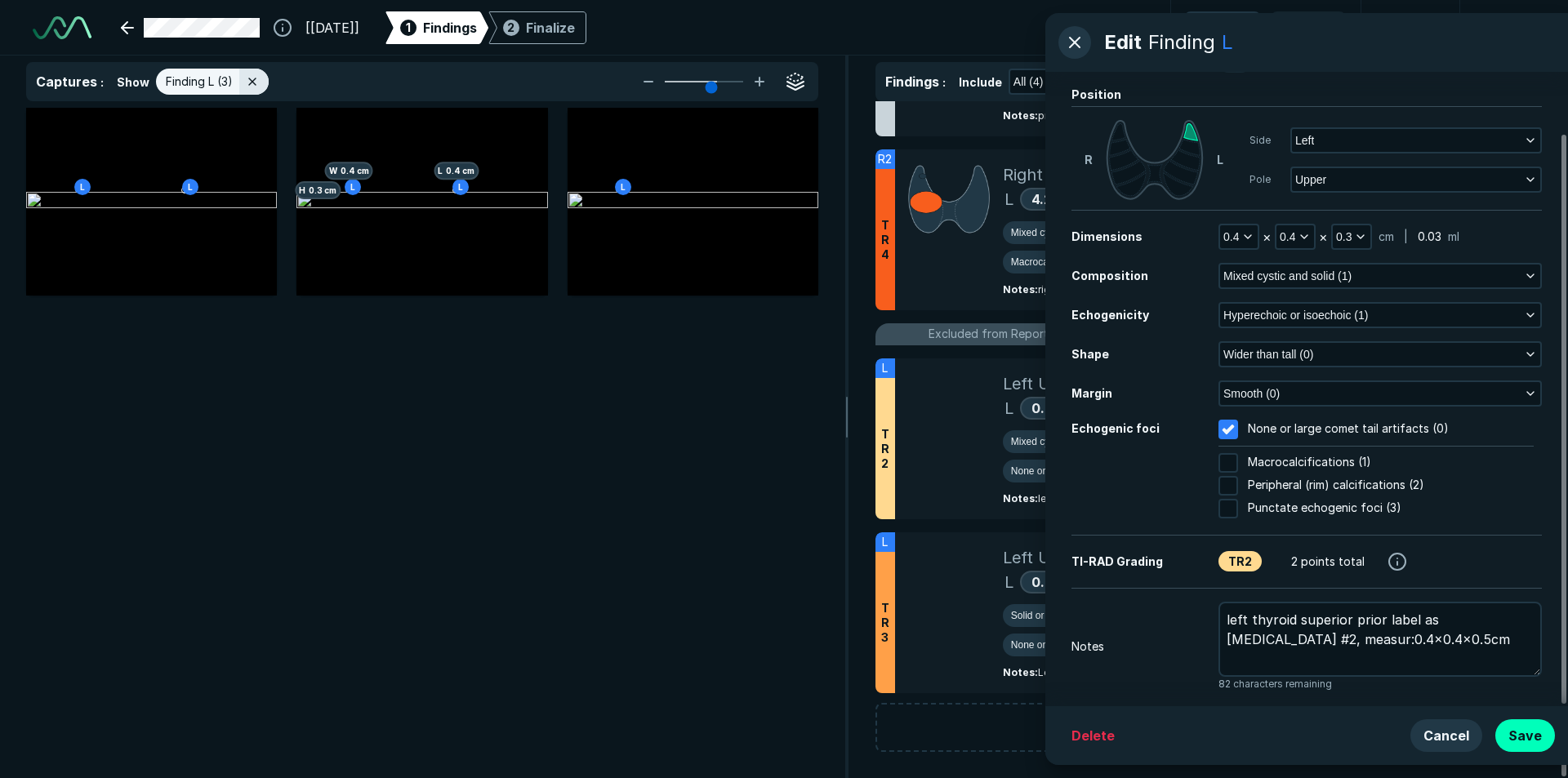
scroll to position [69, 0]
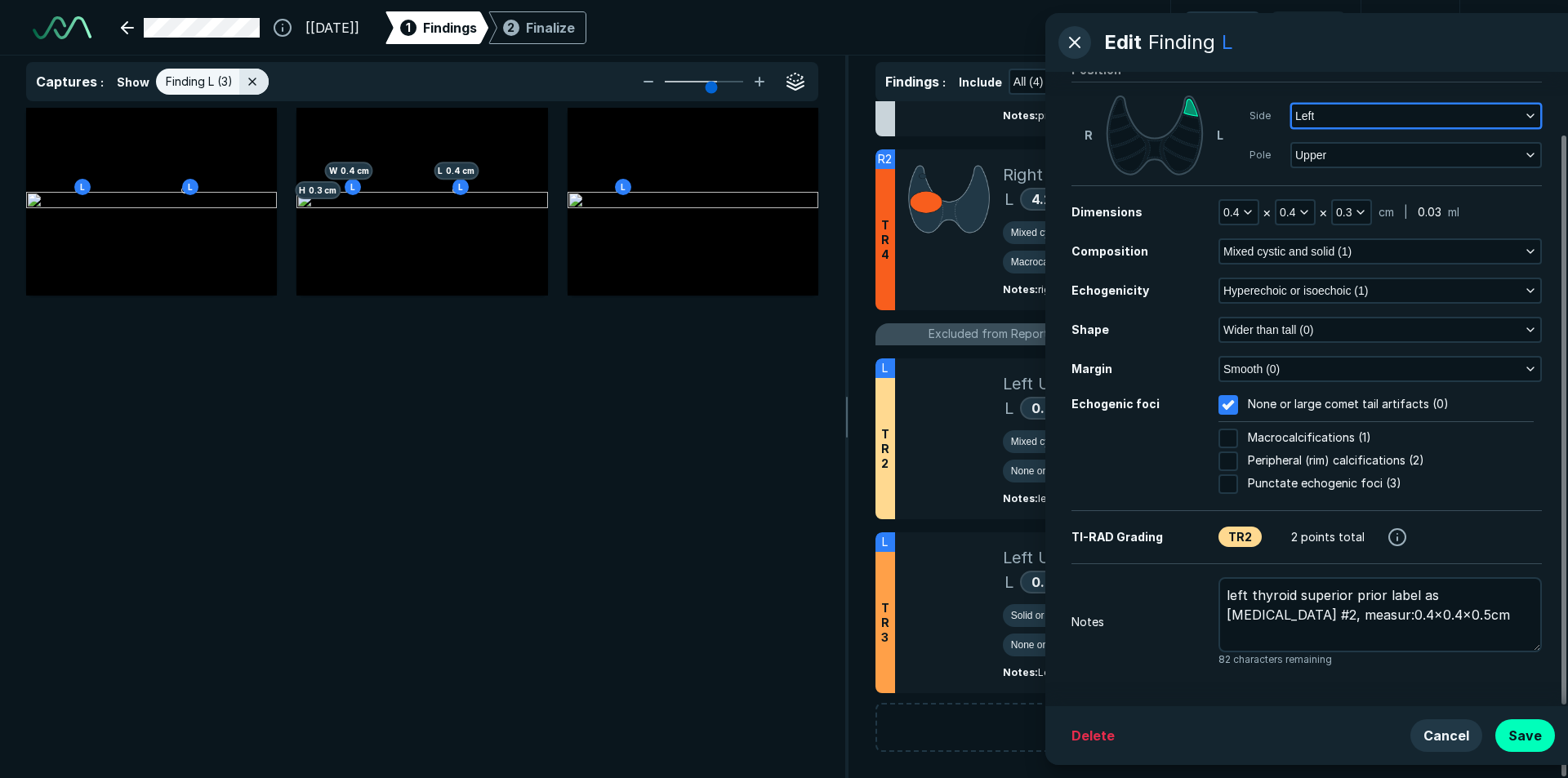
click at [1530, 117] on icon "button" at bounding box center [1530, 115] width 13 height 13
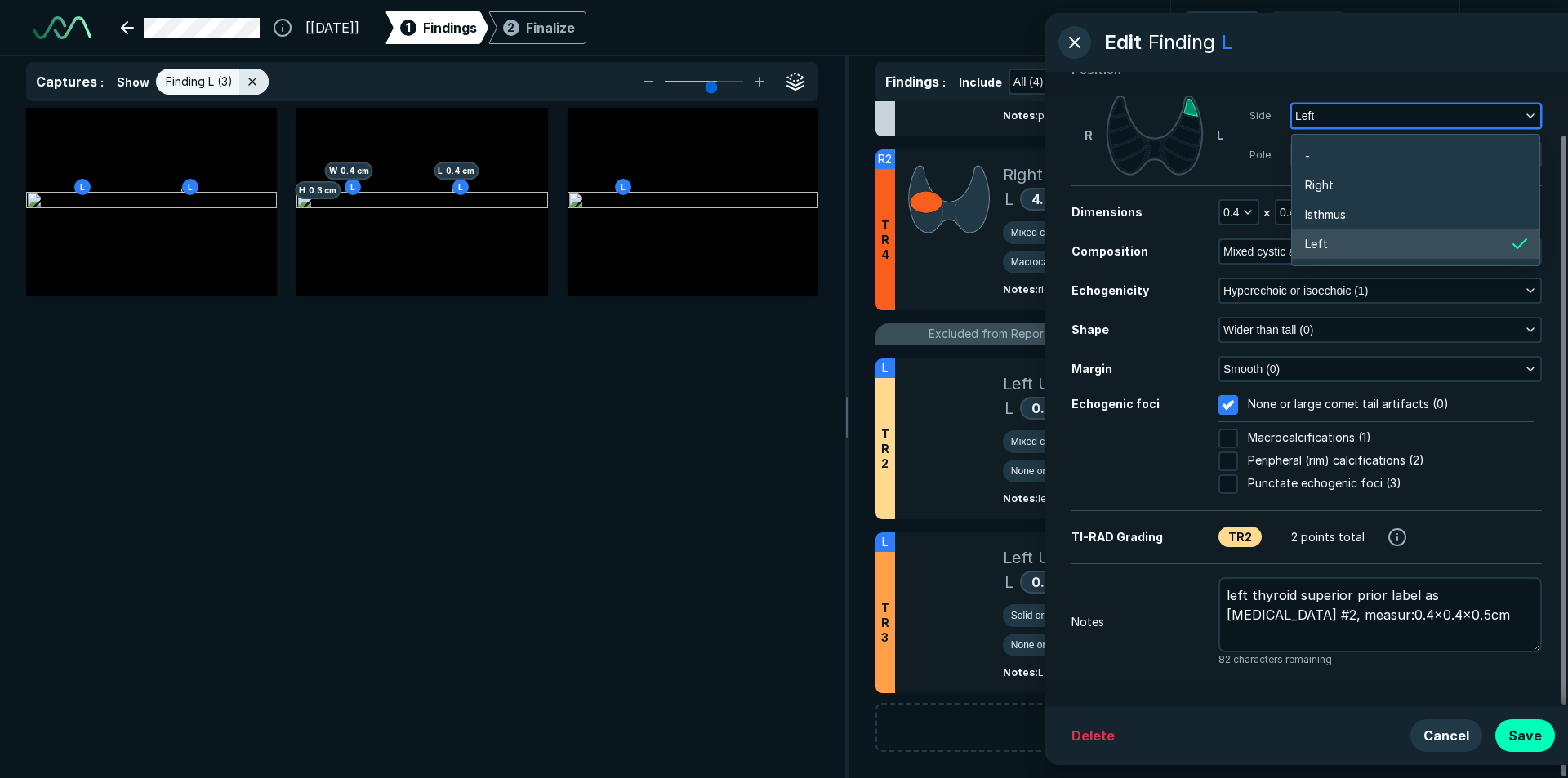
scroll to position [2591, 3212]
click at [1506, 243] on li "Left" at bounding box center [1416, 244] width 248 height 29
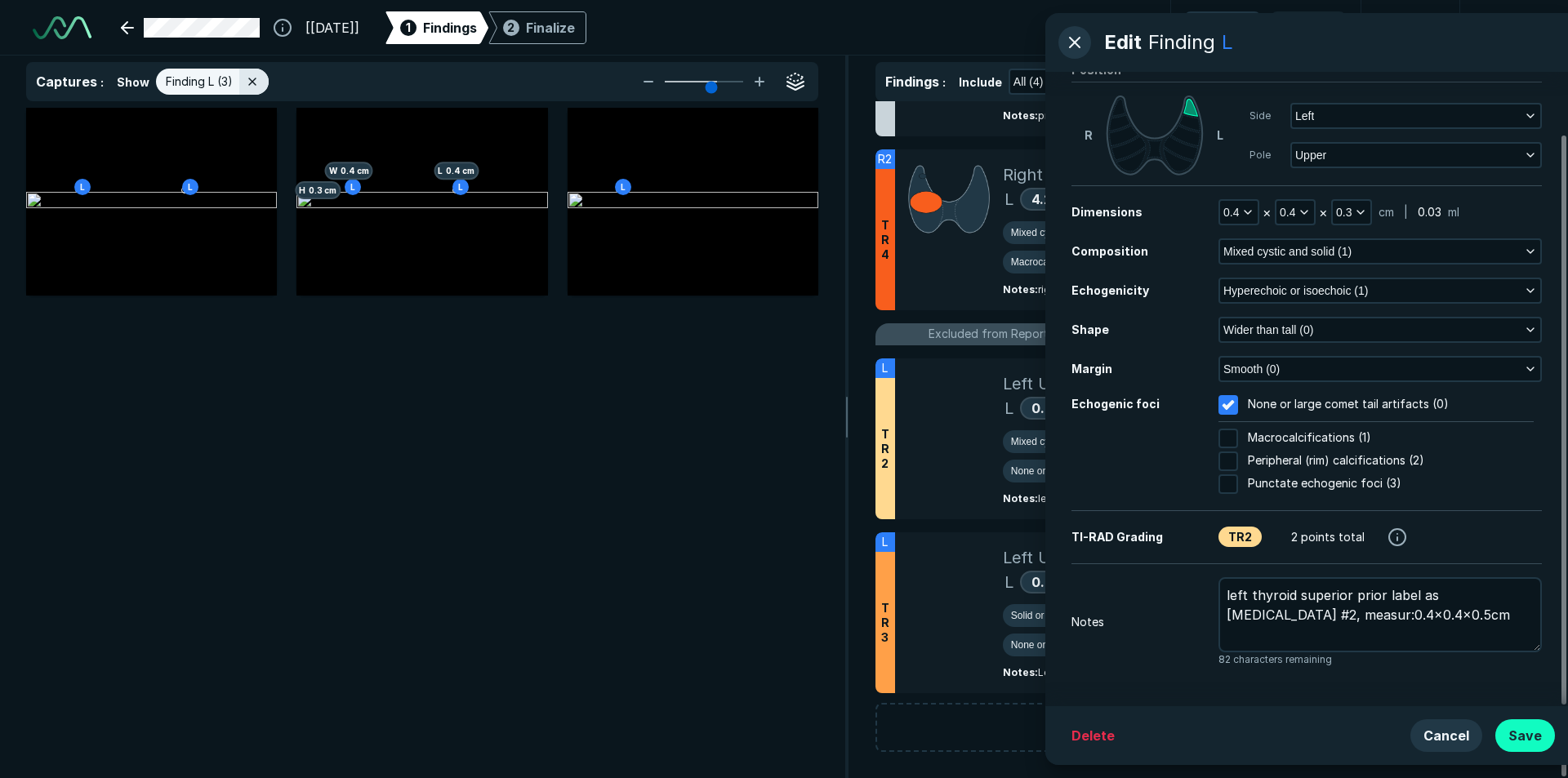
click at [1519, 727] on button "Save" at bounding box center [1525, 735] width 60 height 32
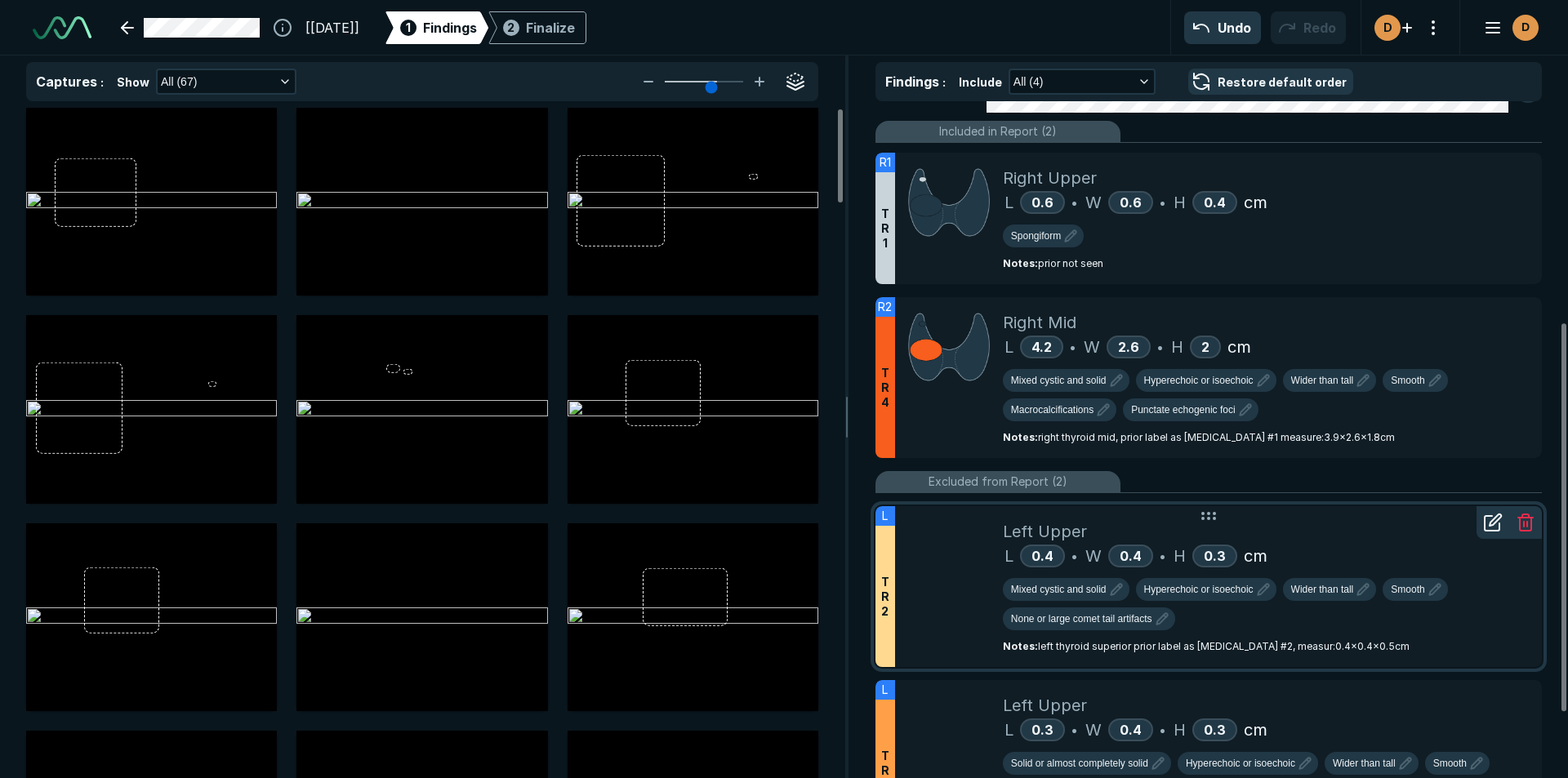
scroll to position [499, 0]
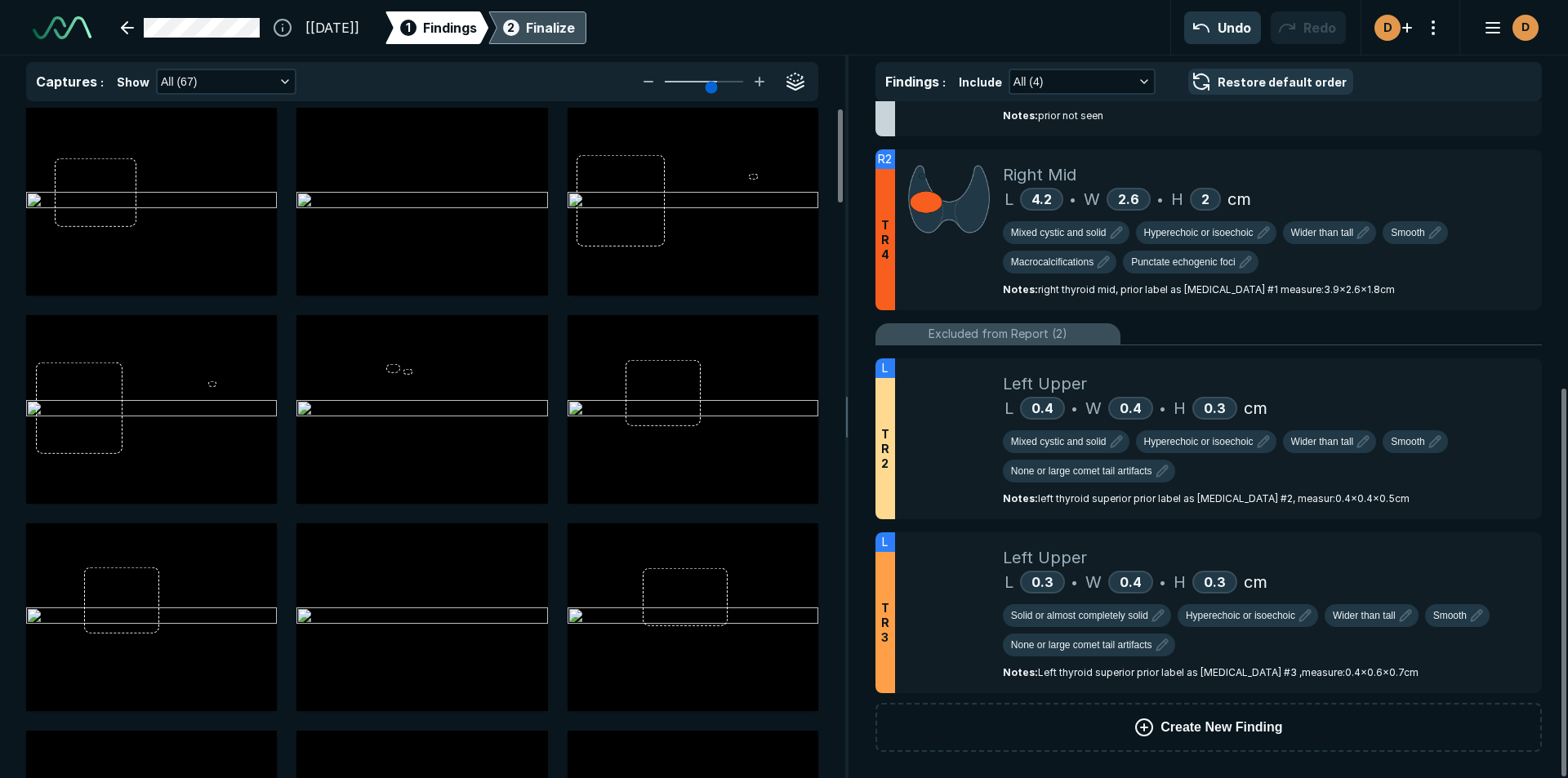
click at [575, 30] on div "Finalize" at bounding box center [549, 27] width 49 height 20
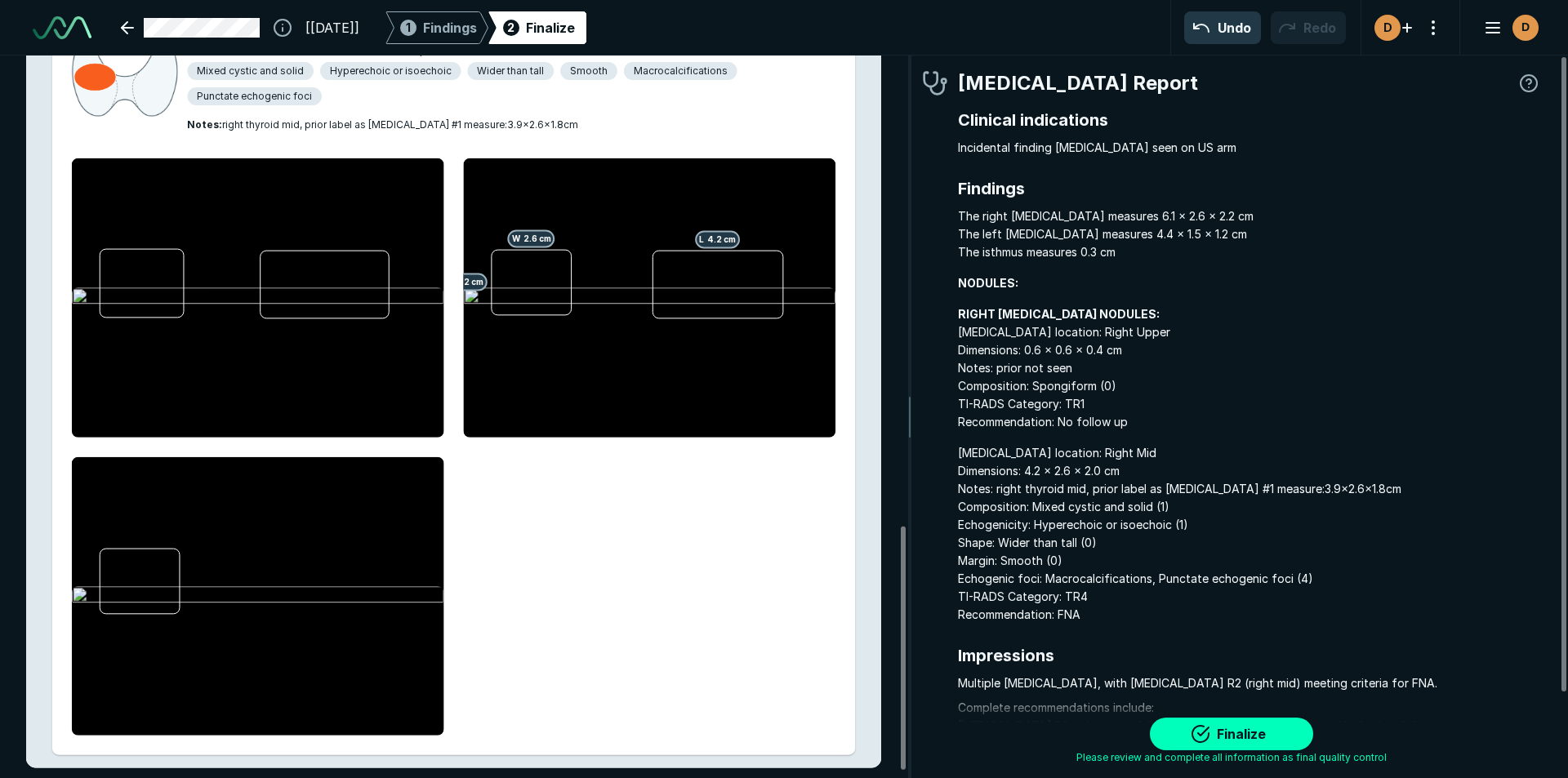
scroll to position [1416, 0]
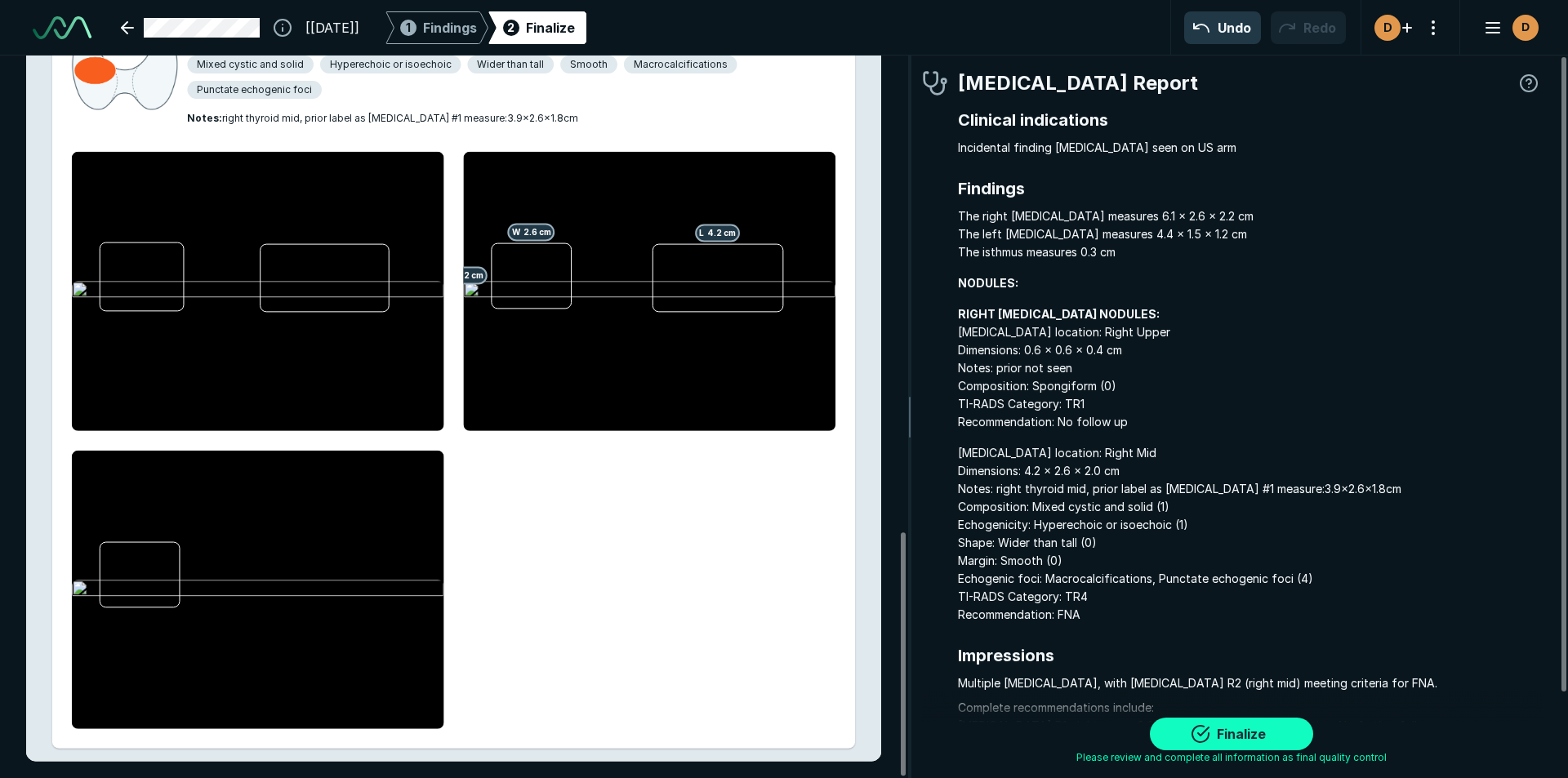
click at [1248, 732] on button "Finalize" at bounding box center [1231, 734] width 163 height 32
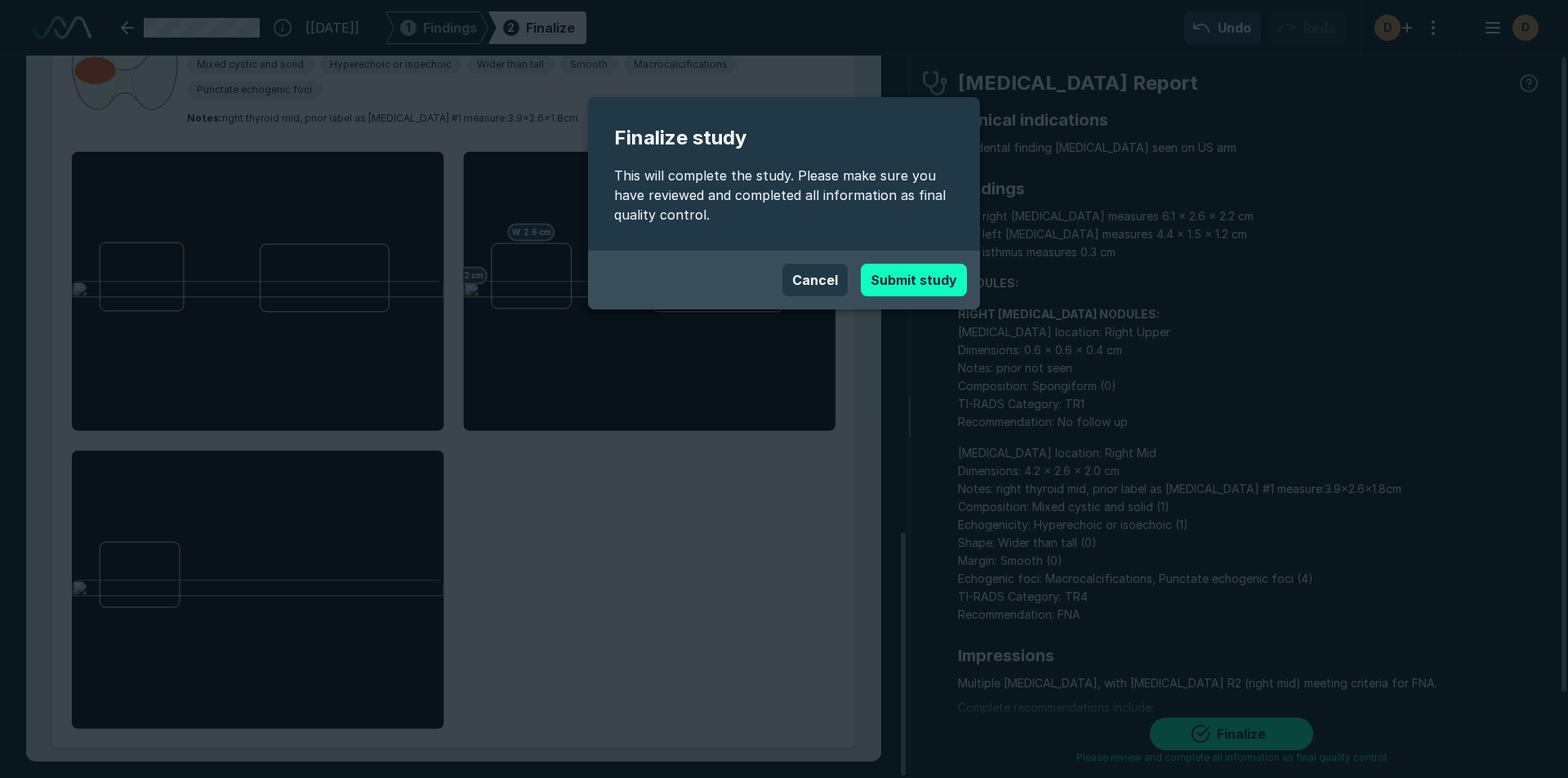
click at [892, 285] on button "Submit study" at bounding box center [913, 280] width 106 height 32
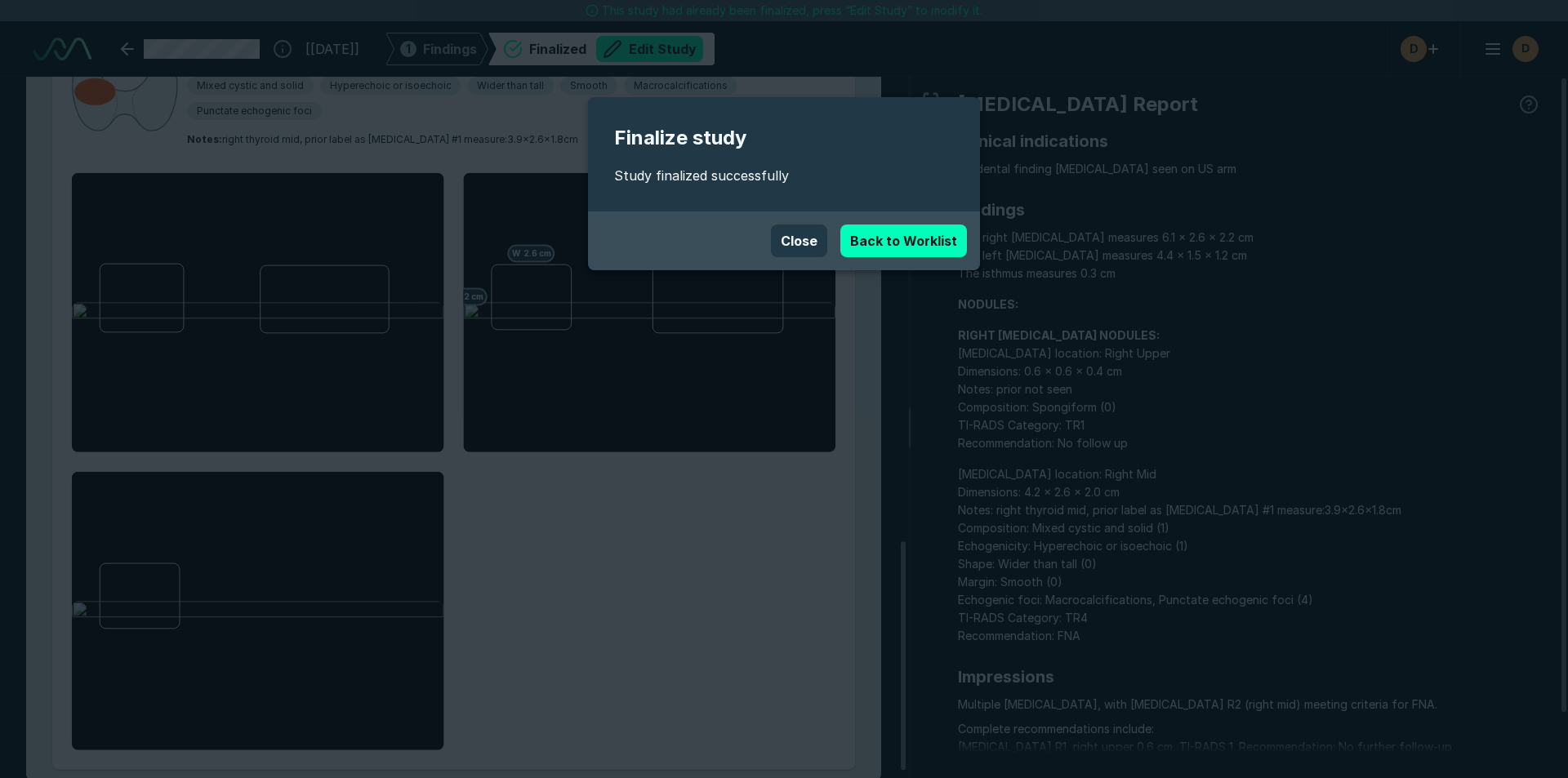
scroll to position [5217, 9154]
click at [802, 234] on button "Close" at bounding box center [799, 241] width 56 height 32
